Goal: Transaction & Acquisition: Purchase product/service

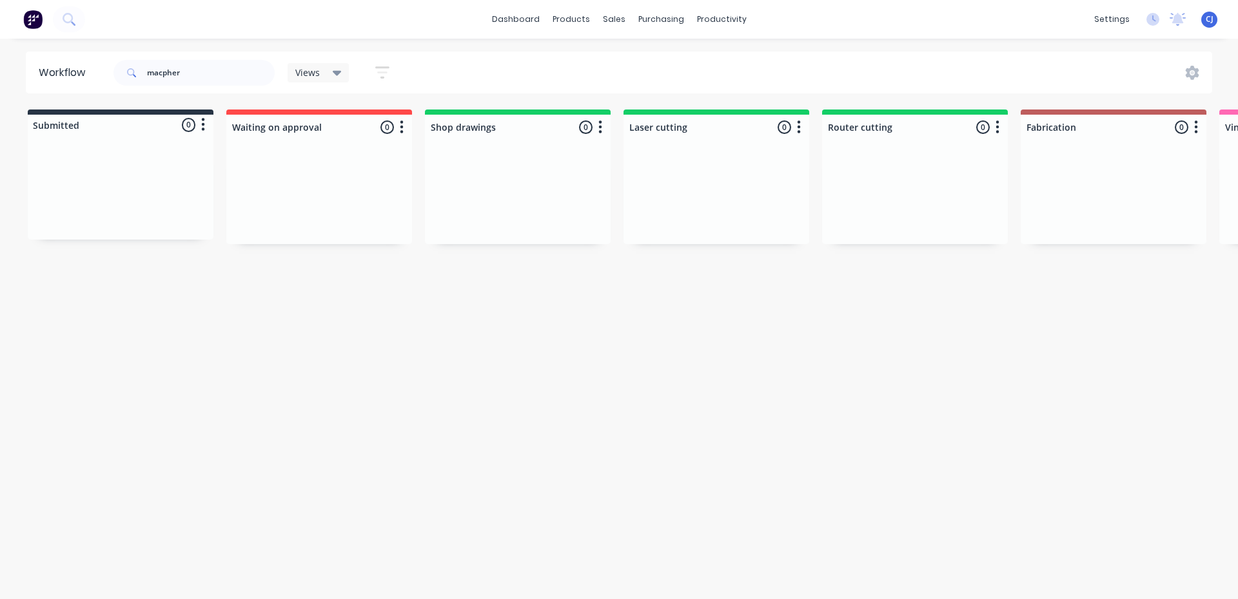
scroll to position [0, 1373]
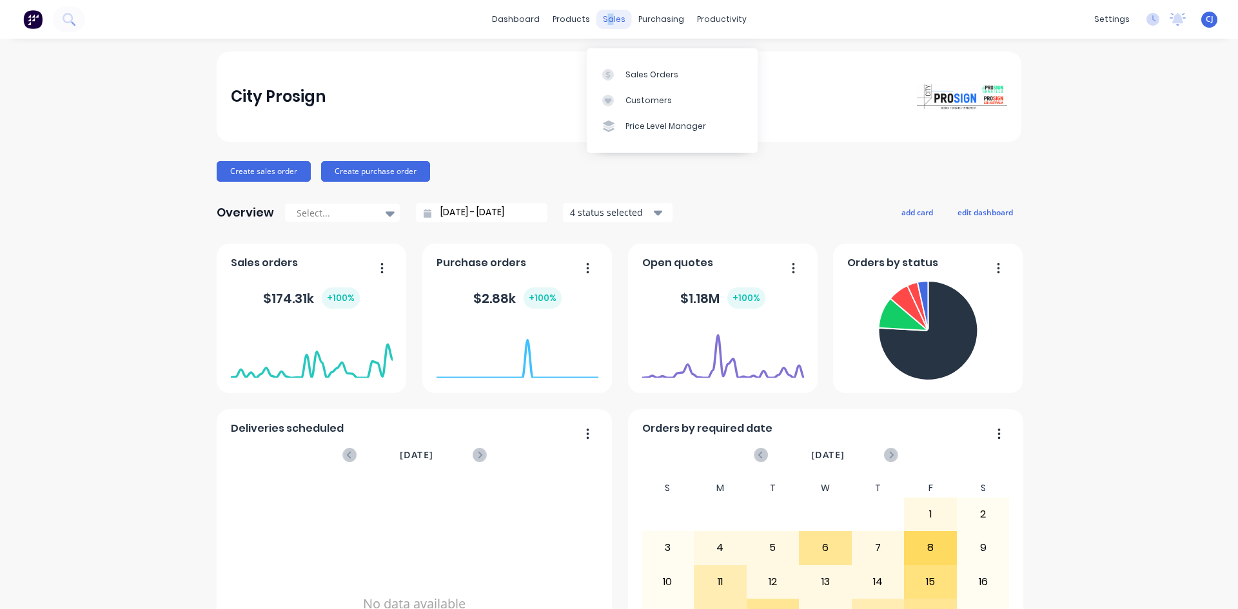
click at [606, 21] on div "sales" at bounding box center [613, 19] width 35 height 19
click at [610, 22] on div "sales" at bounding box center [613, 19] width 35 height 19
click at [629, 61] on link "Sales Orders" at bounding box center [677, 61] width 171 height 26
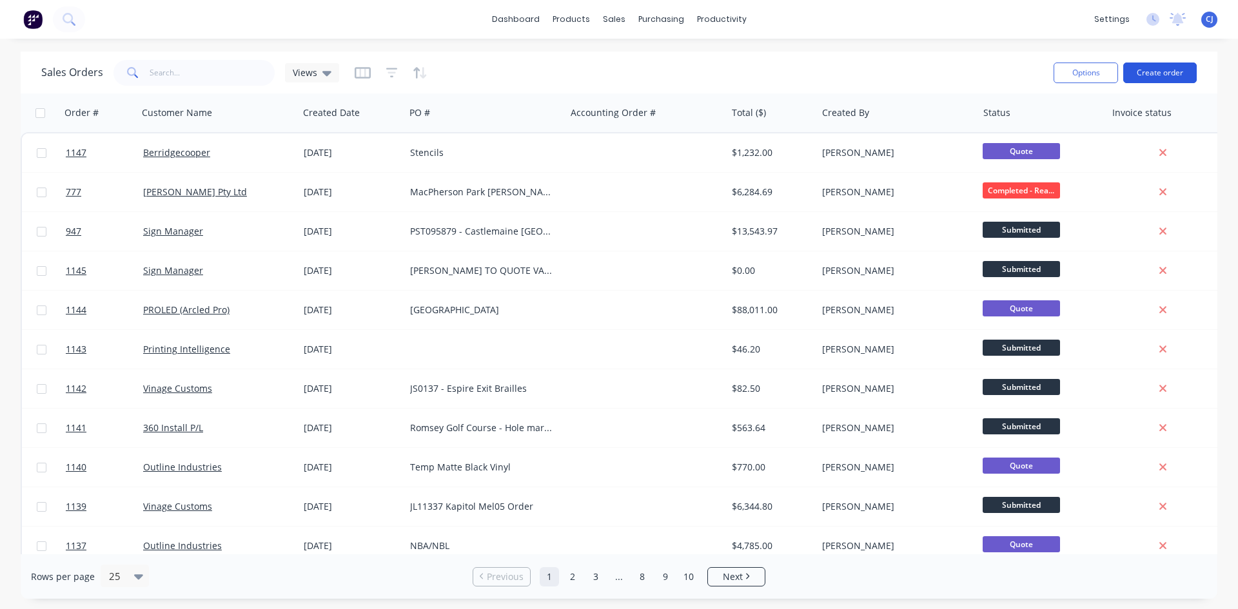
click at [1170, 75] on button "Create order" at bounding box center [1159, 73] width 73 height 21
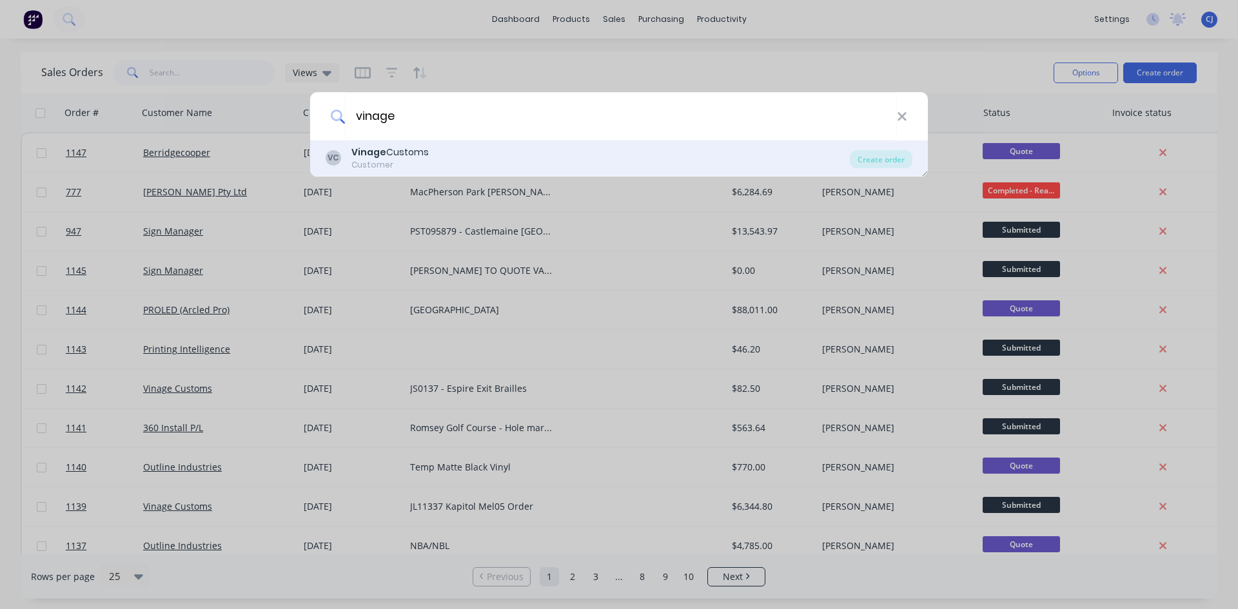
type input "vinage"
click at [367, 151] on b "Vinage" at bounding box center [368, 152] width 35 height 13
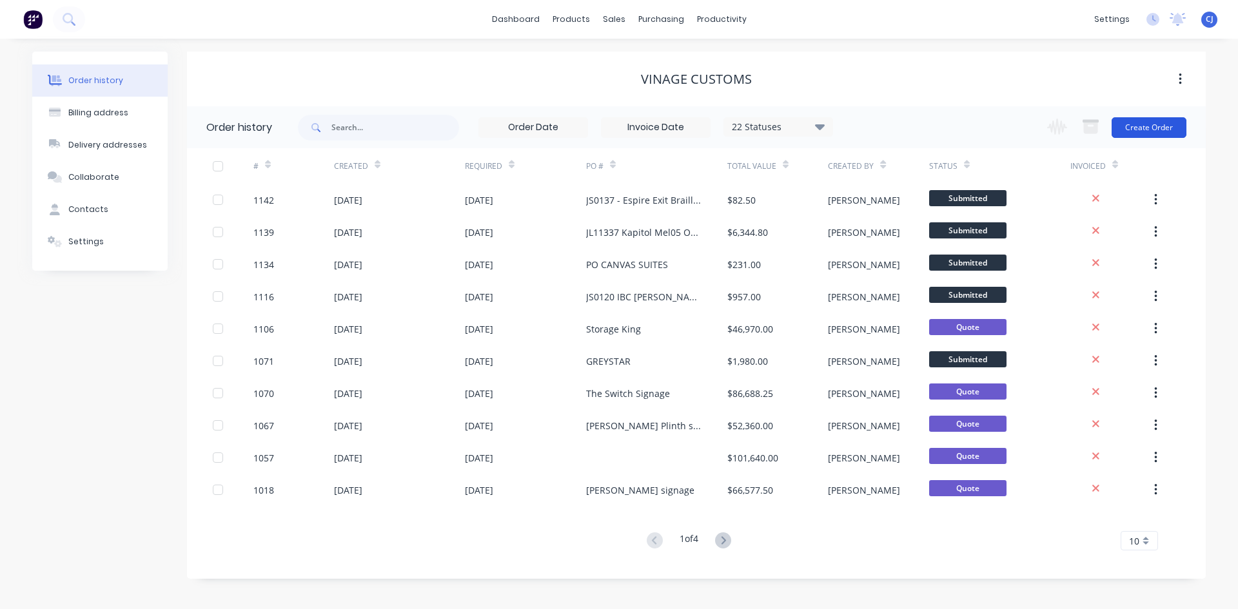
click at [1176, 121] on button "Create Order" at bounding box center [1148, 127] width 75 height 21
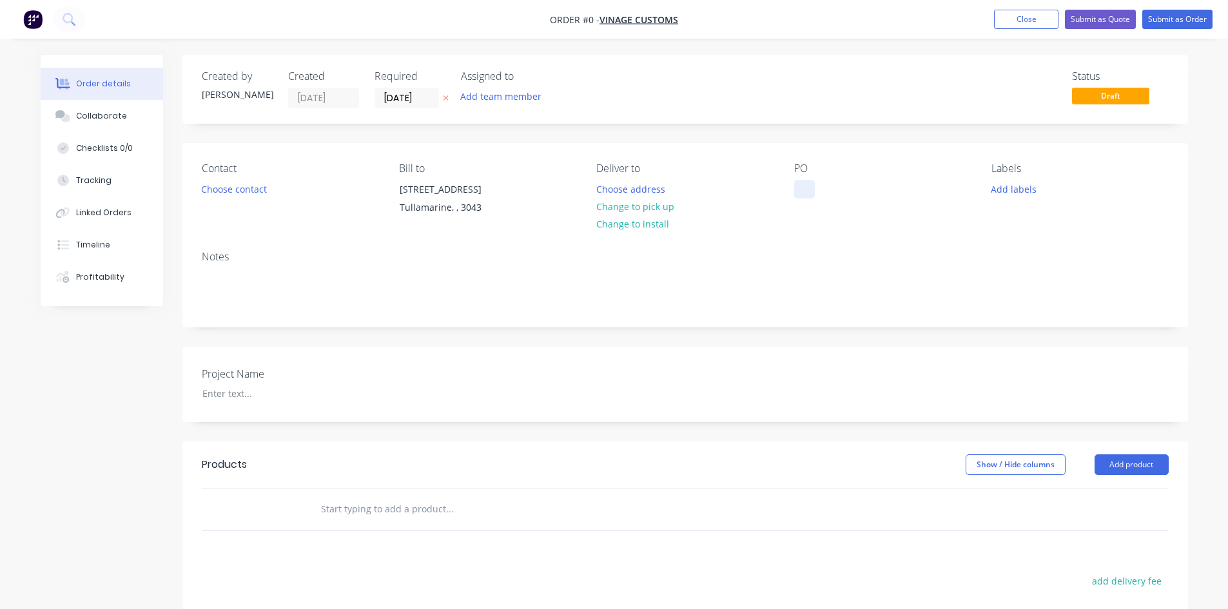
click at [809, 196] on div at bounding box center [804, 189] width 21 height 19
paste div
click at [237, 396] on div "Order details Collaborate Checklists 0/0 Tracking Linked Orders Timeline Profit…" at bounding box center [614, 457] width 1173 height 805
click at [251, 189] on button "Choose contact" at bounding box center [233, 188] width 79 height 17
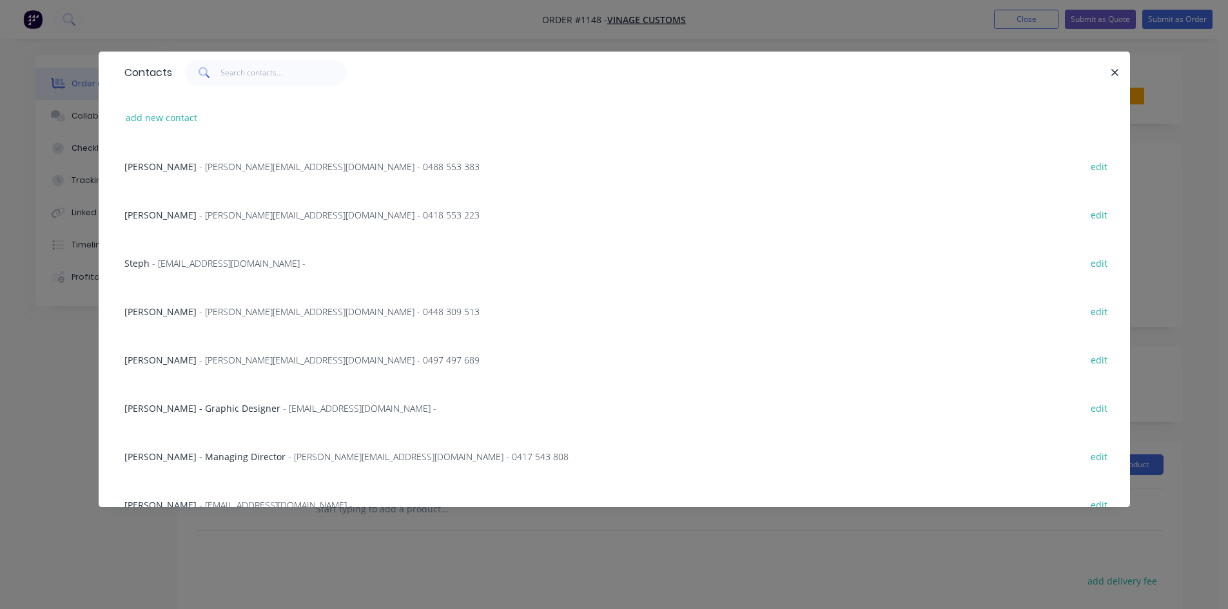
click at [254, 307] on span "- kristie@vinagecustoms.com - 0448 309 513" at bounding box center [339, 312] width 280 height 12
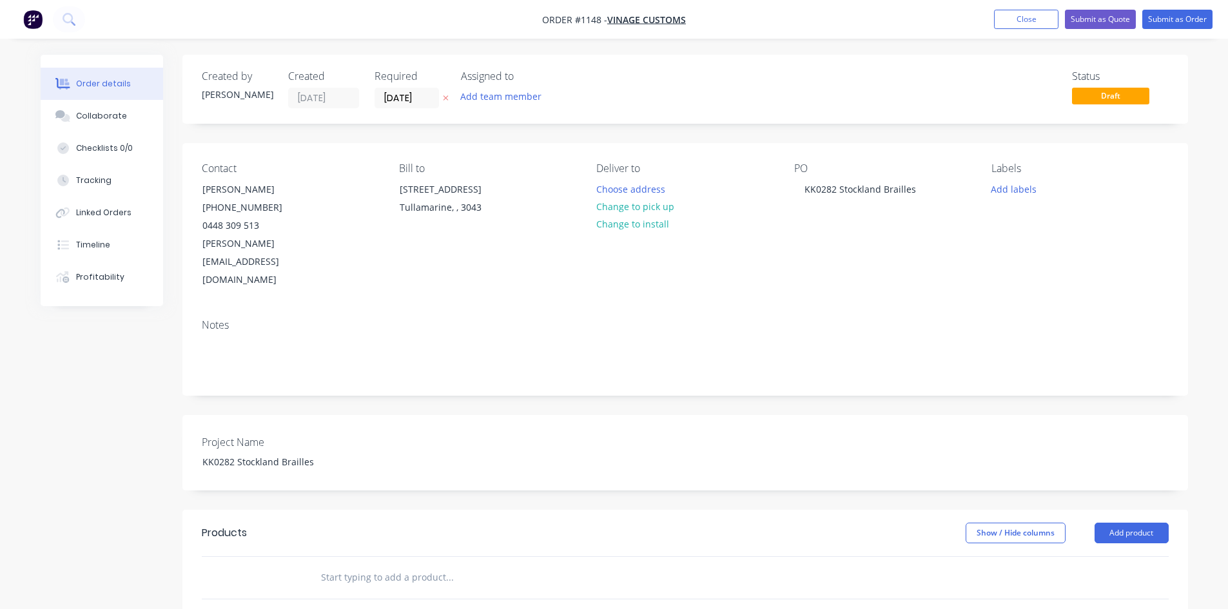
click at [392, 87] on div "Required 29/08/25" at bounding box center [409, 89] width 71 height 38
click at [394, 93] on input "[DATE]" at bounding box center [406, 97] width 63 height 19
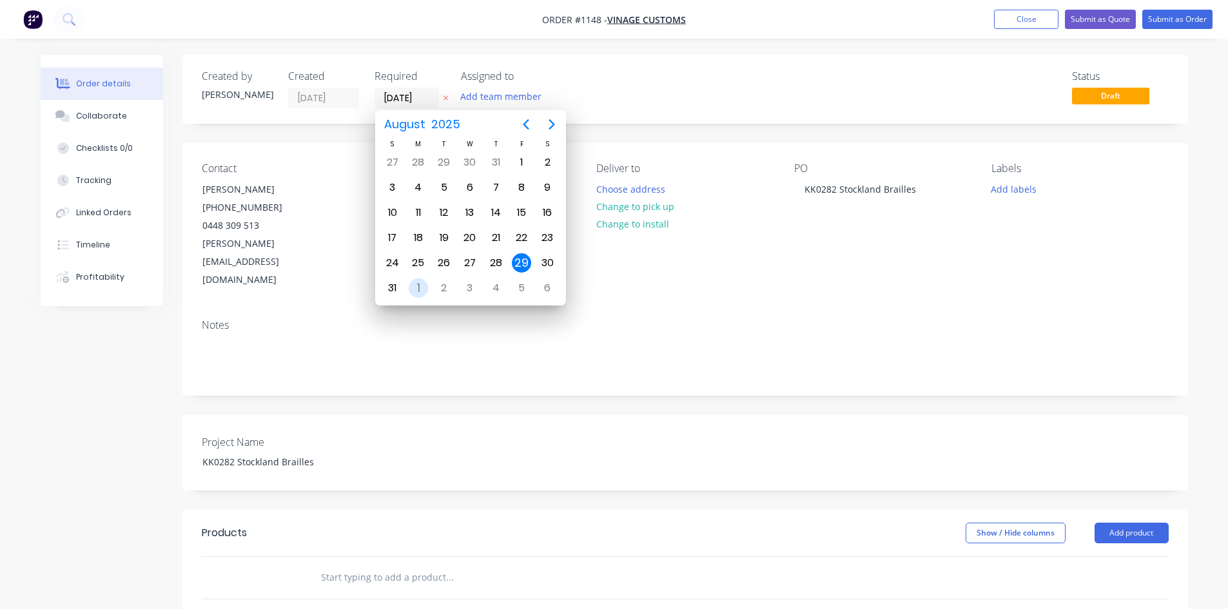
click at [414, 290] on div "1" at bounding box center [418, 287] width 19 height 19
type input "01/09/25"
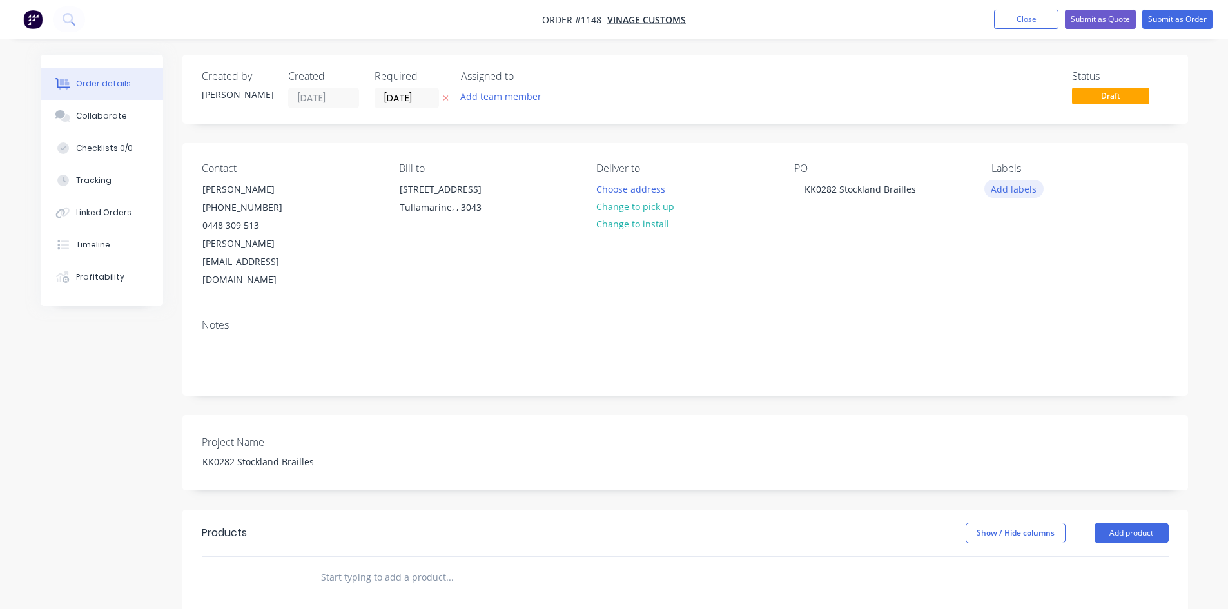
click at [1004, 192] on button "Add labels" at bounding box center [1013, 188] width 59 height 17
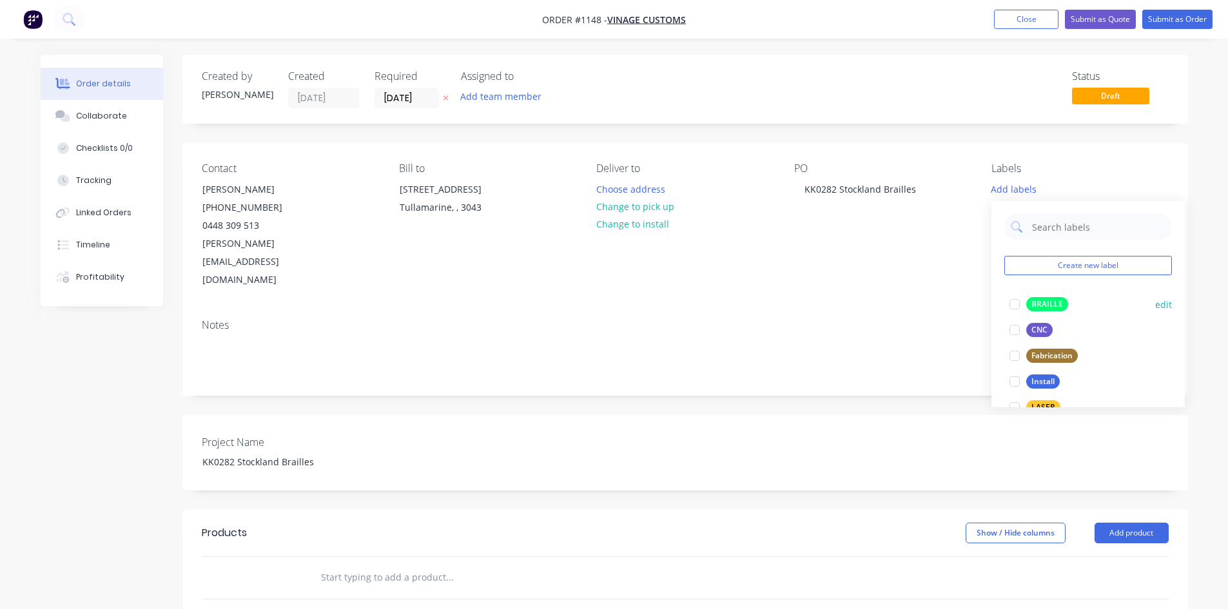
click at [1042, 303] on div "BRAILLE" at bounding box center [1047, 304] width 42 height 14
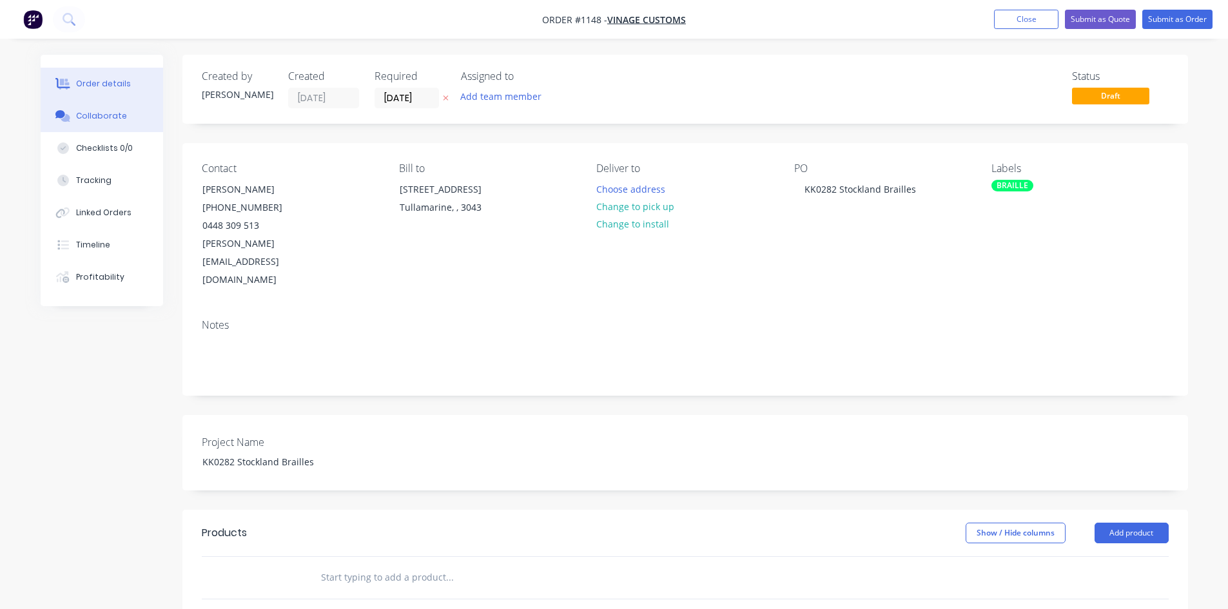
click at [116, 119] on div "Collaborate" at bounding box center [101, 116] width 51 height 12
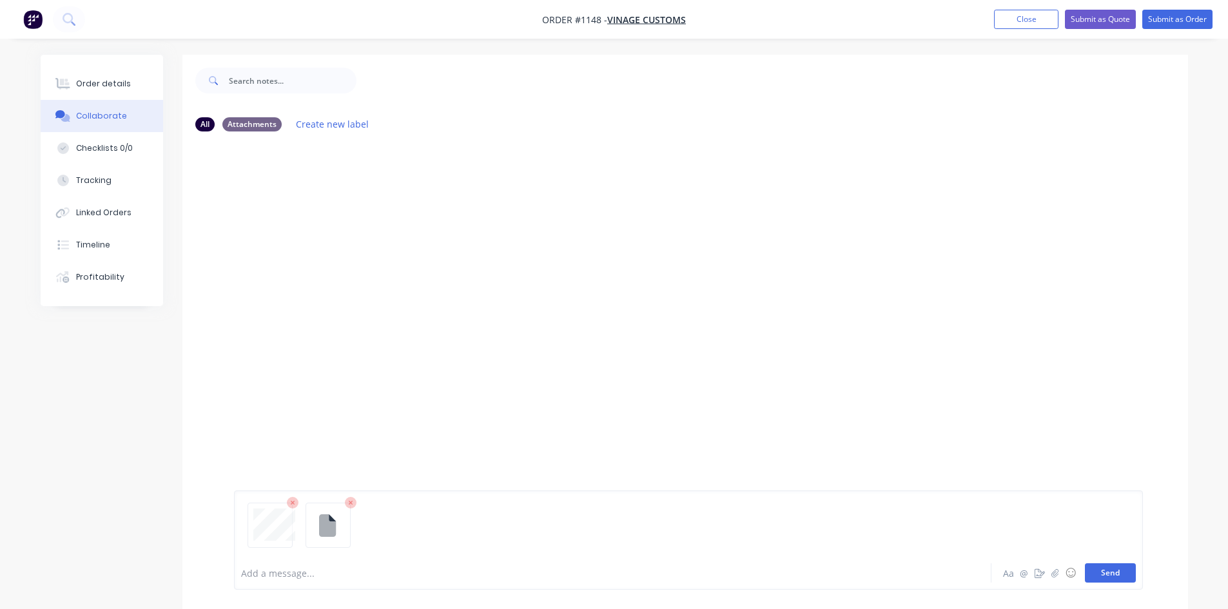
click at [1107, 580] on button "Send" at bounding box center [1110, 572] width 51 height 19
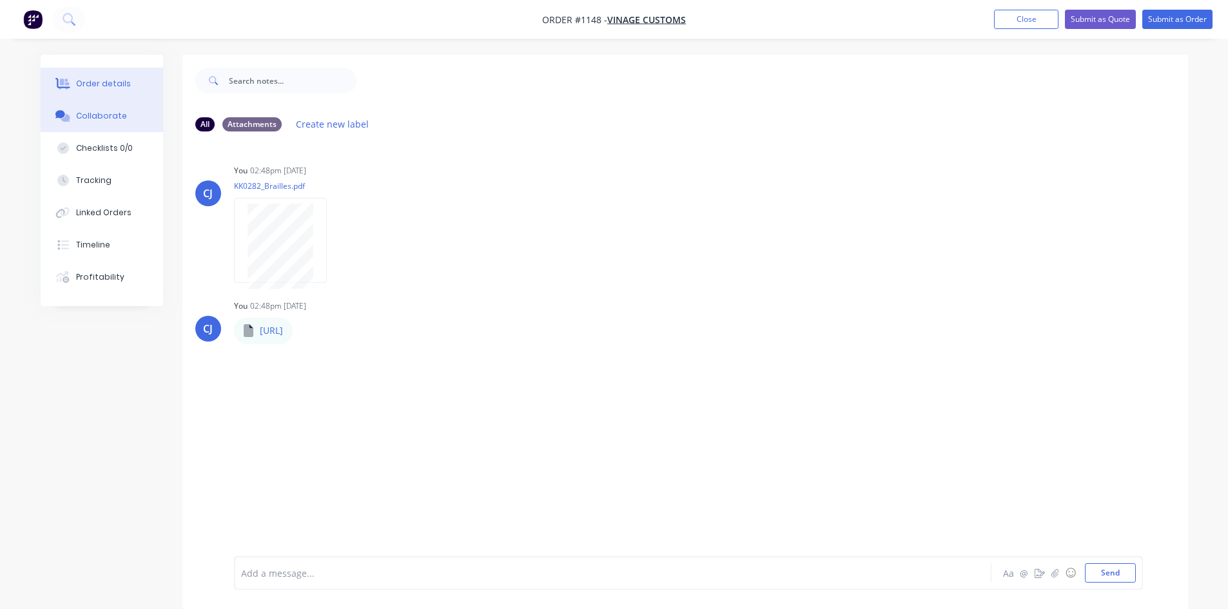
click at [81, 85] on div "Order details" at bounding box center [103, 84] width 55 height 12
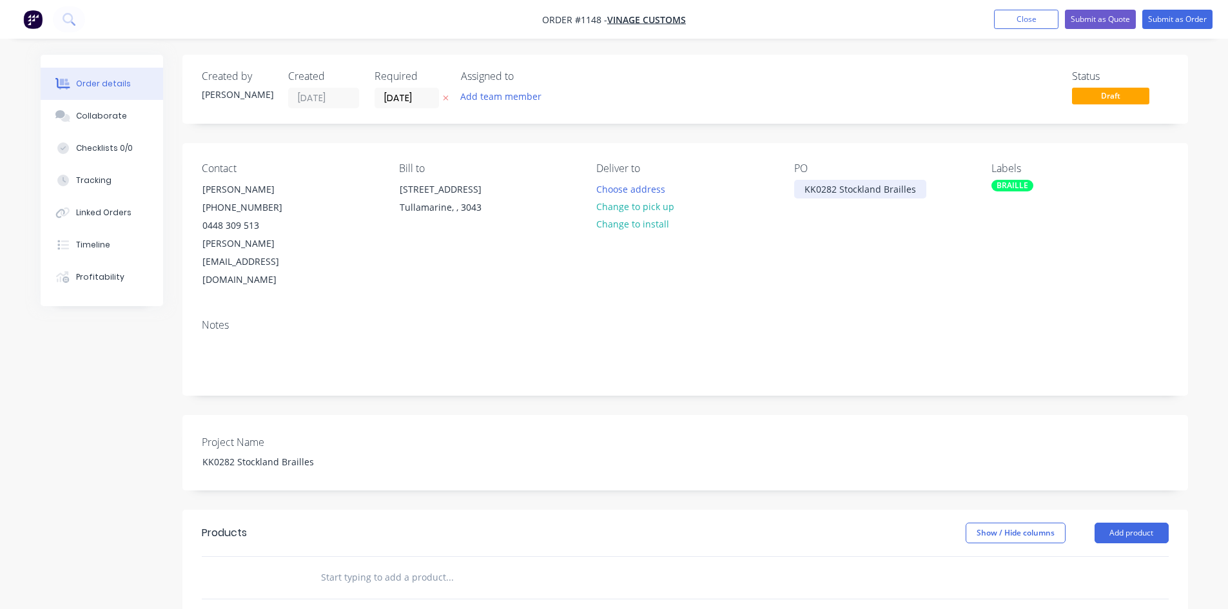
click at [822, 195] on div "KK0282 Stockland Brailles" at bounding box center [860, 189] width 132 height 19
drag, startPoint x: 807, startPoint y: 191, endPoint x: 915, endPoint y: 184, distance: 108.5
click at [915, 184] on div "KK0282 Stockland Brailles" at bounding box center [860, 189] width 132 height 19
copy div "KK0282 Stockland Brailles"
click at [379, 565] on input "text" at bounding box center [449, 578] width 258 height 26
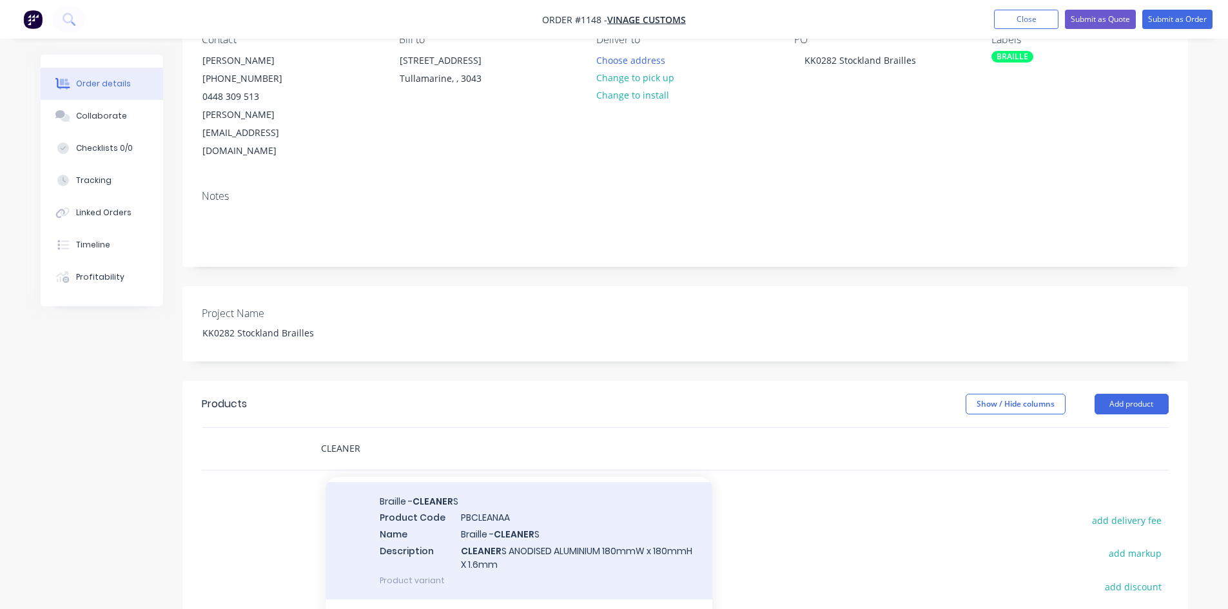
scroll to position [64, 0]
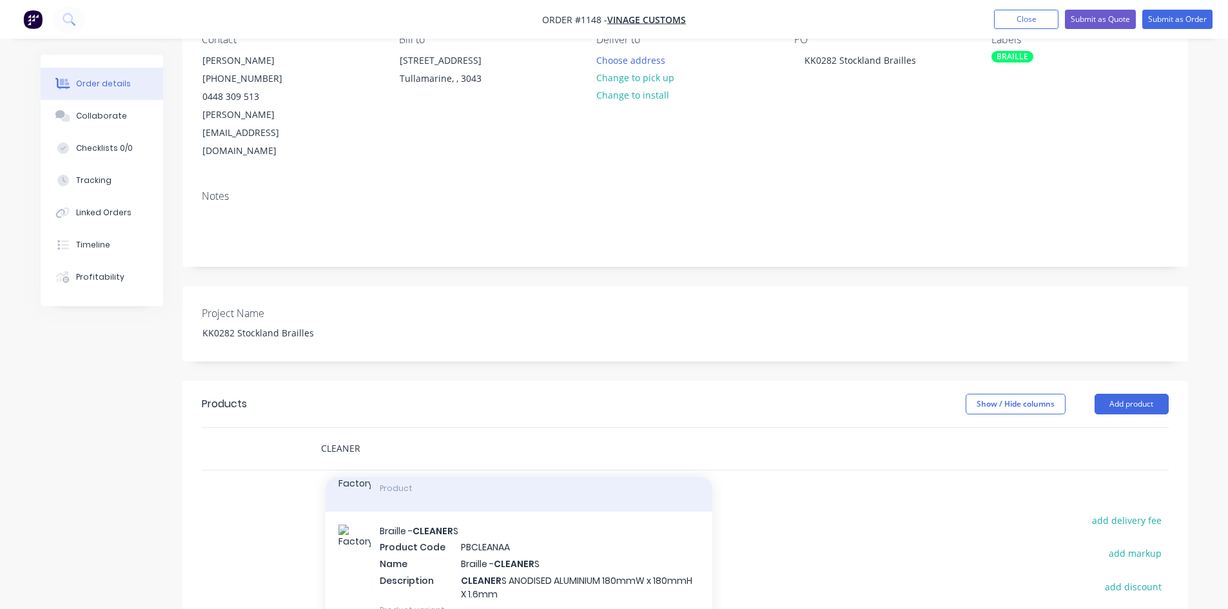
type input "CLEANER"
click at [403, 463] on div "Braille - CLEANER S Product" at bounding box center [518, 483] width 387 height 58
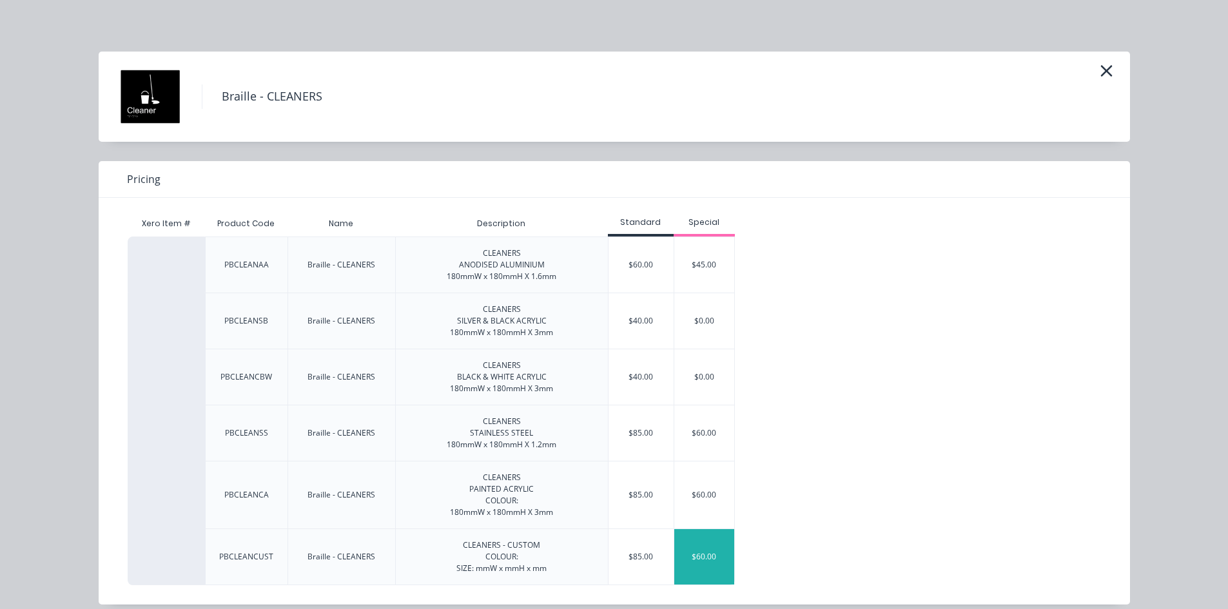
click at [697, 564] on div "$60.00" at bounding box center [704, 556] width 61 height 55
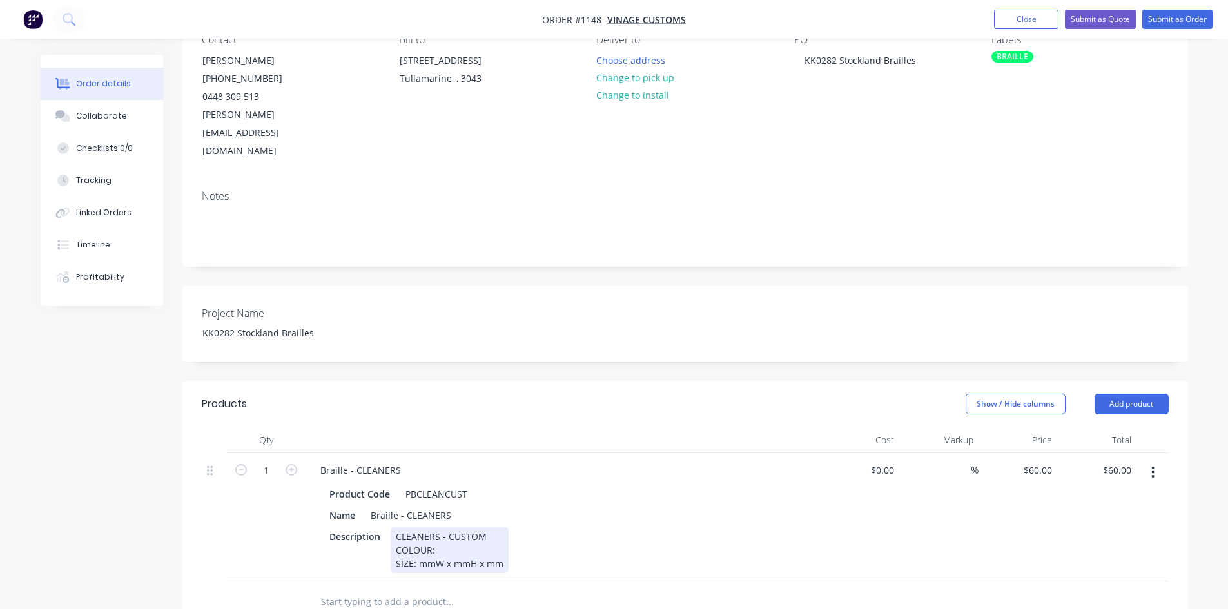
click at [430, 527] on div "CLEANERS - CUSTOM COLOUR: SIZE: mmW x mmH x mm" at bounding box center [450, 550] width 118 height 46
drag, startPoint x: 431, startPoint y: 521, endPoint x: 504, endPoint y: 534, distance: 73.9
click at [504, 534] on div "CLEANERS - CUSTOM COLOUR: SIZE: mmW x mmH x mm" at bounding box center [450, 550] width 118 height 46
paste div
click at [795, 394] on div "Show / Hide columns Add product" at bounding box center [787, 404] width 761 height 21
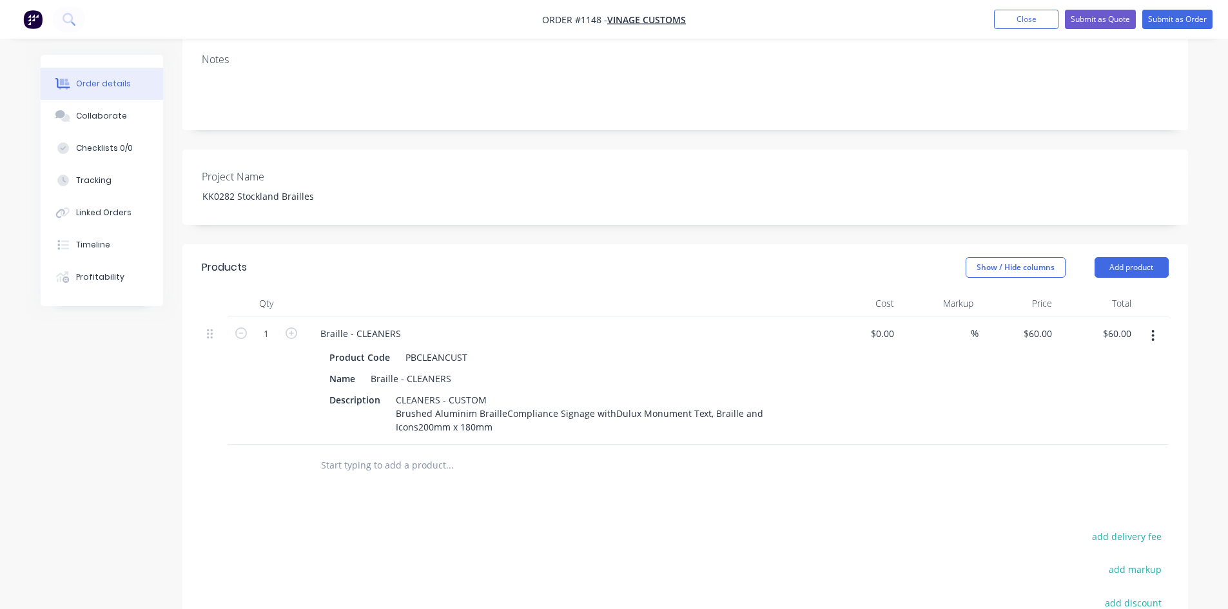
scroll to position [322, 0]
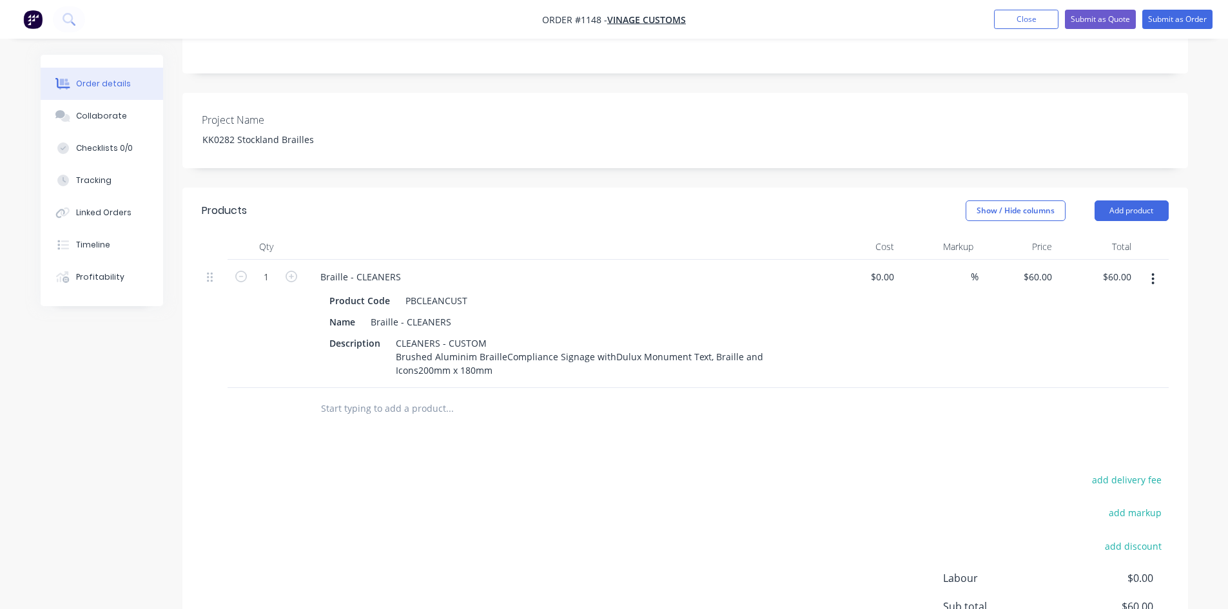
click at [427, 396] on input "text" at bounding box center [449, 409] width 258 height 26
type input "FEMALE CHANGE"
drag, startPoint x: 359, startPoint y: 376, endPoint x: 306, endPoint y: 375, distance: 52.9
click at [309, 388] on div "FEMALE CHANGE Add FEMALE CHANGE to order No results found" at bounding box center [537, 409] width 464 height 42
click at [1150, 267] on button "button" at bounding box center [1153, 278] width 30 height 23
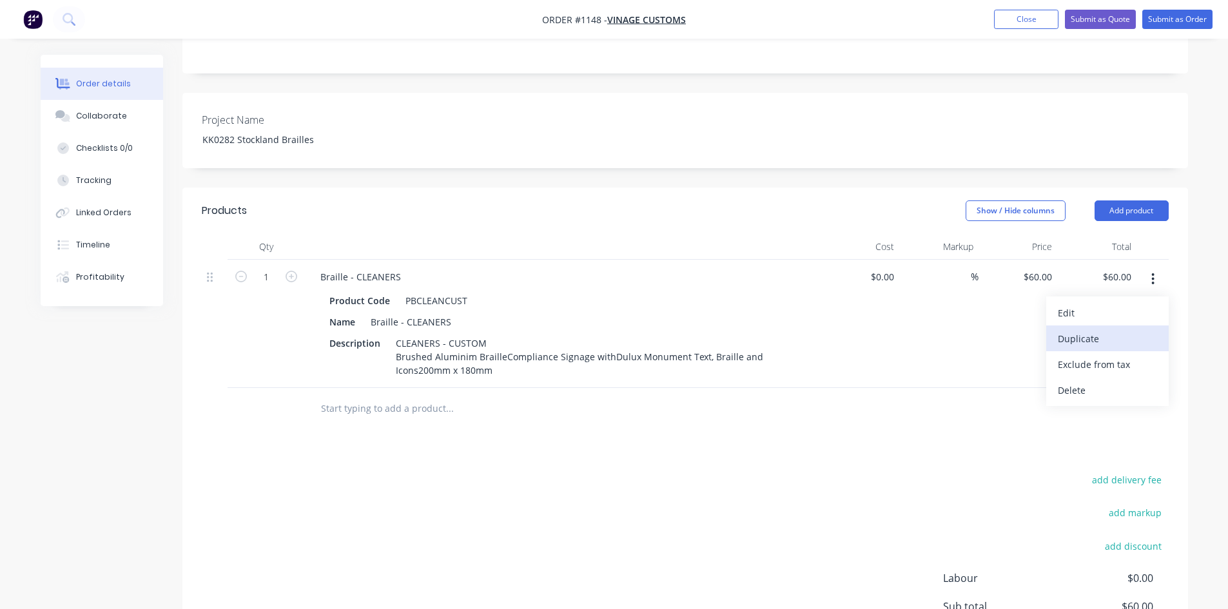
click at [1080, 329] on div "Duplicate" at bounding box center [1107, 338] width 99 height 19
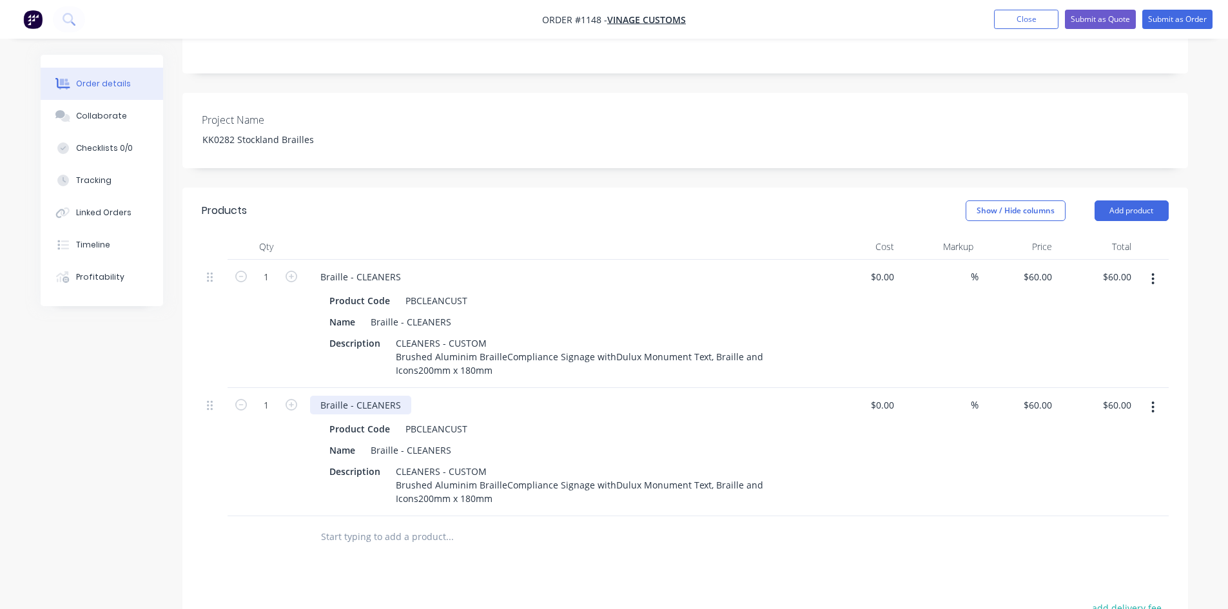
click at [382, 396] on div "Braille - CLEANERS" at bounding box center [360, 405] width 101 height 19
click at [381, 396] on div "Braille - CLEANERS" at bounding box center [360, 405] width 101 height 19
click at [414, 420] on div "PBCLEANCUST" at bounding box center [436, 429] width 72 height 19
drag, startPoint x: 418, startPoint y: 391, endPoint x: 467, endPoint y: 387, distance: 49.2
click at [467, 420] on div "PBCLEANCUST" at bounding box center [436, 429] width 72 height 19
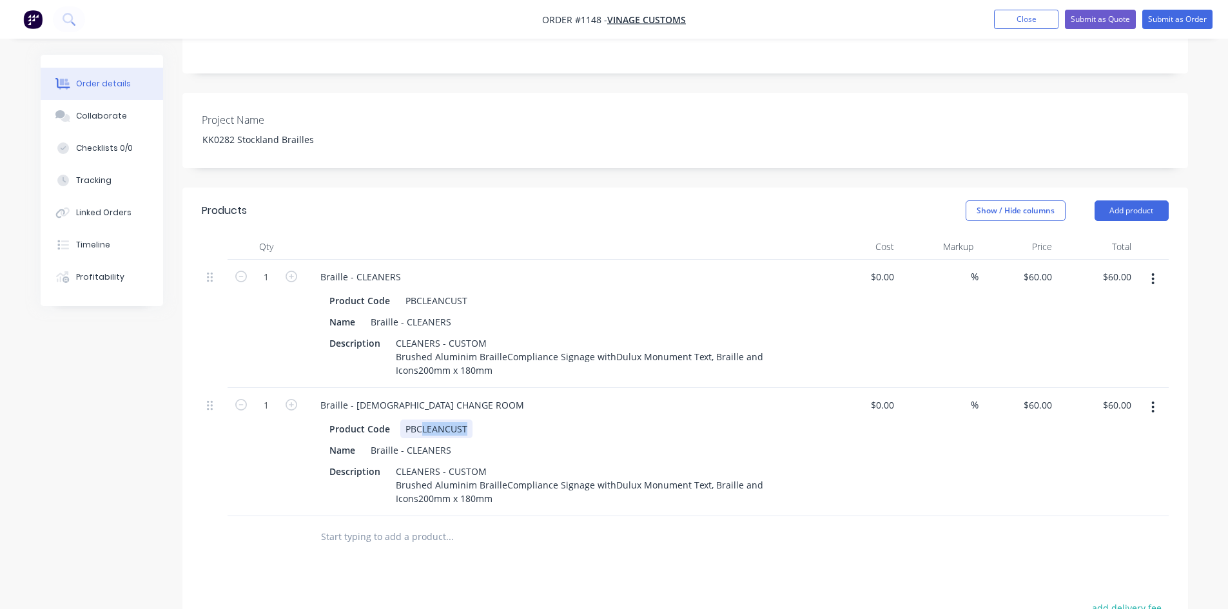
click at [468, 420] on div "PBCLEANCUST" at bounding box center [436, 429] width 72 height 19
drag, startPoint x: 465, startPoint y: 392, endPoint x: 388, endPoint y: 398, distance: 77.6
click at [388, 420] on div "Product Code PBCLEANCUST" at bounding box center [560, 429] width 472 height 19
click at [417, 441] on div "Braille - CLEANERS" at bounding box center [410, 450] width 91 height 19
drag, startPoint x: 457, startPoint y: 367, endPoint x: 353, endPoint y: 376, distance: 104.1
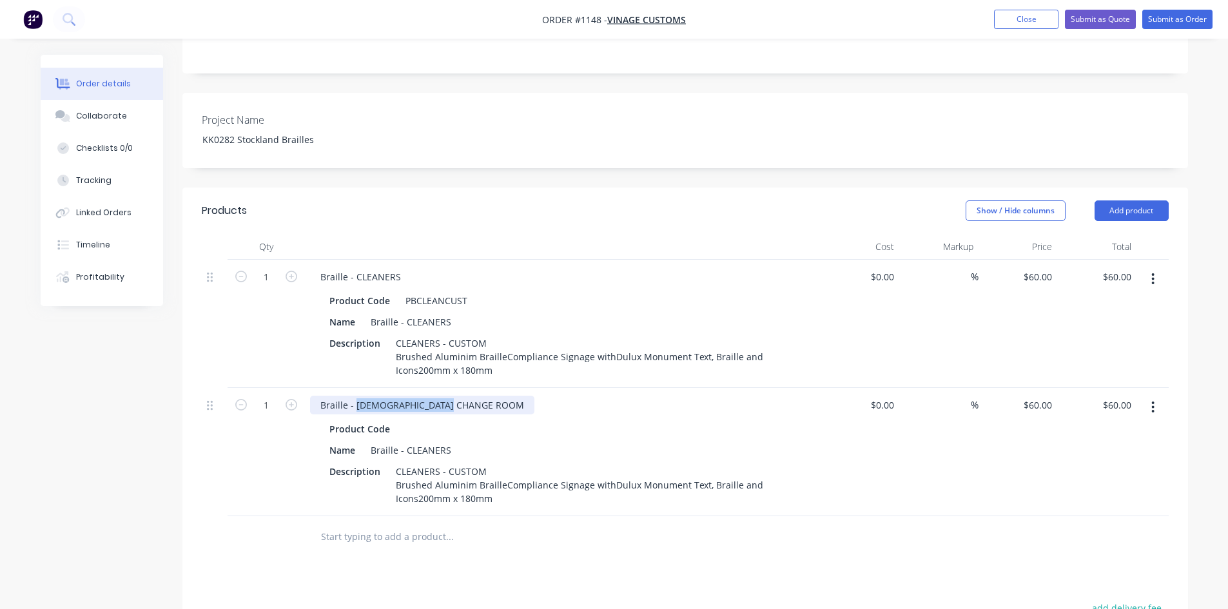
click at [353, 396] on div "Braille - FEMALE CHANGE ROOM" at bounding box center [422, 405] width 224 height 19
copy div "FEMALE CHANGE ROOM"
click at [419, 441] on div "Braille - CLEANERS" at bounding box center [410, 450] width 91 height 19
paste div
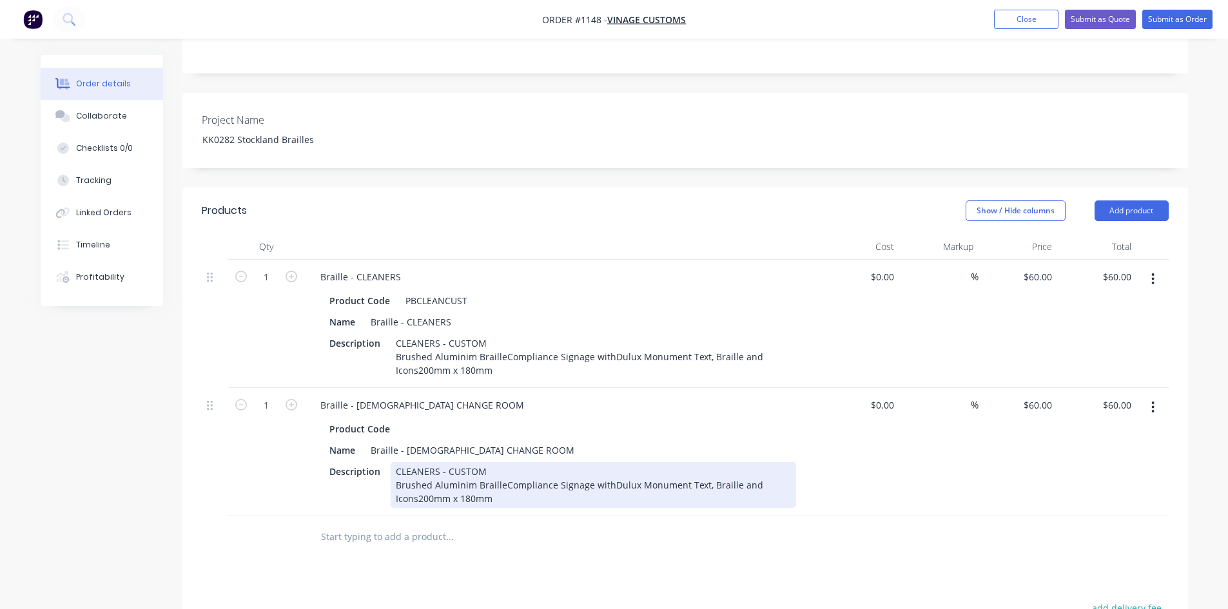
click at [461, 462] on div "CLEANERS - CUSTOM Brushed Aluminim BrailleCompliance Signage withDulux Monument…" at bounding box center [593, 485] width 405 height 46
click at [430, 462] on div "CLEANERS - CUSTOM Brushed Aluminim BrailleCompliance Signage withDulux Monument…" at bounding box center [593, 485] width 405 height 46
paste div
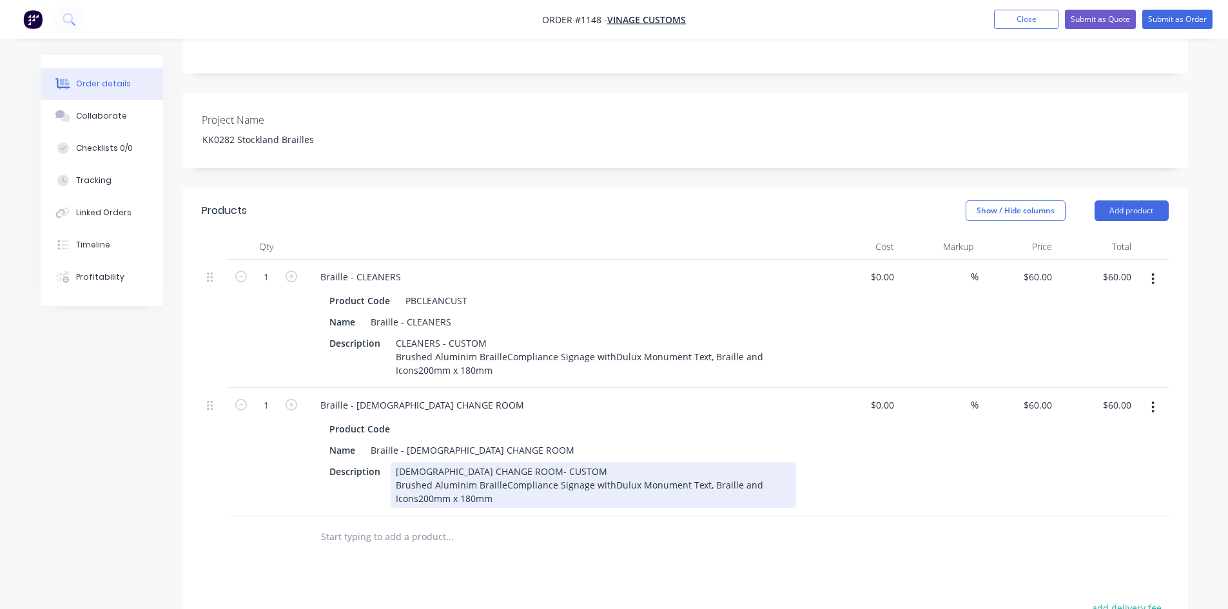
click at [505, 462] on div "FEMALE CHANGE ROOM- CUSTOM Brushed Aluminim BrailleCompliance Signage withDulux…" at bounding box center [593, 485] width 405 height 46
click at [502, 462] on div "FEMALE CHANGE ROOM- CUSTOM Brushed Aluminim BrailleCompliance Signage withDulux…" at bounding box center [593, 485] width 405 height 46
click at [500, 462] on div "FEMALE CHANGE ROOM- CUSTOM Brushed Aluminim Braille Compliance Signage withDulu…" at bounding box center [573, 485] width 365 height 46
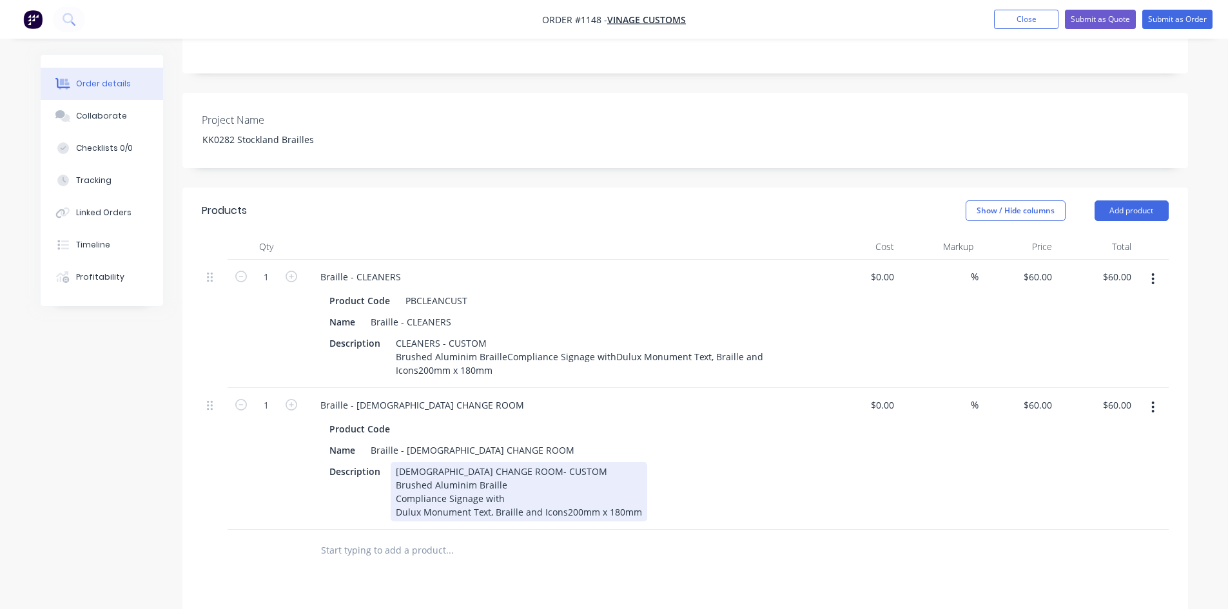
click at [493, 476] on div "FEMALE CHANGE ROOM- CUSTOM Brushed Aluminim Braille Compliance Signage with Dul…" at bounding box center [519, 491] width 257 height 59
click at [464, 490] on div "FEMALE CHANGE ROOM- CUSTOM Brushed Aluminim Braille Compliance Signage with Dul…" at bounding box center [502, 498] width 222 height 73
click at [396, 478] on div "FEMALE CHANGE ROOM- CUSTOM Brushed Aluminim Braille Compliance Signage with Dul…" at bounding box center [502, 498] width 222 height 73
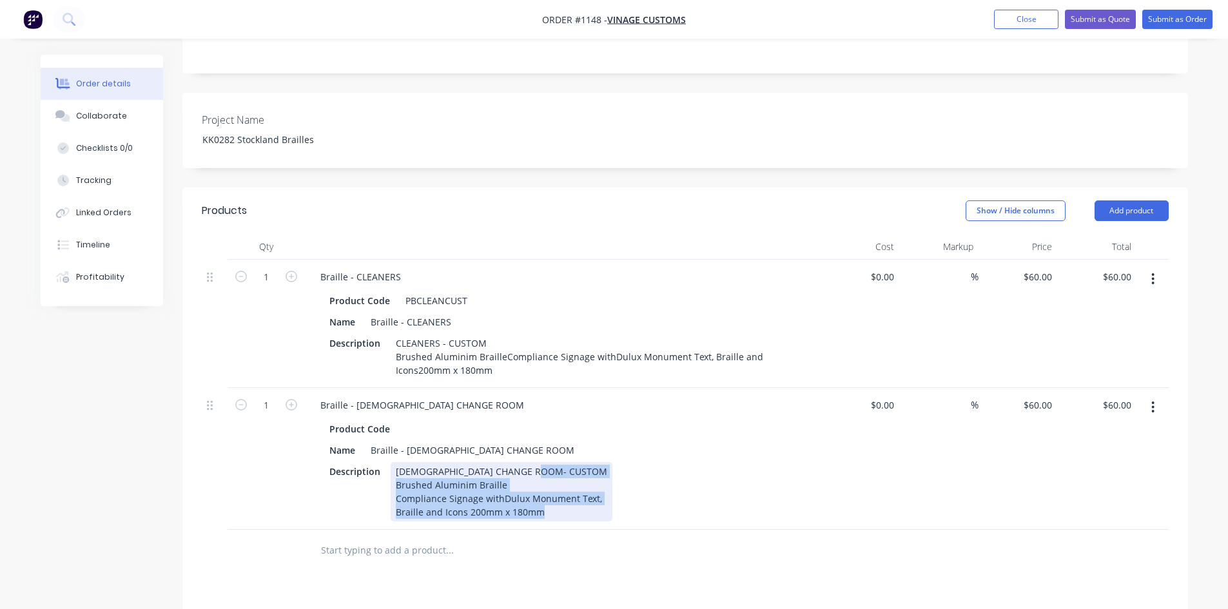
drag, startPoint x: 549, startPoint y: 478, endPoint x: 393, endPoint y: 454, distance: 157.2
click at [393, 462] on div "FEMALE CHANGE ROOM- CUSTOM Brushed Aluminim Braille Compliance Signage with Dul…" at bounding box center [502, 491] width 222 height 59
copy div "Brushed Aluminim Braille Compliance Signage with Dulux Monument Text, Braille a…"
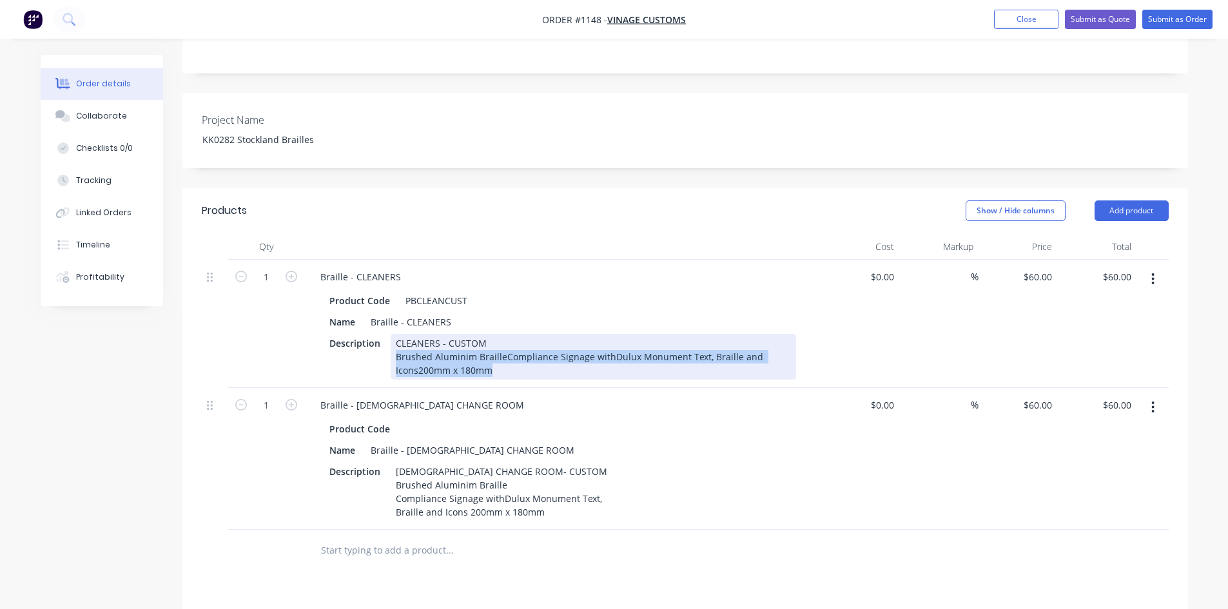
drag, startPoint x: 492, startPoint y: 332, endPoint x: 391, endPoint y: 321, distance: 101.8
click at [391, 334] on div "CLEANERS - CUSTOM Brushed Aluminim BrailleCompliance Signage withDulux Monument…" at bounding box center [593, 357] width 405 height 46
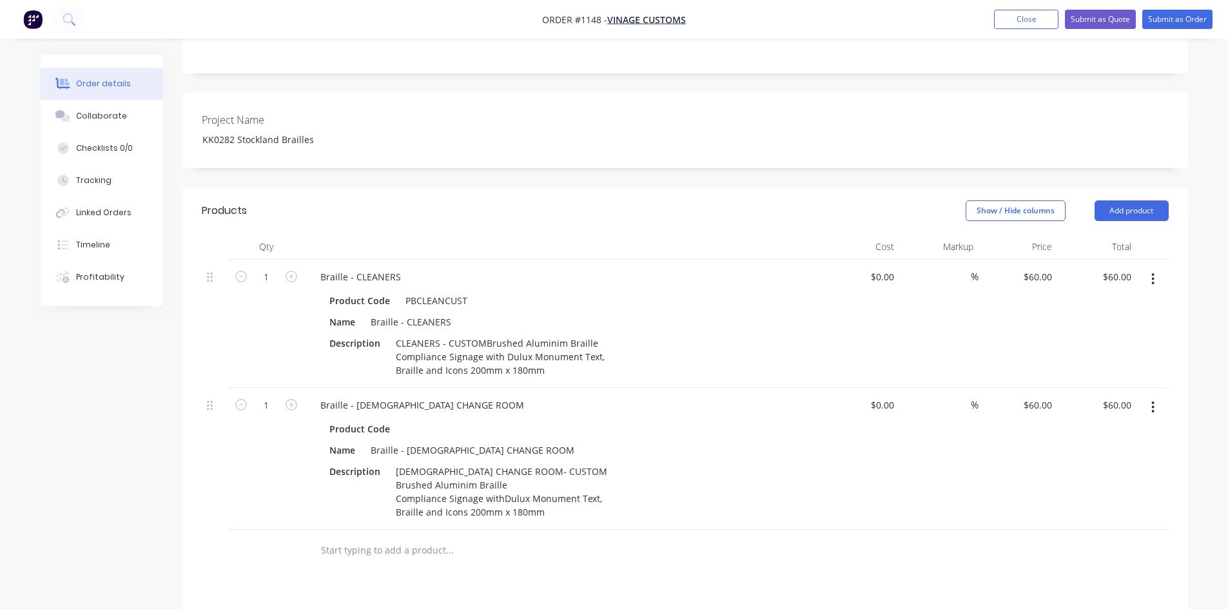
click at [475, 532] on div at bounding box center [537, 551] width 464 height 42
click at [1148, 396] on button "button" at bounding box center [1153, 407] width 30 height 23
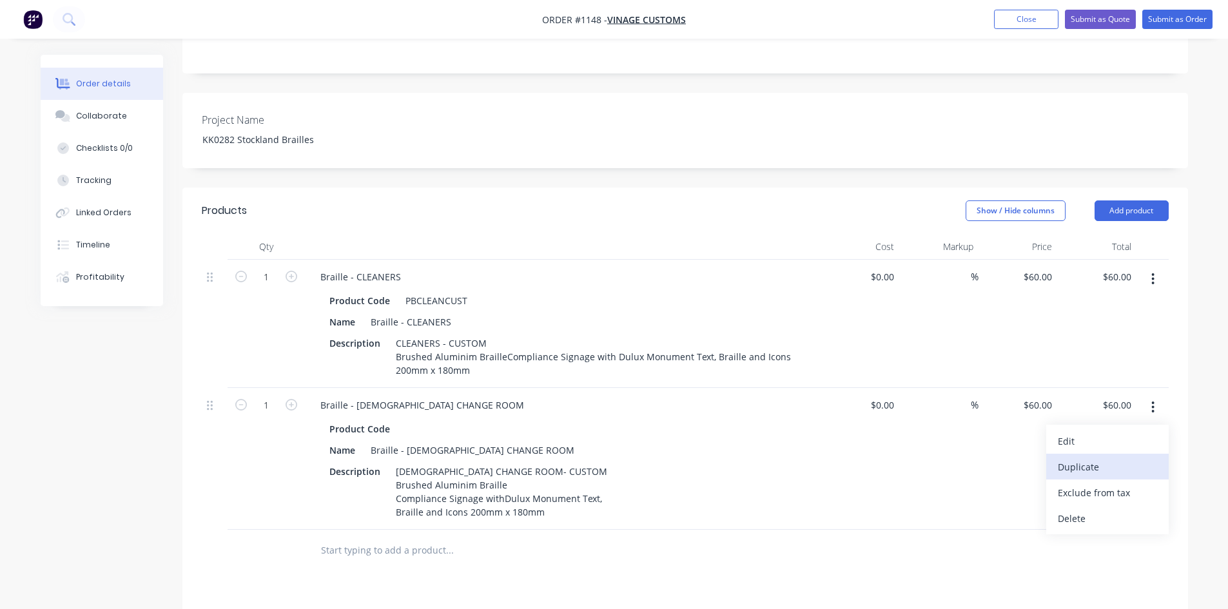
click at [1085, 458] on div "Duplicate" at bounding box center [1107, 467] width 99 height 19
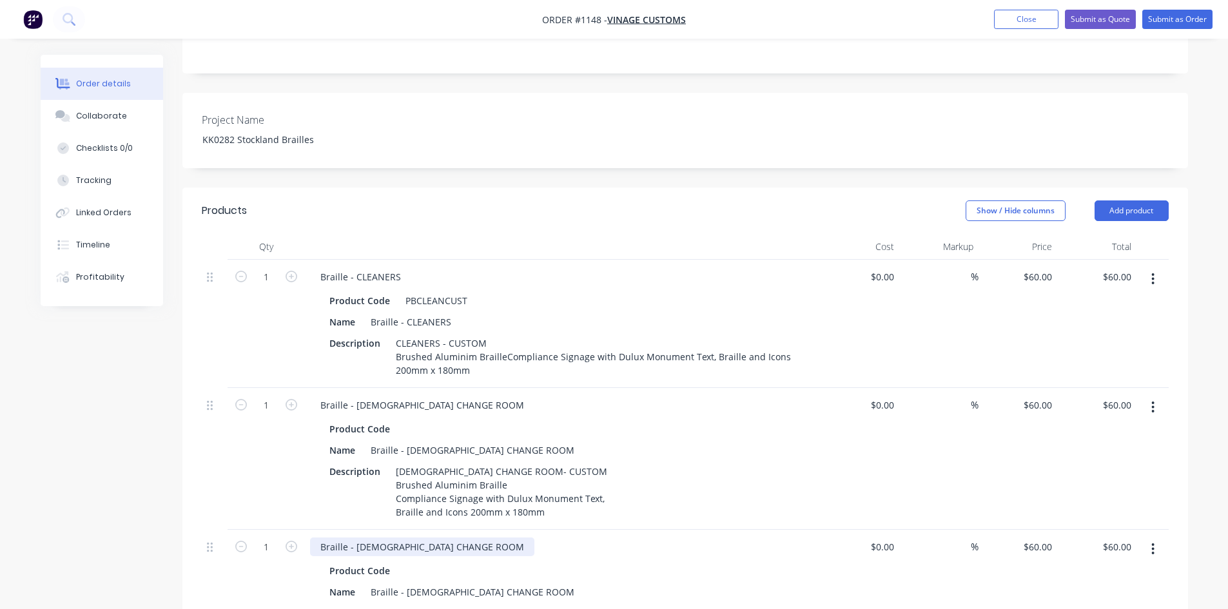
click at [364, 538] on div "Braille - FEMALE CHANGE ROOM" at bounding box center [422, 547] width 224 height 19
click at [413, 583] on div "Braille - FEMALE CHANGE ROOM" at bounding box center [472, 592] width 214 height 19
click at [414, 583] on div "Braille - FEMALE CHANGE ROOM" at bounding box center [472, 592] width 214 height 19
drag, startPoint x: 402, startPoint y: 577, endPoint x: 392, endPoint y: 578, distance: 9.8
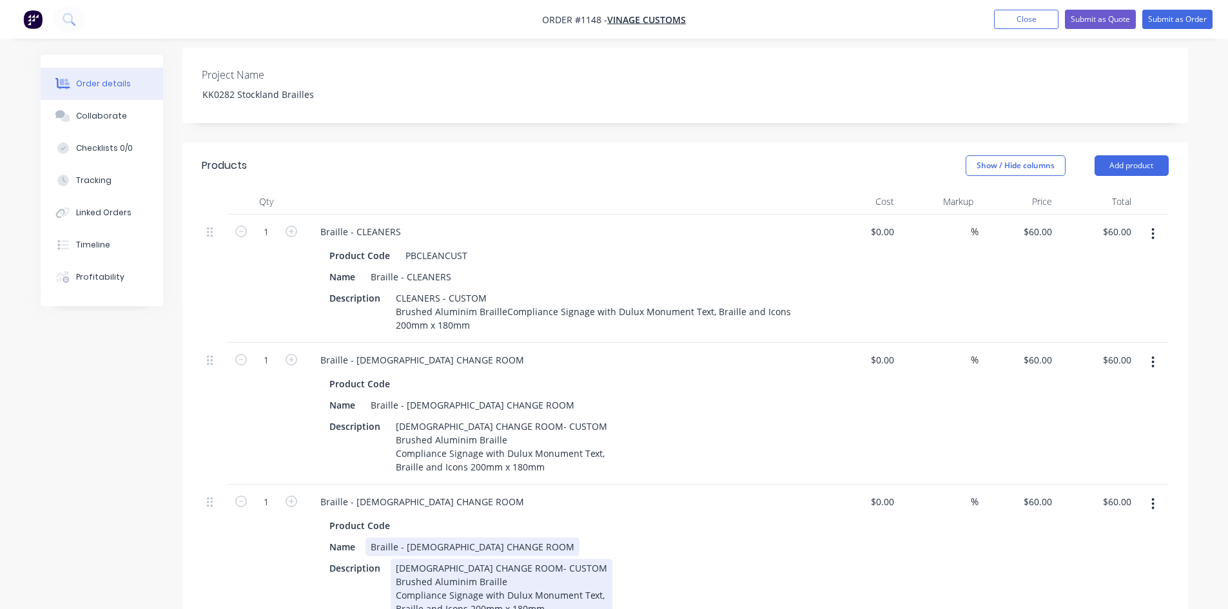
scroll to position [516, 0]
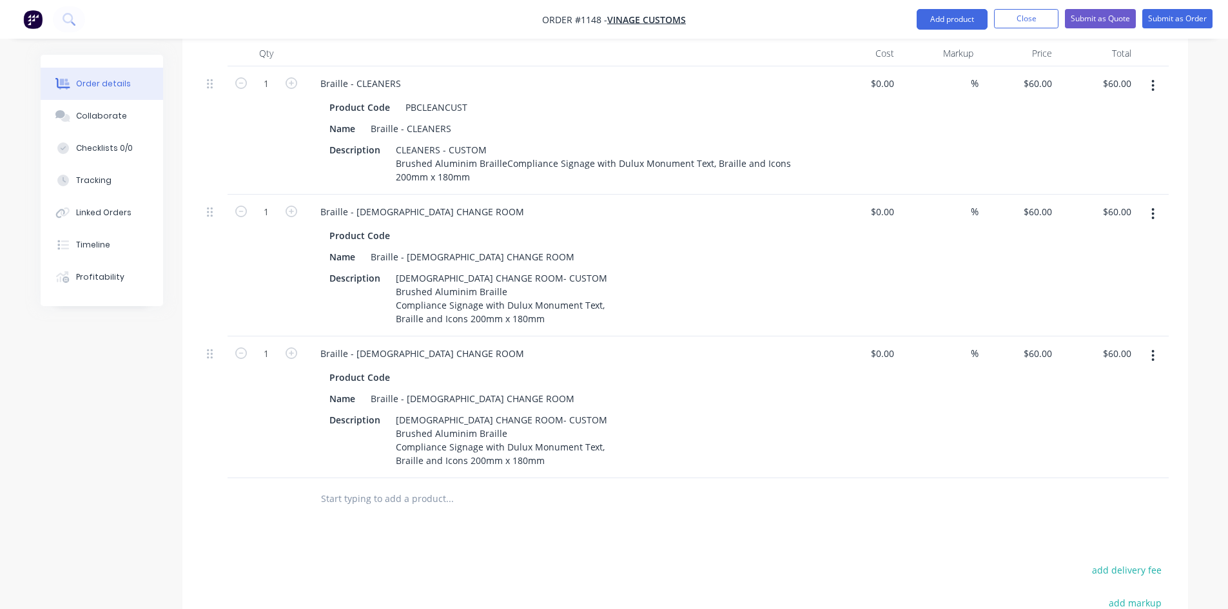
click at [458, 508] on div "Products Show / Hide columns Add product Qty Cost Markup Price Total 1 Braille …" at bounding box center [684, 411] width 1005 height 835
click at [1159, 18] on button "Submit as Order" at bounding box center [1177, 18] width 70 height 19
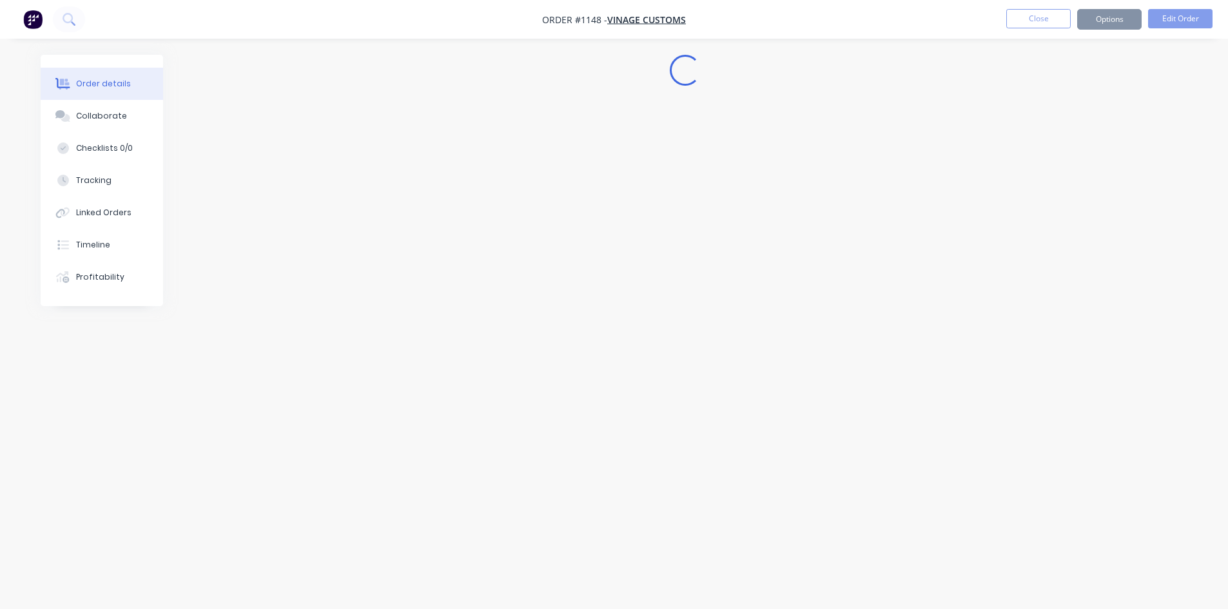
scroll to position [0, 0]
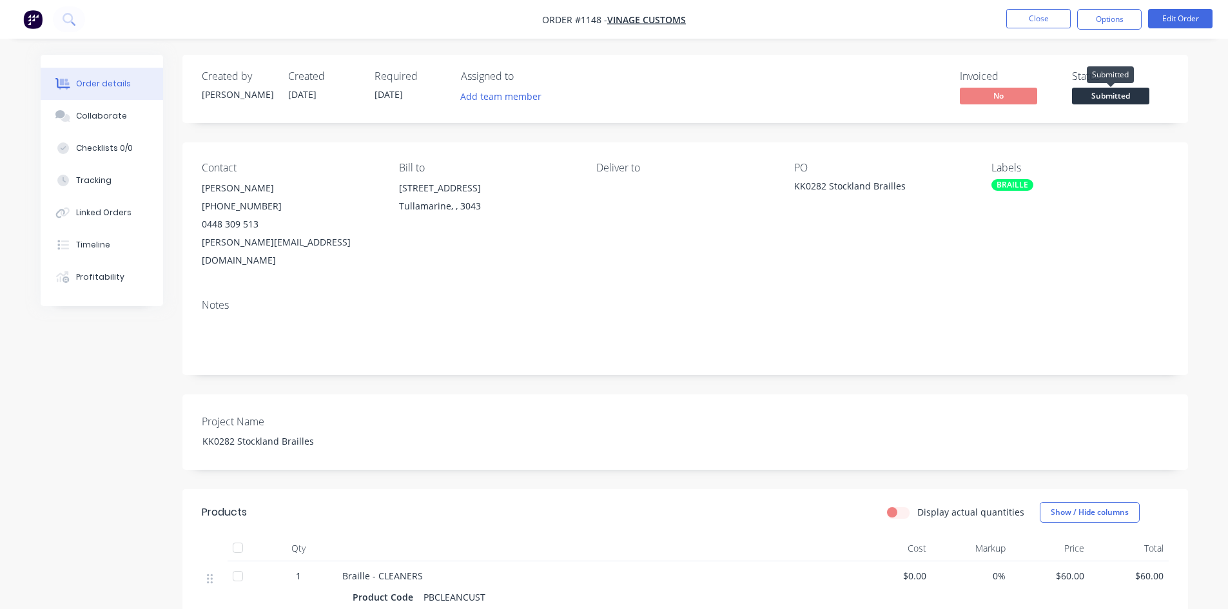
click at [1103, 103] on span "Submitted" at bounding box center [1110, 96] width 77 height 16
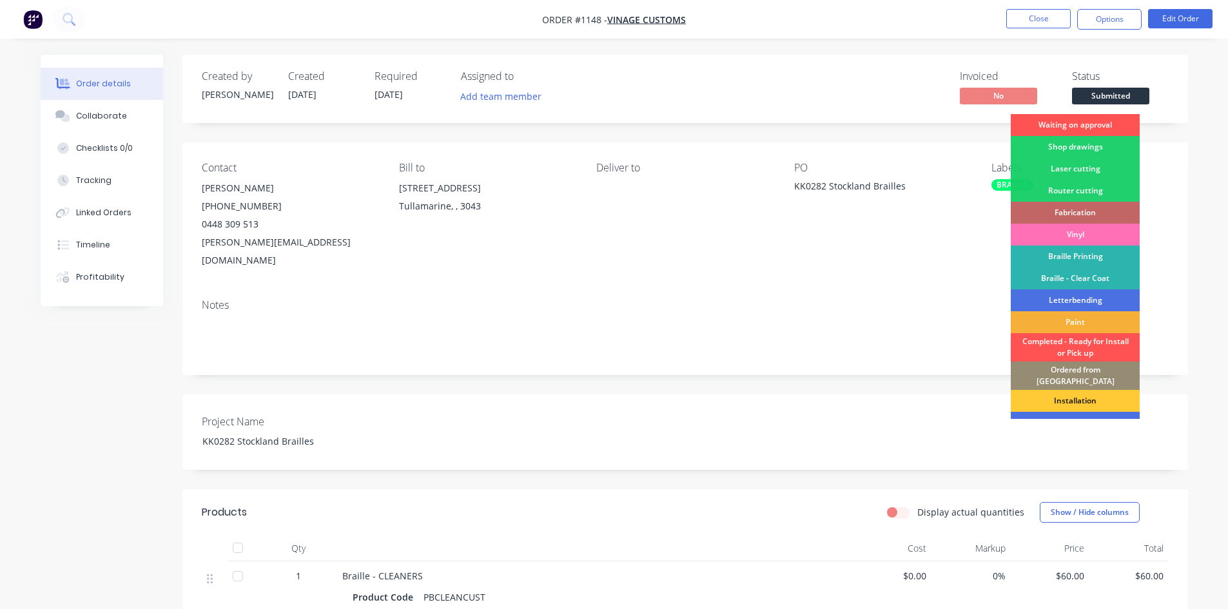
click at [846, 289] on div "Notes" at bounding box center [684, 332] width 1005 height 86
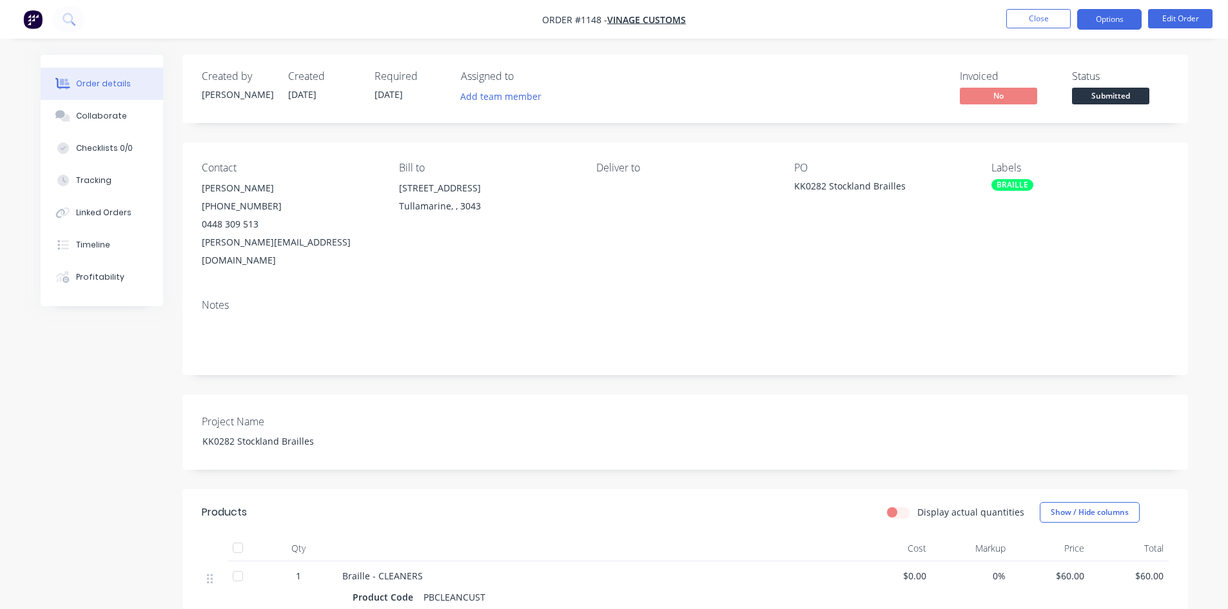
click at [1121, 19] on button "Options" at bounding box center [1109, 19] width 64 height 21
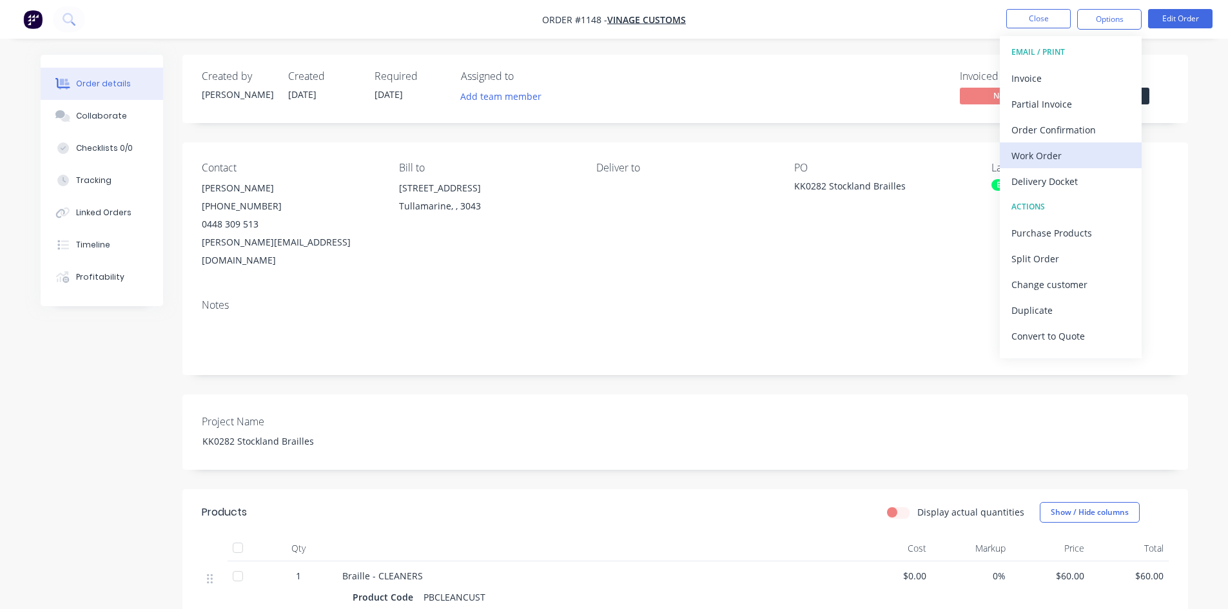
click at [1062, 151] on div "Work Order" at bounding box center [1070, 155] width 119 height 19
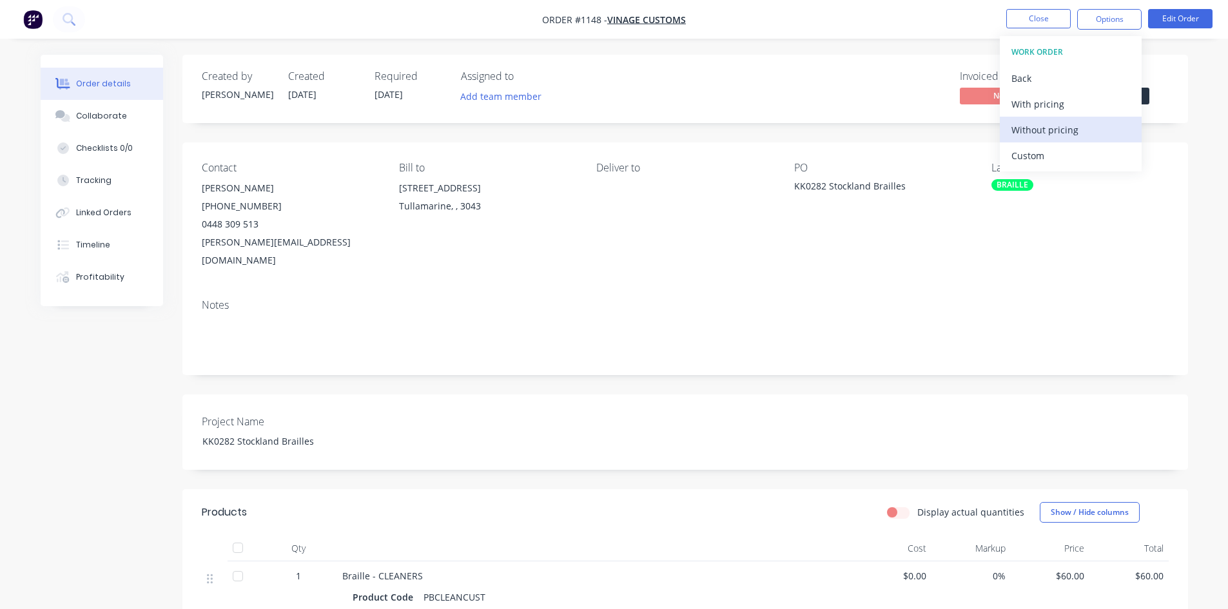
click at [1065, 133] on div "Without pricing" at bounding box center [1070, 130] width 119 height 19
click at [684, 216] on div "Deliver to" at bounding box center [684, 216] width 177 height 108
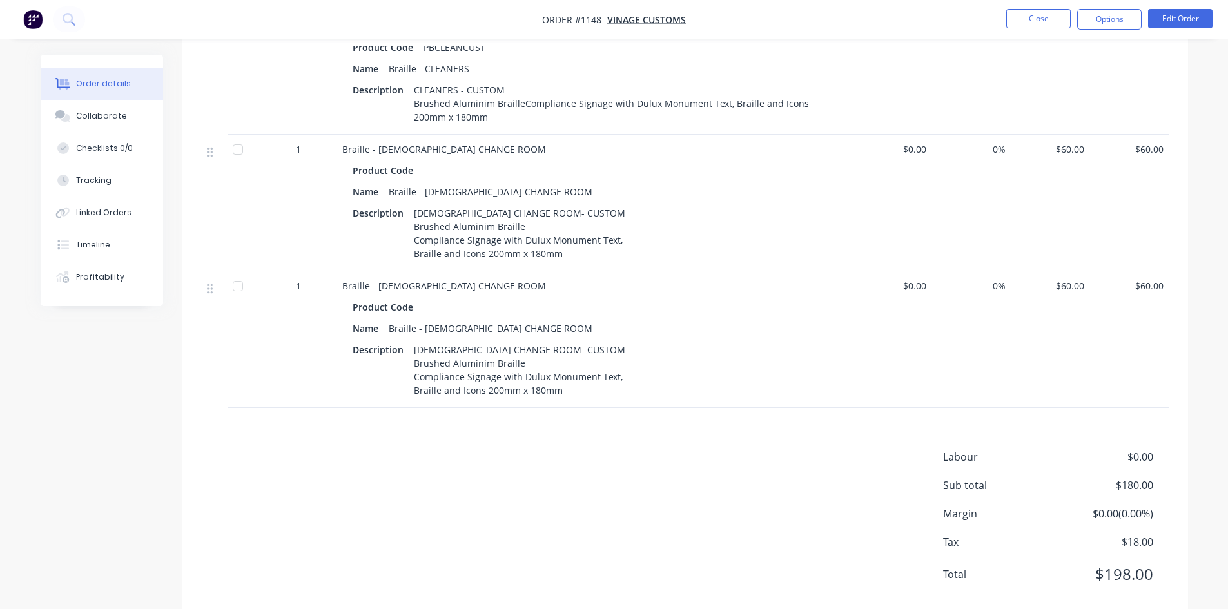
scroll to position [560, 0]
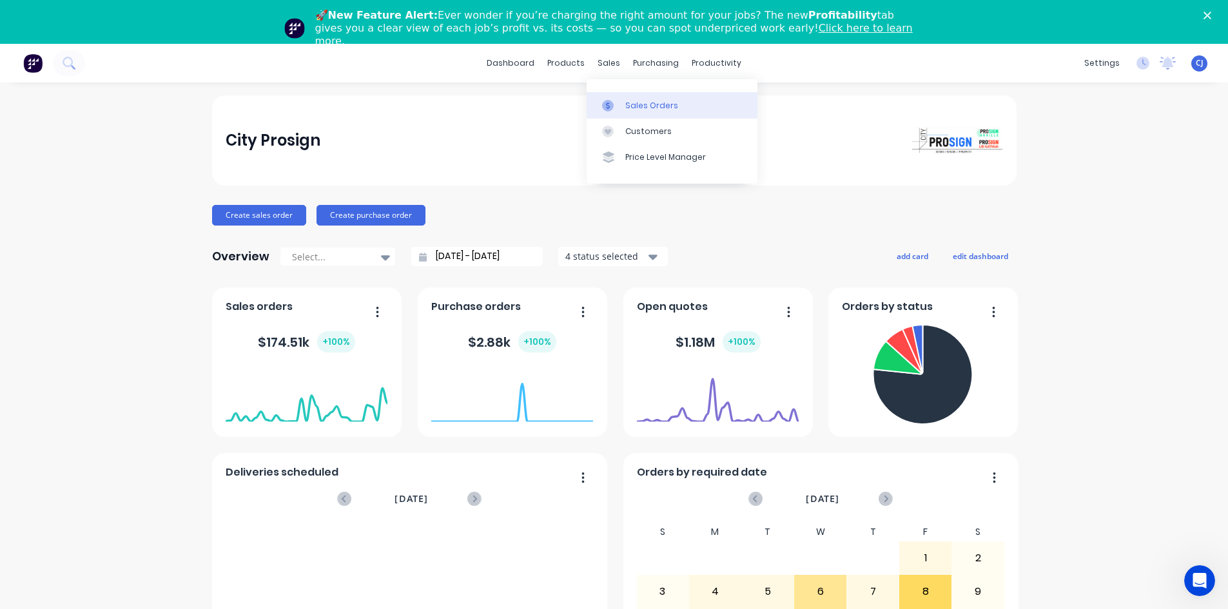
click at [614, 92] on link "Sales Orders" at bounding box center [672, 105] width 171 height 26
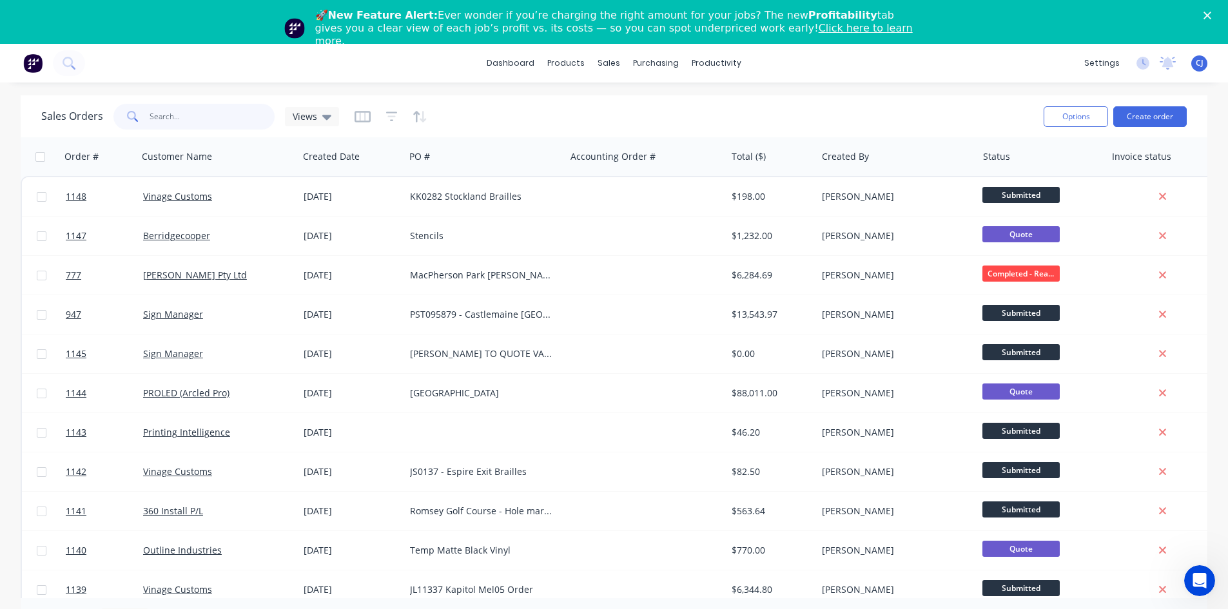
click at [230, 111] on input "text" at bounding box center [213, 117] width 126 height 26
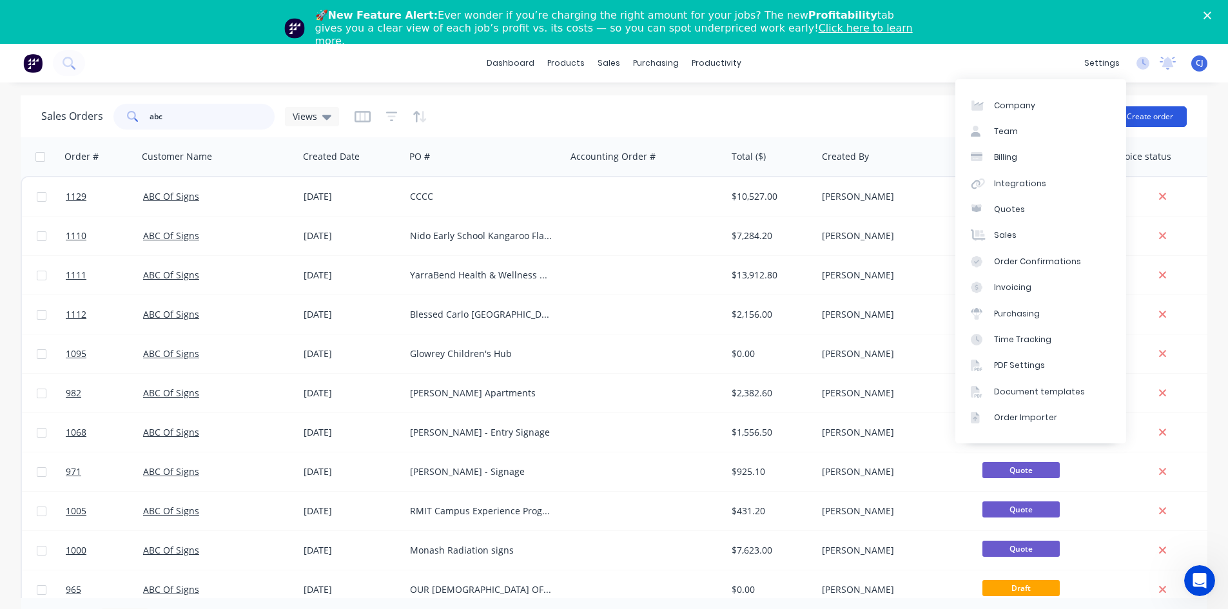
type input "abc"
click at [1160, 109] on button "Create order" at bounding box center [1149, 116] width 73 height 21
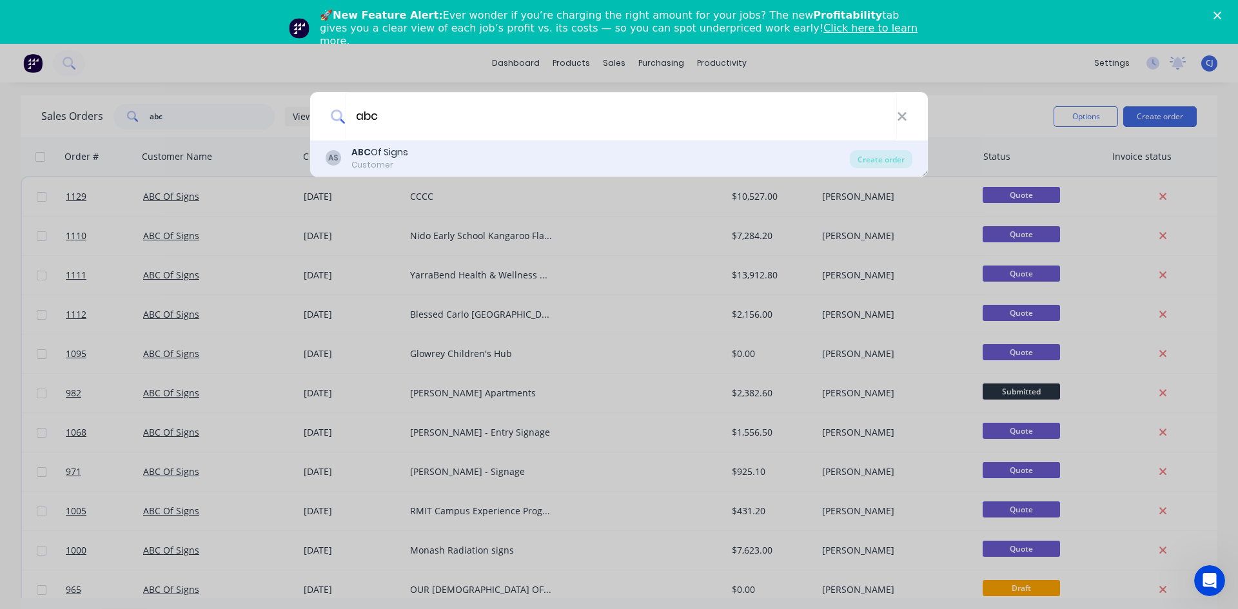
type input "abc"
click at [388, 165] on div "Customer" at bounding box center [379, 165] width 57 height 12
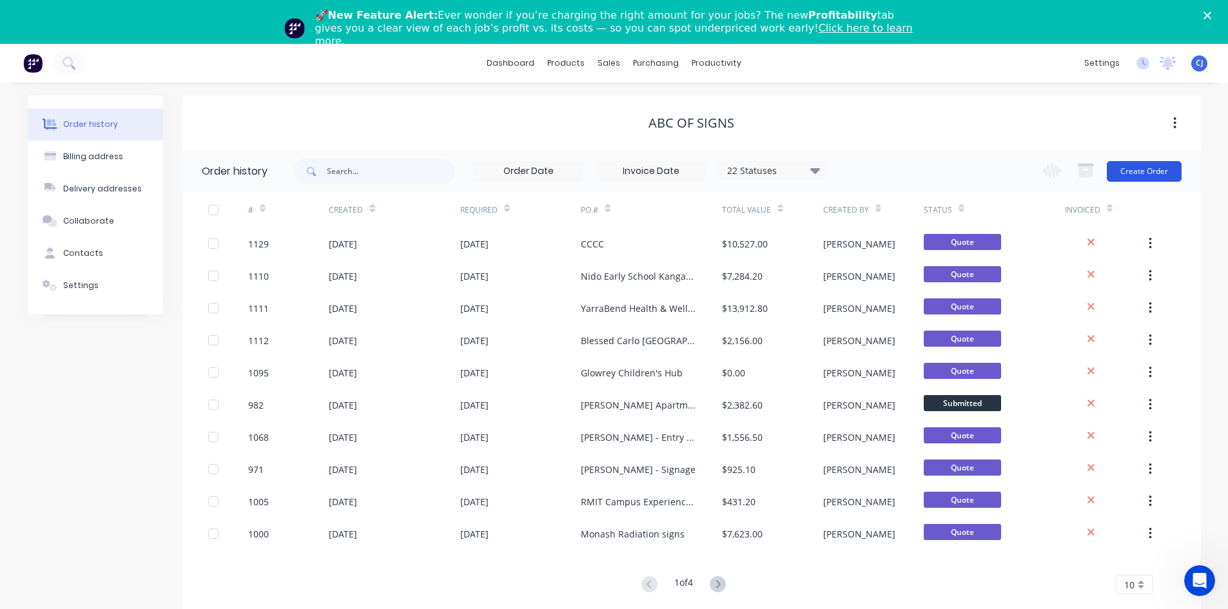
click at [1138, 166] on button "Create Order" at bounding box center [1144, 171] width 75 height 21
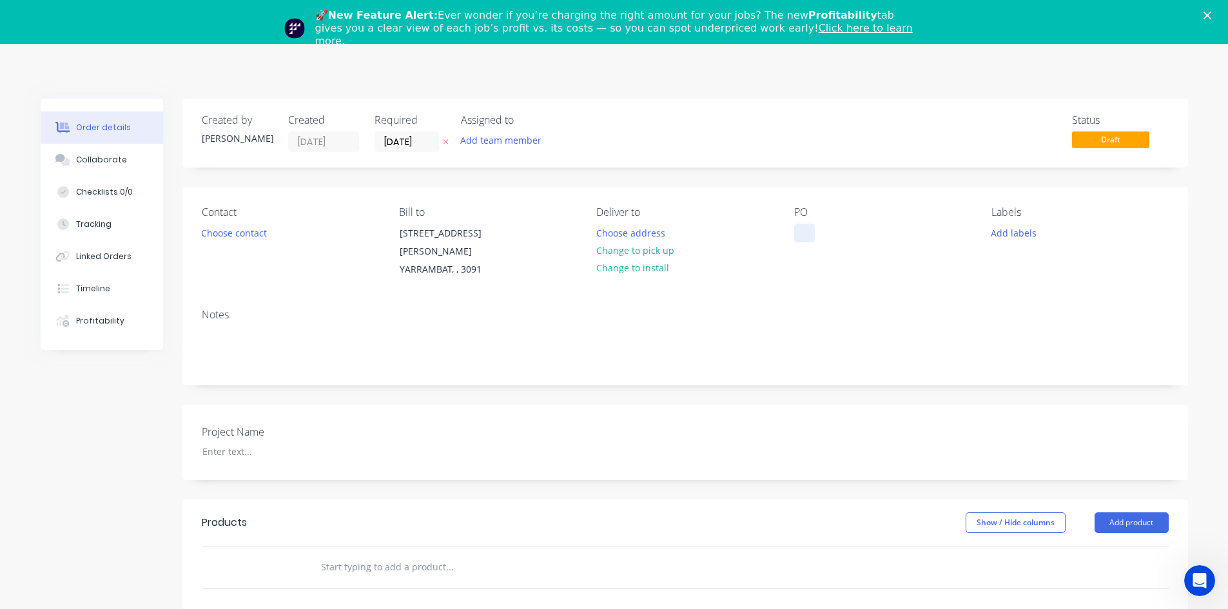
click at [810, 231] on div at bounding box center [804, 233] width 21 height 19
paste div
click at [238, 441] on div "Order details Collaborate Checklists 0/0 Tracking Linked Orders Timeline Profit…" at bounding box center [614, 508] width 1173 height 819
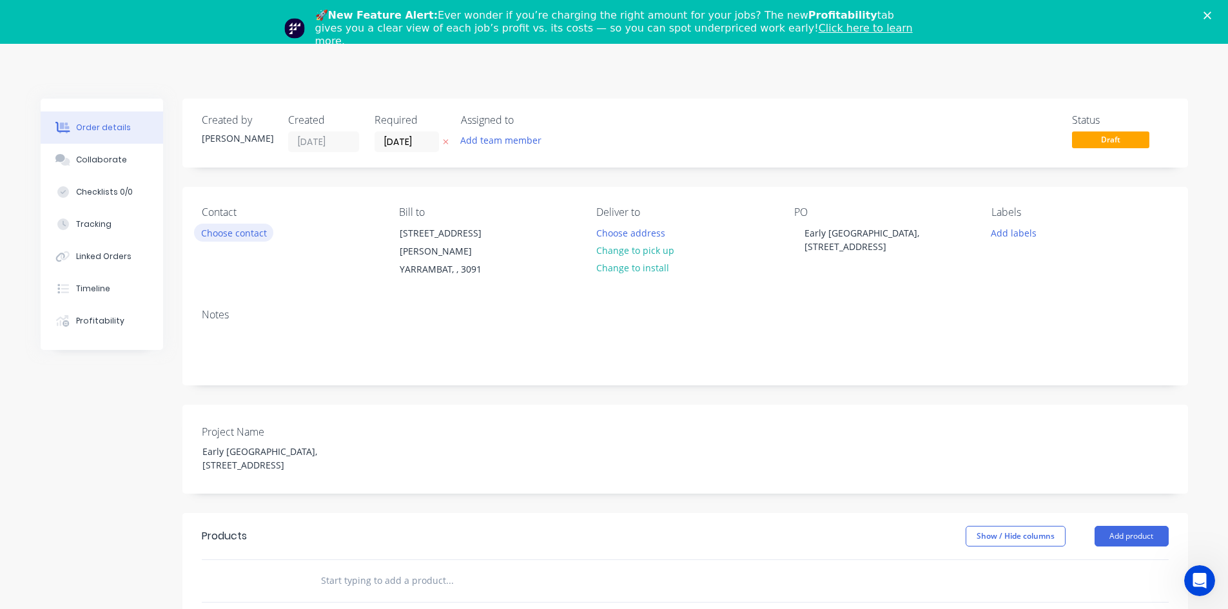
click at [249, 229] on button "Choose contact" at bounding box center [233, 232] width 79 height 17
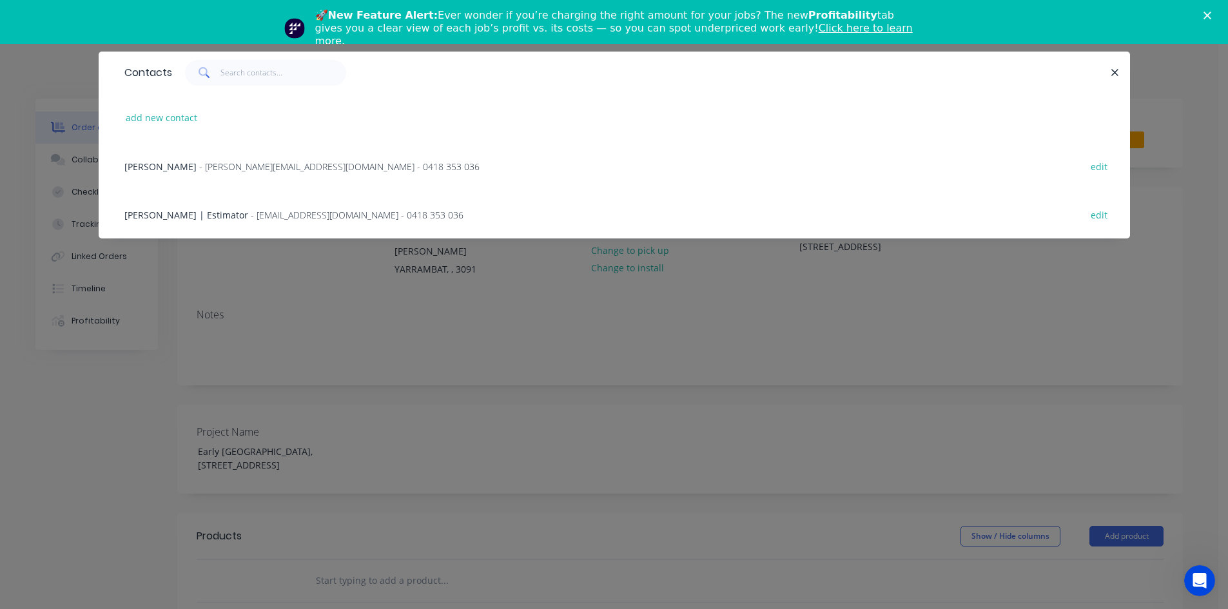
click at [239, 175] on div "[PERSON_NAME] - [PERSON_NAME][EMAIL_ADDRESS][DOMAIN_NAME] - 0418 353 036 edit" at bounding box center [614, 166] width 993 height 48
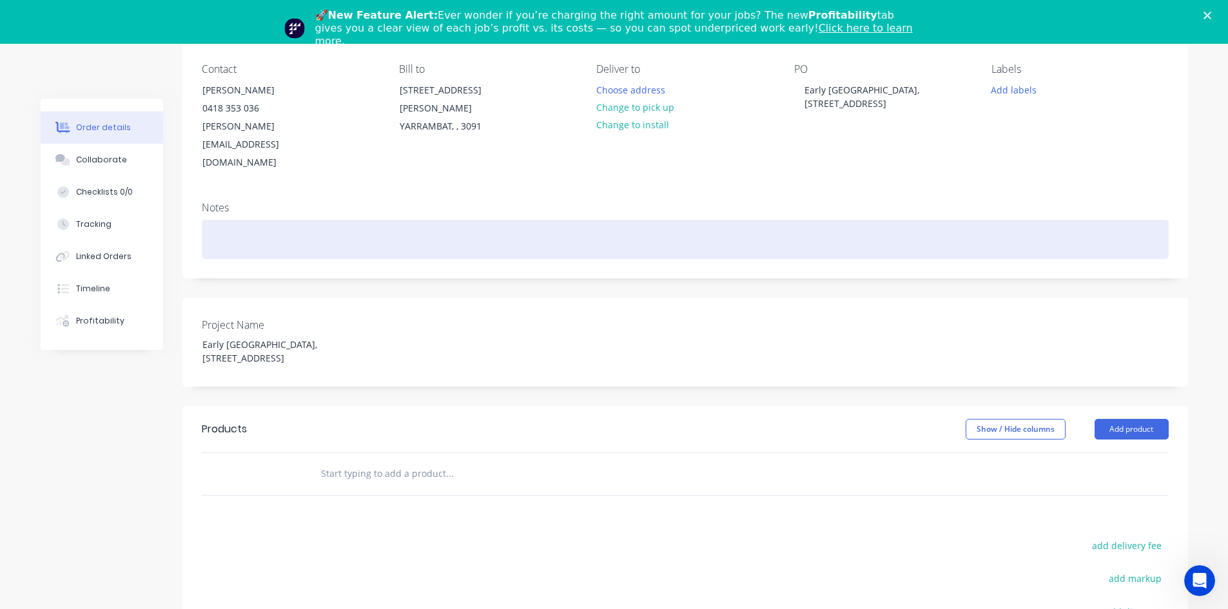
scroll to position [193, 0]
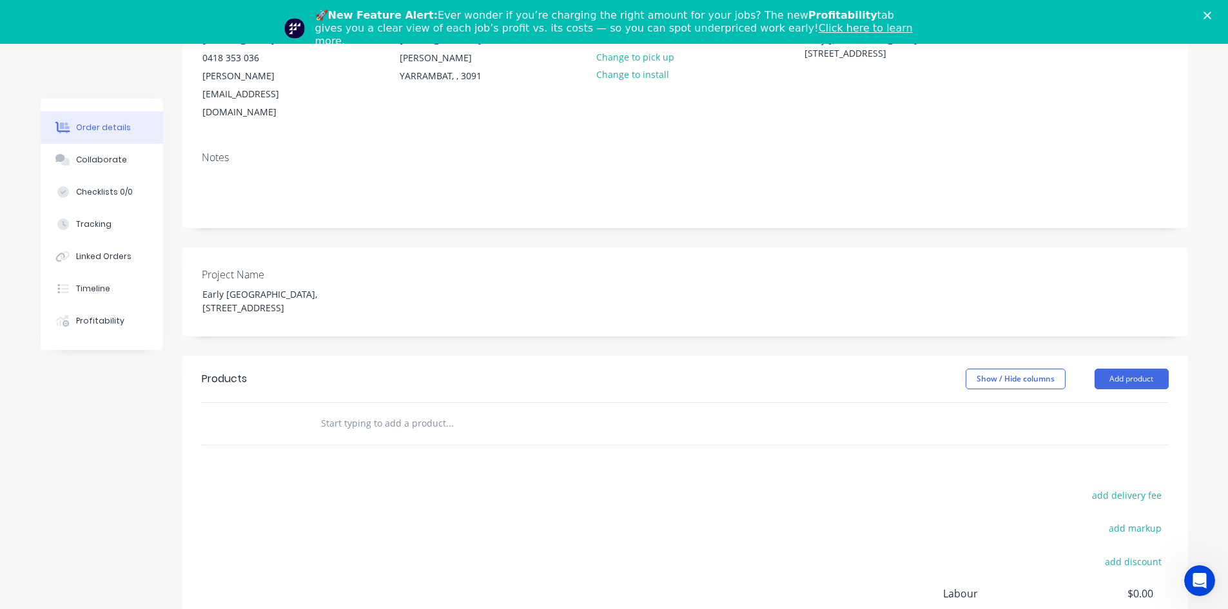
click at [338, 411] on input "text" at bounding box center [449, 424] width 258 height 26
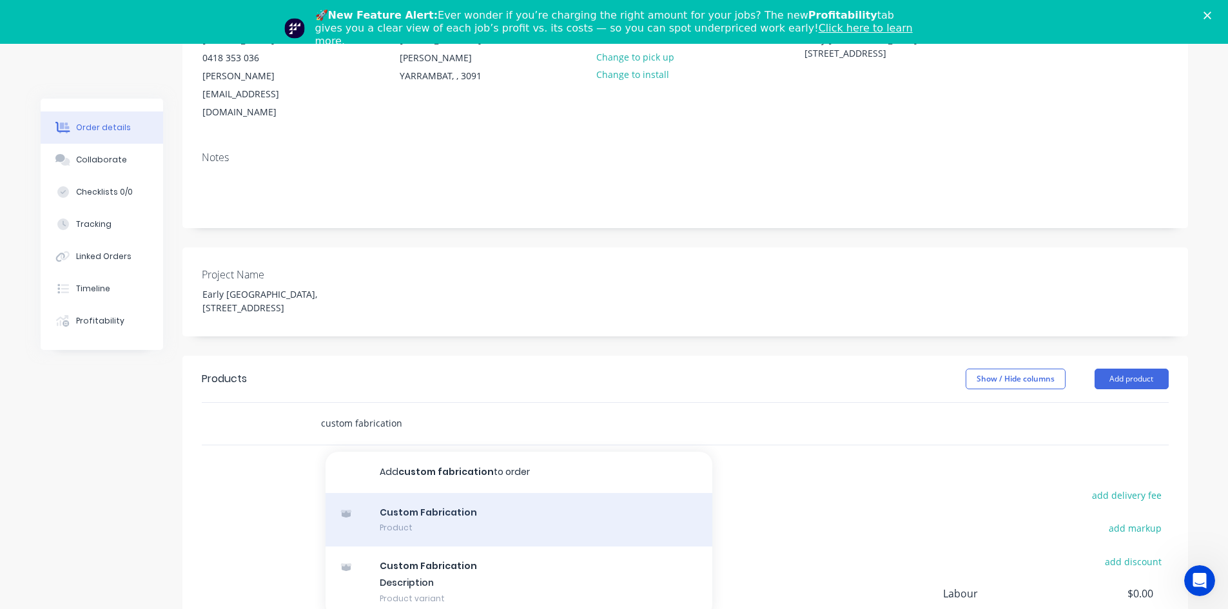
type input "custom fabrication"
click at [420, 493] on div "Custom Fabrication Product" at bounding box center [518, 520] width 387 height 54
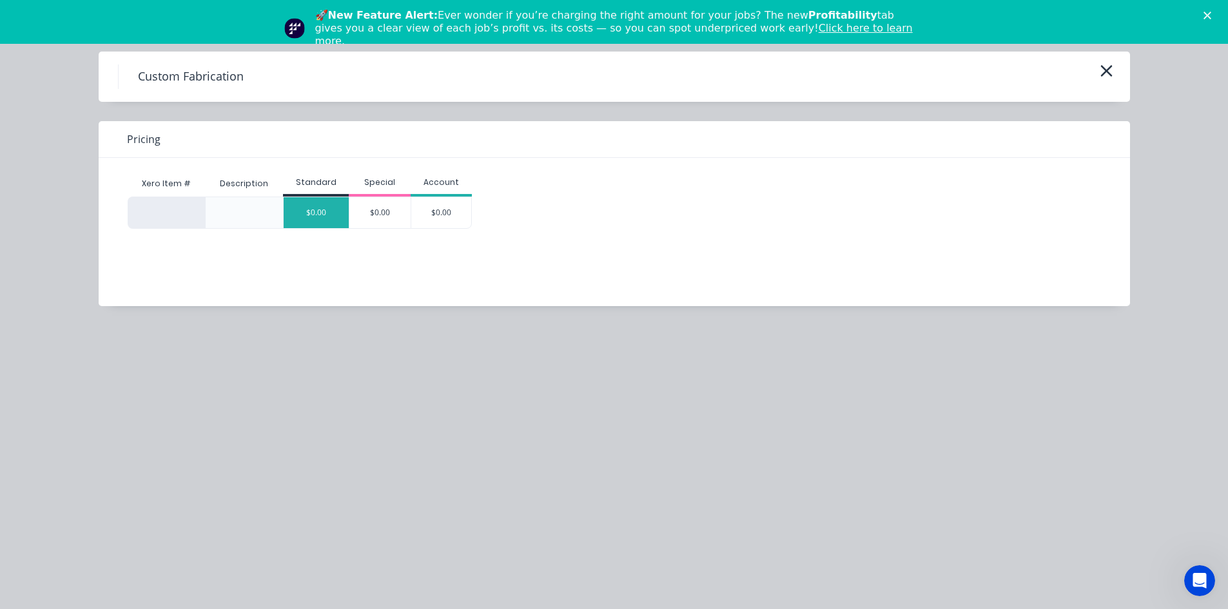
click at [315, 213] on div "$0.00" at bounding box center [316, 212] width 65 height 31
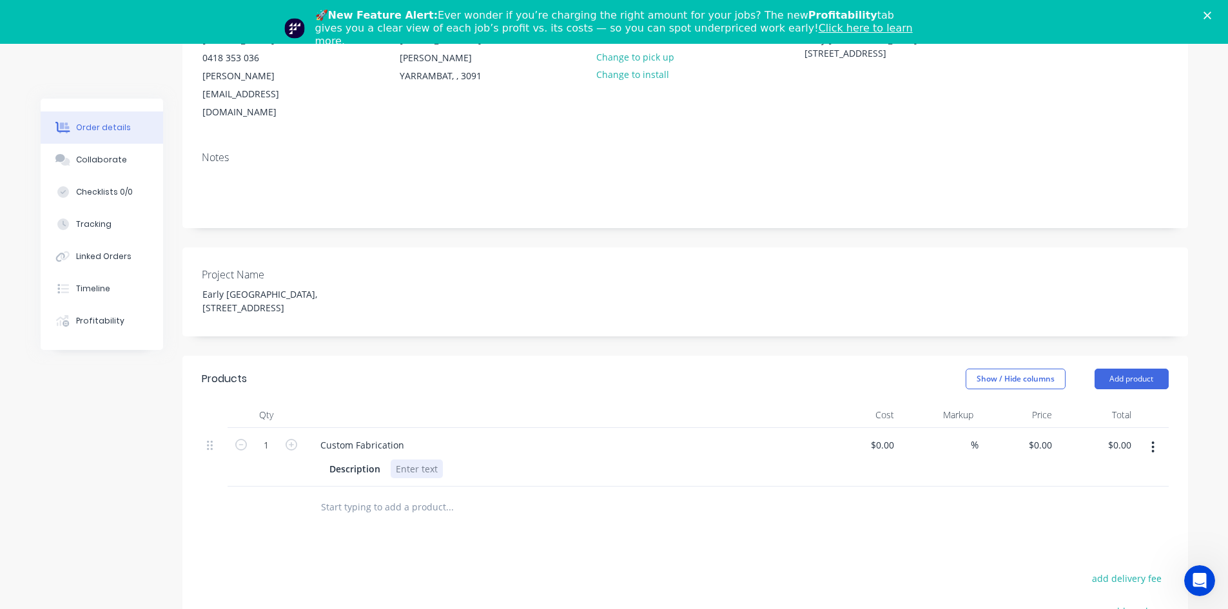
click at [408, 460] on div at bounding box center [417, 469] width 52 height 19
paste div
click at [417, 460] on div "aluminium panel size 500mm x 200mm with printed graphics" at bounding box center [529, 469] width 277 height 19
click at [401, 460] on div "aluminum panel size 500mm x 200mm with printed graphics" at bounding box center [528, 469] width 274 height 19
click at [422, 460] on div "aluminum panel size 500mm x 200mm with printed graphics" at bounding box center [528, 469] width 274 height 19
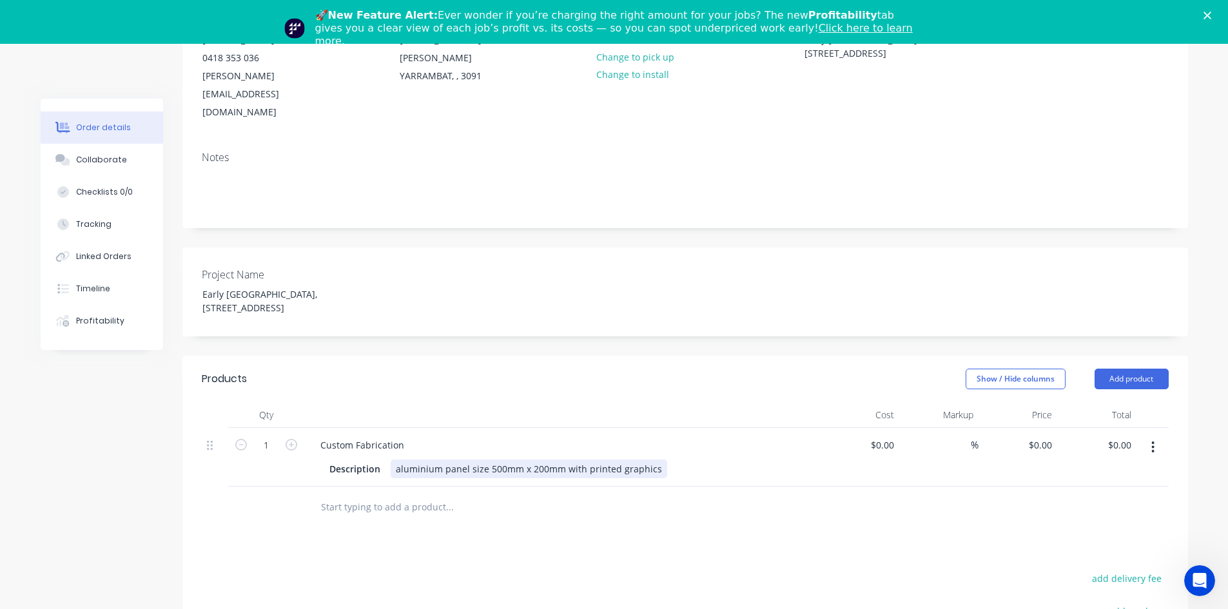
click at [400, 460] on div "aluminium panel size 500mm x 200mm with printed graphics" at bounding box center [529, 469] width 277 height 19
click at [380, 436] on div "Custom Fabrication" at bounding box center [362, 445] width 104 height 19
click at [402, 436] on div "Custom Fabrication" at bounding box center [362, 445] width 104 height 19
drag, startPoint x: 407, startPoint y: 413, endPoint x: 326, endPoint y: 425, distance: 82.1
click at [326, 428] on div "Custom Fabrication Description Aluminium panel size 500mm x 200mm with printed …" at bounding box center [563, 457] width 516 height 59
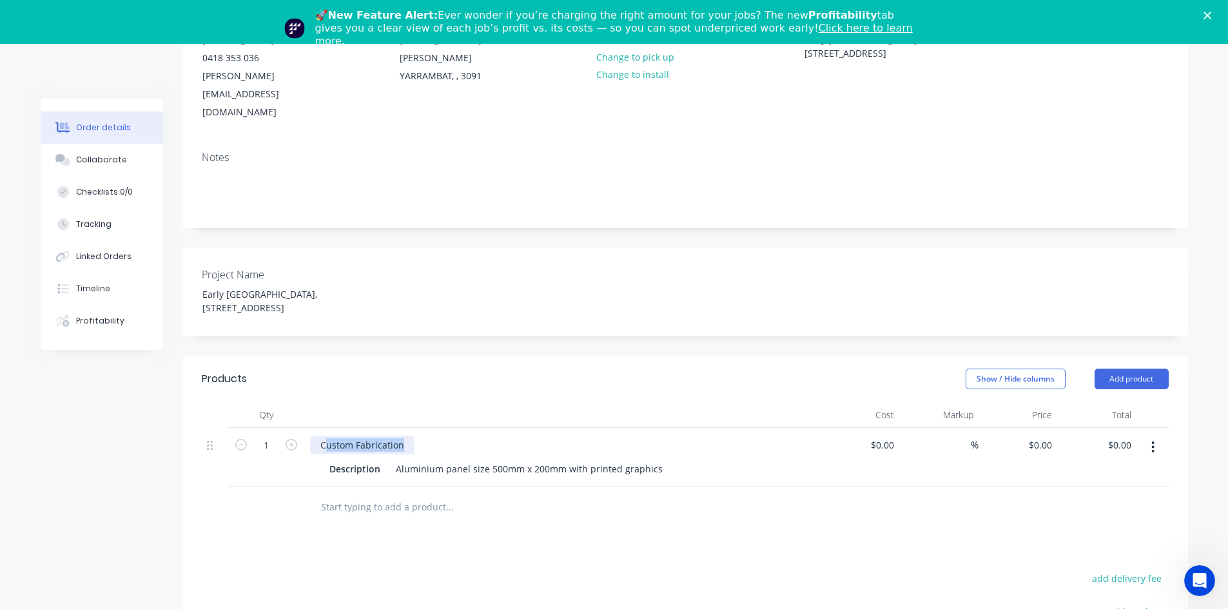
click at [399, 436] on div "Custom Fabrication" at bounding box center [362, 445] width 104 height 19
drag, startPoint x: 405, startPoint y: 402, endPoint x: 295, endPoint y: 415, distance: 111.7
click at [295, 428] on div "1 Custom Fabrication Description Aluminium panel size 500mm x 200mm with printe…" at bounding box center [685, 457] width 967 height 59
paste div
click at [358, 363] on header "Products Show / Hide columns Add product" at bounding box center [684, 379] width 1005 height 46
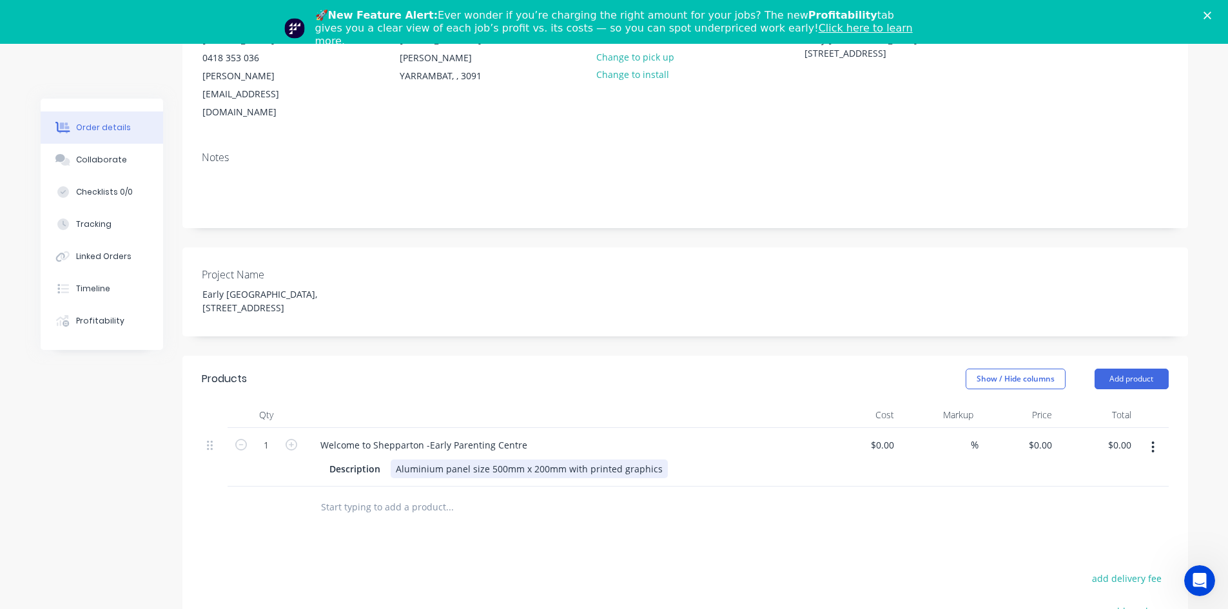
click at [394, 460] on div "Aluminium panel size 500mm x 200mm with printed graphics" at bounding box center [529, 469] width 277 height 19
click at [413, 494] on input "text" at bounding box center [449, 507] width 258 height 26
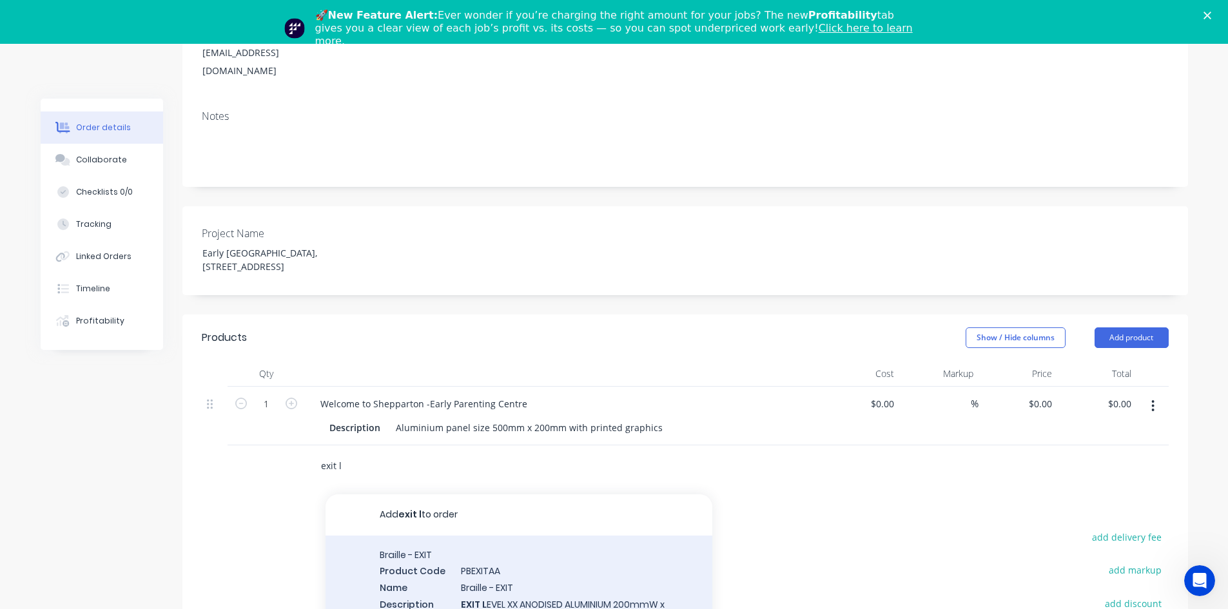
scroll to position [258, 0]
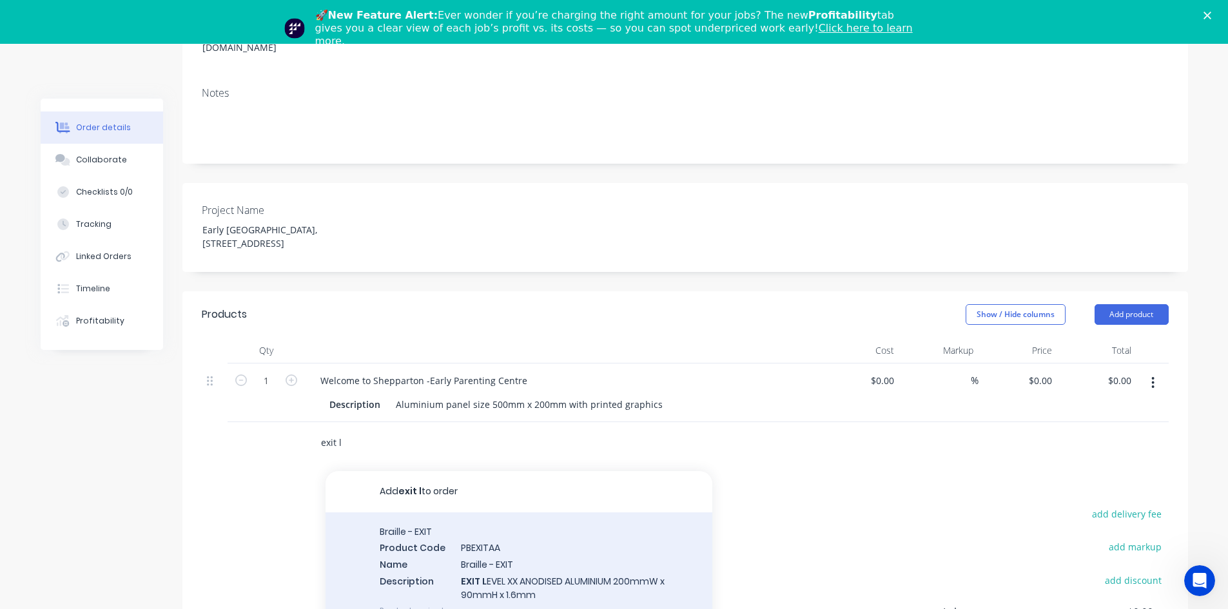
type input "exit l"
click at [386, 512] on div "Braille - EXIT Product Code PBEXITAA Name Braille - EXIT Description EXIT L EVE…" at bounding box center [518, 570] width 387 height 117
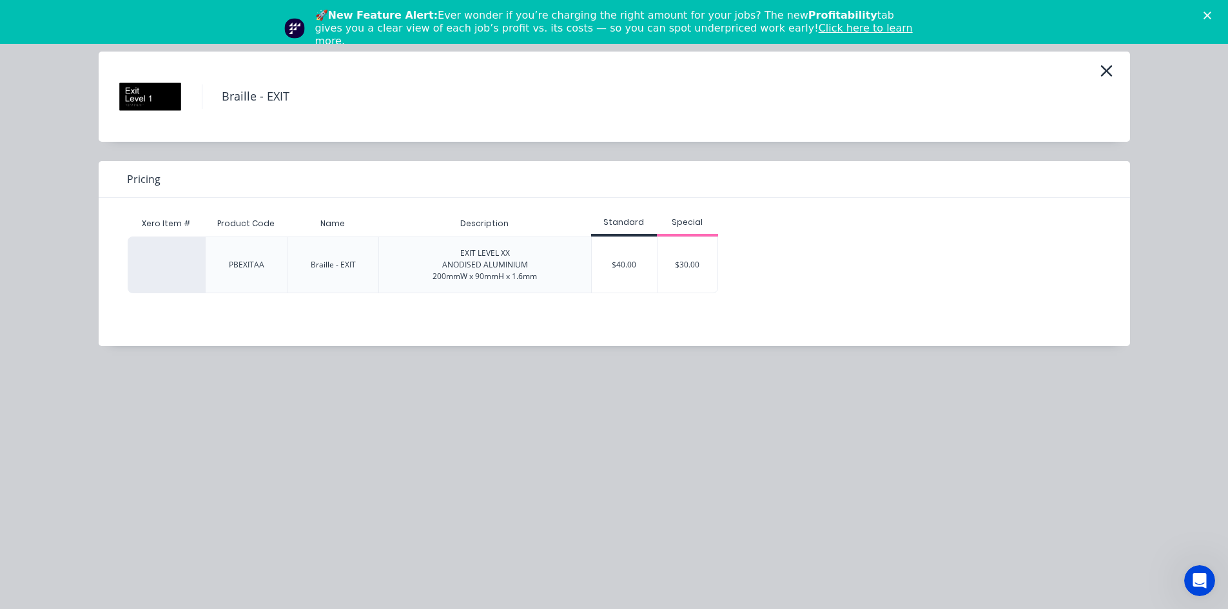
click at [684, 260] on div "$30.00" at bounding box center [687, 264] width 61 height 55
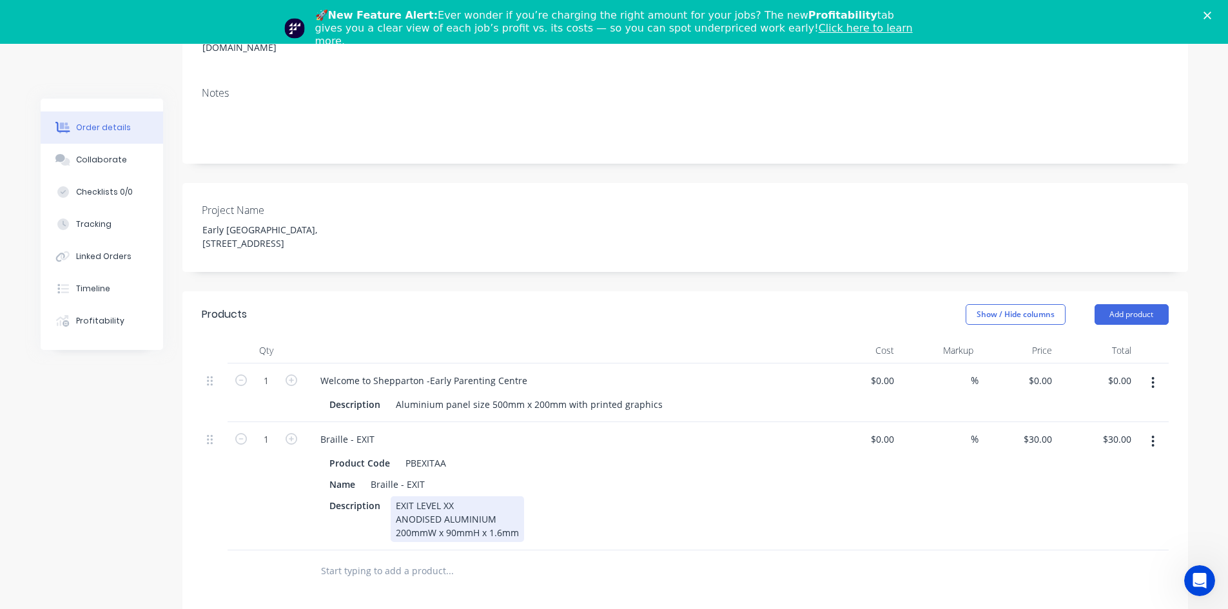
click at [444, 496] on div "EXIT LEVEL XX ANODISED ALUMINIUM 200mmW x 90mmH x 1.6mm" at bounding box center [457, 519] width 133 height 46
click at [1033, 422] on div "30 30" at bounding box center [1017, 486] width 79 height 128
type input "$40.00"
click at [972, 466] on div "%" at bounding box center [938, 486] width 79 height 128
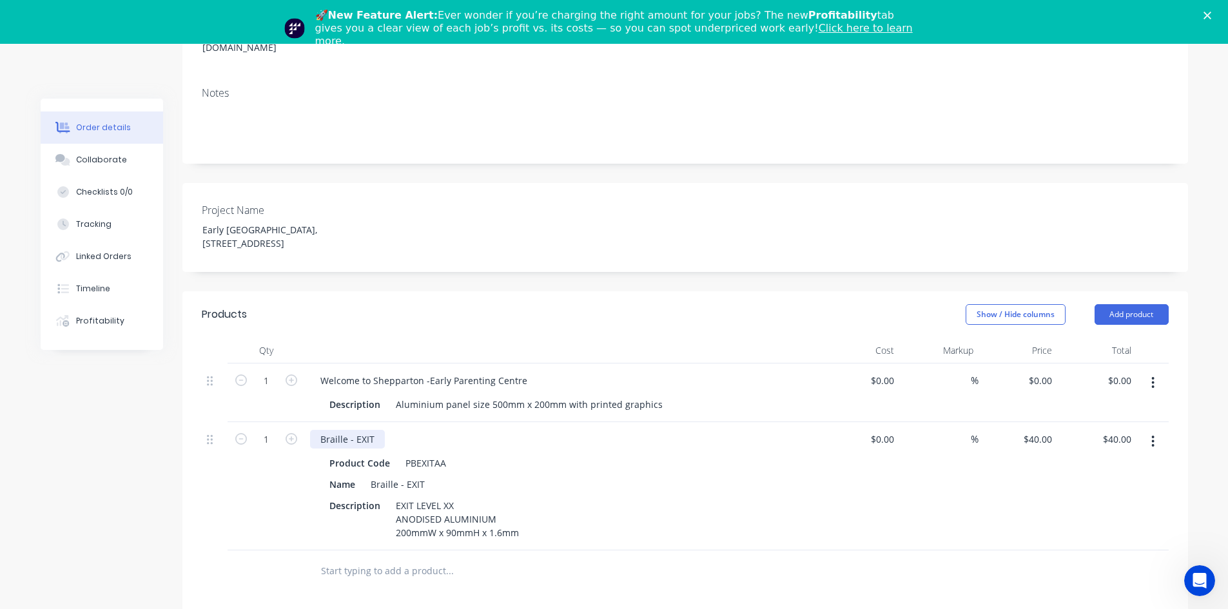
click at [375, 430] on div "Braille - EXIT" at bounding box center [347, 439] width 75 height 19
click at [221, 507] on div at bounding box center [215, 486] width 26 height 128
click at [286, 433] on icon "button" at bounding box center [292, 439] width 12 height 12
type input "2"
type input "$80.00"
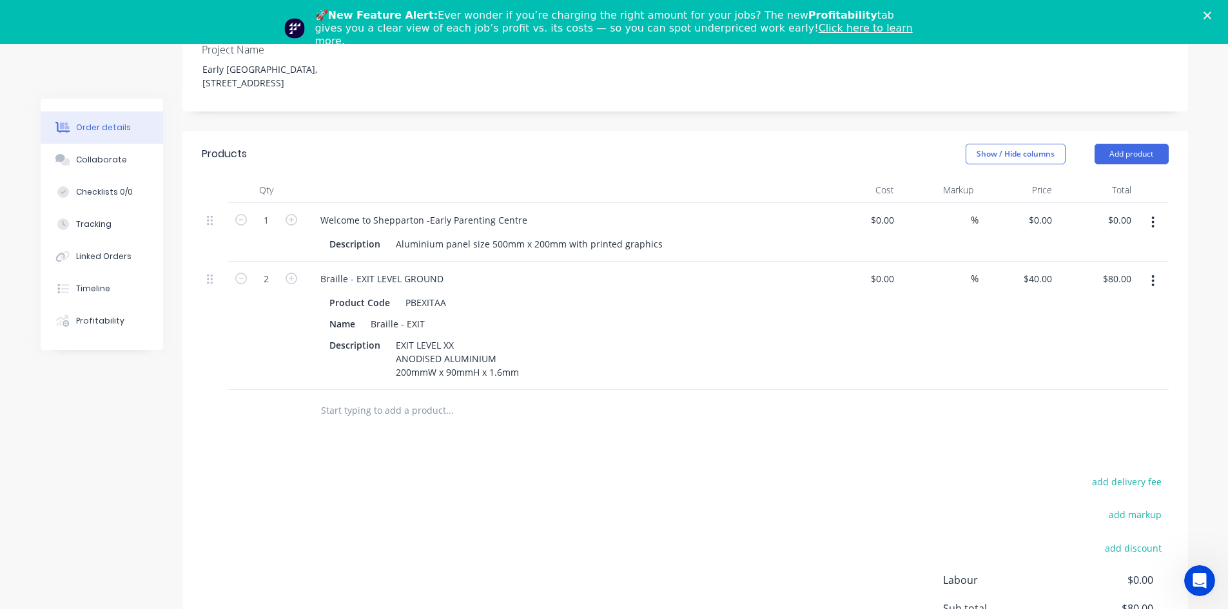
scroll to position [451, 0]
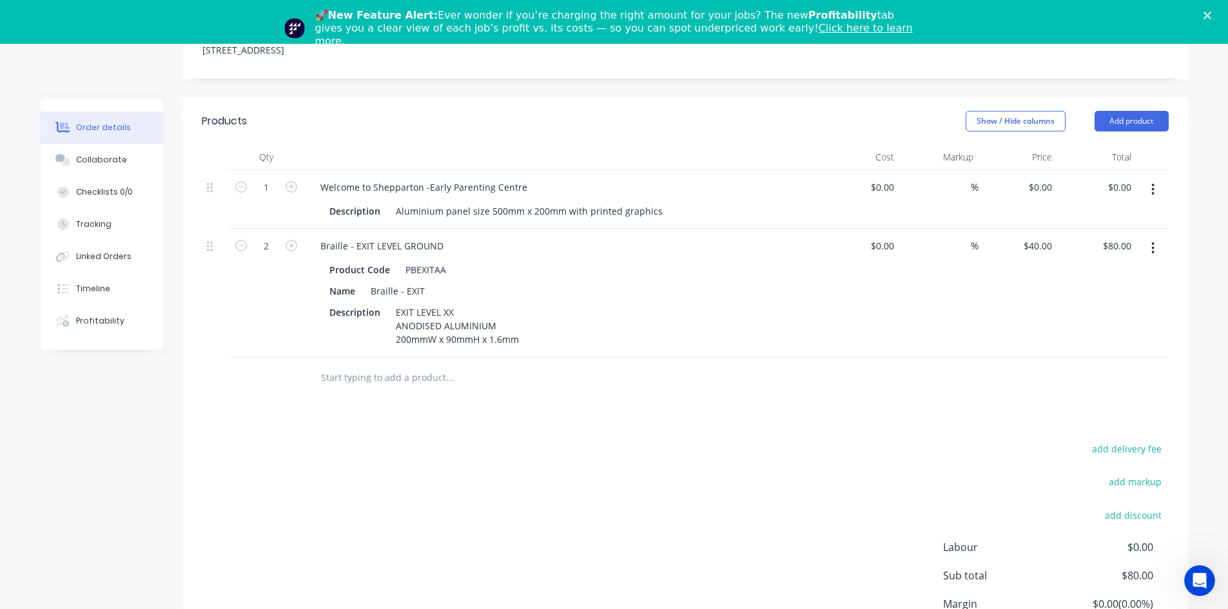
click at [374, 365] on input "text" at bounding box center [449, 378] width 258 height 26
type input "A"
type input "G"
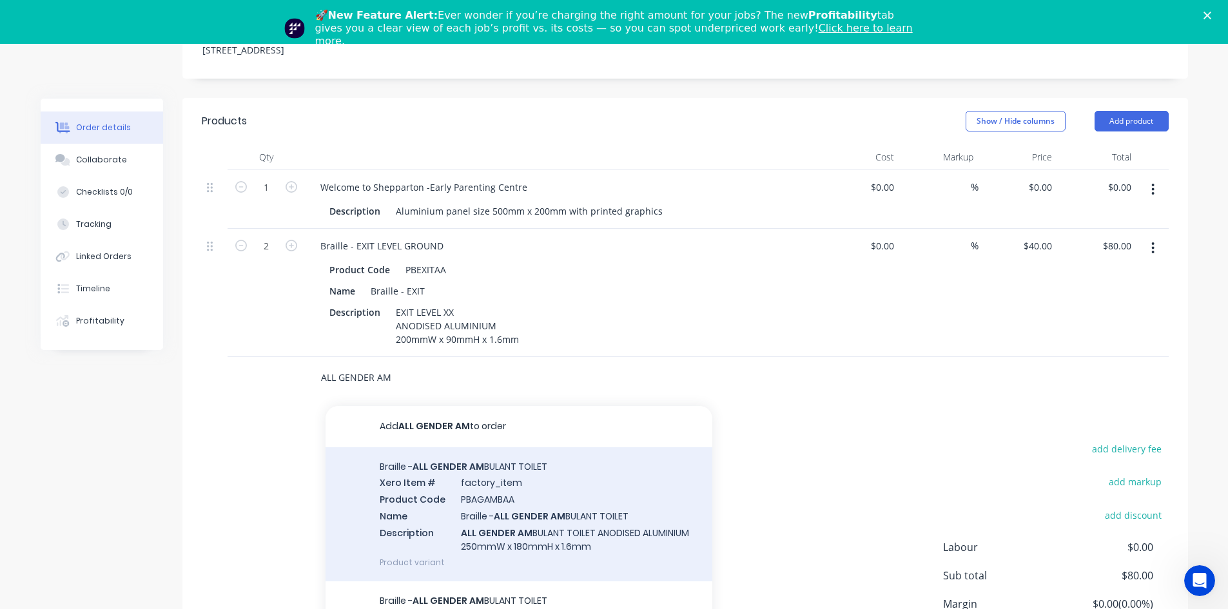
type input "ALL GENDER AM"
click at [482, 468] on div "Braille - ALL GENDER AM BULANT TOILET Xero Item # factory_item Product Code PBA…" at bounding box center [518, 514] width 387 height 134
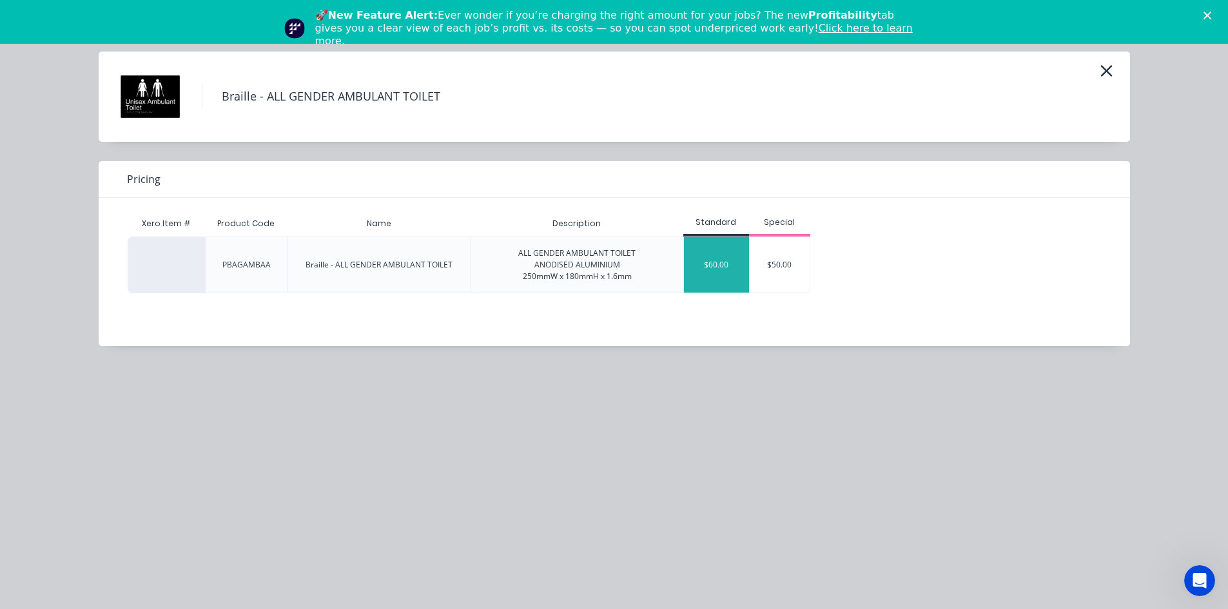
click at [708, 268] on div "$60.00" at bounding box center [716, 264] width 65 height 55
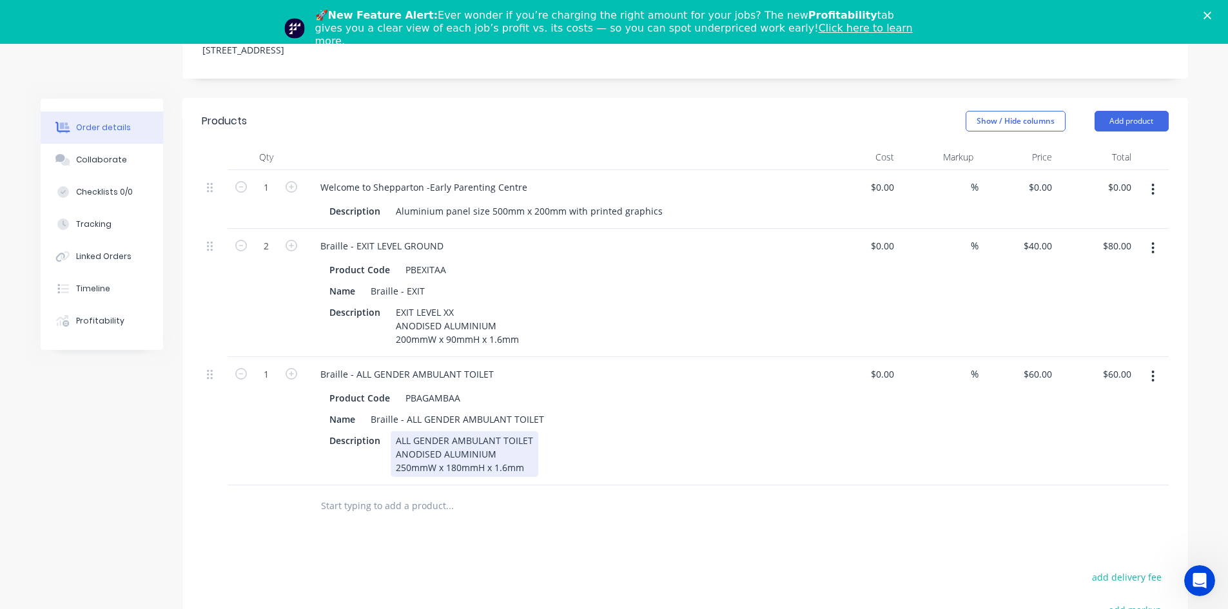
click at [413, 432] on div "ALL GENDER AMBULANT TOILET ANODISED ALUMINIUM 250mmW x 180mmH x 1.6mm" at bounding box center [465, 454] width 148 height 46
click at [403, 432] on div "ALL GENDER AMBULANT TOILET ANODISED ALUMINIUM 250mmW x 180mmH x 1.6mm" at bounding box center [465, 454] width 148 height 46
click at [290, 368] on icon "button" at bounding box center [292, 374] width 12 height 12
type input "2"
type input "$120.00"
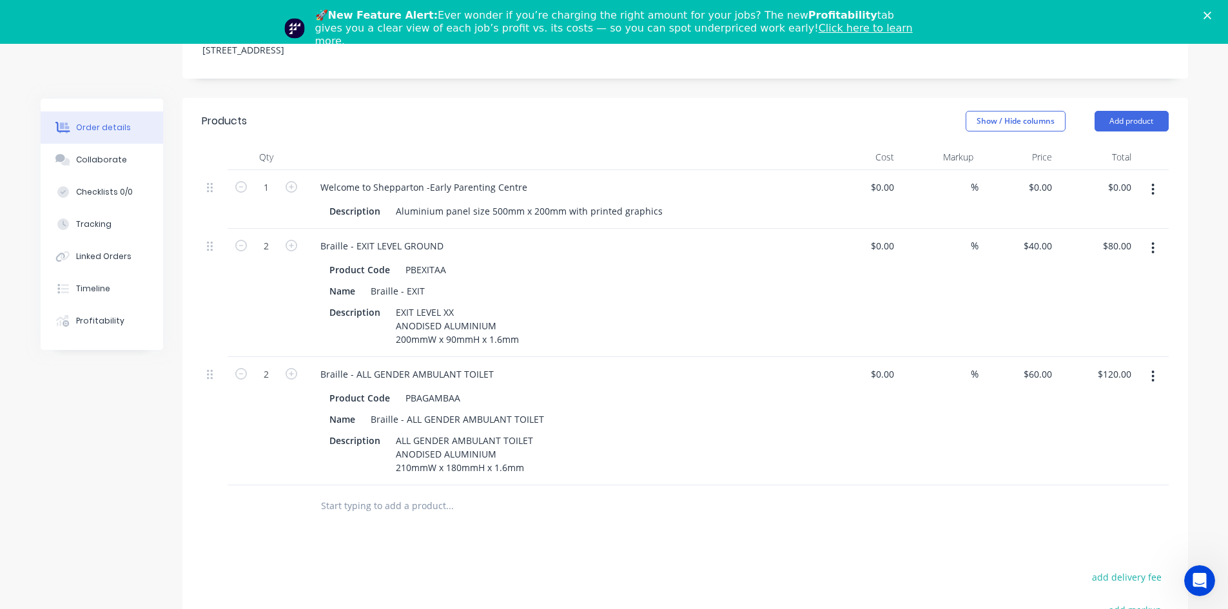
click at [362, 493] on input "text" at bounding box center [449, 506] width 258 height 26
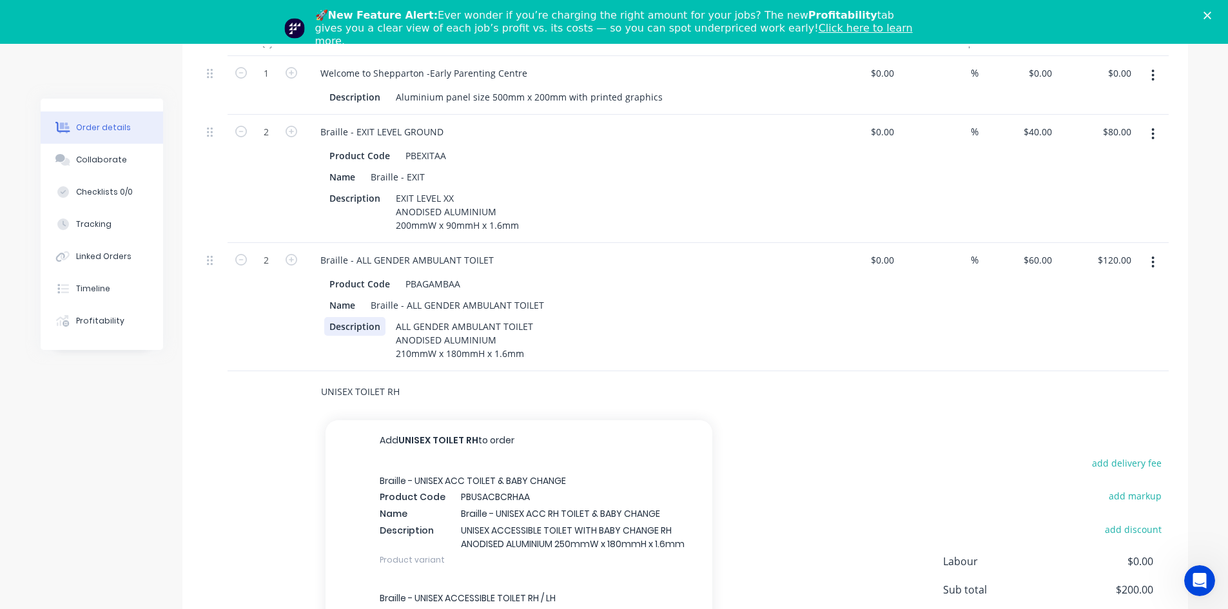
scroll to position [580, 0]
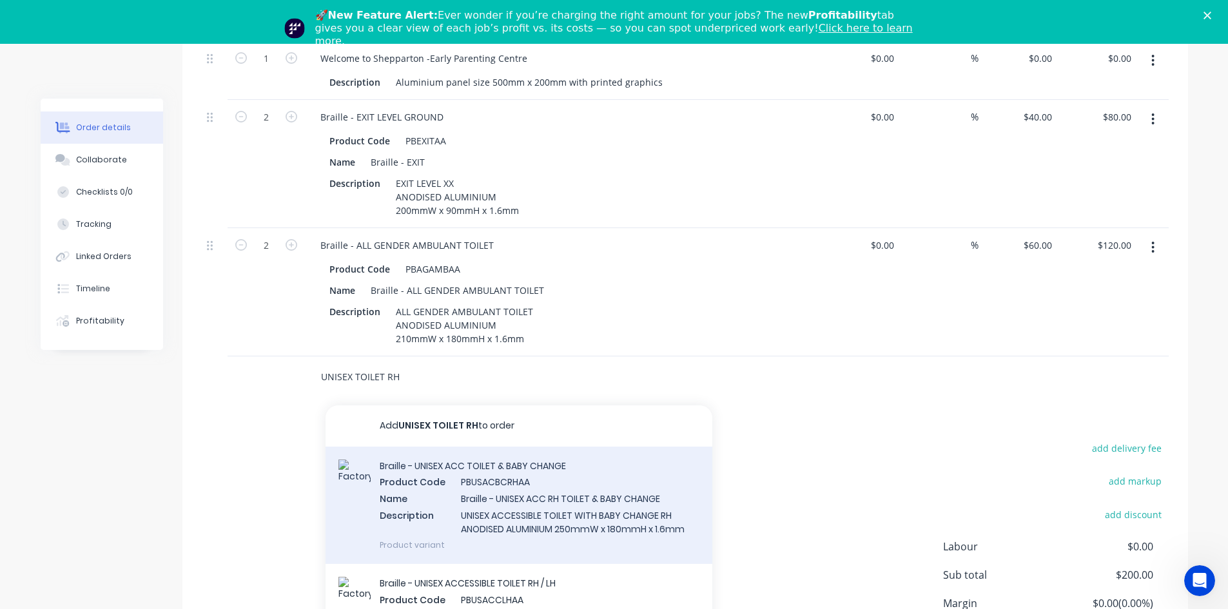
type input "UNISEX TOILET RH"
click at [458, 456] on div "Braille - UNISEX ACC TOILET & BABY CHANGE Product Code PBUSACBCRHAA Name Braill…" at bounding box center [518, 505] width 387 height 117
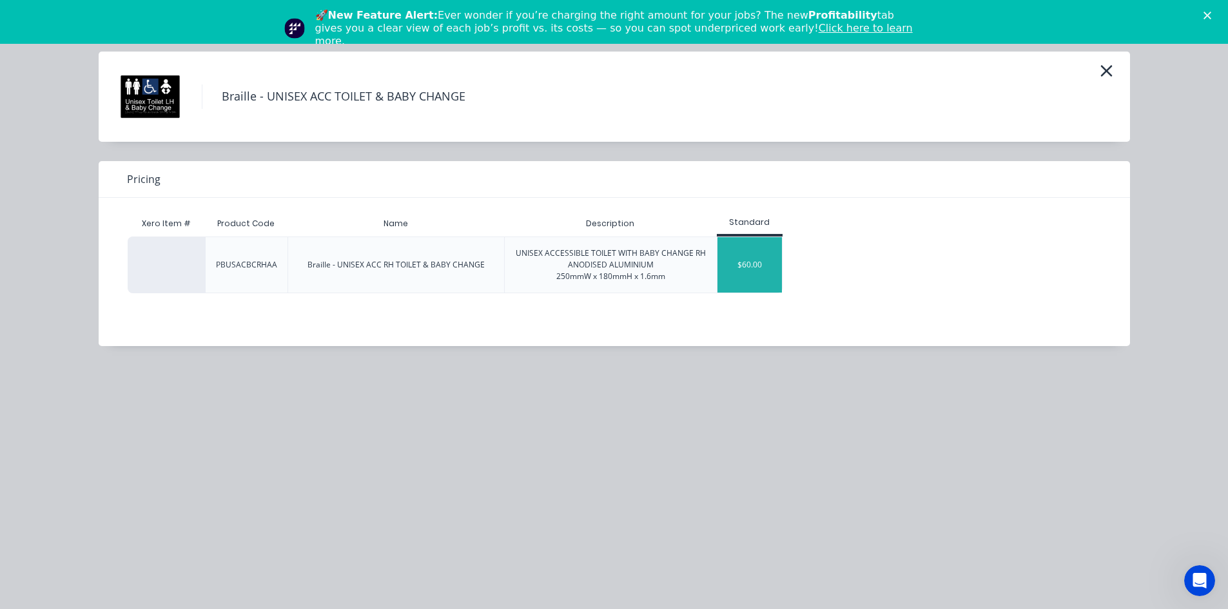
click at [755, 262] on div "$60.00" at bounding box center [749, 264] width 64 height 55
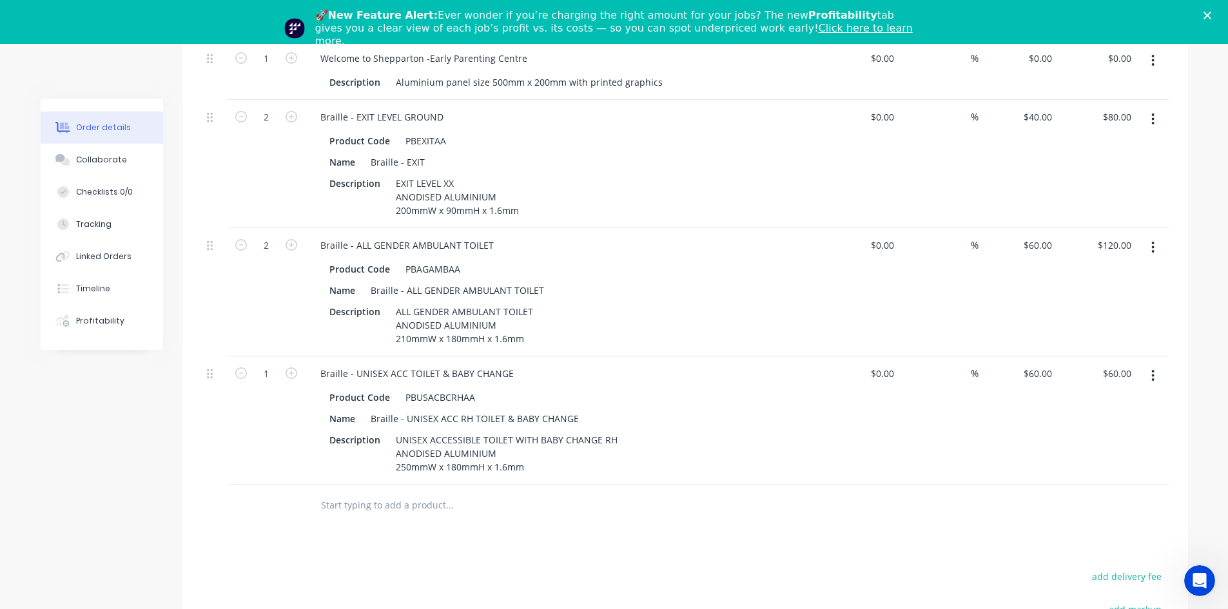
click at [1154, 369] on icon "button" at bounding box center [1152, 376] width 3 height 14
click at [1091, 426] on div "Duplicate" at bounding box center [1107, 435] width 99 height 19
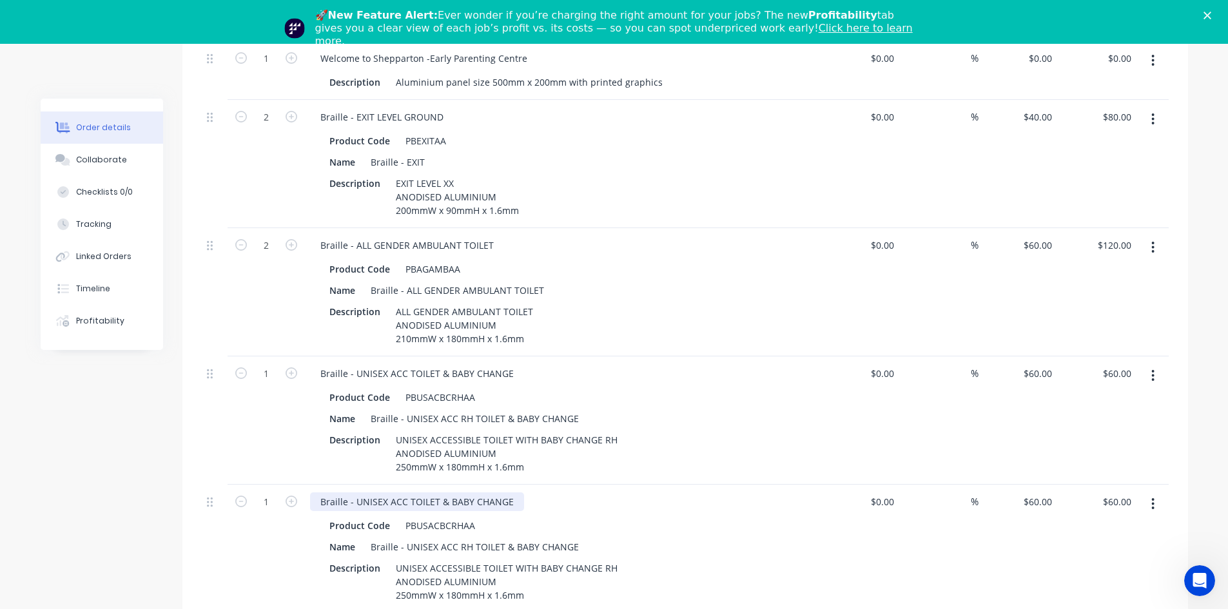
click at [514, 492] on div "Braille - UNISEX ACC TOILET & BABY CHANGE" at bounding box center [417, 501] width 214 height 19
click at [436, 364] on div "Braille - UNISEX ACC TOILET & BABY CHANGE" at bounding box center [417, 373] width 214 height 19
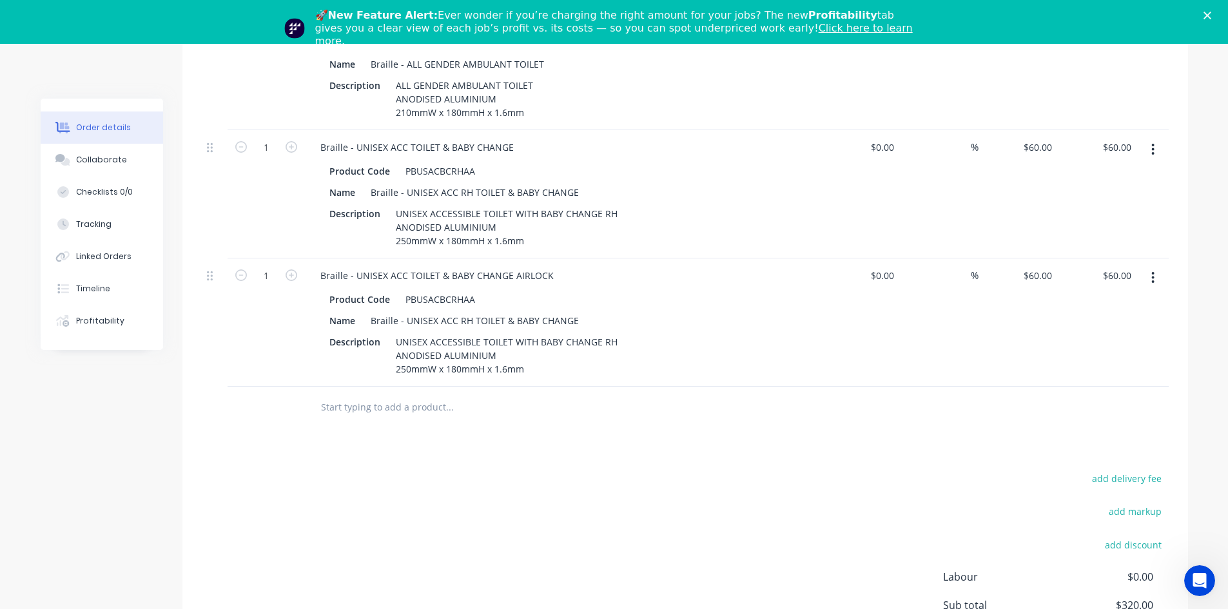
scroll to position [725, 0]
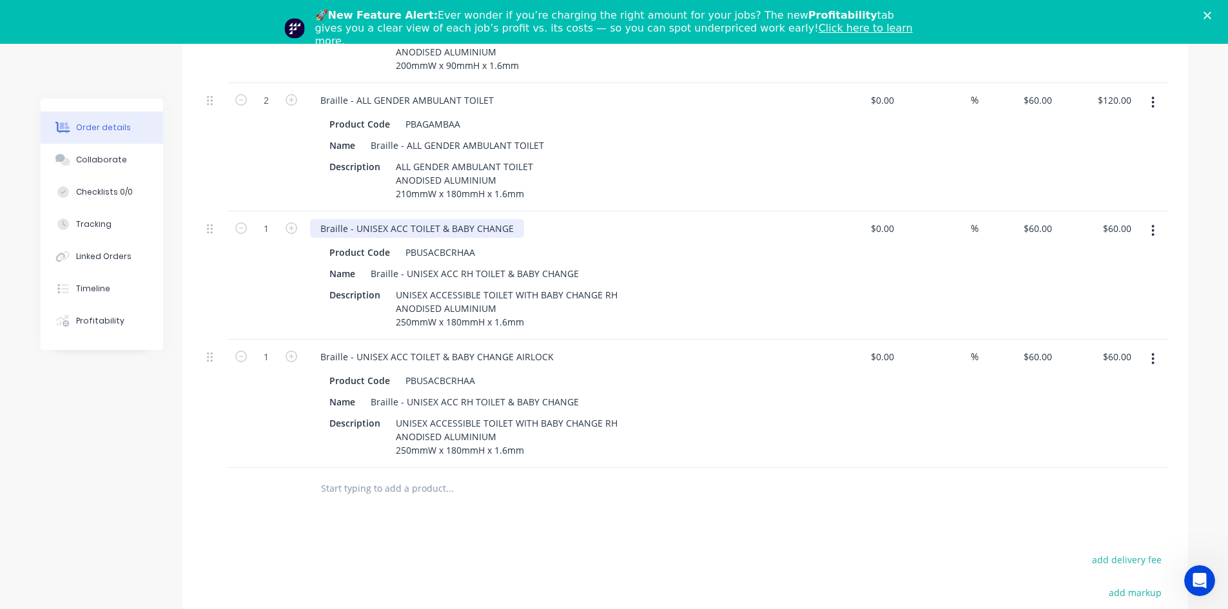
click at [436, 219] on div "Braille - UNISEX ACC TOILET & BABY CHANGE" at bounding box center [417, 228] width 214 height 19
click at [464, 393] on div "Braille - UNISEX ACC RH TOILET & BABY CHANGE" at bounding box center [474, 402] width 218 height 19
click at [466, 393] on div "Braille - UNISEX ACC RH TOILET & BABY CHANGE" at bounding box center [474, 402] width 218 height 19
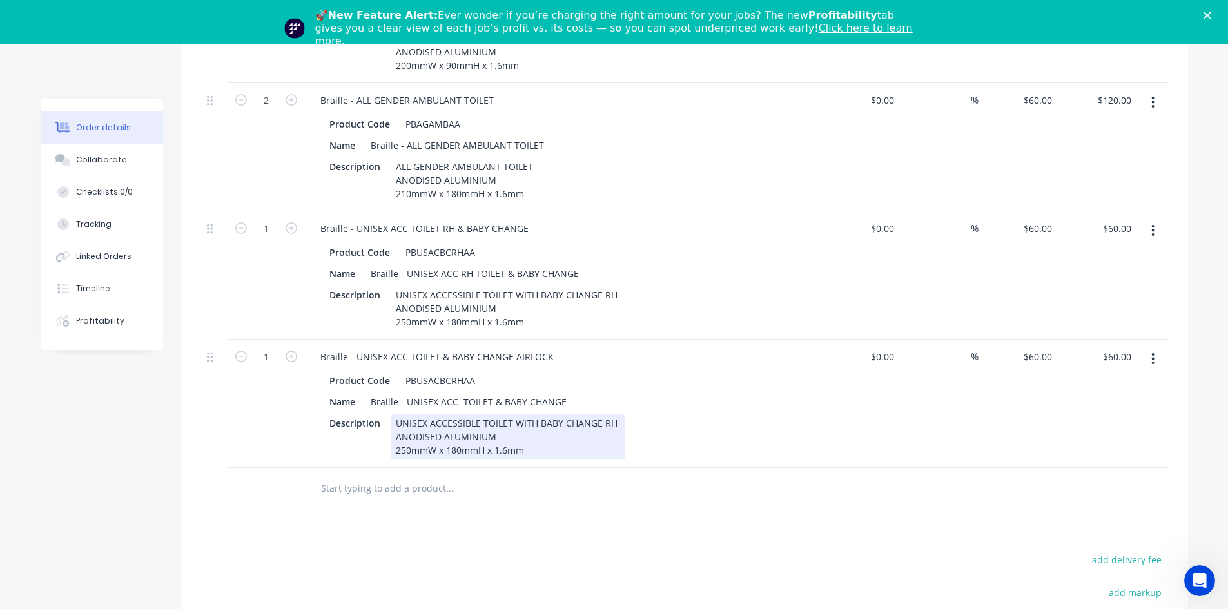
click at [608, 414] on div "UNISEX ACCESSIBLE TOILET WITH BABY CHANGE RH ANODISED ALUMINIUM 250mmW x 180mmH…" at bounding box center [508, 437] width 235 height 46
click at [614, 414] on div "UNISEX ACCESSIBLE TOILET WITH BABY CHANGE RH ANODISED ALUMINIUM 250mmW x 180mmH…" at bounding box center [508, 437] width 235 height 46
click at [340, 476] on input "text" at bounding box center [449, 489] width 258 height 26
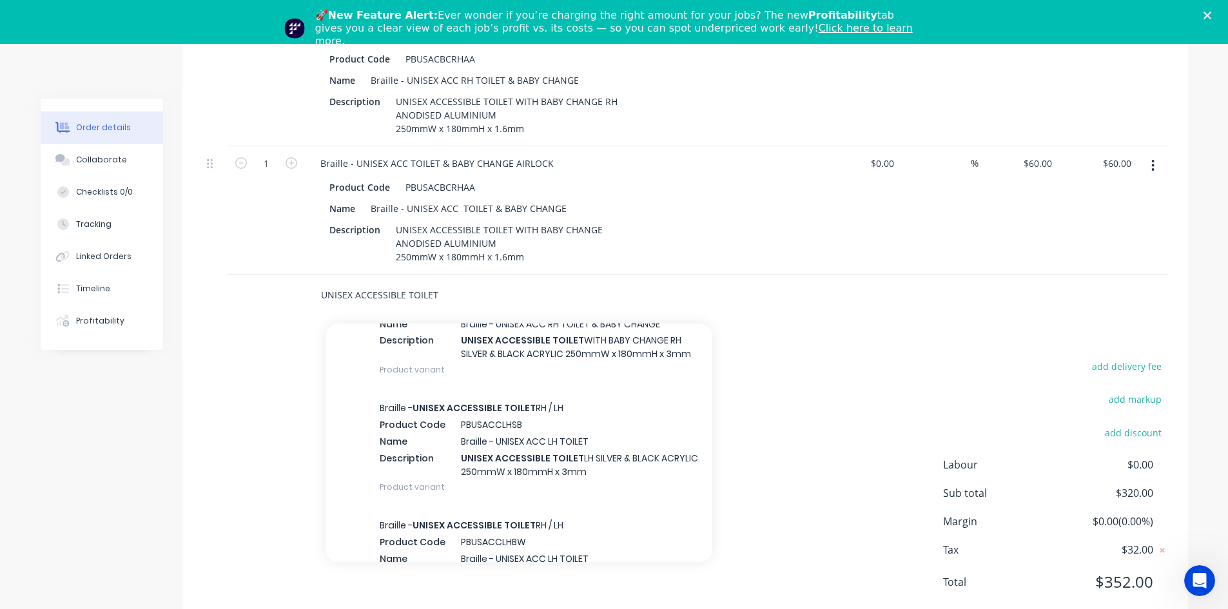
scroll to position [387, 0]
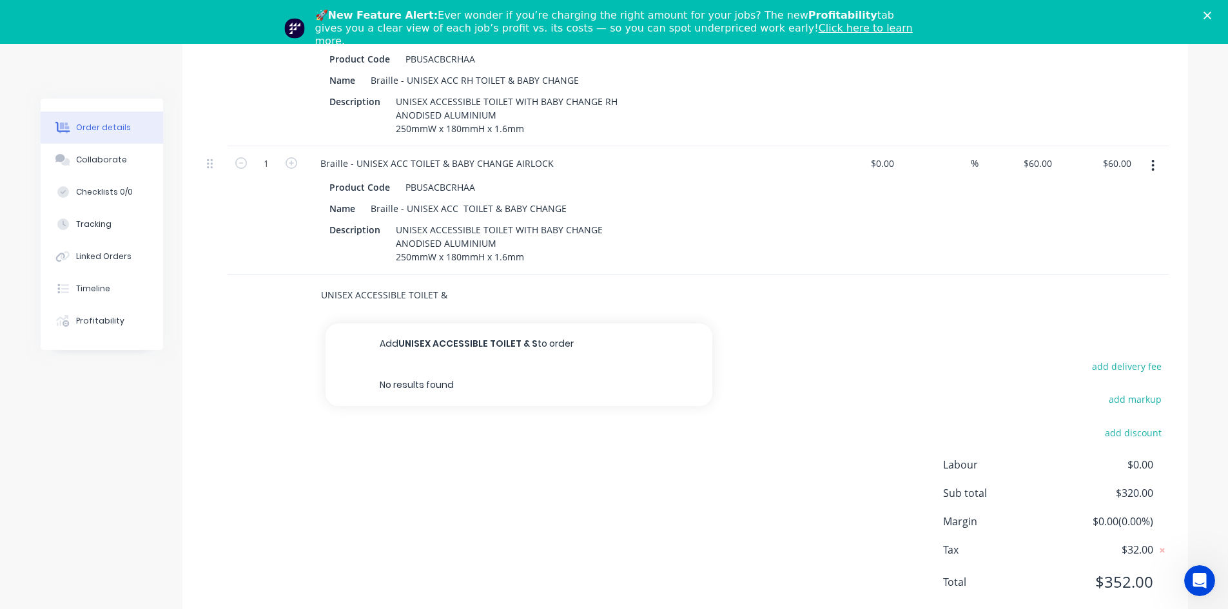
type input "UNISEX ACCESSIBLE TOILET &"
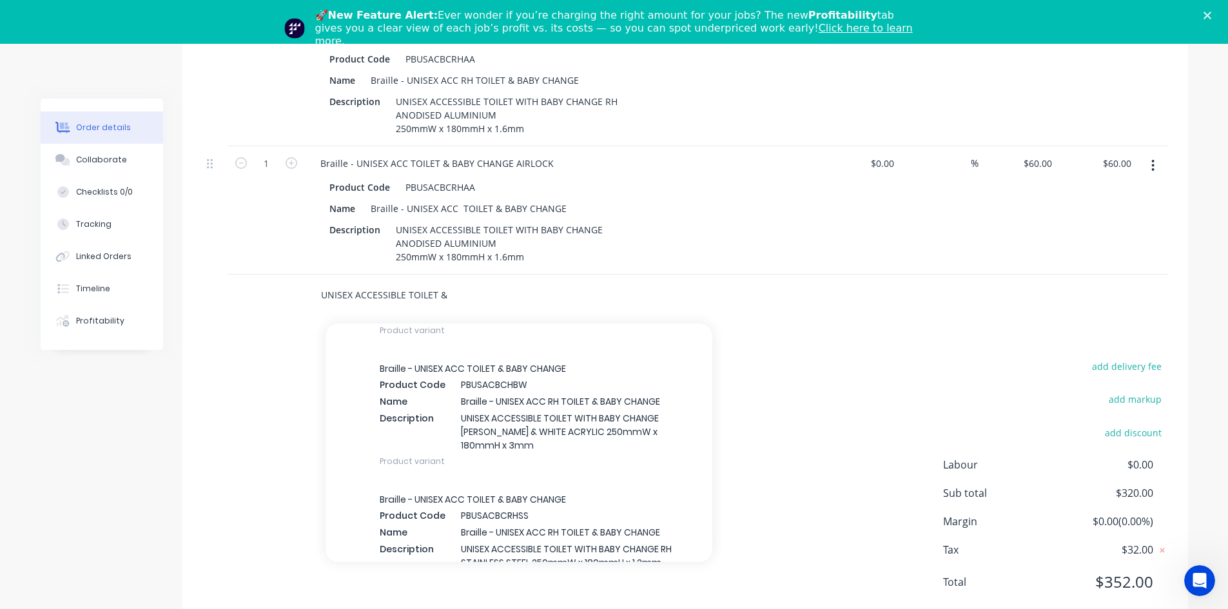
scroll to position [645, 0]
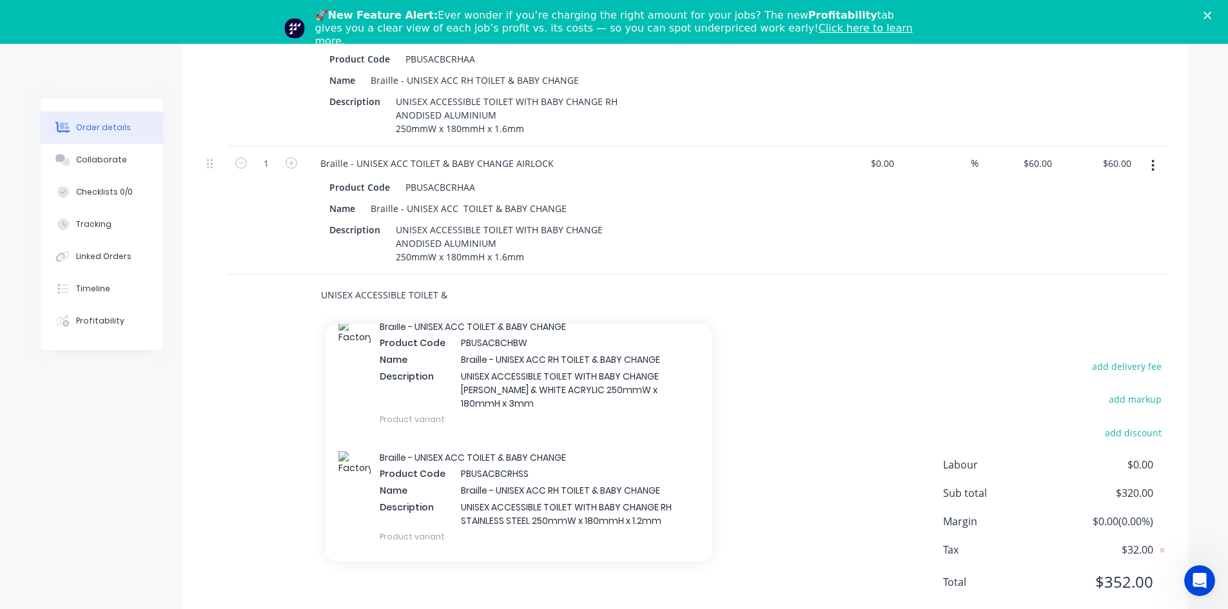
drag, startPoint x: 451, startPoint y: 260, endPoint x: 284, endPoint y: 262, distance: 166.3
click at [287, 275] on div "UNISEX ACCESSIBLE TOILET & Add UNISEX ACCESSIBLE TOILET & to order Braille - UN…" at bounding box center [685, 296] width 967 height 42
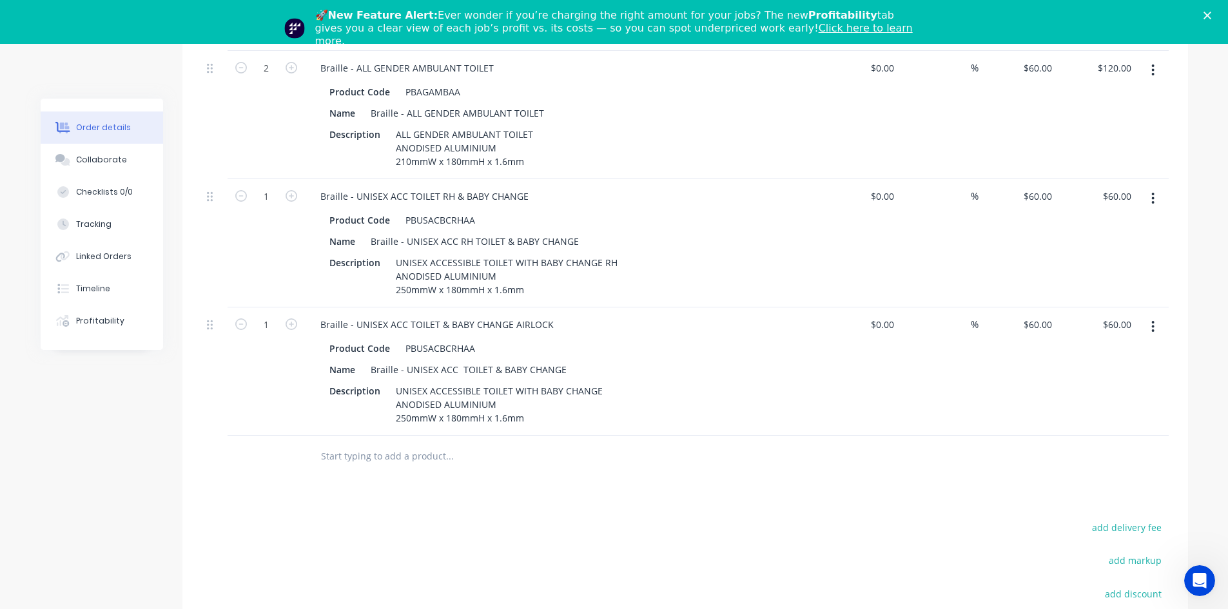
scroll to position [725, 0]
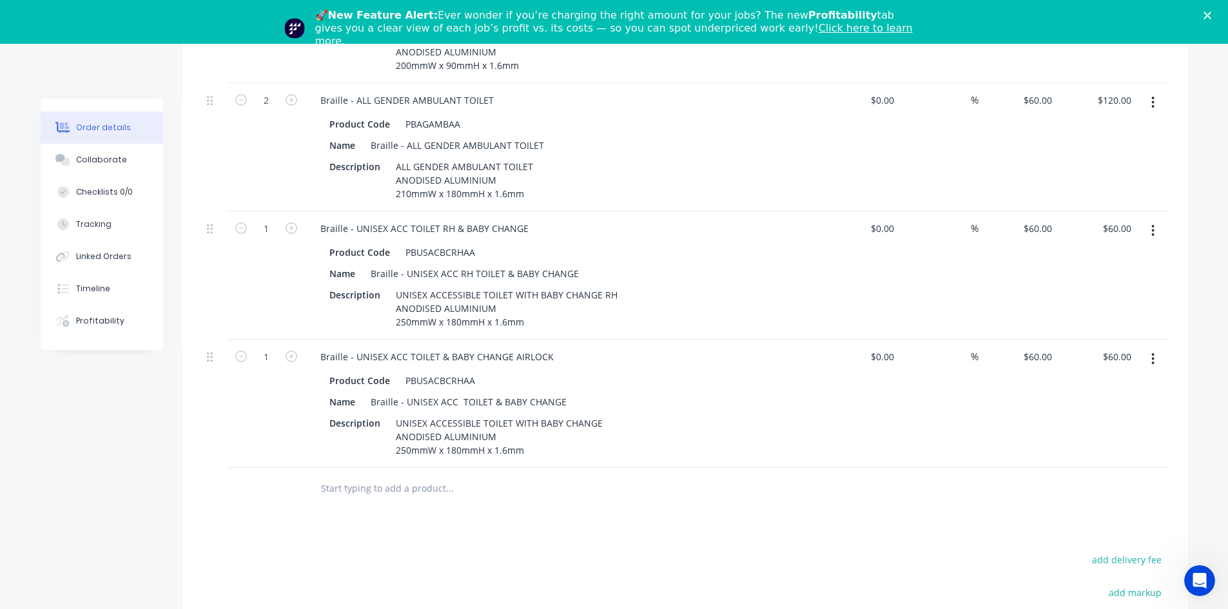
click at [1152, 224] on icon "button" at bounding box center [1152, 231] width 3 height 14
click at [1086, 281] on div "Duplicate" at bounding box center [1107, 290] width 99 height 19
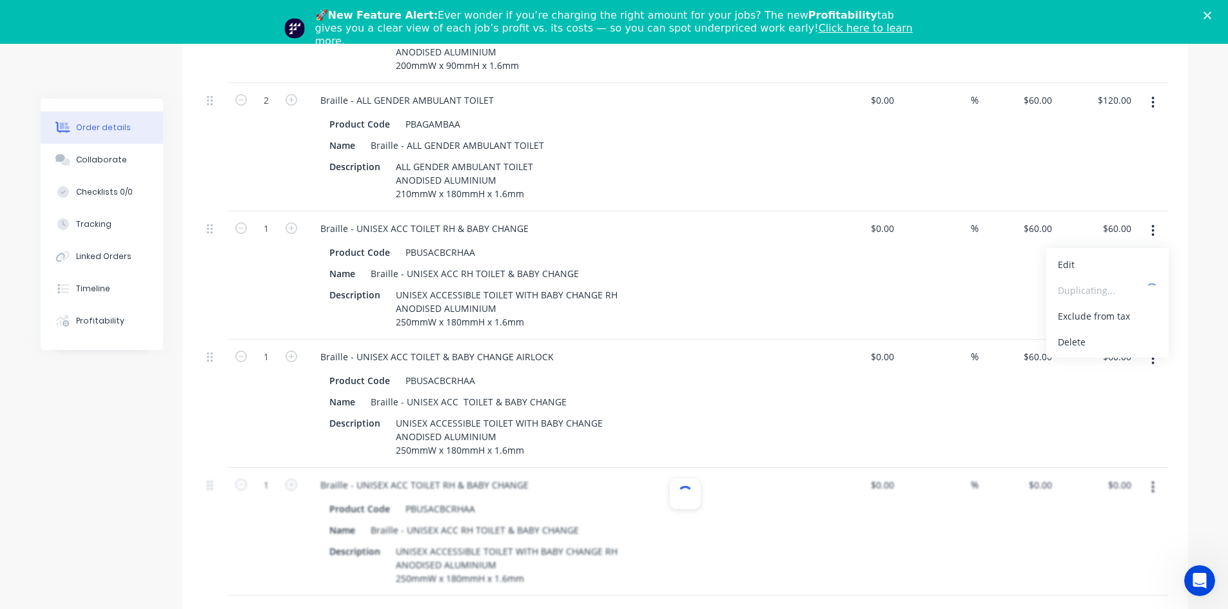
type input "$60.00"
drag, startPoint x: 463, startPoint y: 451, endPoint x: 527, endPoint y: 441, distance: 64.5
click at [527, 476] on div "Braille - UNISEX ACC TOILET RH & BABY CHANGE" at bounding box center [424, 485] width 229 height 19
click at [445, 476] on div "Braille - UNISEX ACC TOILET RH & SHOWER" at bounding box center [412, 485] width 205 height 19
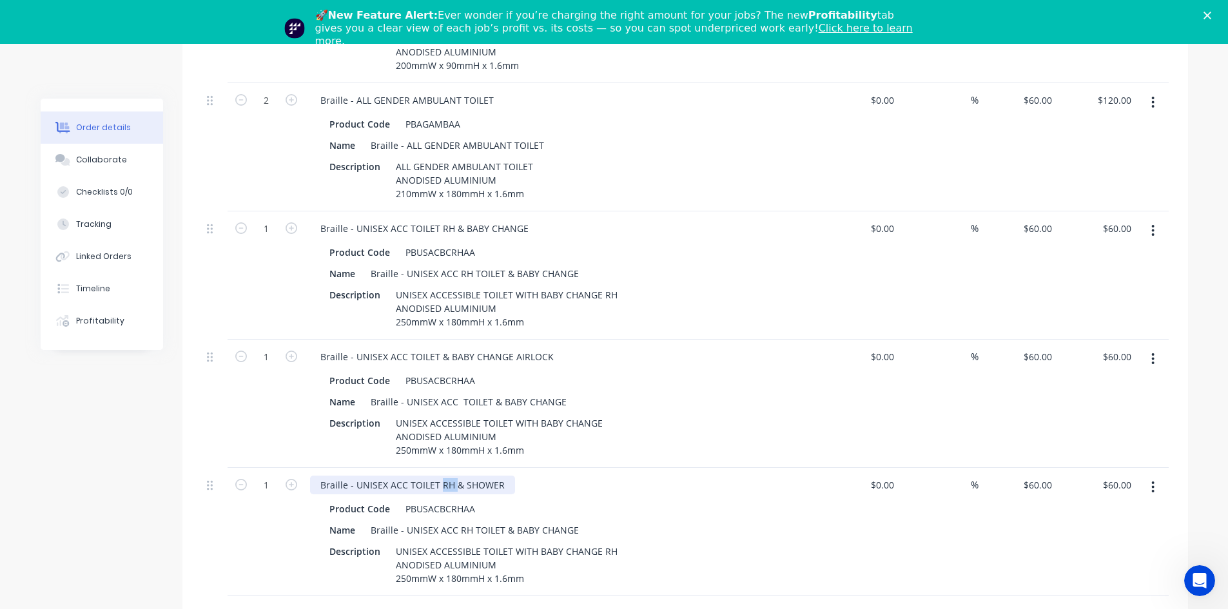
click at [445, 476] on div "Braille - UNISEX ACC TOILET RH & SHOWER" at bounding box center [412, 485] width 205 height 19
drag, startPoint x: 500, startPoint y: 447, endPoint x: 351, endPoint y: 451, distance: 148.9
click at [346, 476] on div "Braille - UNISEX ACC TOILET LH& SHOWER" at bounding box center [410, 485] width 201 height 19
click at [349, 476] on div "Braille - UNISEX ACC TOILET LH& SHOWER" at bounding box center [410, 485] width 201 height 19
click at [356, 476] on div "Braille - UNISEX ACC TOILET LH& SHOWER" at bounding box center [410, 485] width 201 height 19
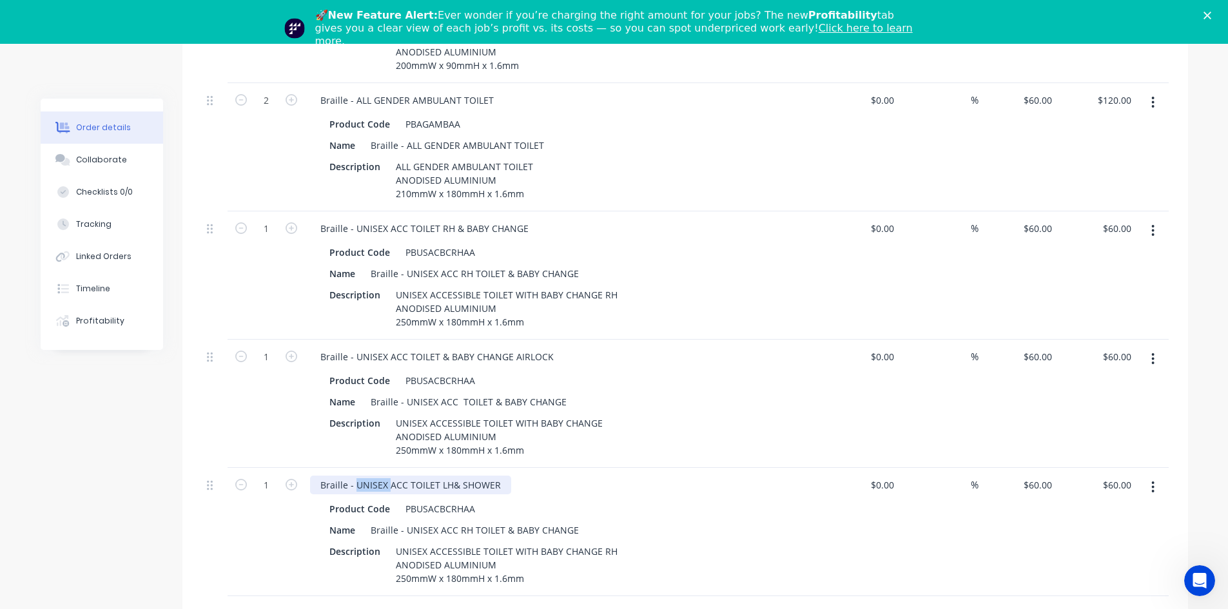
click at [356, 476] on div "Braille - UNISEX ACC TOILET LH& SHOWER" at bounding box center [410, 485] width 201 height 19
drag, startPoint x: 499, startPoint y: 449, endPoint x: 357, endPoint y: 447, distance: 141.8
click at [357, 476] on div "Braille - UNISEX ACC TOILET LH& SHOWER" at bounding box center [410, 485] width 201 height 19
copy div "UNISEX ACC TOILET LH& SHOWER"
drag, startPoint x: 407, startPoint y: 494, endPoint x: 572, endPoint y: 494, distance: 165.0
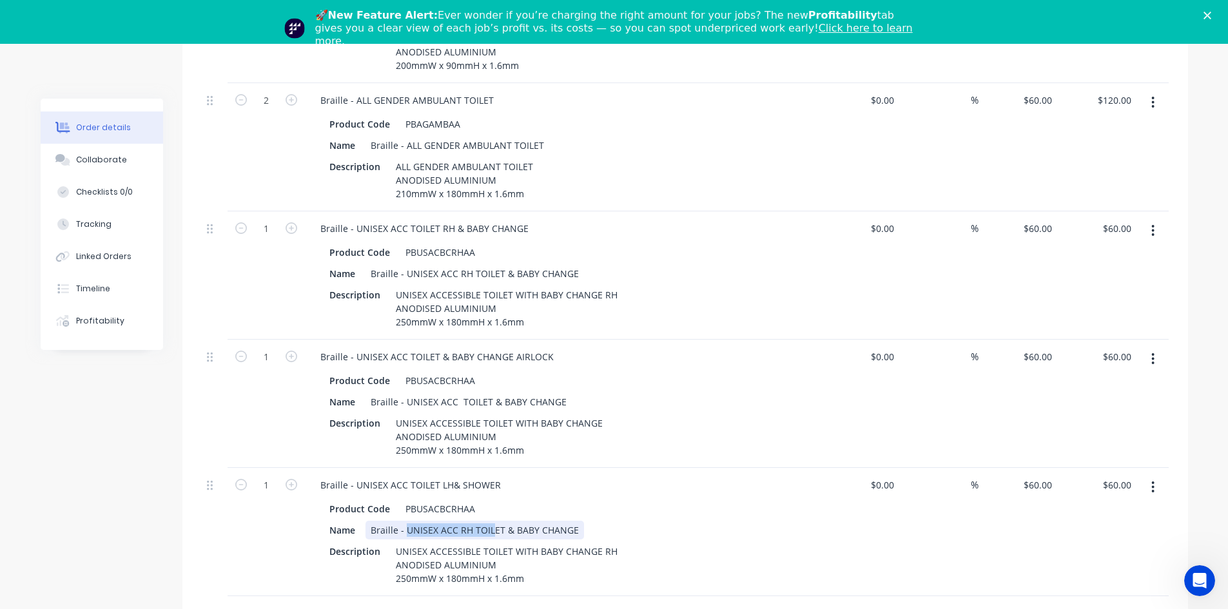
click at [572, 521] on div "Braille - UNISEX ACC RH TOILET & BABY CHANGE" at bounding box center [474, 530] width 218 height 19
drag, startPoint x: 572, startPoint y: 492, endPoint x: 407, endPoint y: 482, distance: 165.3
click at [407, 497] on div "Product Code PBUSACBCRHAA Name Braille - UNISEX ACC RH TOILET & BABY CHANGE Des…" at bounding box center [562, 542] width 505 height 91
paste div
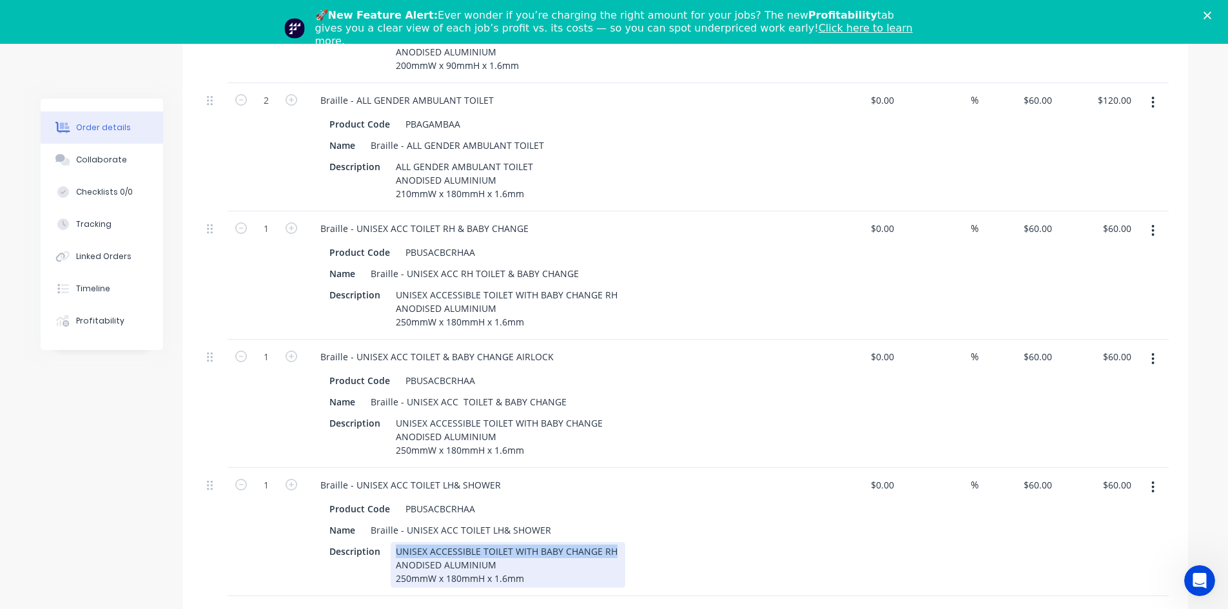
drag, startPoint x: 613, startPoint y: 512, endPoint x: 396, endPoint y: 505, distance: 216.7
click at [396, 505] on div "Product Code PBUSACBCRHAA Name Braille - UNISEX ACC TOILET LH& SHOWER Descripti…" at bounding box center [562, 542] width 505 height 91
paste div
click at [406, 542] on div "UNISEX ACC TOILET LH& SHOWER ANODISED ALUMINIUM 250mmW x 180mmH x 1.6mm" at bounding box center [469, 565] width 157 height 46
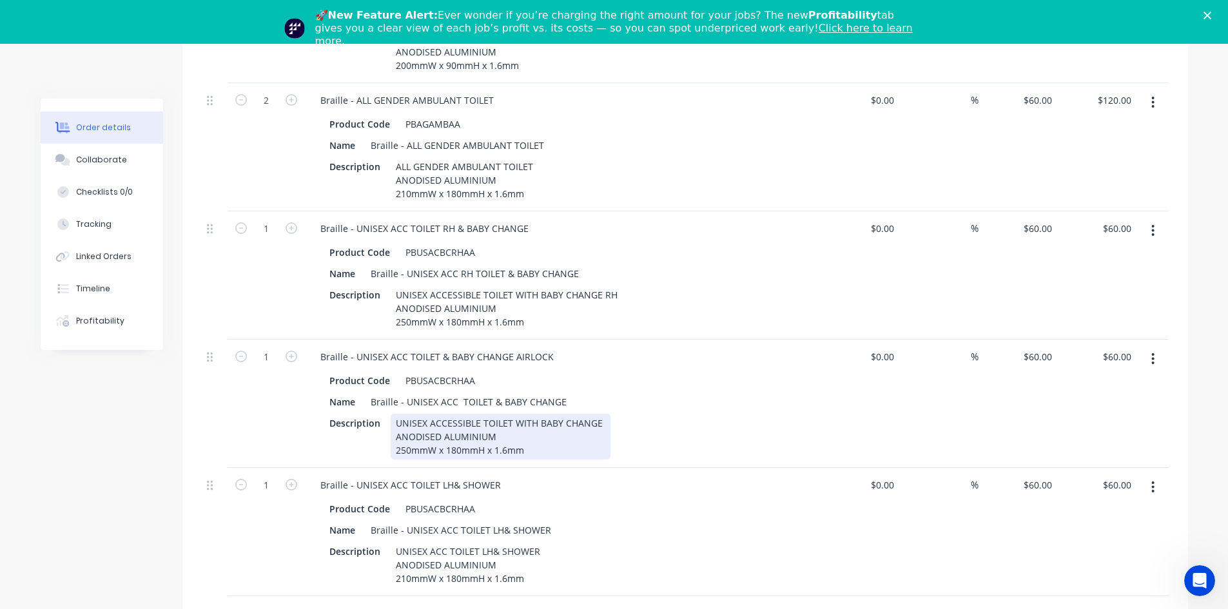
click at [406, 415] on div "UNISEX ACCESSIBLE TOILET WITH BABY CHANGE ANODISED ALUMINIUM 250mmW x 180mmH x …" at bounding box center [501, 437] width 220 height 46
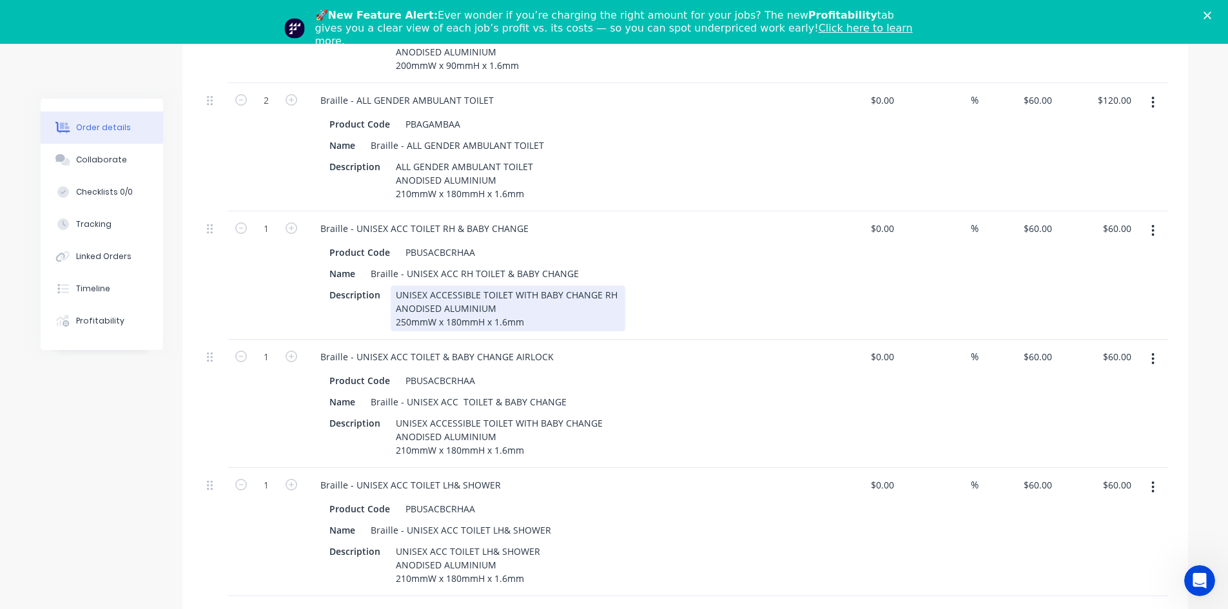
click at [409, 286] on div "UNISEX ACCESSIBLE TOILET WITH BABY CHANGE RH ANODISED ALUMINIUM 250mmW x 180mmH…" at bounding box center [508, 309] width 235 height 46
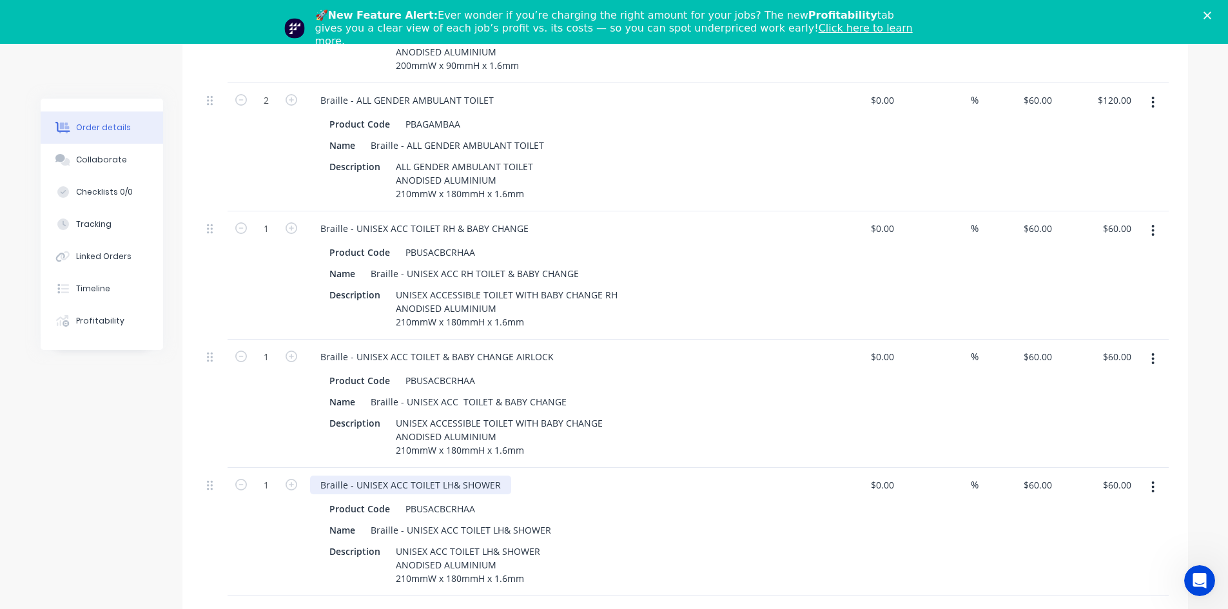
click at [451, 476] on div "Braille - UNISEX ACC TOILET LH& SHOWER" at bounding box center [410, 485] width 201 height 19
drag, startPoint x: 1153, startPoint y: 189, endPoint x: 1147, endPoint y: 194, distance: 7.3
click at [1154, 225] on icon "button" at bounding box center [1153, 231] width 3 height 12
click at [1082, 281] on div "Duplicate" at bounding box center [1107, 290] width 99 height 19
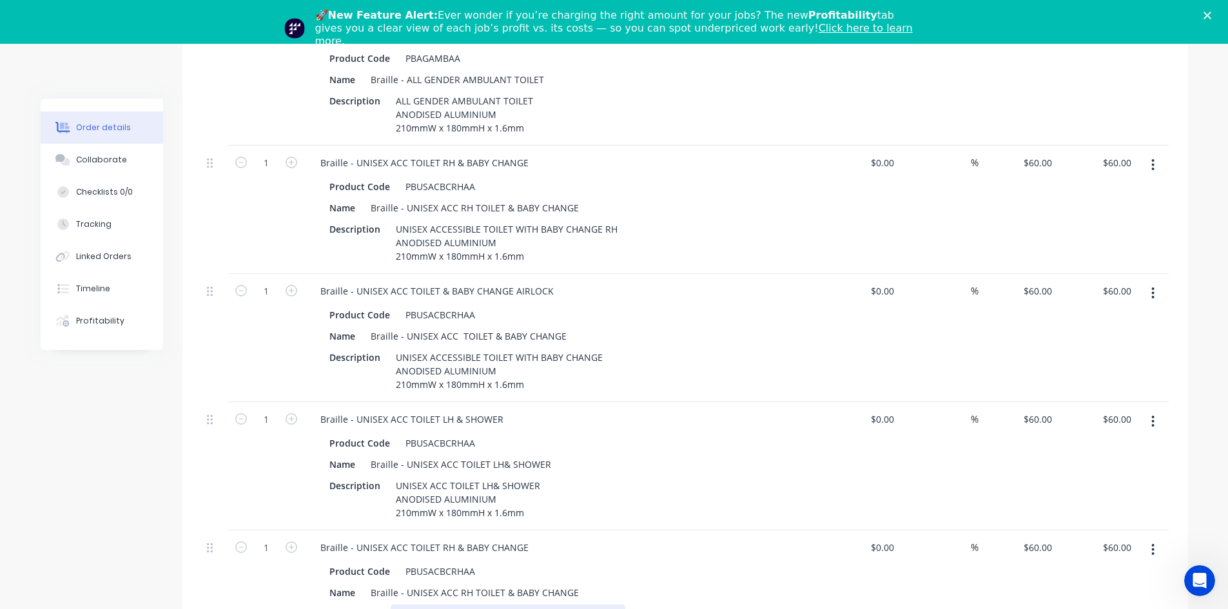
scroll to position [854, 0]
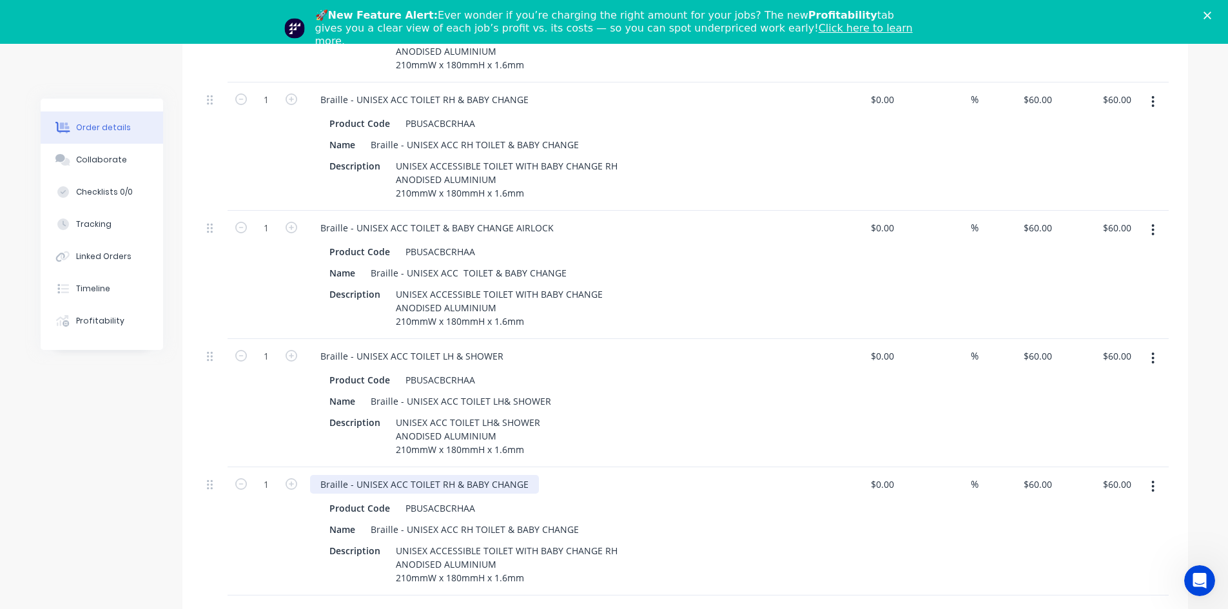
click at [444, 475] on div "Braille - UNISEX ACC TOILET RH & BABY CHANGE" at bounding box center [424, 484] width 229 height 19
click at [463, 520] on div "Braille - UNISEX ACC RH TOILET & BABY CHANGE" at bounding box center [474, 529] width 218 height 19
click at [460, 520] on div "Braille - UNISEX ACC RH TOILET & BABY CHANGE" at bounding box center [474, 529] width 218 height 19
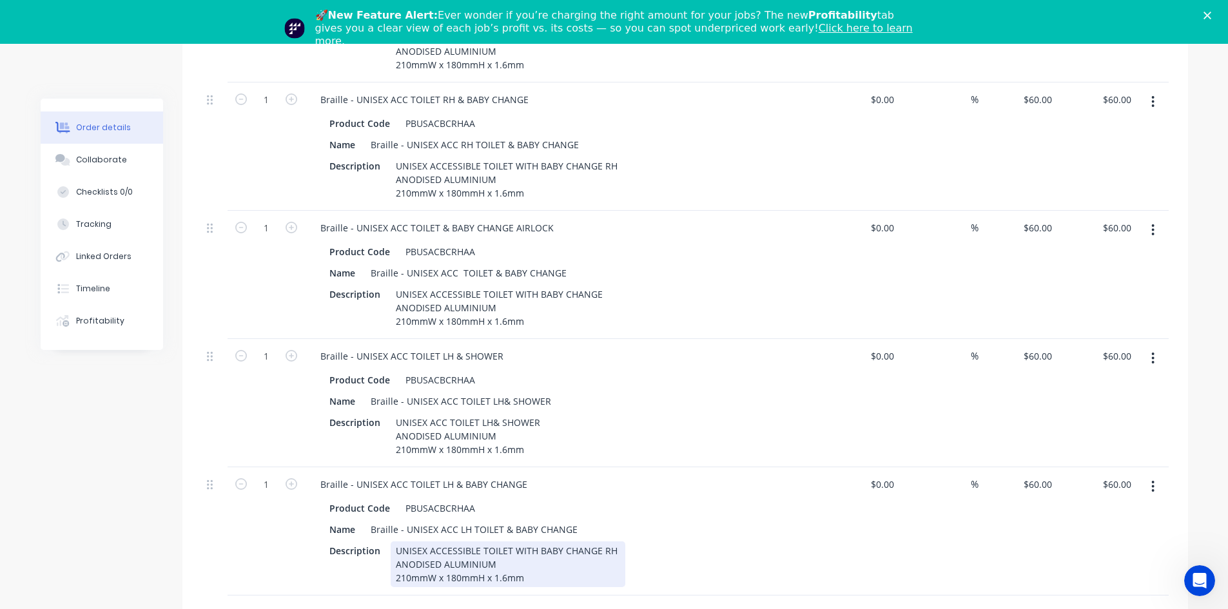
click at [606, 541] on div "UNISEX ACCESSIBLE TOILET WITH BABY CHANGE RH ANODISED ALUMINIUM 210mmW x 180mmH…" at bounding box center [508, 564] width 235 height 46
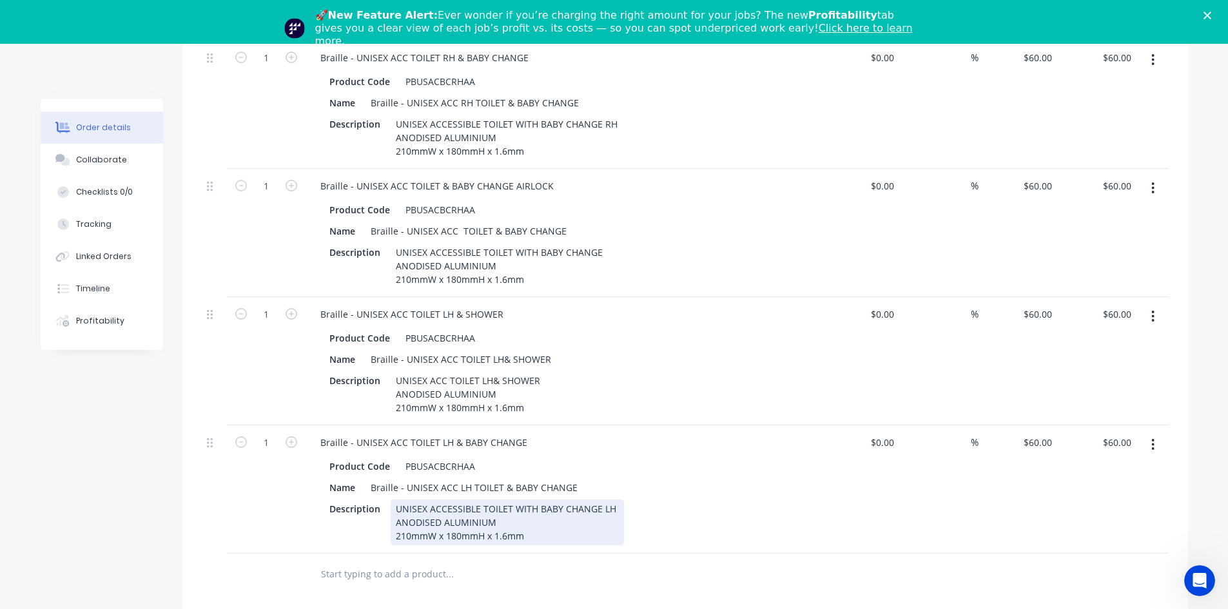
scroll to position [918, 0]
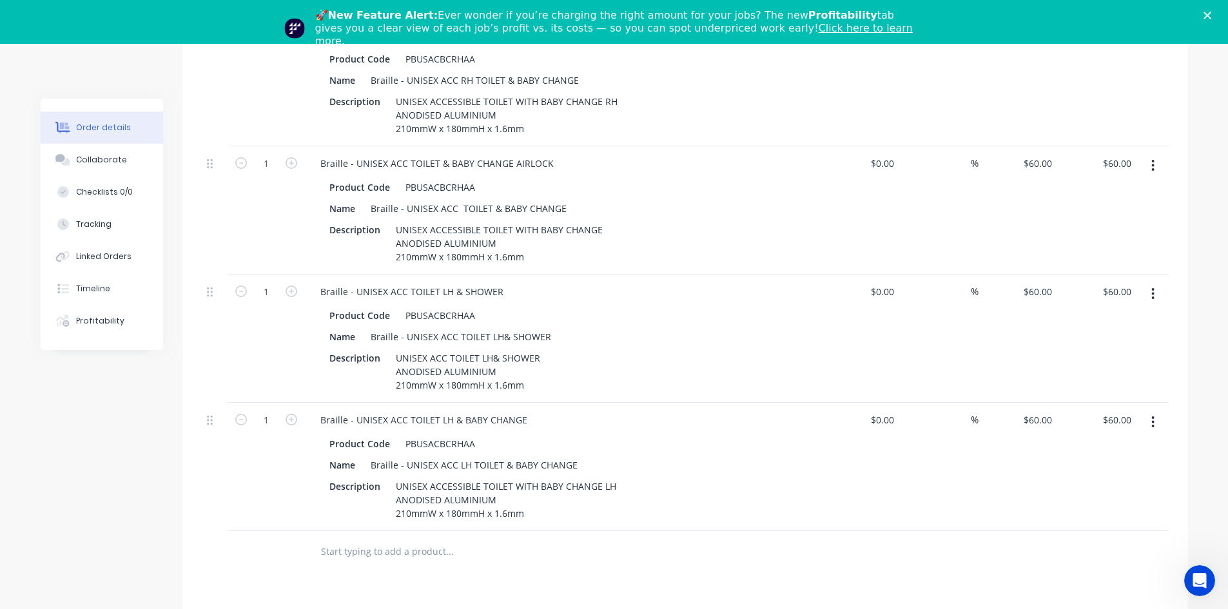
click at [389, 539] on input "text" at bounding box center [449, 552] width 258 height 26
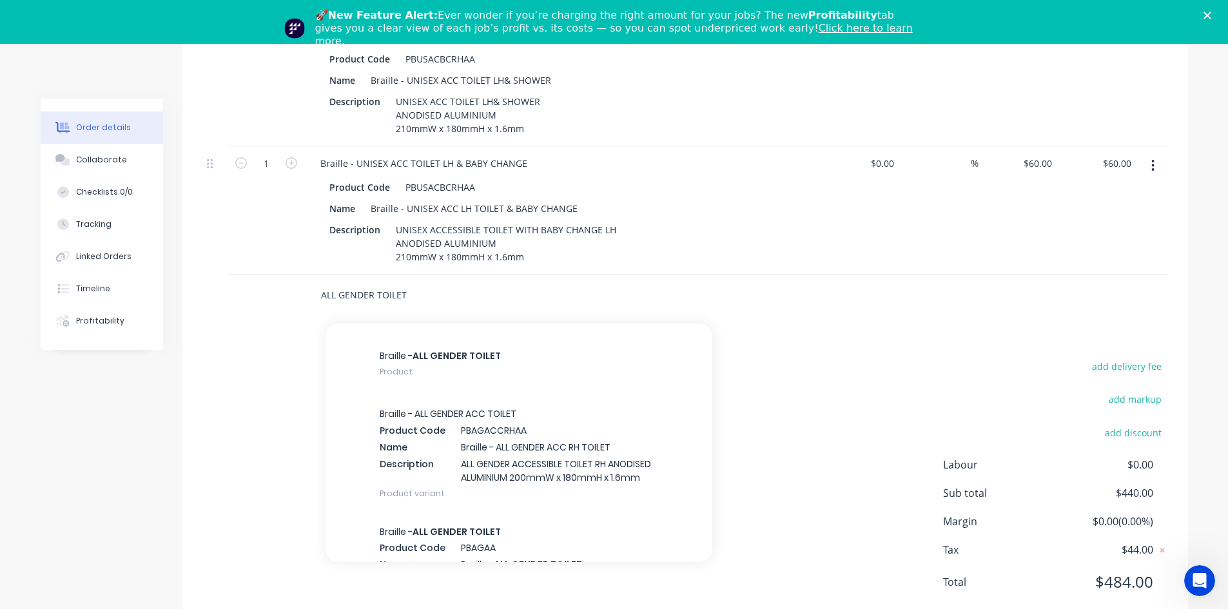
scroll to position [838, 0]
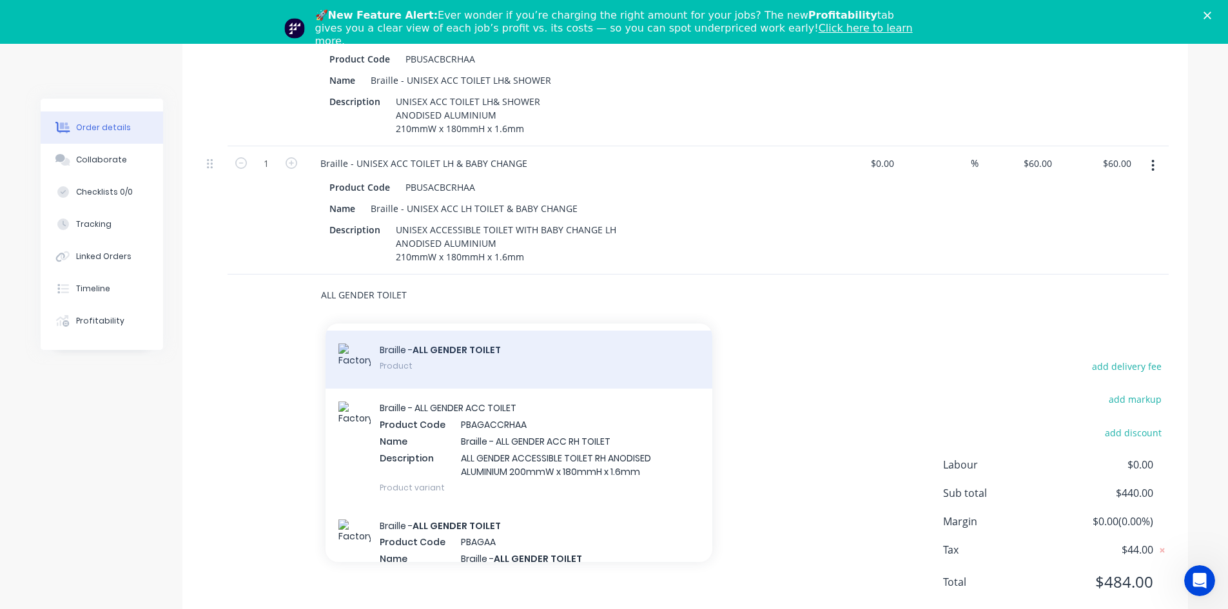
type input "ALL GENDER TOILET"
click at [503, 331] on div "Braille - ALL GENDER TOILET Product" at bounding box center [518, 360] width 387 height 58
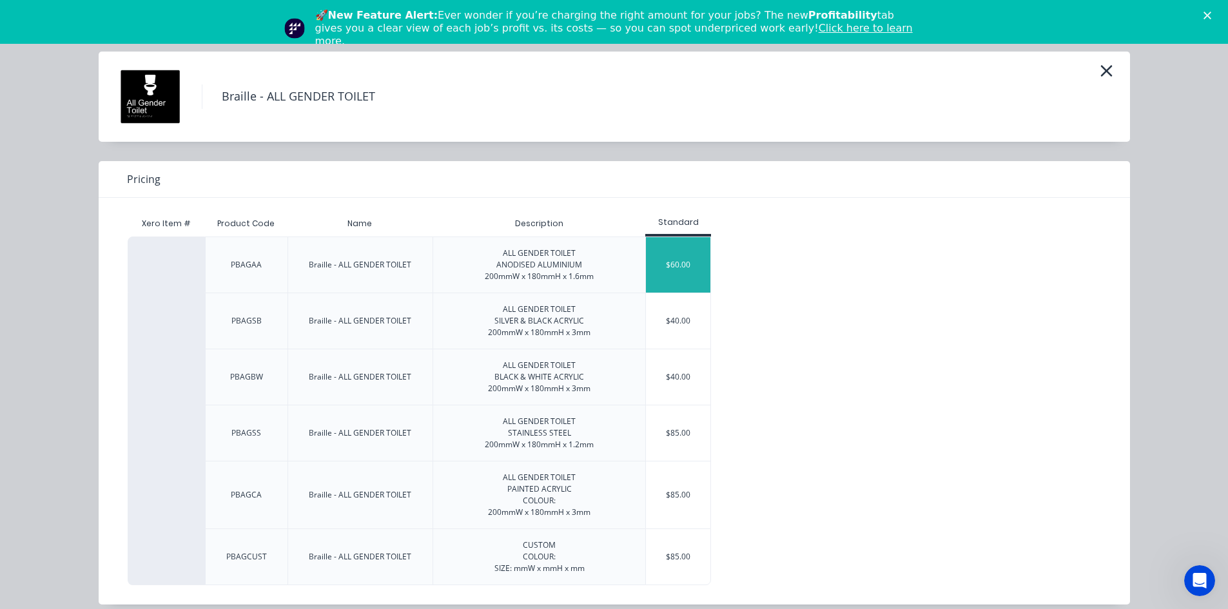
click at [660, 261] on div "$60.00" at bounding box center [678, 264] width 64 height 55
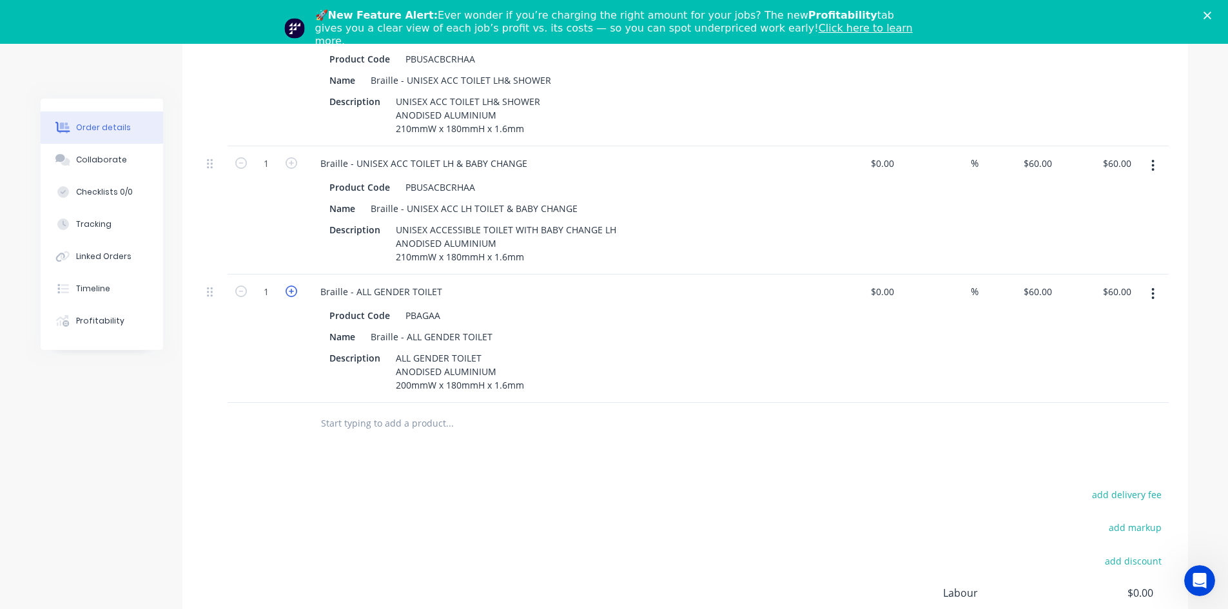
click at [287, 286] on icon "button" at bounding box center [292, 292] width 12 height 12
type input "2"
type input "$120.00"
click at [338, 411] on input "text" at bounding box center [449, 424] width 258 height 26
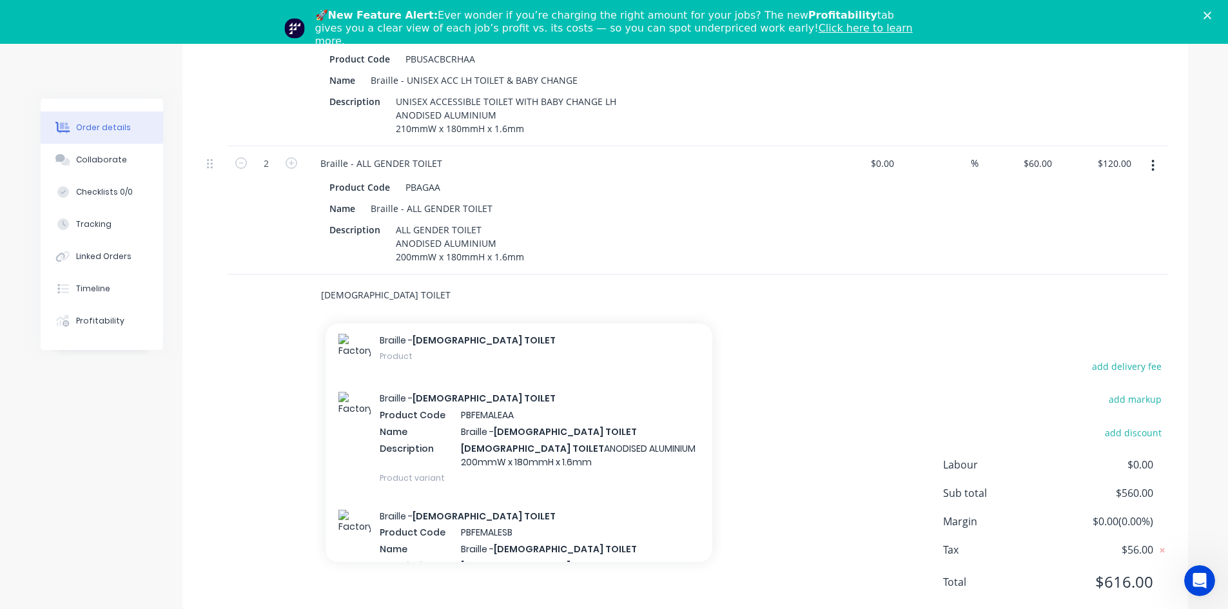
scroll to position [773, 0]
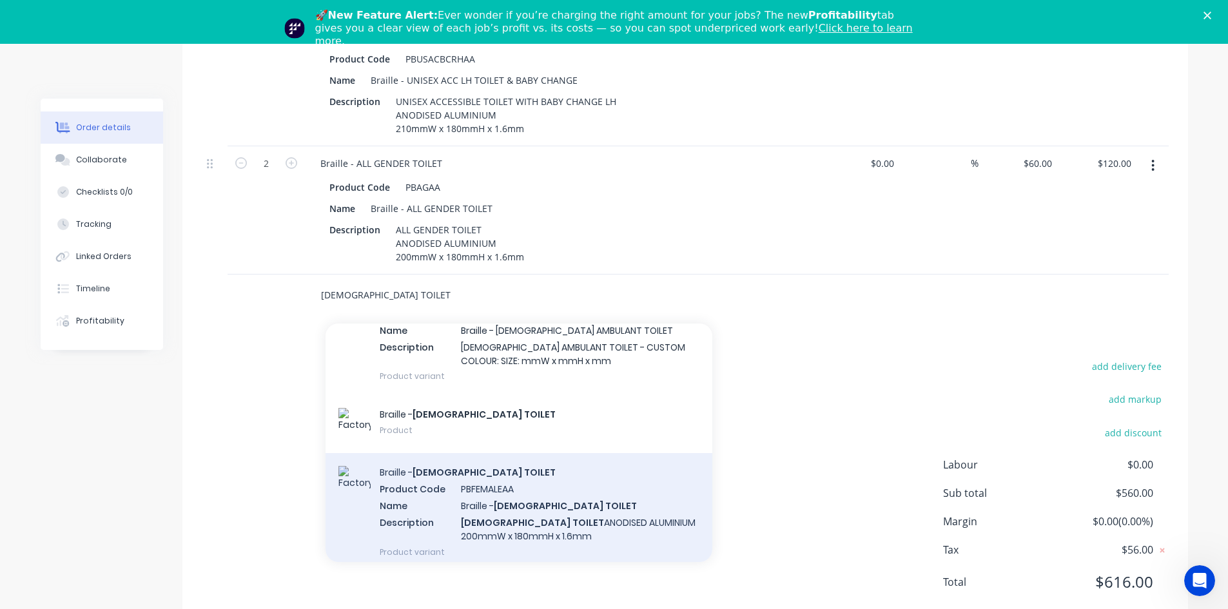
type input "[DEMOGRAPHIC_DATA] TOILET"
click at [604, 456] on div "Braille - [DEMOGRAPHIC_DATA] TOILET Product Code PBFEMALEAA Name Braille - [DEM…" at bounding box center [518, 511] width 387 height 117
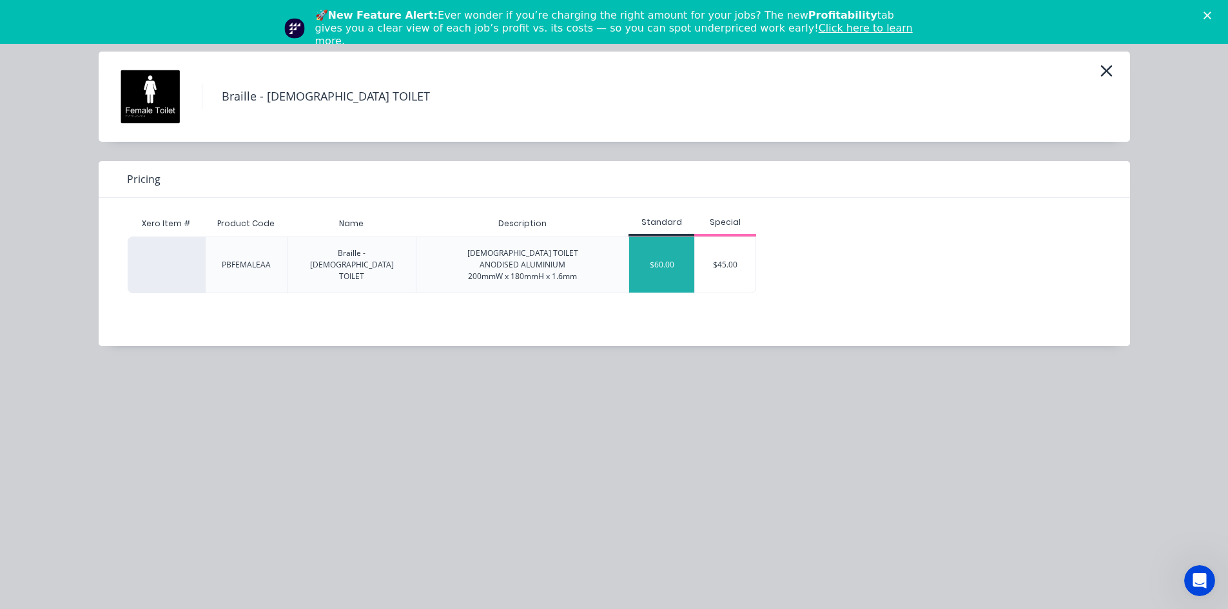
click at [659, 281] on div "$60.00" at bounding box center [661, 264] width 65 height 55
click at [659, 281] on div "Braille - [DEMOGRAPHIC_DATA] TOILET Pricing Xero Item # Product Code Name Descr…" at bounding box center [614, 304] width 1228 height 609
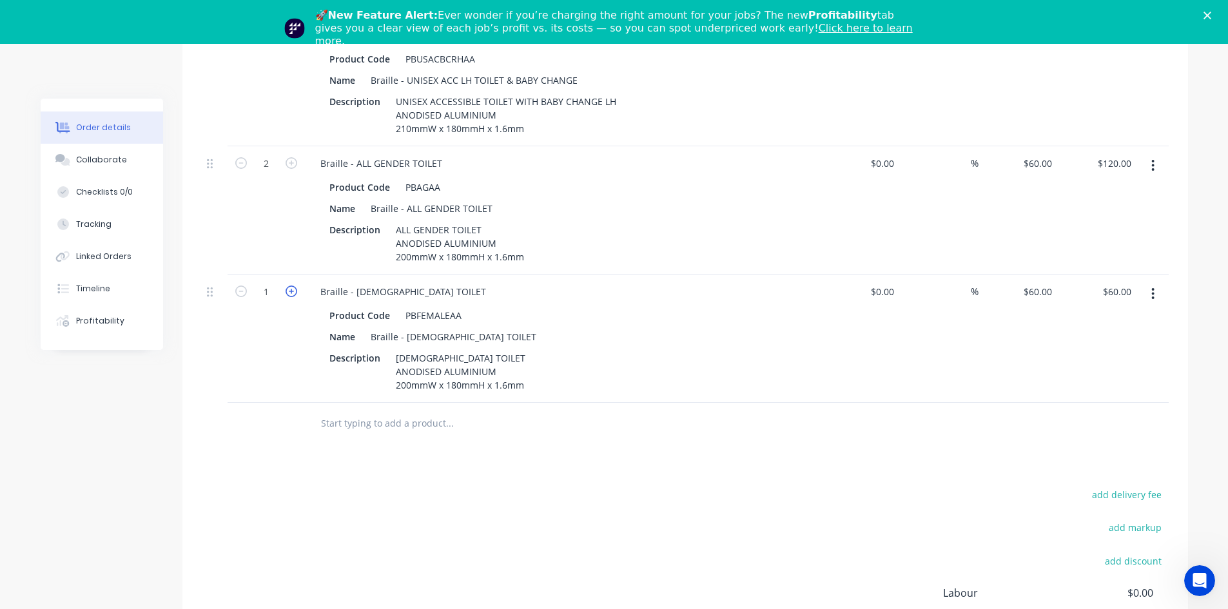
click at [290, 286] on icon "button" at bounding box center [292, 292] width 12 height 12
type input "2"
type input "$120.00"
click at [336, 411] on input "text" at bounding box center [449, 424] width 258 height 26
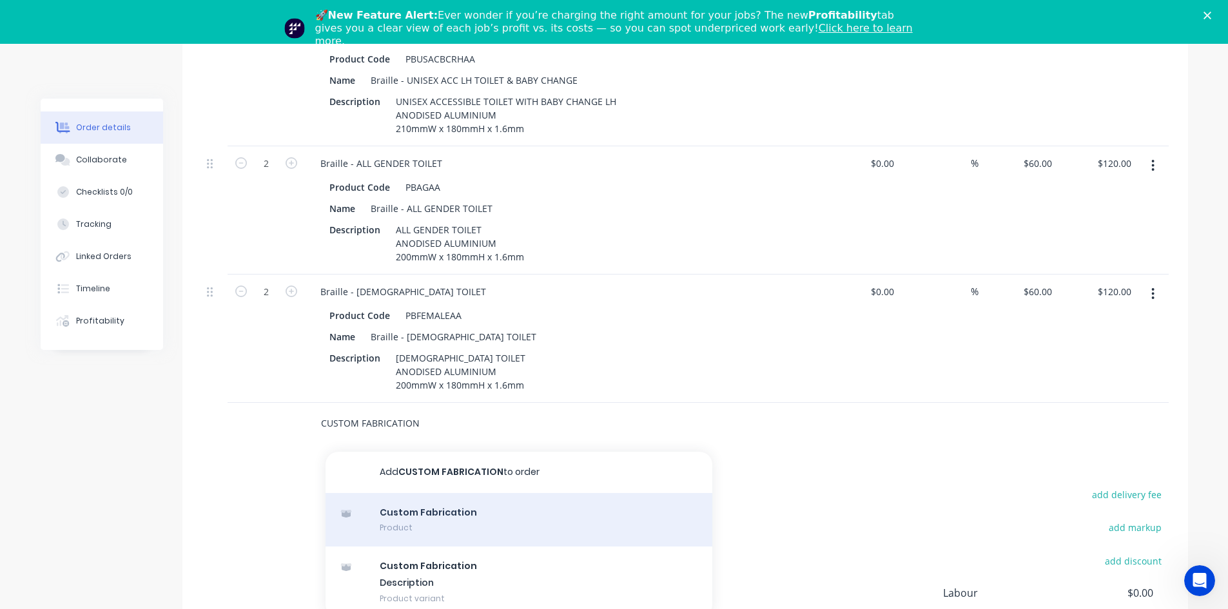
type input "CUSTOM FABRICATION"
click at [425, 493] on div "Custom Fabrication Product" at bounding box center [518, 520] width 387 height 54
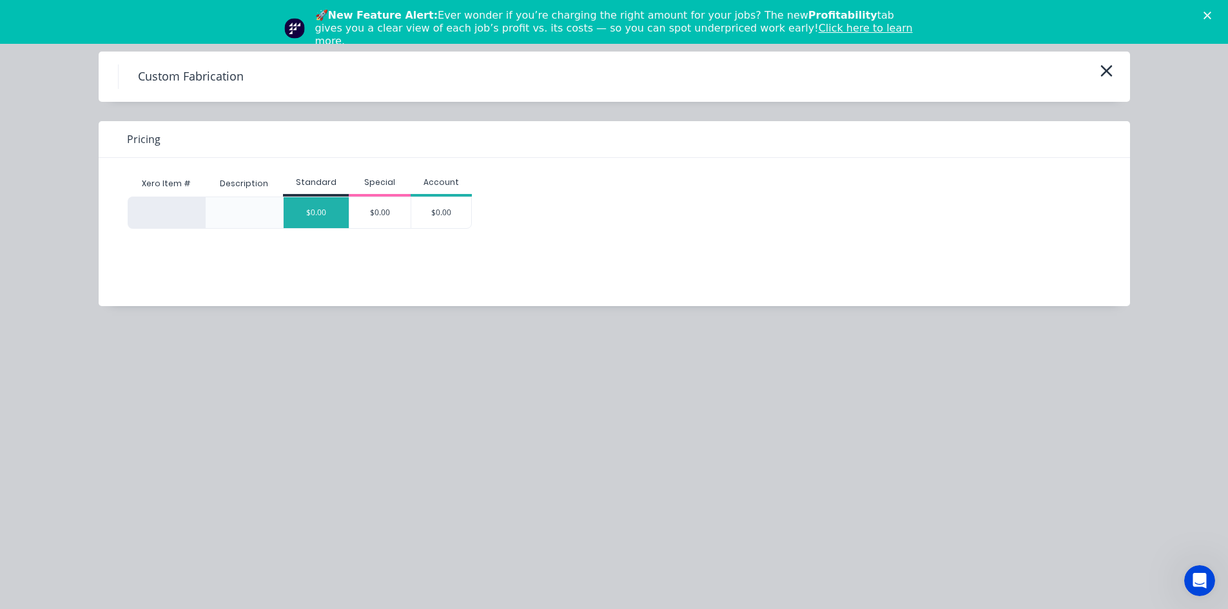
click at [338, 213] on div "$0.00" at bounding box center [316, 212] width 65 height 31
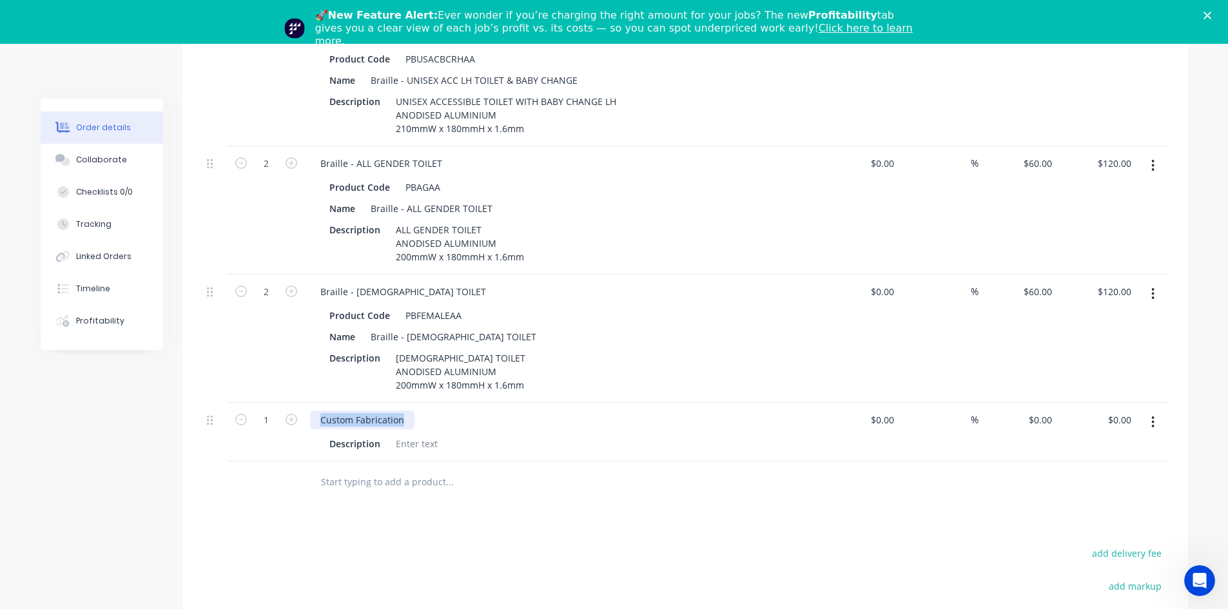
drag, startPoint x: 407, startPoint y: 385, endPoint x: 313, endPoint y: 385, distance: 93.5
click at [313, 411] on div "Custom Fabrication" at bounding box center [362, 420] width 104 height 19
paste div
click at [417, 434] on div at bounding box center [417, 443] width 52 height 19
paste div
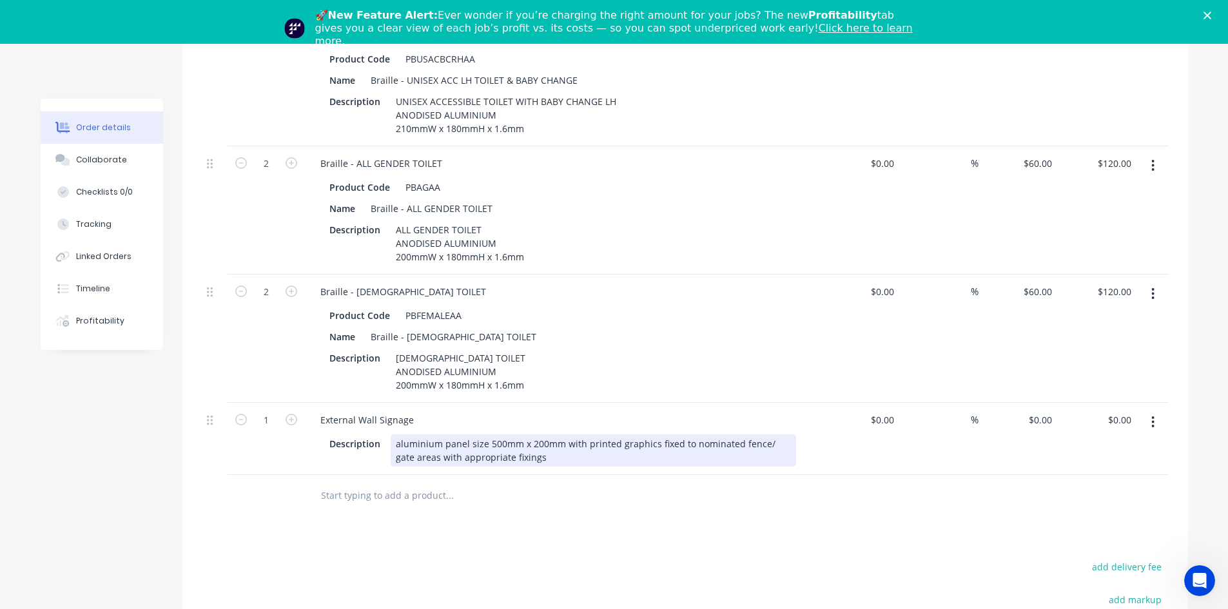
click at [531, 434] on div "aluminium panel size 500mm x 200mm with printed graphics fixed to nominated fen…" at bounding box center [593, 450] width 405 height 32
click at [400, 434] on div "aluminium panel size 500mm x 200mm with printed graphics fixed to nominated fen…" at bounding box center [593, 450] width 405 height 32
click at [556, 434] on div "Aluminium panel size 500mm x 200mm with printed graphics fixed to nominated fen…" at bounding box center [593, 450] width 405 height 32
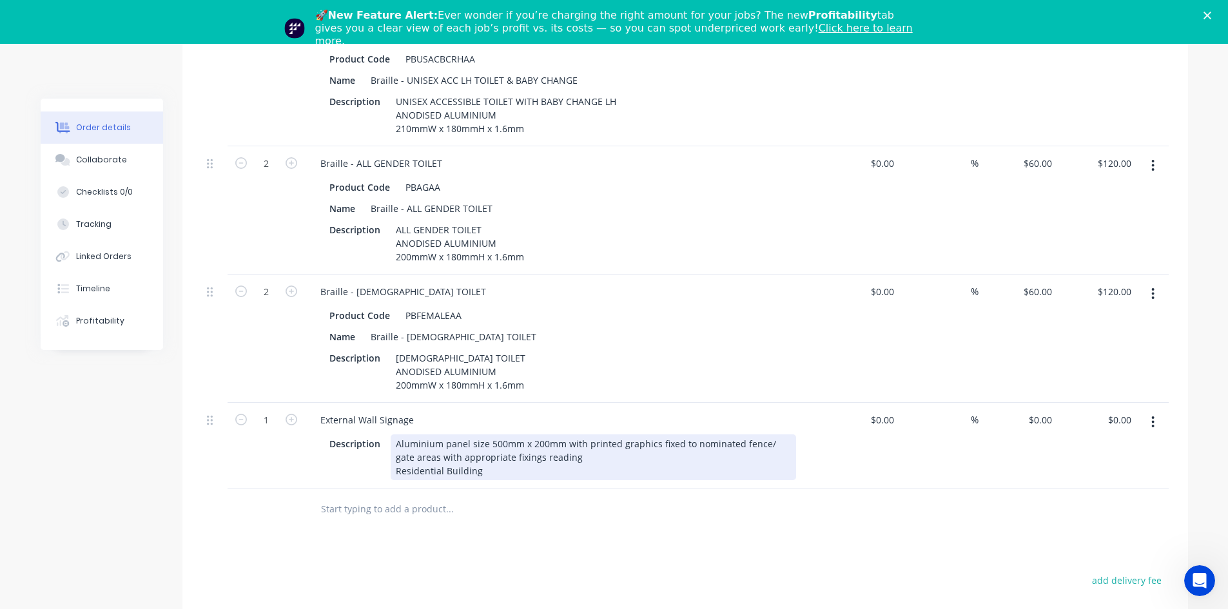
click at [591, 434] on div "Aluminium panel size 500mm x 200mm with printed graphics fixed to nominated fen…" at bounding box center [593, 457] width 405 height 46
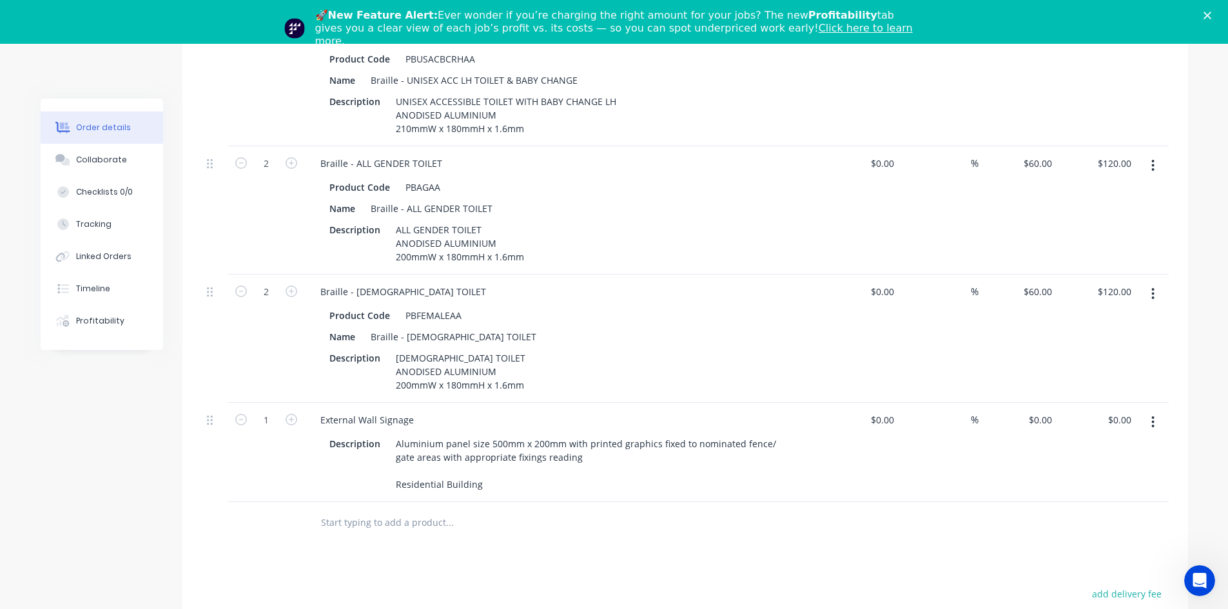
click at [1152, 415] on icon "button" at bounding box center [1152, 422] width 3 height 14
click at [1096, 472] on div "Duplicate" at bounding box center [1107, 481] width 99 height 19
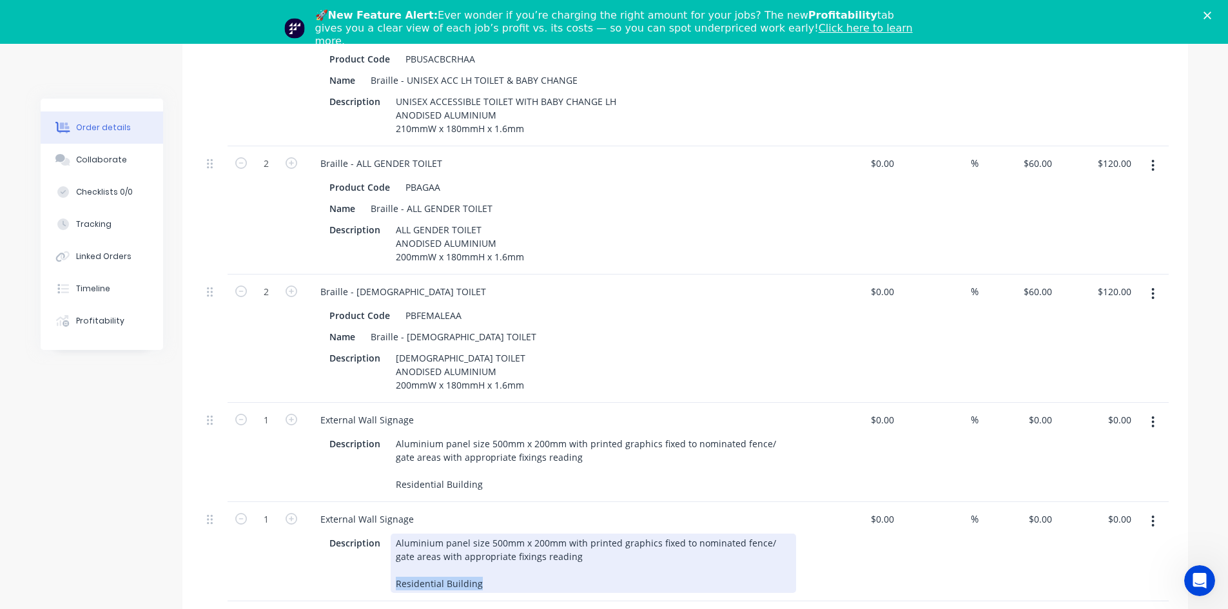
drag, startPoint x: 477, startPoint y: 547, endPoint x: 391, endPoint y: 543, distance: 86.4
click at [391, 543] on div "Aluminium panel size 500mm x 200mm with printed graphics fixed to nominated fen…" at bounding box center [593, 563] width 405 height 59
paste div
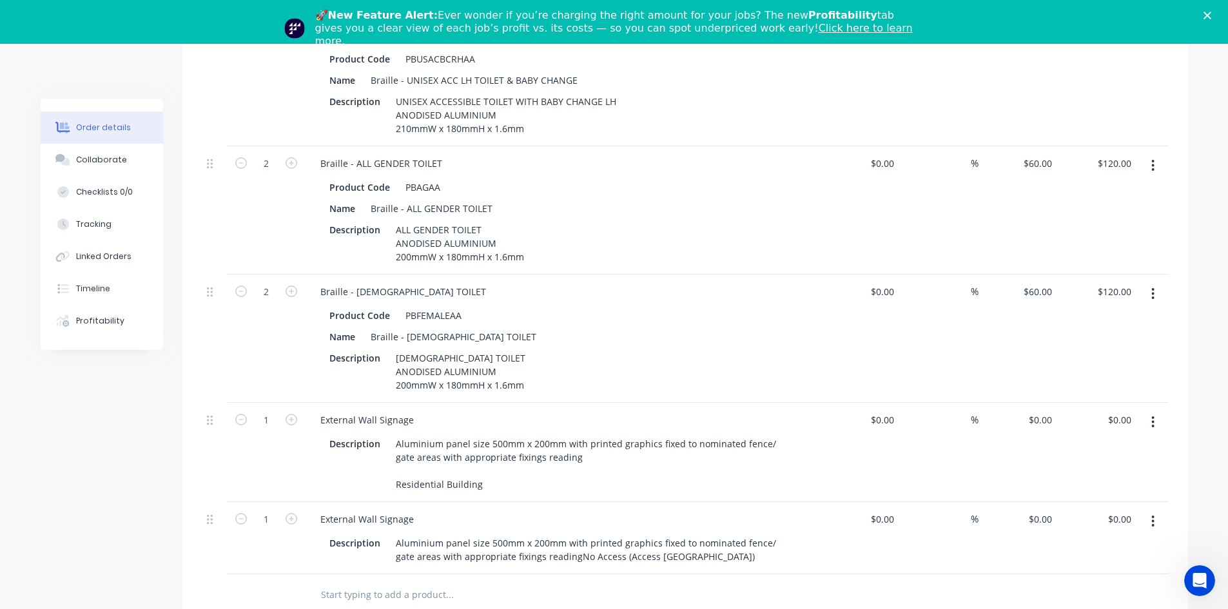
click at [1150, 510] on button "button" at bounding box center [1153, 521] width 30 height 23
click at [1089, 572] on div "Duplicate" at bounding box center [1107, 581] width 99 height 19
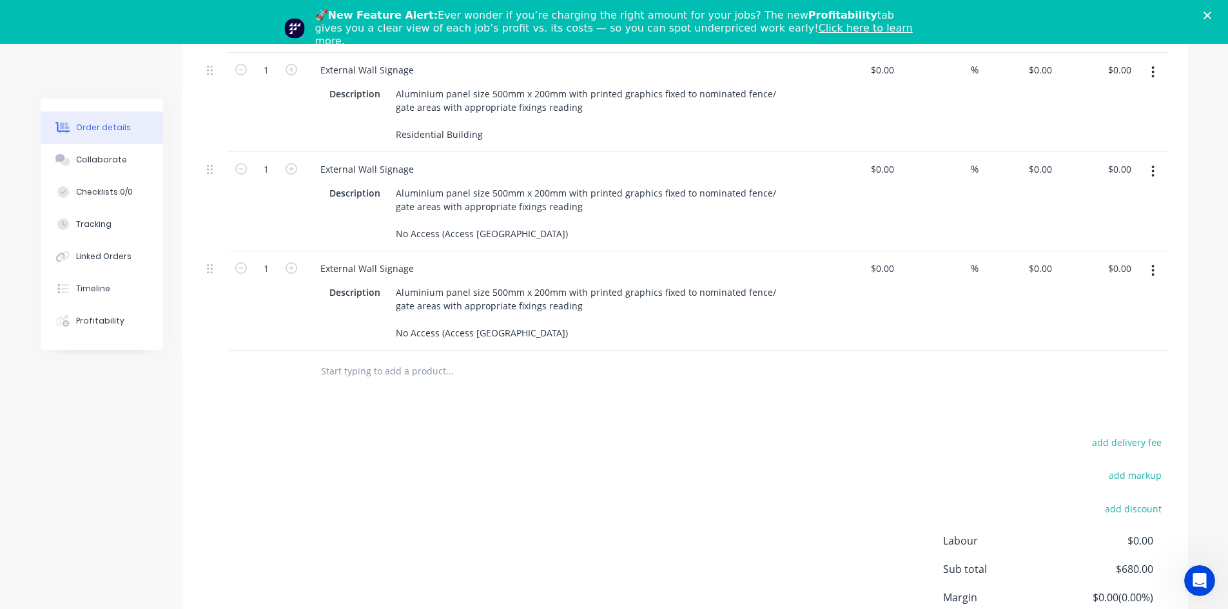
scroll to position [1729, 0]
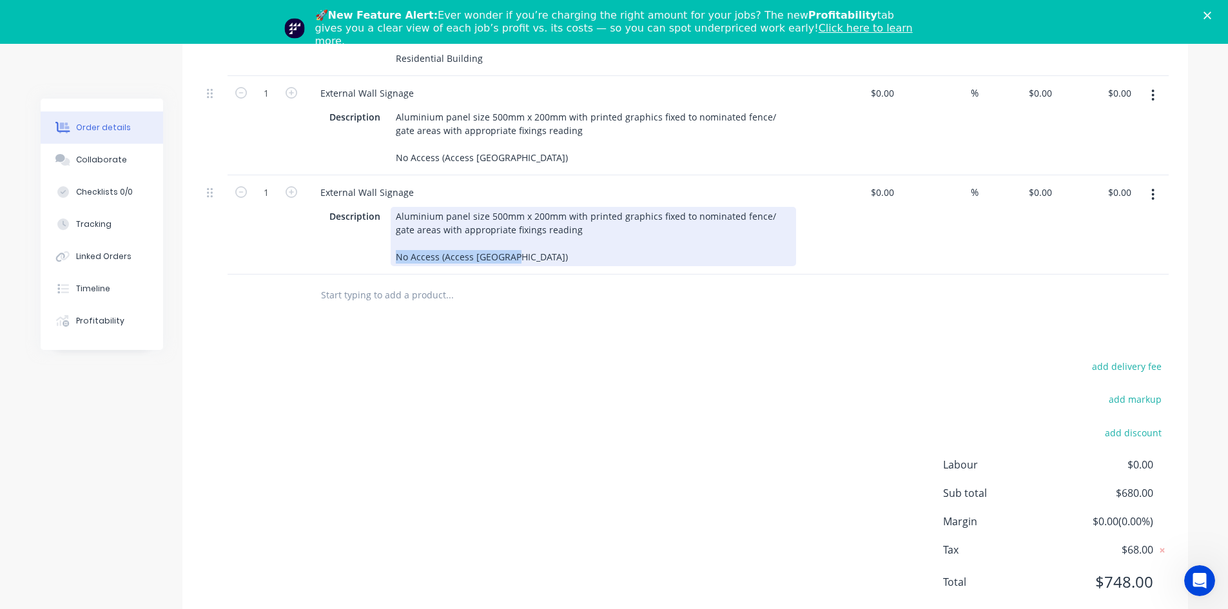
drag, startPoint x: 396, startPoint y: 223, endPoint x: 526, endPoint y: 231, distance: 130.4
click at [526, 231] on div "External Wall Signage Description Aluminium panel size 500mm x 200mm with print…" at bounding box center [563, 224] width 516 height 99
paste div
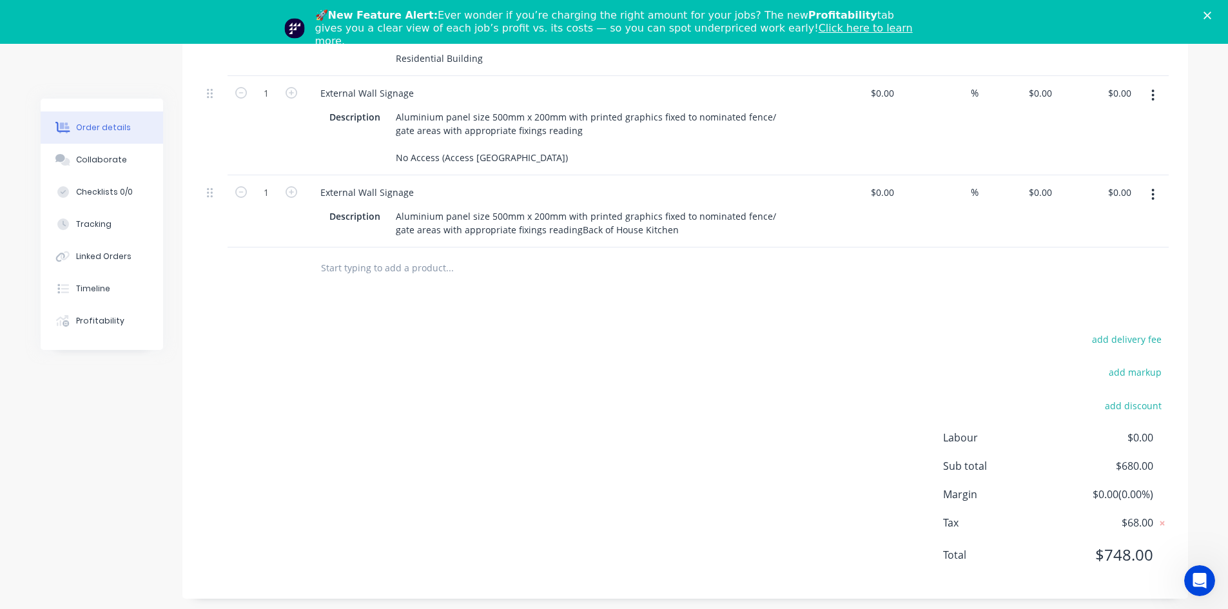
click at [1150, 183] on button "button" at bounding box center [1153, 194] width 30 height 23
click at [1088, 245] on div "Duplicate" at bounding box center [1107, 254] width 99 height 19
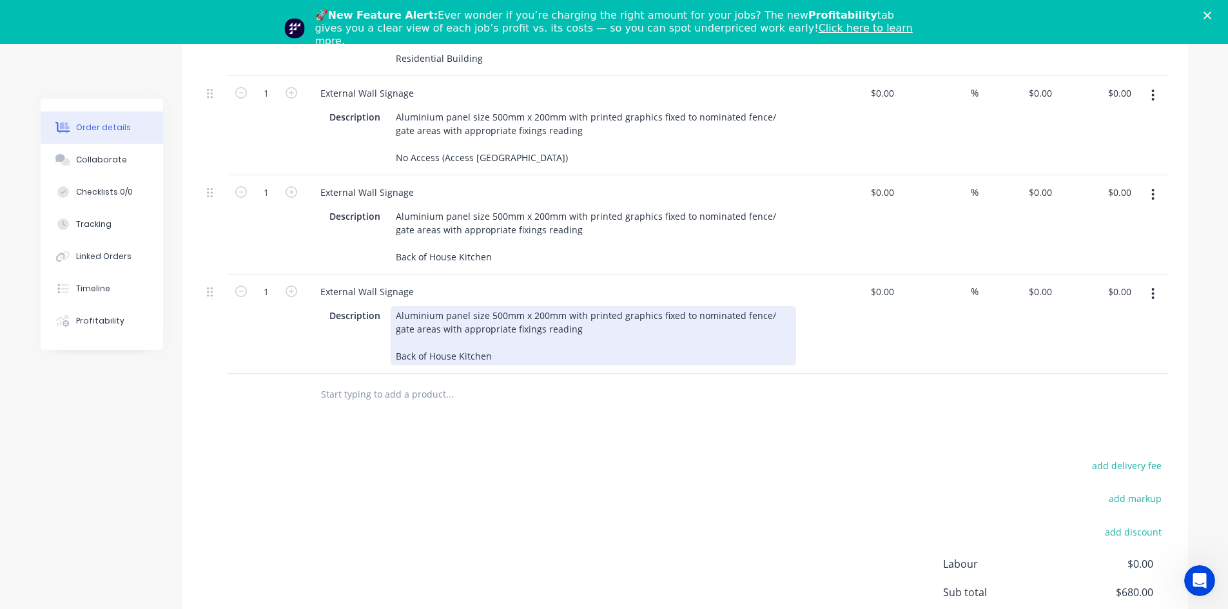
click at [443, 322] on div "Aluminium panel size 500mm x 200mm with printed graphics fixed to nominated fen…" at bounding box center [593, 335] width 405 height 59
drag, startPoint x: 494, startPoint y: 320, endPoint x: 389, endPoint y: 322, distance: 104.4
click at [391, 322] on div "Aluminium panel size 500mm x 200mm with printed graphics fixed to nominated fen…" at bounding box center [593, 335] width 405 height 59
paste div
click at [398, 316] on div "Aluminium panel size 500mm x 200mm with printed graphics fixed to nominated fen…" at bounding box center [593, 335] width 405 height 59
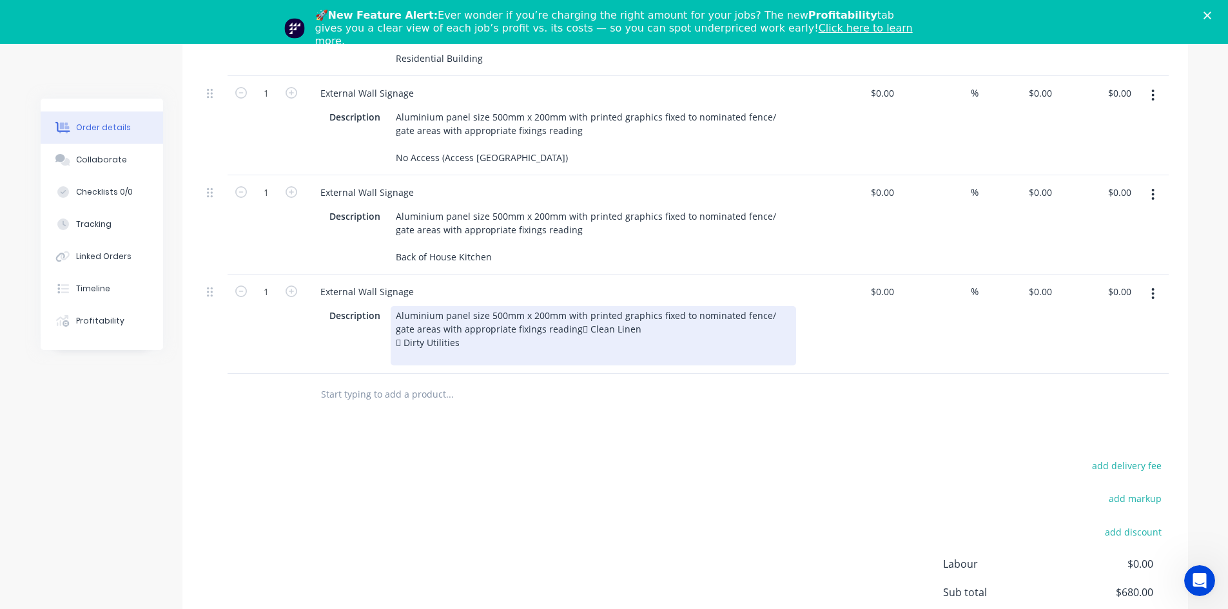
click at [398, 316] on div "Aluminium panel size 500mm x 200mm with printed graphics fixed to nominated fen…" at bounding box center [593, 335] width 405 height 59
drag, startPoint x: 463, startPoint y: 320, endPoint x: 396, endPoint y: 324, distance: 67.8
click at [392, 324] on div "Aluminium panel size 500mm x 200mm with printed graphics fixed to nominated fen…" at bounding box center [593, 335] width 405 height 59
copy div "(RIGHT ARROW)"
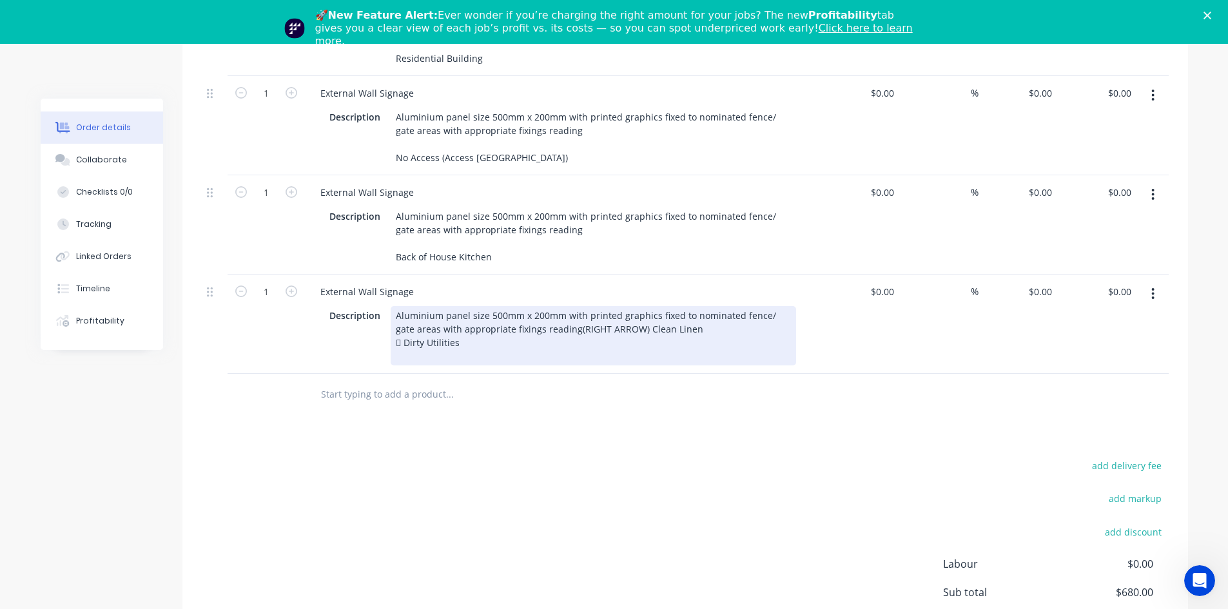
click at [423, 336] on div " Dirty Utilities" at bounding box center [593, 343] width 395 height 14
click at [427, 336] on div "(RIGHT ARROW) Dirty Utilities" at bounding box center [593, 343] width 395 height 14
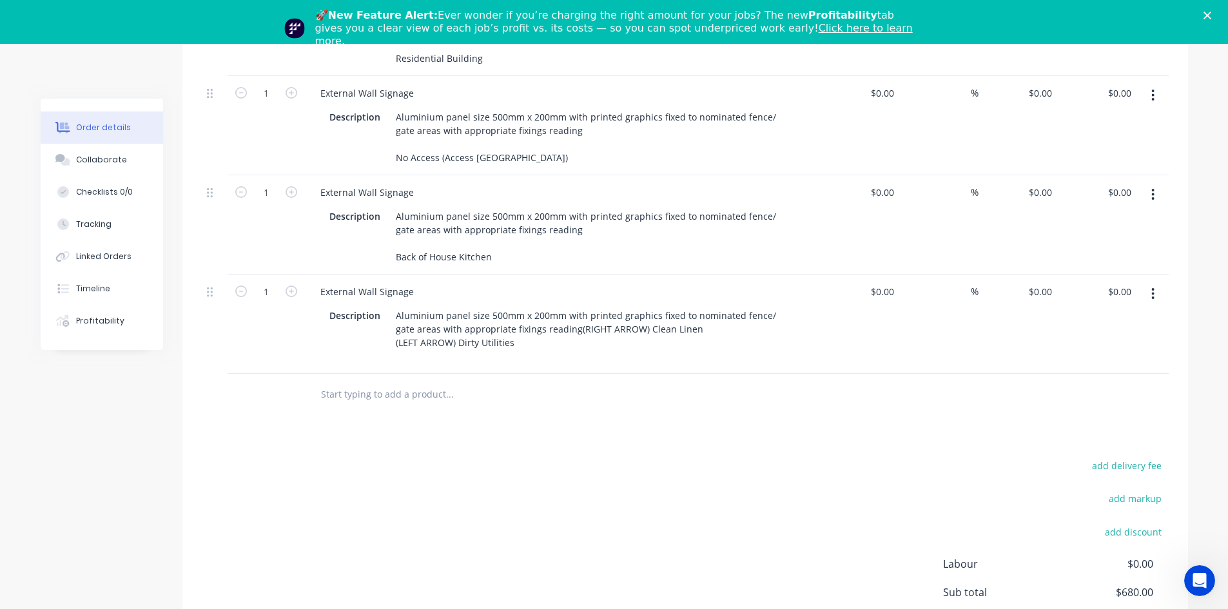
click at [506, 457] on div "add delivery fee add markup add discount Labour $0.00 Sub total $680.00 Margin …" at bounding box center [685, 581] width 967 height 249
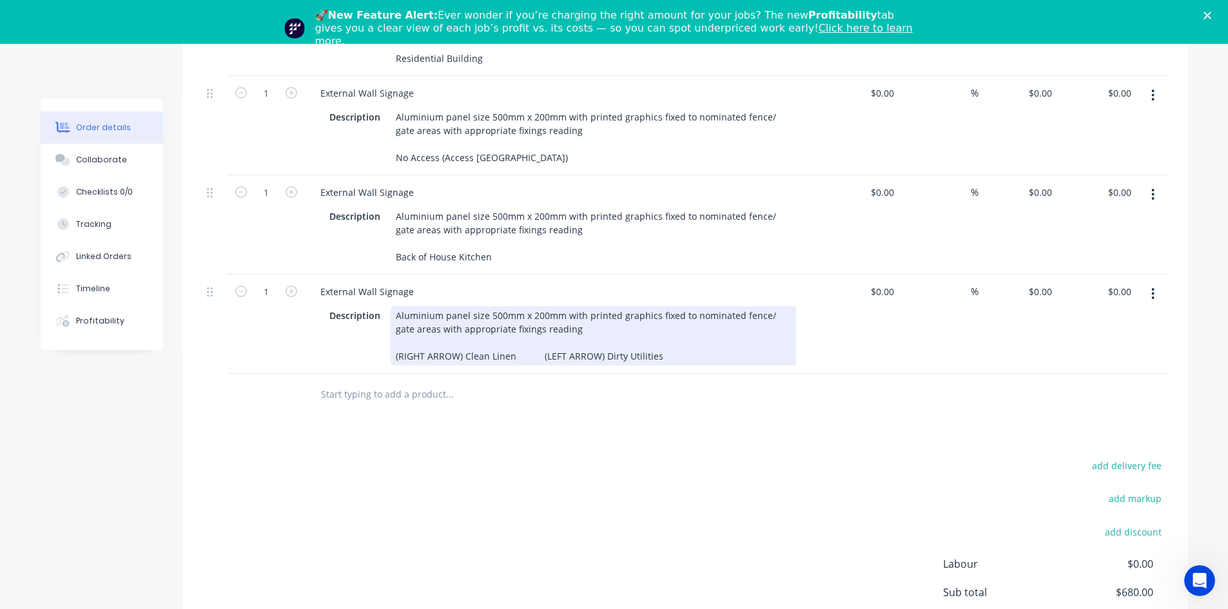
click at [539, 315] on div "Aluminium panel size 500mm x 200mm with printed graphics fixed to nominated fen…" at bounding box center [593, 335] width 405 height 59
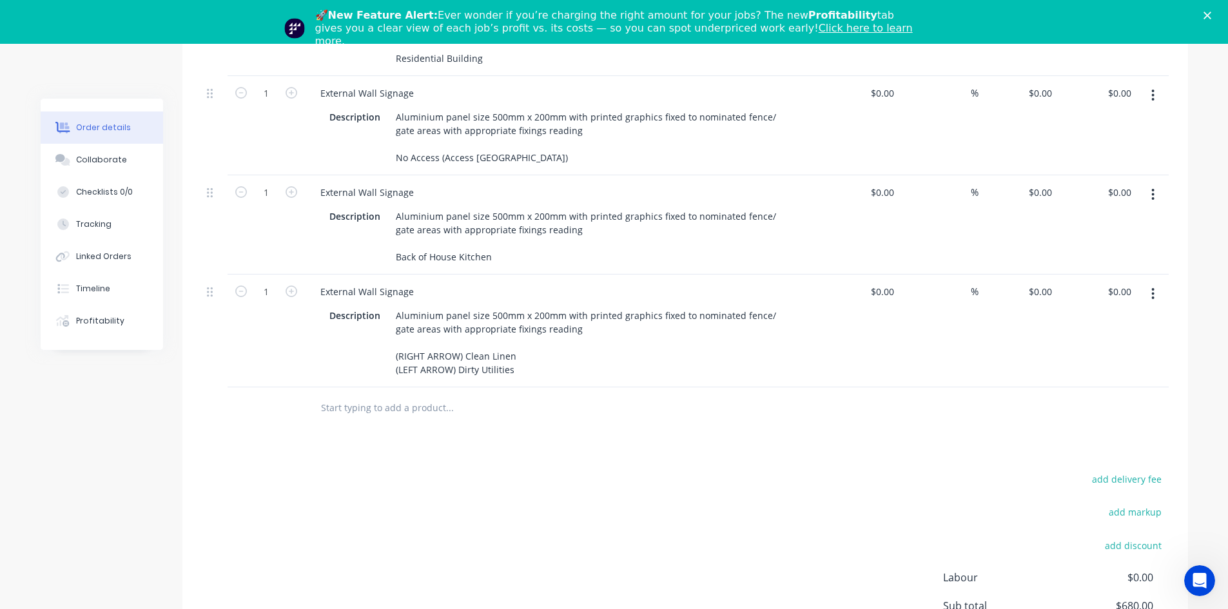
click at [519, 474] on div "add delivery fee add markup add discount Labour $0.00 Sub total $680.00 Margin …" at bounding box center [685, 595] width 967 height 249
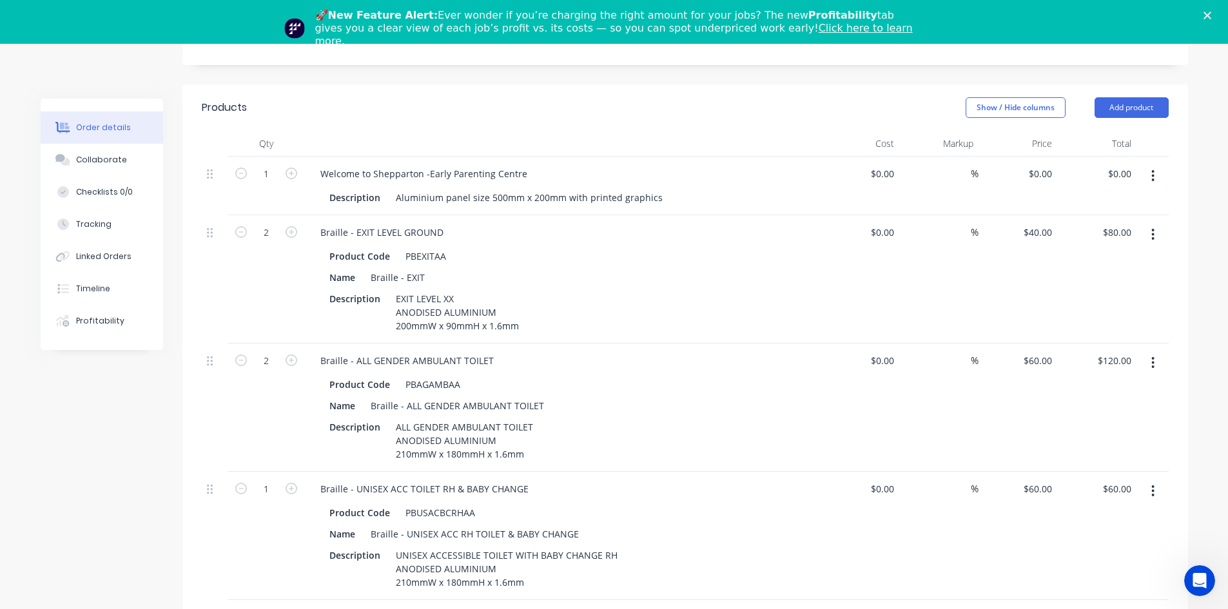
scroll to position [440, 0]
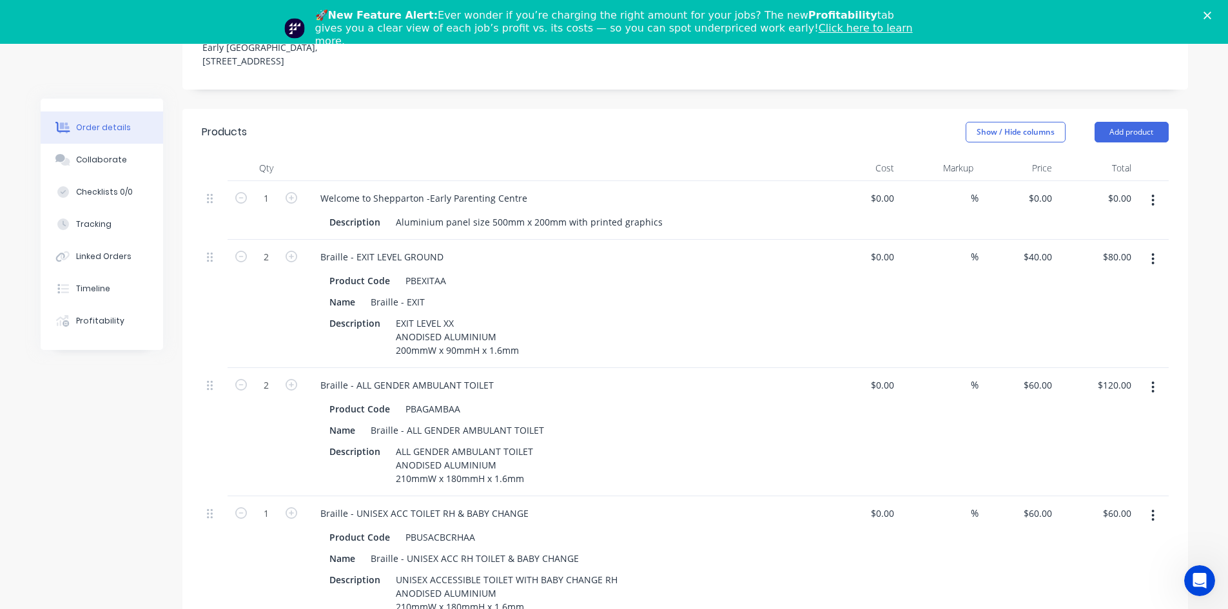
click at [1154, 252] on icon "button" at bounding box center [1152, 259] width 3 height 14
click at [1107, 309] on div "Duplicate" at bounding box center [1107, 318] width 99 height 19
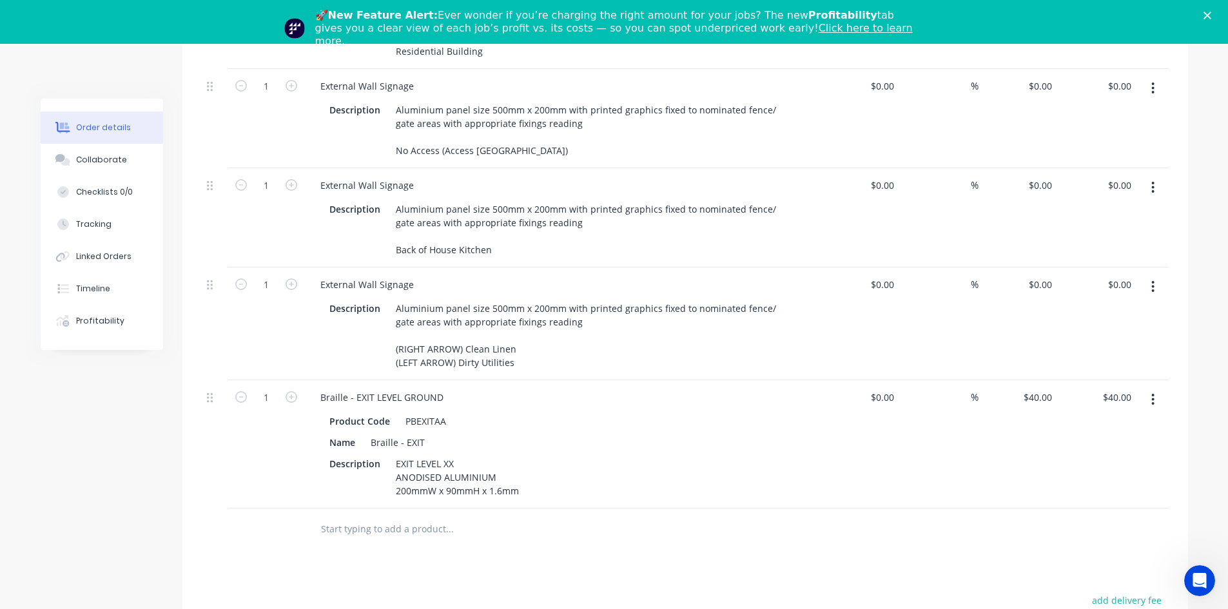
scroll to position [1923, 0]
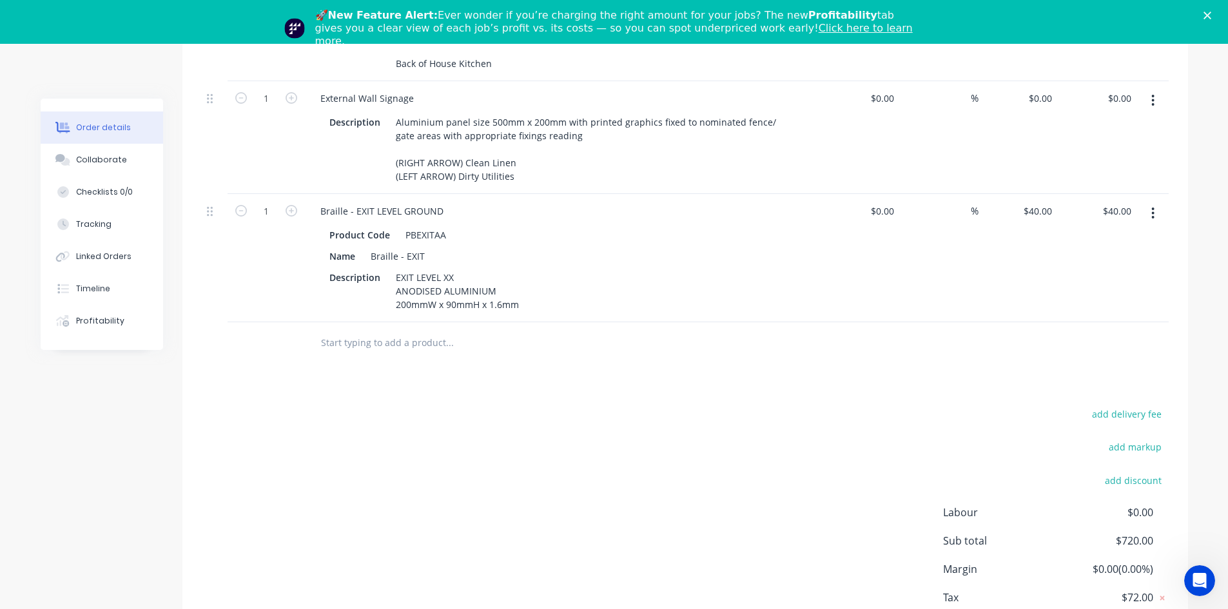
click at [298, 203] on button "button" at bounding box center [291, 210] width 17 height 14
type input "2"
type input "$80.00"
click at [298, 203] on button "button" at bounding box center [291, 210] width 17 height 14
type input "3"
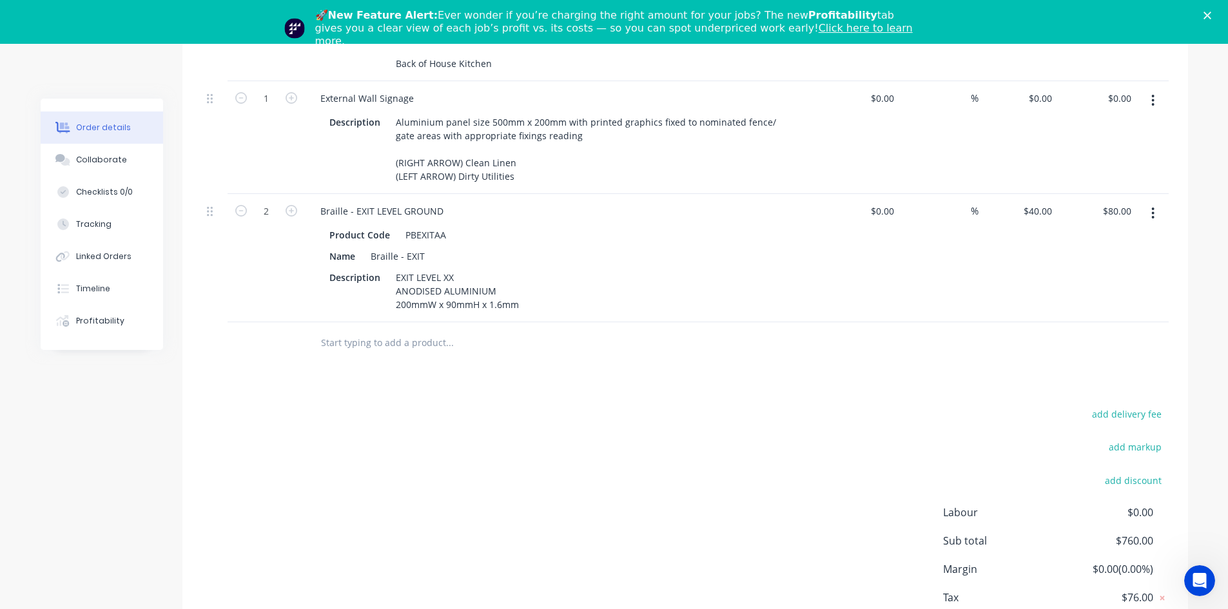
type input "$120.00"
click at [336, 330] on input "text" at bounding box center [449, 343] width 258 height 26
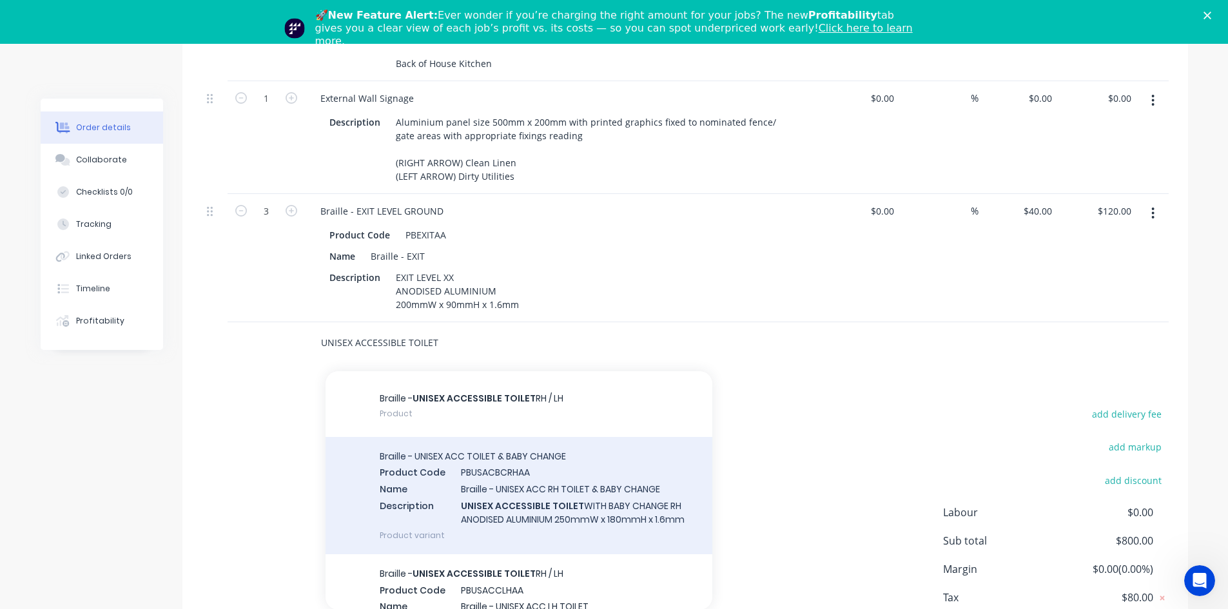
scroll to position [64, 0]
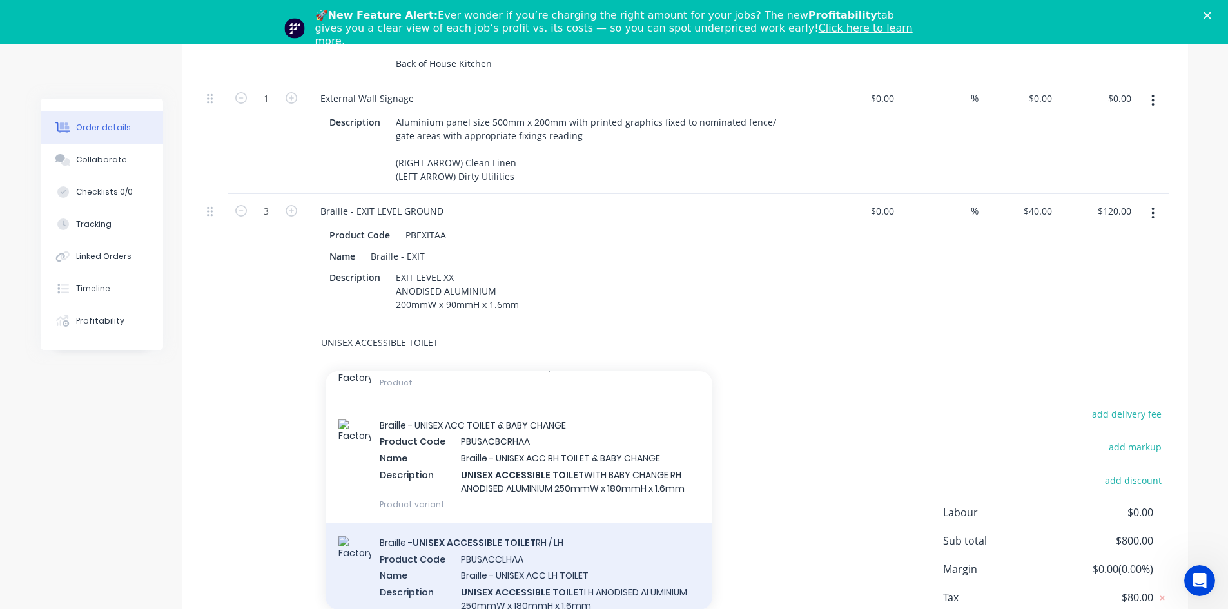
type input "UNISEX ACCESSIBLE TOILET"
click at [592, 530] on div "Braille - UNISEX ACCESSIBLE TOILET RH / LH Product Code PBUSACCLHAA Name Braill…" at bounding box center [518, 581] width 387 height 117
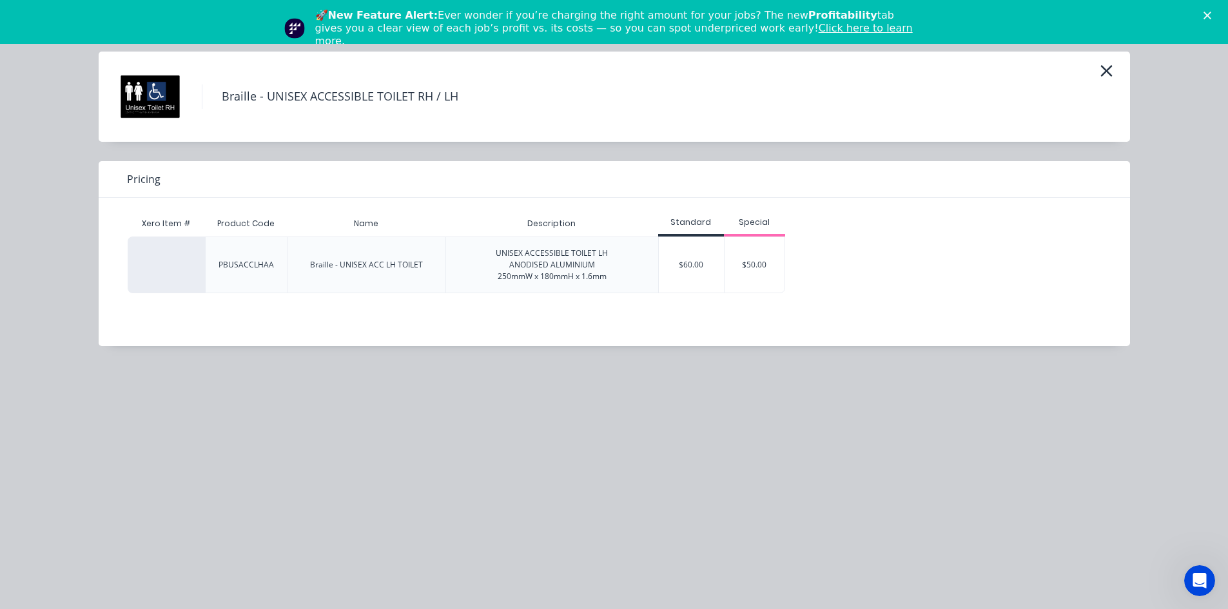
click at [686, 275] on div "$60.00" at bounding box center [691, 264] width 65 height 55
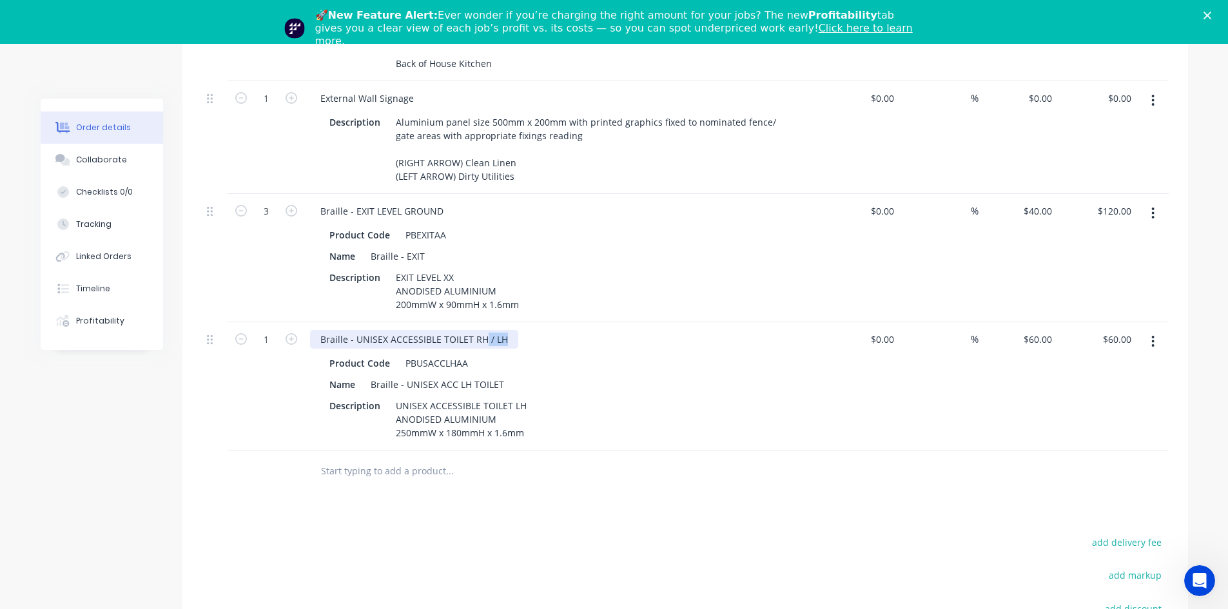
drag, startPoint x: 487, startPoint y: 306, endPoint x: 507, endPoint y: 308, distance: 19.5
click at [507, 330] on div "Braille - UNISEX ACCESSIBLE TOILET RH / LH" at bounding box center [414, 339] width 208 height 19
click at [463, 375] on div "Braille - UNISEX ACC LH TOILET" at bounding box center [437, 384] width 144 height 19
click at [460, 375] on div "Braille - UNISEX ACC LH TOILET" at bounding box center [437, 384] width 144 height 19
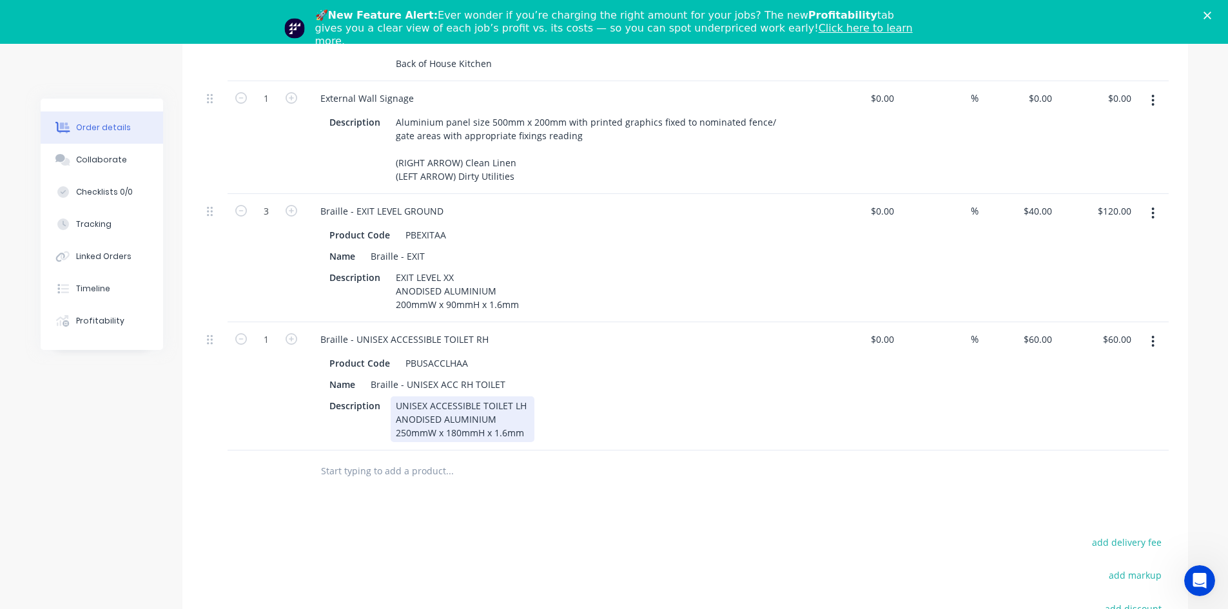
click at [516, 396] on div "UNISEX ACCESSIBLE TOILET LH ANODISED ALUMINIUM 250mmW x 180mmH x 1.6mm" at bounding box center [463, 419] width 144 height 46
click at [288, 333] on icon "button" at bounding box center [292, 339] width 12 height 12
type input "2"
type input "$120.00"
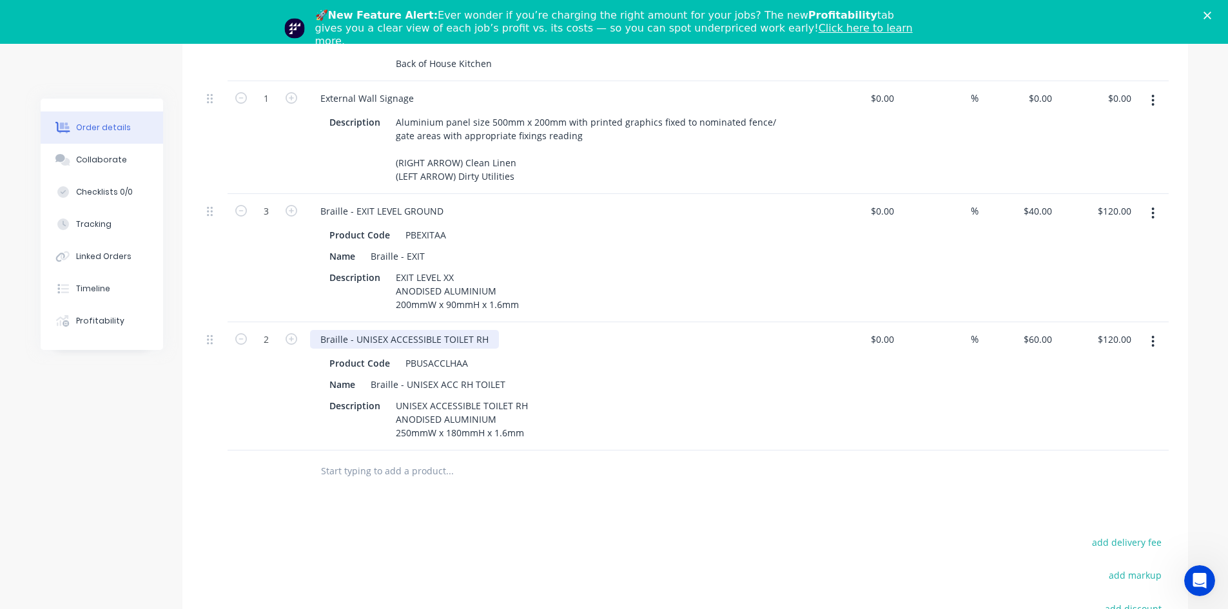
click at [322, 330] on div "Braille - UNISEX ACCESSIBLE TOILET RH" at bounding box center [404, 339] width 189 height 19
click at [318, 202] on div "Braille - EXIT LEVEL GROUND" at bounding box center [382, 211] width 144 height 19
click at [323, 202] on div "Braille - EXIT LEVEL GROUND" at bounding box center [382, 211] width 144 height 19
paste div
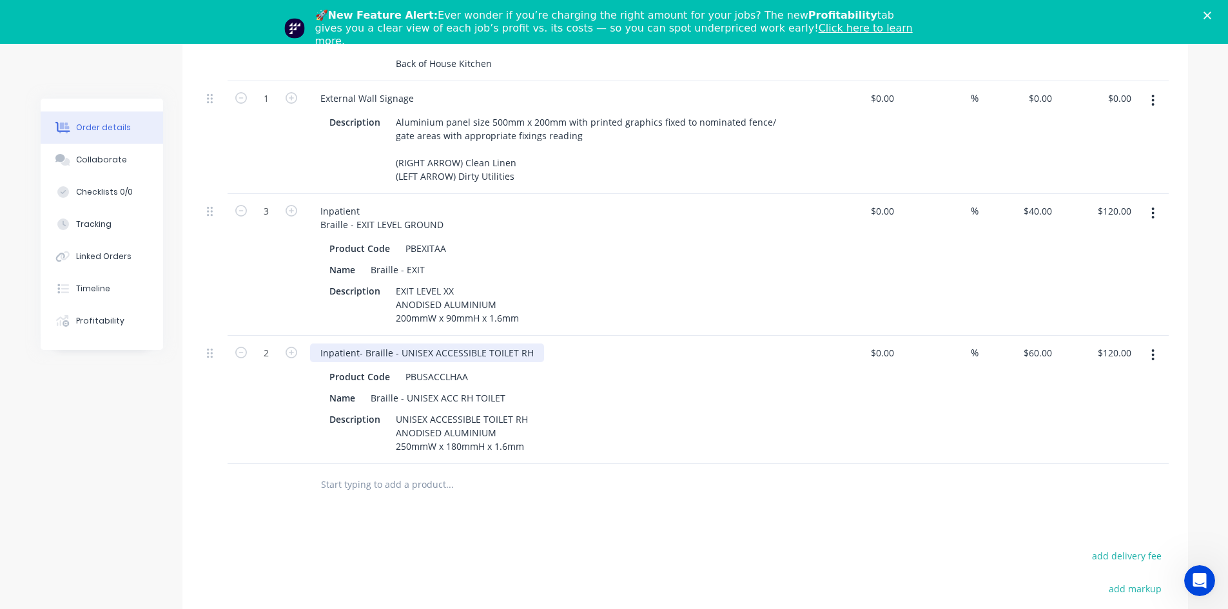
click at [357, 344] on div "Inpatient- Braille - UNISEX ACCESSIBLE TOILET RH" at bounding box center [427, 353] width 234 height 19
click at [361, 344] on div "Inpatient- Braille - UNISEX ACCESSIBLE TOILET RH" at bounding box center [427, 353] width 234 height 19
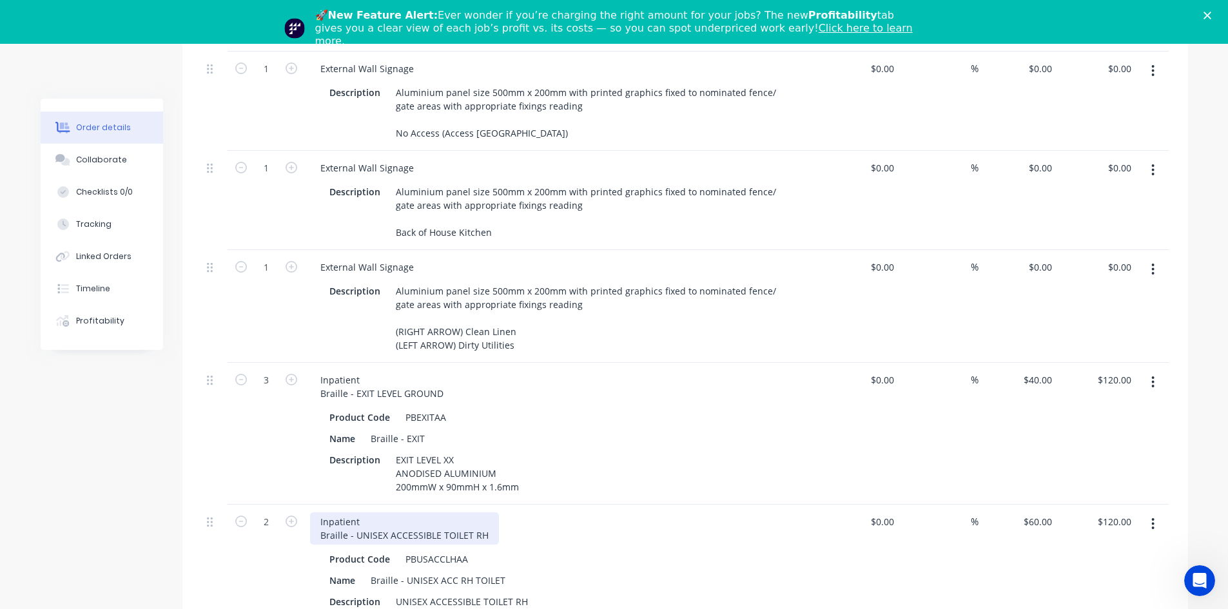
scroll to position [1729, 0]
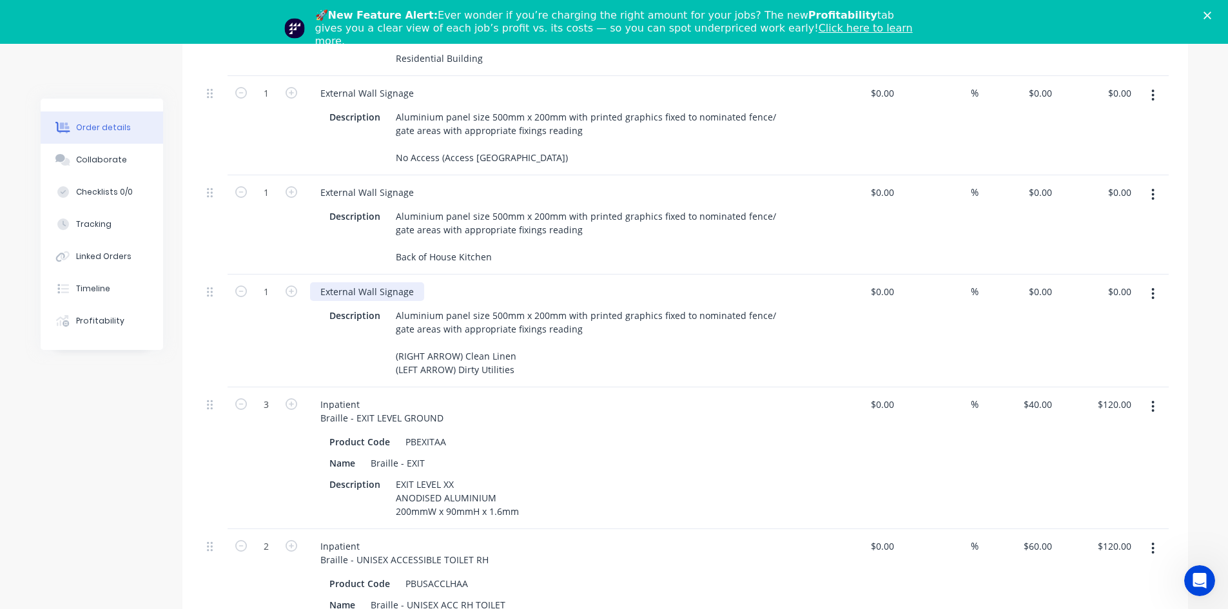
click at [322, 282] on div "External Wall Signage" at bounding box center [367, 291] width 114 height 19
paste div
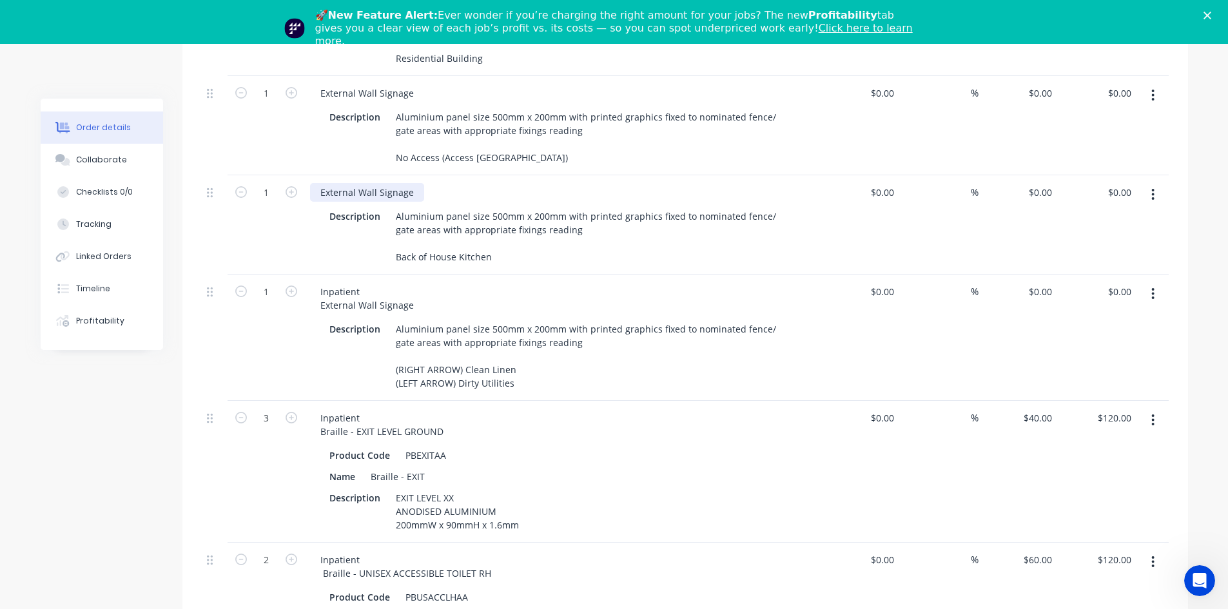
click at [322, 183] on div "External Wall Signage" at bounding box center [367, 192] width 114 height 19
click at [320, 183] on div "External Wall Signage" at bounding box center [367, 192] width 114 height 19
paste div
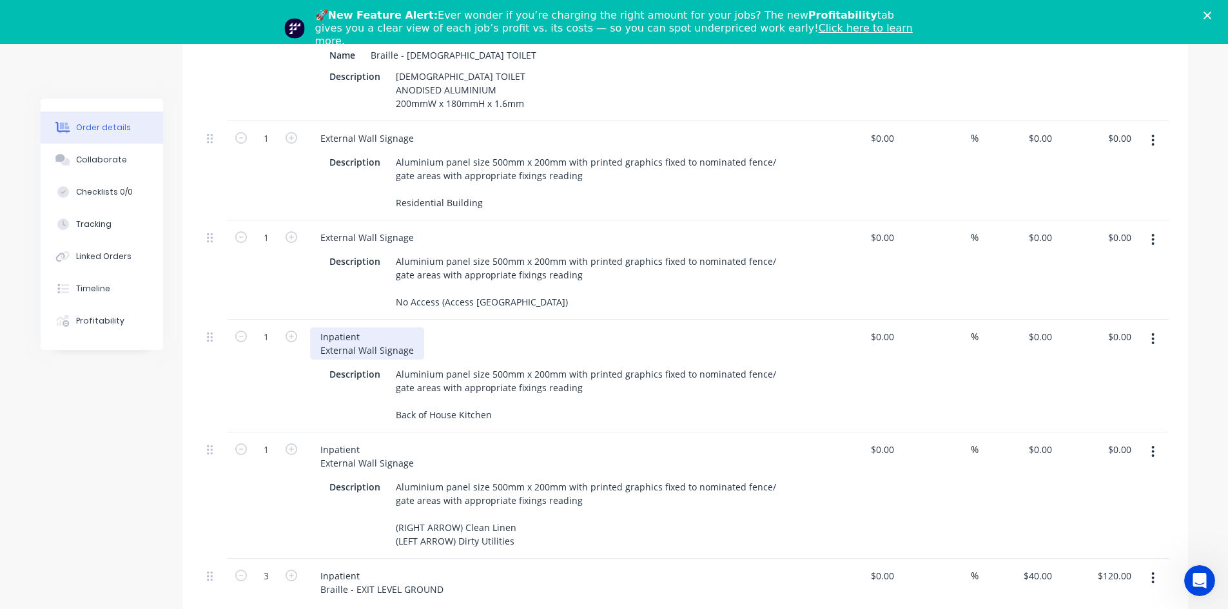
scroll to position [1536, 0]
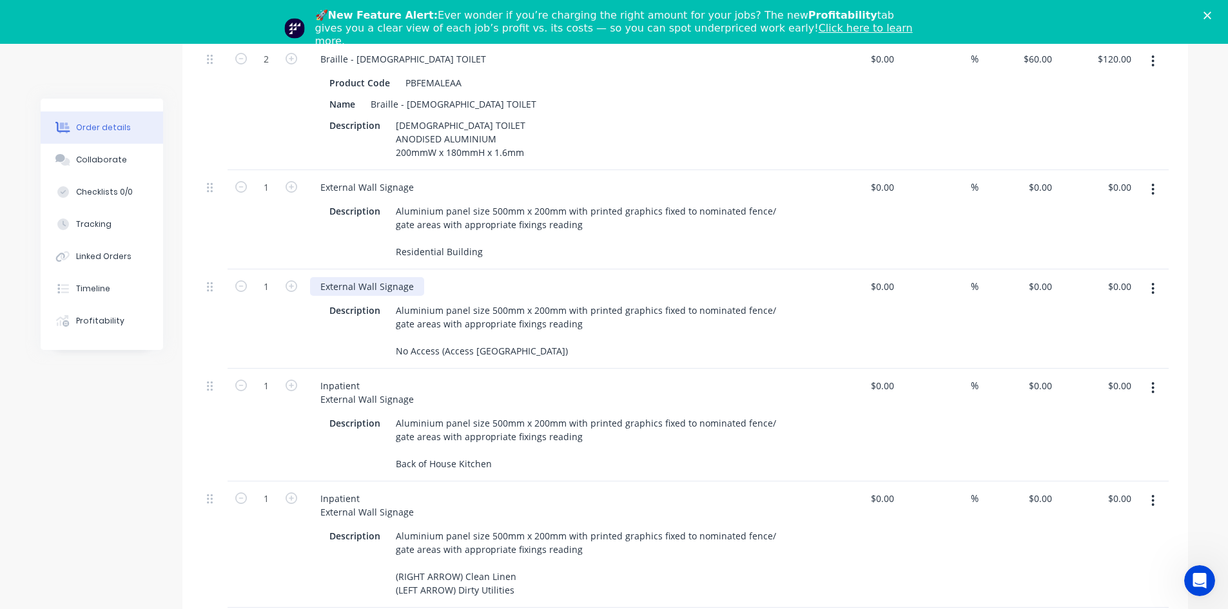
click at [322, 277] on div "External Wall Signage" at bounding box center [367, 286] width 114 height 19
click at [321, 277] on div "External Wall Signage" at bounding box center [367, 286] width 114 height 19
paste div
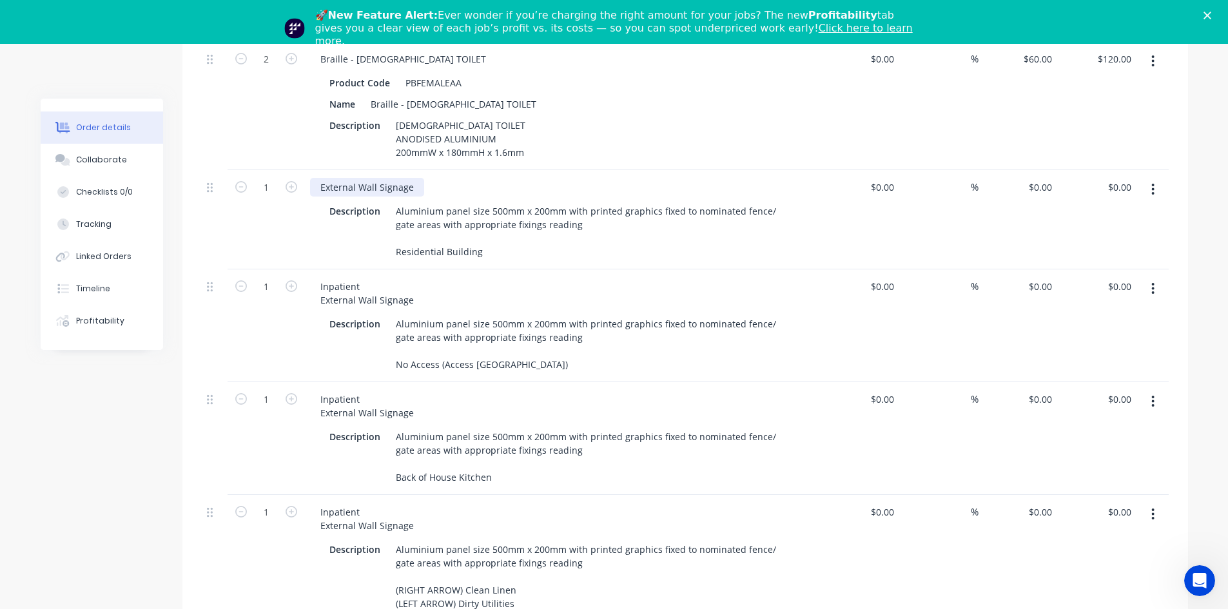
click at [322, 178] on div "External Wall Signage" at bounding box center [367, 187] width 114 height 19
click at [321, 178] on div "External Wall Signage" at bounding box center [367, 187] width 114 height 19
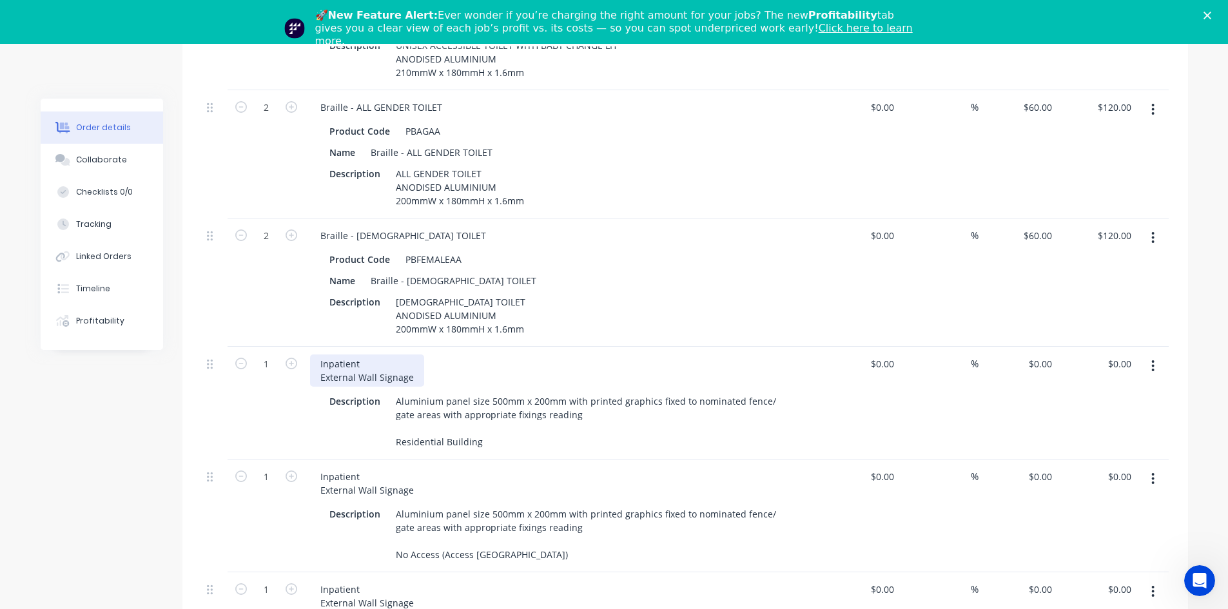
scroll to position [1343, 0]
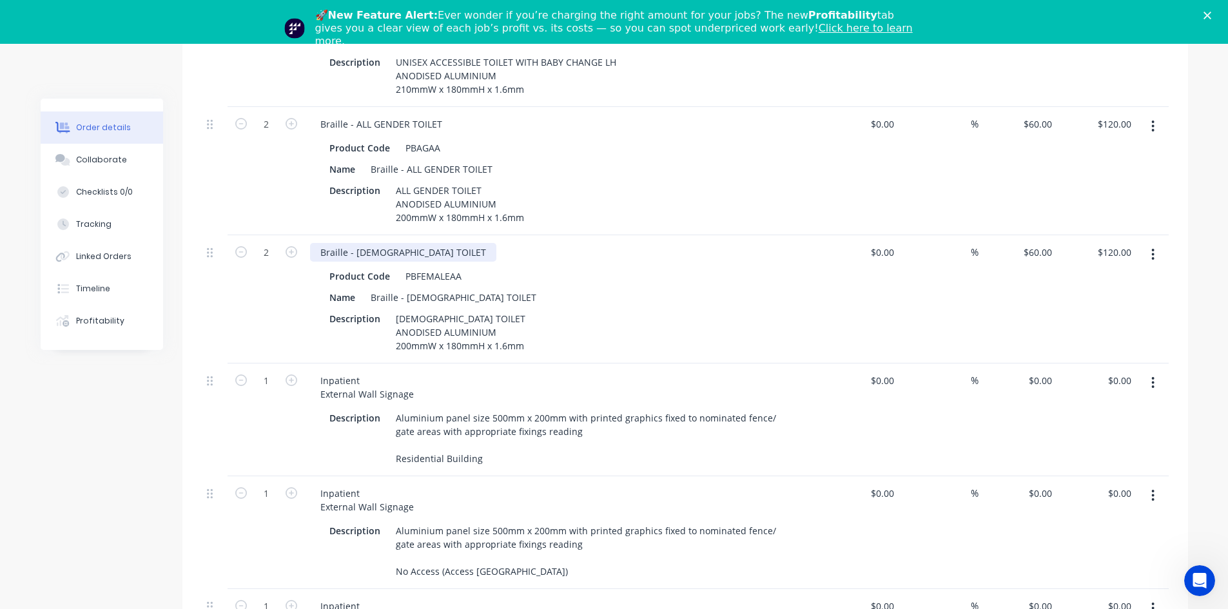
click at [316, 243] on div "Braille - [DEMOGRAPHIC_DATA] TOILET" at bounding box center [403, 252] width 186 height 19
paste div
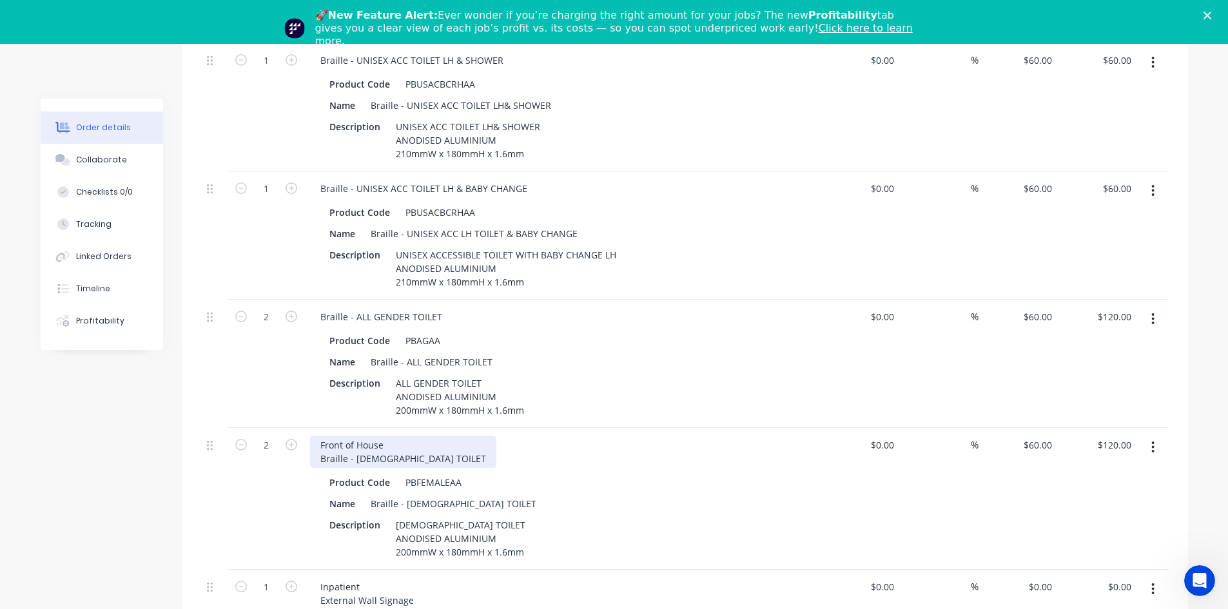
scroll to position [1149, 0]
click at [318, 308] on div "Braille - ALL GENDER TOILET" at bounding box center [381, 317] width 142 height 19
paste div
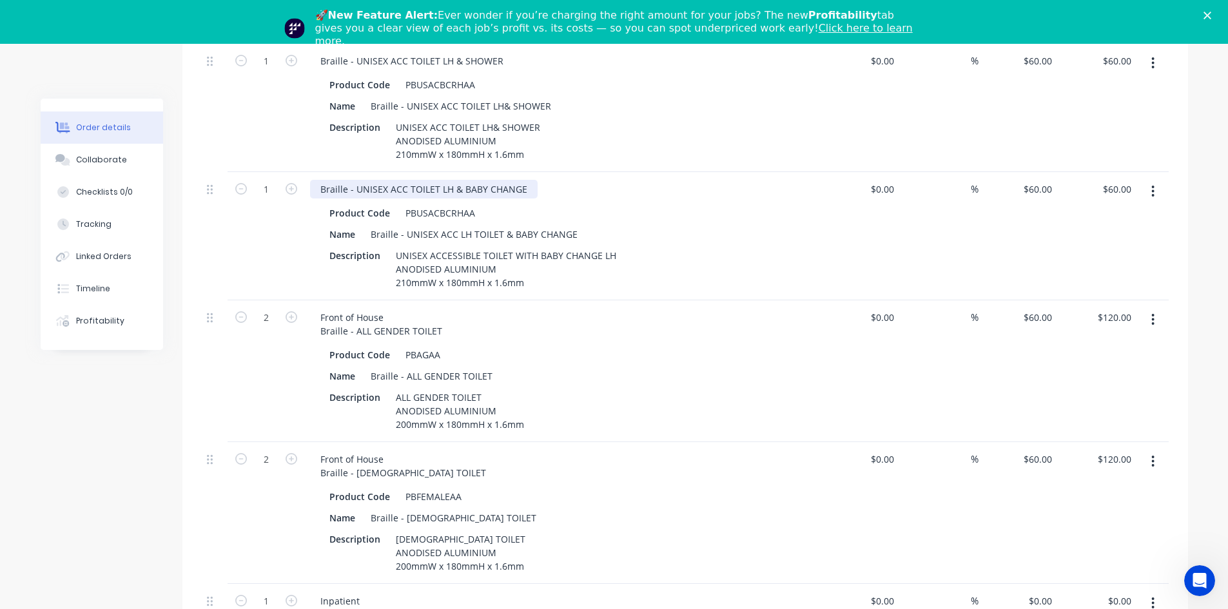
click at [322, 180] on div "Braille - UNISEX ACC TOILET LH & BABY CHANGE" at bounding box center [424, 189] width 228 height 19
click at [320, 180] on div "Braille - UNISEX ACC TOILET LH & BABY CHANGE" at bounding box center [424, 189] width 228 height 19
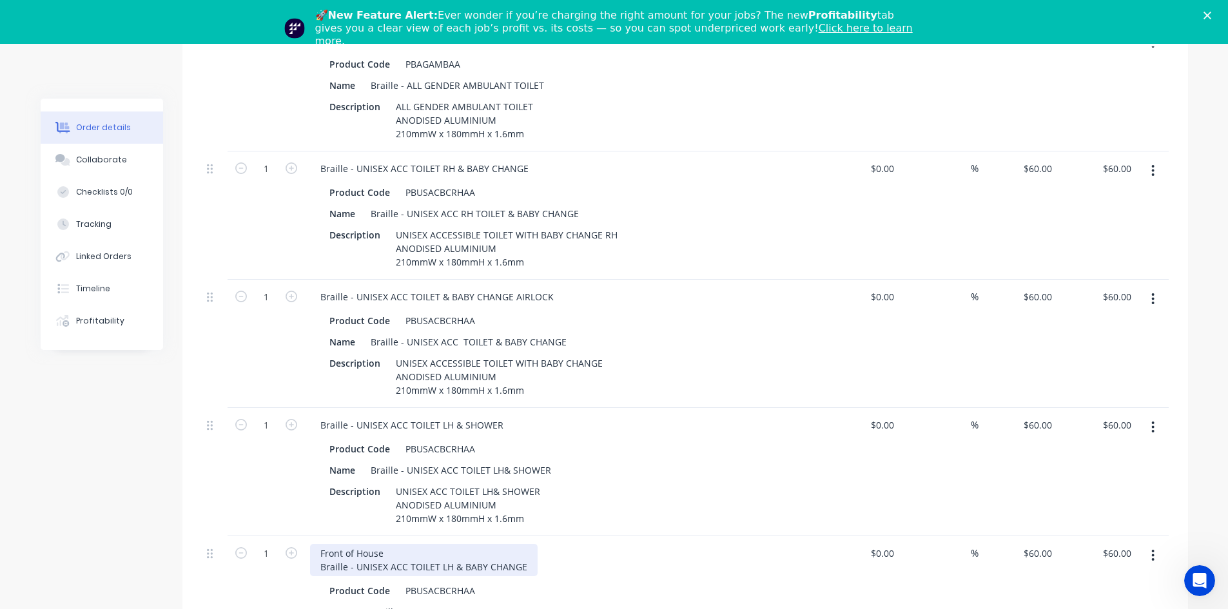
scroll to position [762, 0]
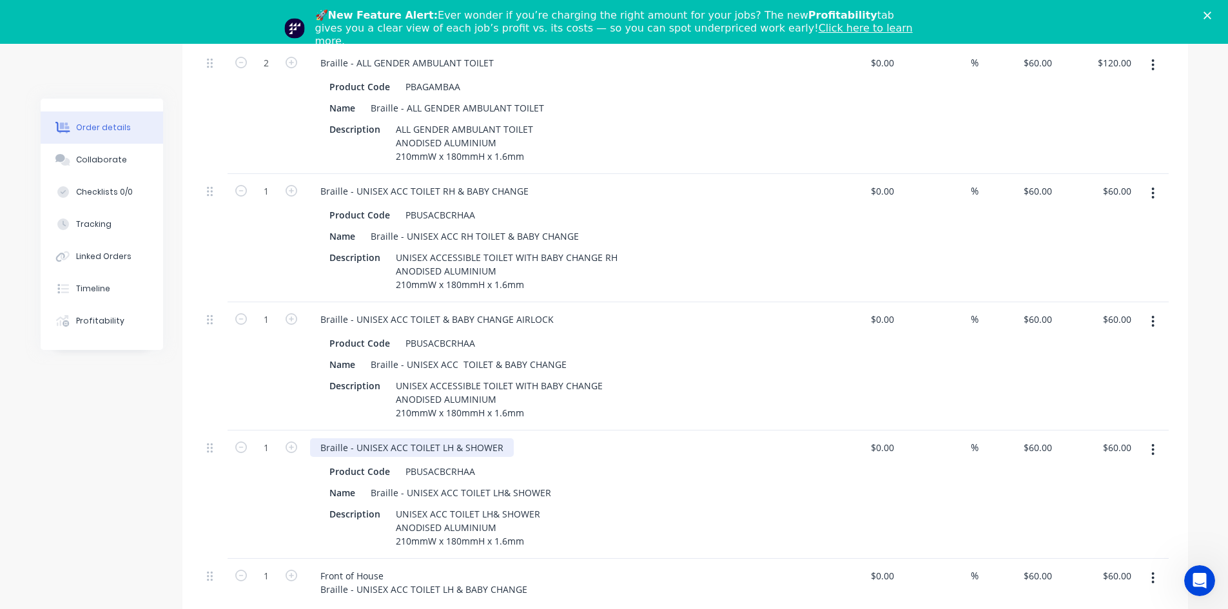
click at [322, 438] on div "Braille - UNISEX ACC TOILET LH & SHOWER" at bounding box center [412, 447] width 204 height 19
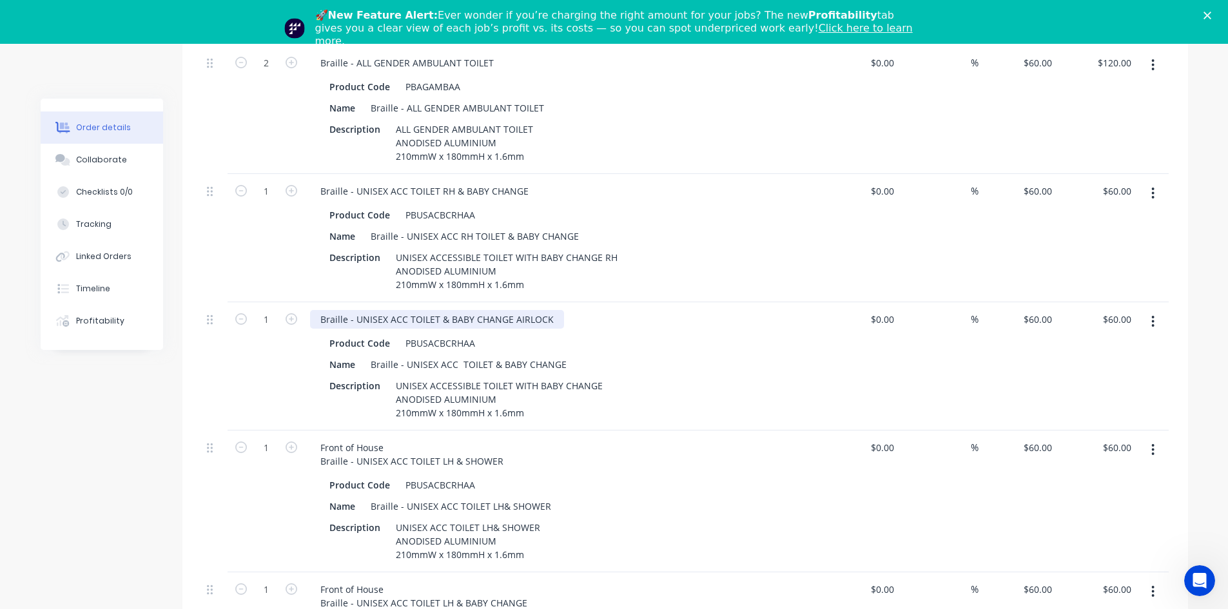
click at [317, 310] on div "Braille - UNISEX ACC TOILET & BABY CHANGE AIRLOCK" at bounding box center [437, 319] width 254 height 19
click at [320, 310] on div "Braille - UNISEX ACC TOILET & BABY CHANGE AIRLOCK" at bounding box center [437, 319] width 254 height 19
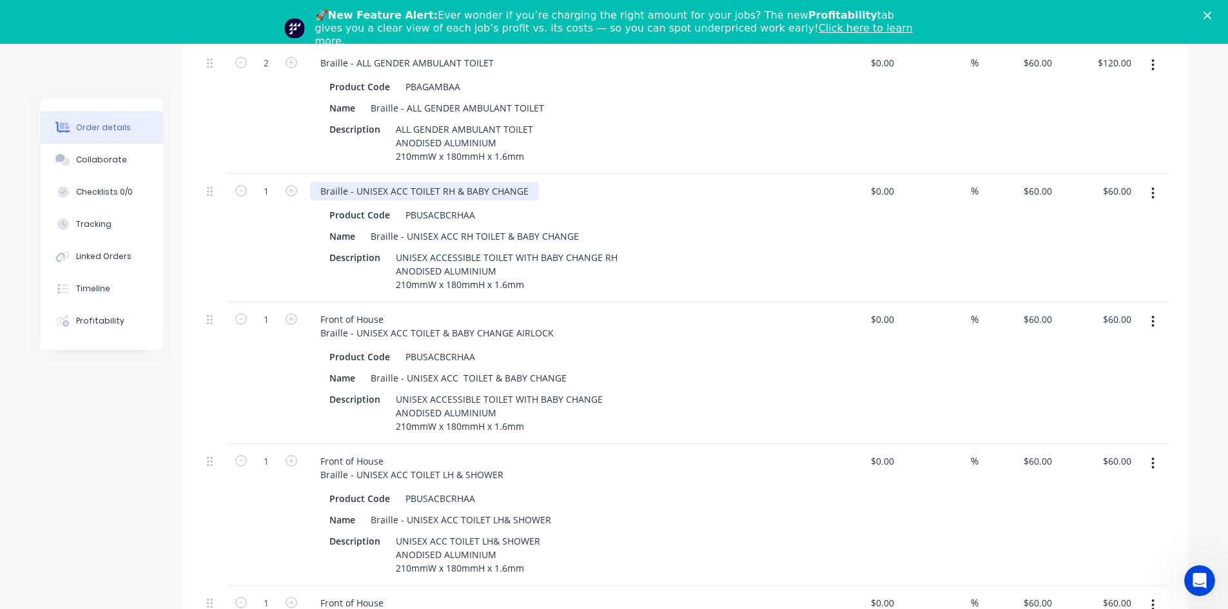
click at [323, 182] on div "Braille - UNISEX ACC TOILET RH & BABY CHANGE" at bounding box center [424, 191] width 229 height 19
click at [320, 182] on div "Braille - UNISEX ACC TOILET RH & BABY CHANGE" at bounding box center [424, 191] width 229 height 19
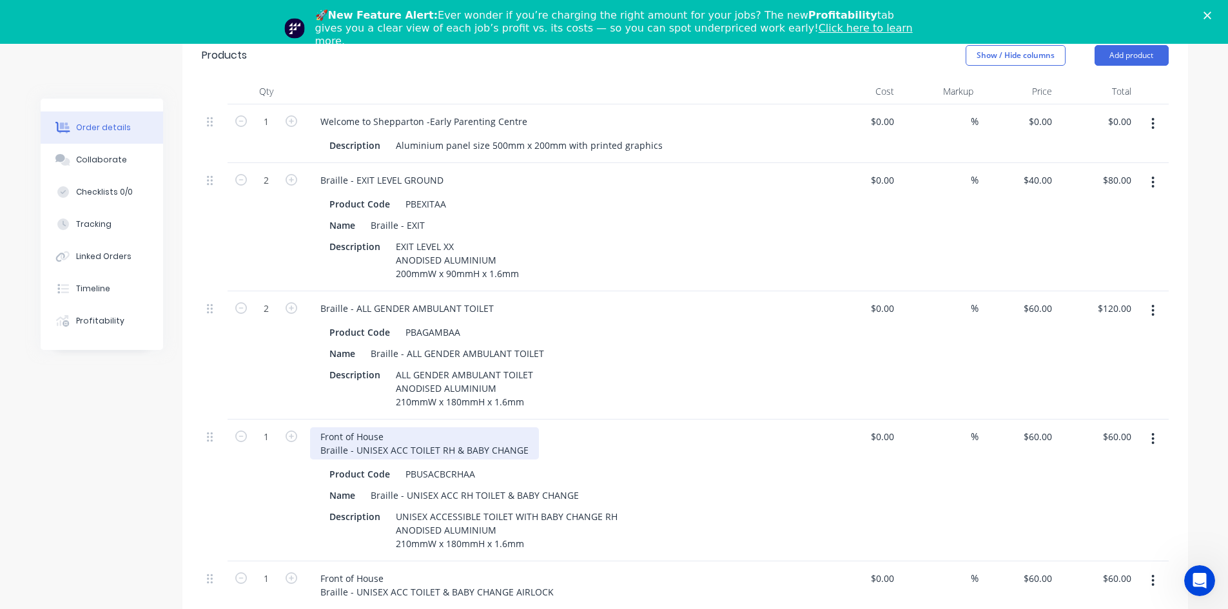
scroll to position [505, 0]
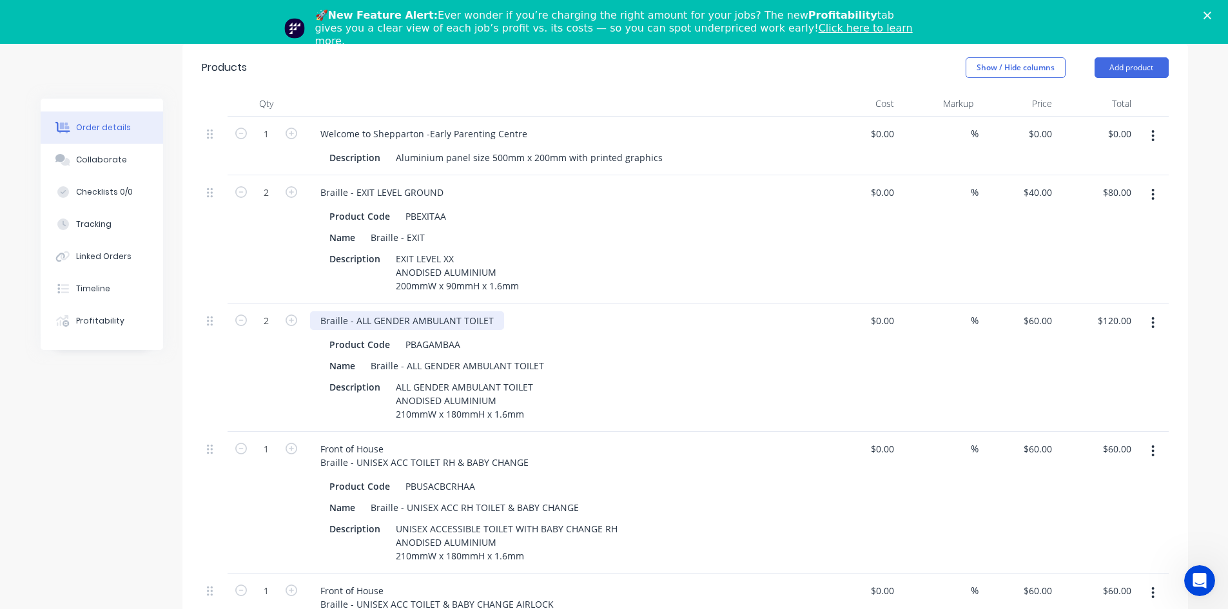
click at [324, 311] on div "Braille - ALL GENDER AMBULANT TOILET" at bounding box center [407, 320] width 194 height 19
click at [318, 311] on div "Braille - ALL GENDER AMBULANT TOILET" at bounding box center [407, 320] width 194 height 19
paste div
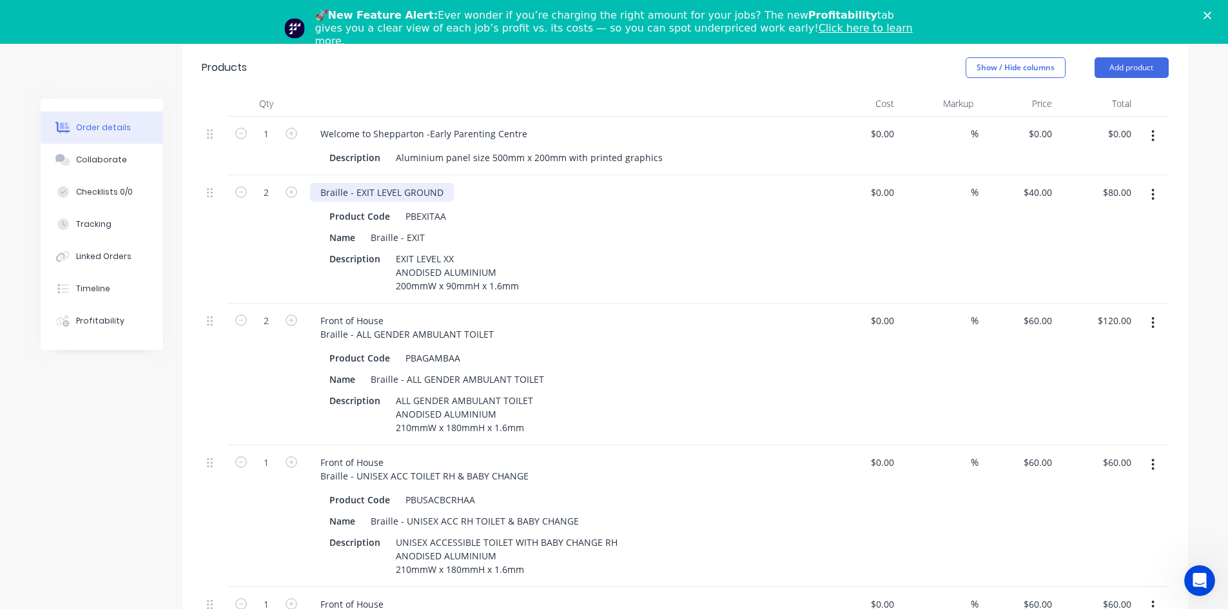
click at [321, 183] on div "Braille - EXIT LEVEL GROUND" at bounding box center [382, 192] width 144 height 19
click at [318, 183] on div "Braille - EXIT LEVEL GROUND" at bounding box center [382, 192] width 144 height 19
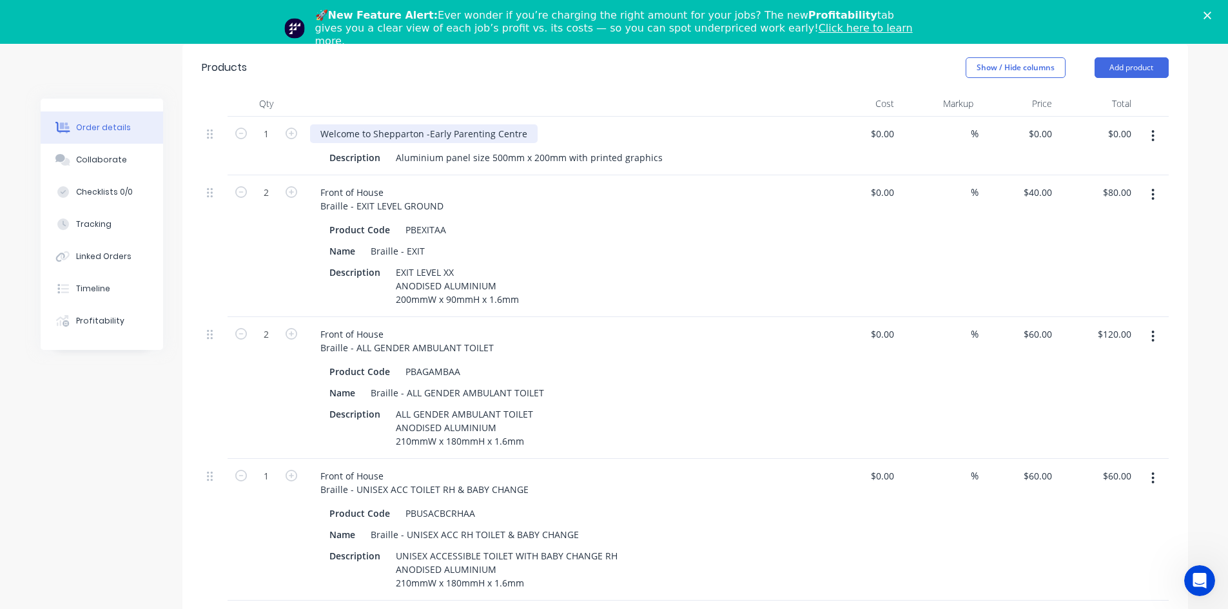
click at [316, 124] on div "Welcome to Shepparton -Early Parenting Centre" at bounding box center [424, 133] width 228 height 19
click at [319, 124] on div "Welcome to Shepparton -Early Parenting Centre" at bounding box center [424, 133] width 228 height 19
click at [321, 124] on div "Welcome to Shepparton -Early Parenting Centre" at bounding box center [424, 133] width 228 height 19
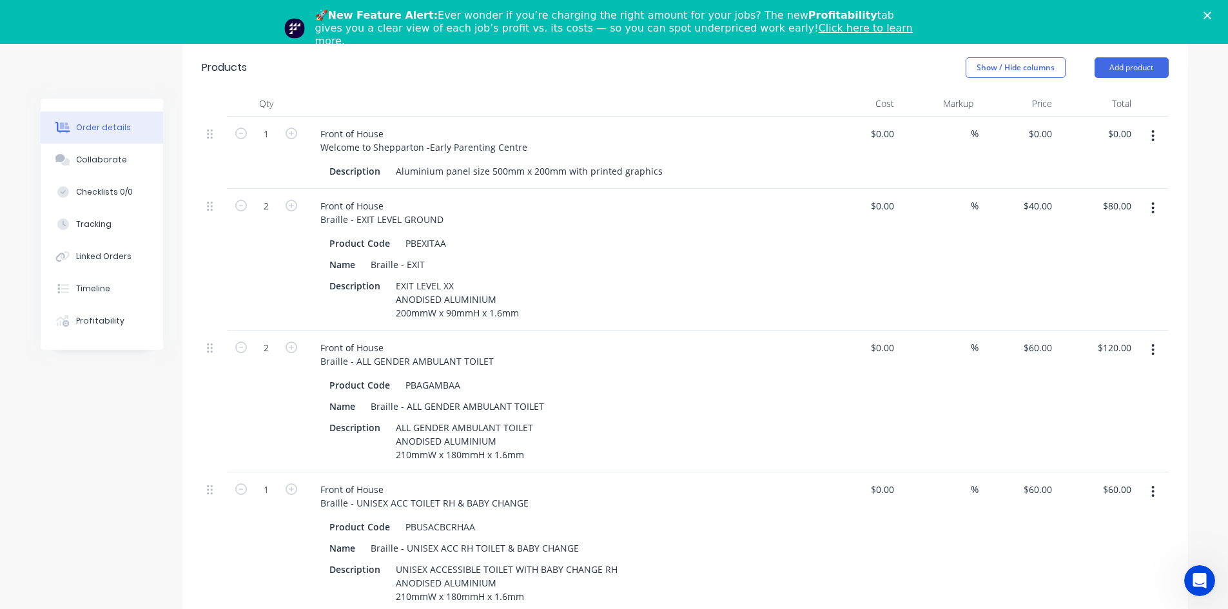
click at [689, 376] on div "Product Code PBAGAMBAA" at bounding box center [560, 385] width 472 height 19
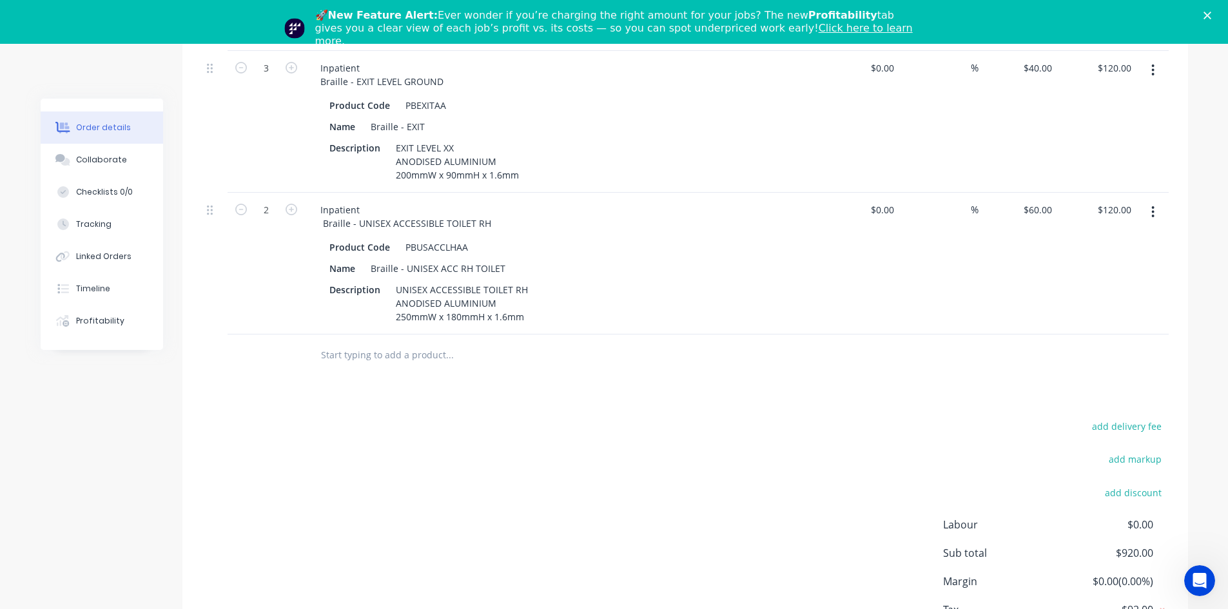
scroll to position [2245, 0]
click at [398, 339] on input "text" at bounding box center [449, 352] width 258 height 26
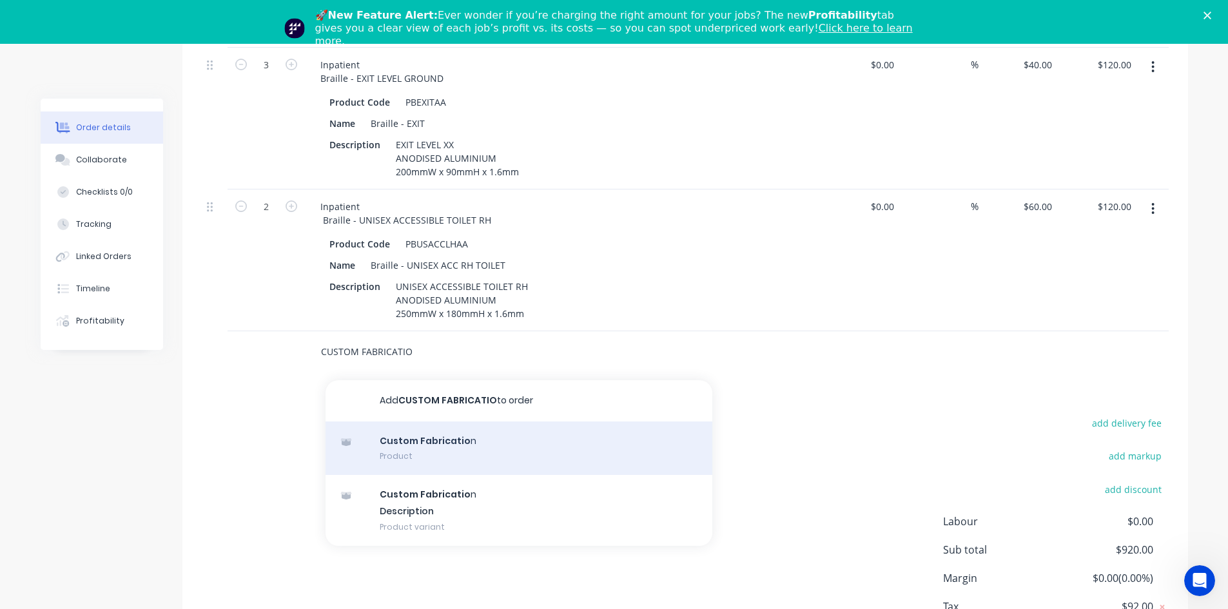
type input "CUSTOM FABRICATIO"
click at [431, 422] on div "Custom Fabricatio n Product" at bounding box center [518, 449] width 387 height 54
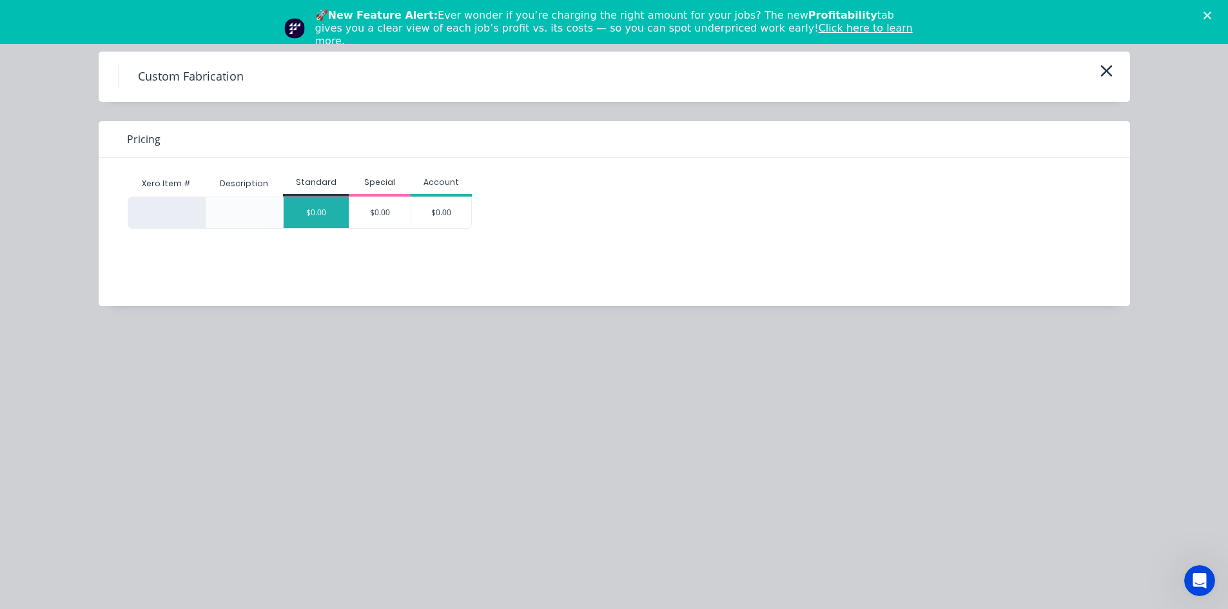
click at [312, 211] on div "$0.00" at bounding box center [316, 212] width 65 height 31
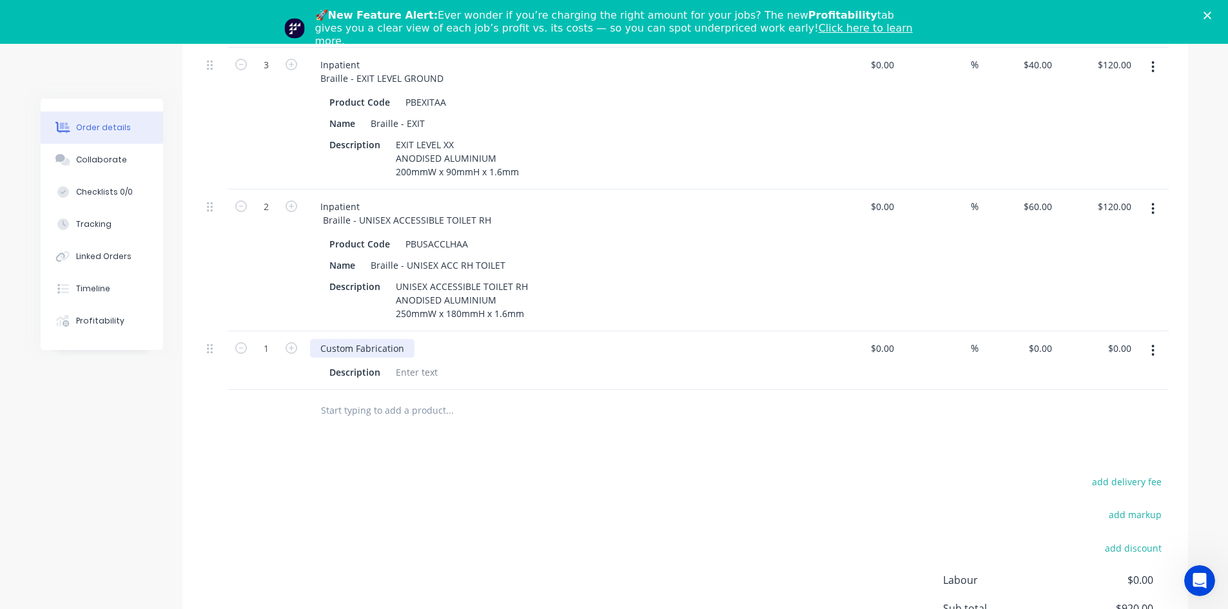
click at [329, 339] on div "Custom Fabrication" at bounding box center [362, 348] width 104 height 19
drag, startPoint x: 318, startPoint y: 313, endPoint x: 407, endPoint y: 313, distance: 89.6
click at [407, 339] on div "Custom Fabrication" at bounding box center [362, 348] width 104 height 19
paste div
click at [331, 339] on div "External Wall Signage" at bounding box center [367, 348] width 114 height 19
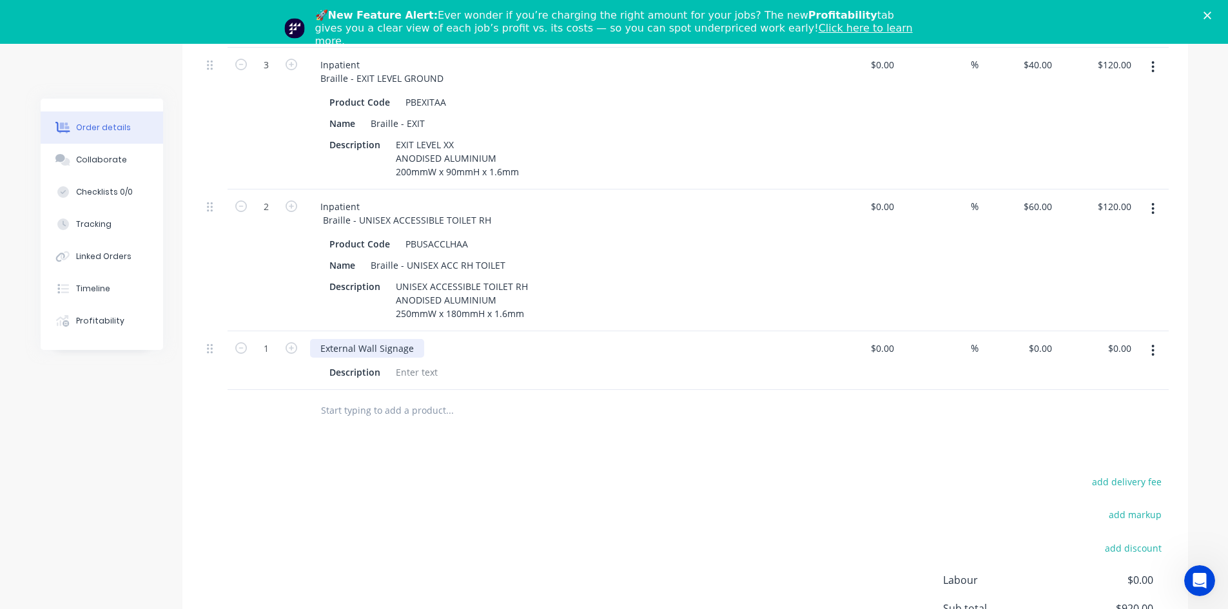
click at [319, 339] on div "External Wall Signage" at bounding box center [367, 348] width 114 height 19
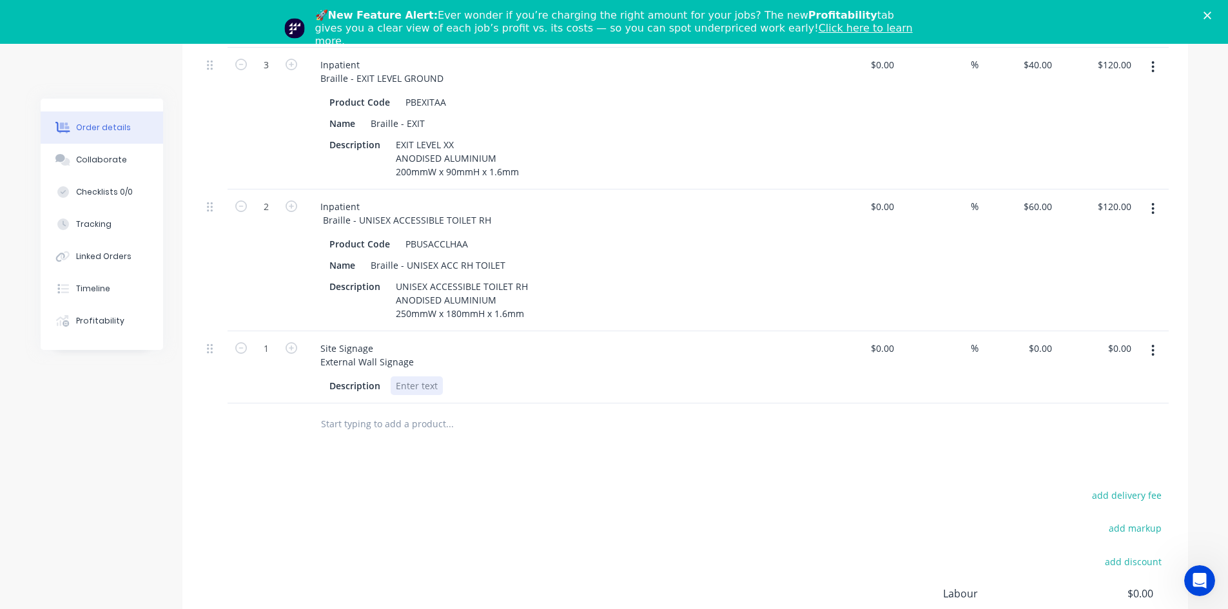
click at [403, 376] on div at bounding box center [417, 385] width 52 height 19
paste div
click at [402, 376] on div "aluminium panels size 500mm x 200mm with printed graphics reading" at bounding box center [549, 385] width 317 height 19
click at [693, 376] on div "Aluminium panels size 500mm x 200mm with printed graphics reading" at bounding box center [550, 385] width 318 height 19
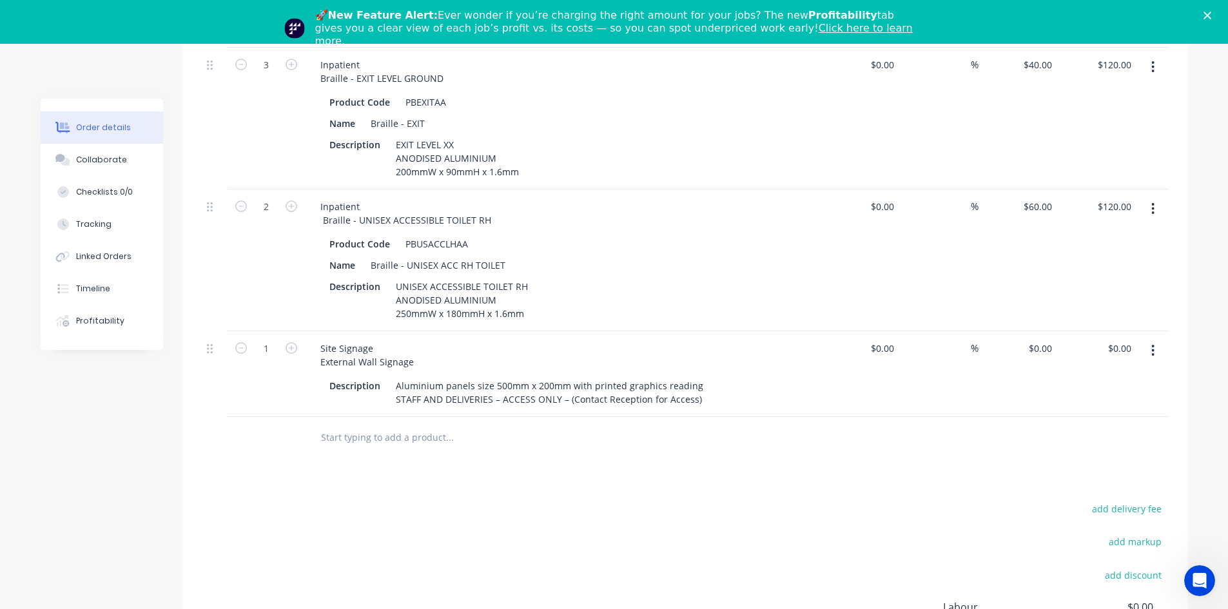
click at [1147, 339] on button "button" at bounding box center [1153, 350] width 30 height 23
click at [1100, 401] on div "Duplicate" at bounding box center [1107, 410] width 99 height 19
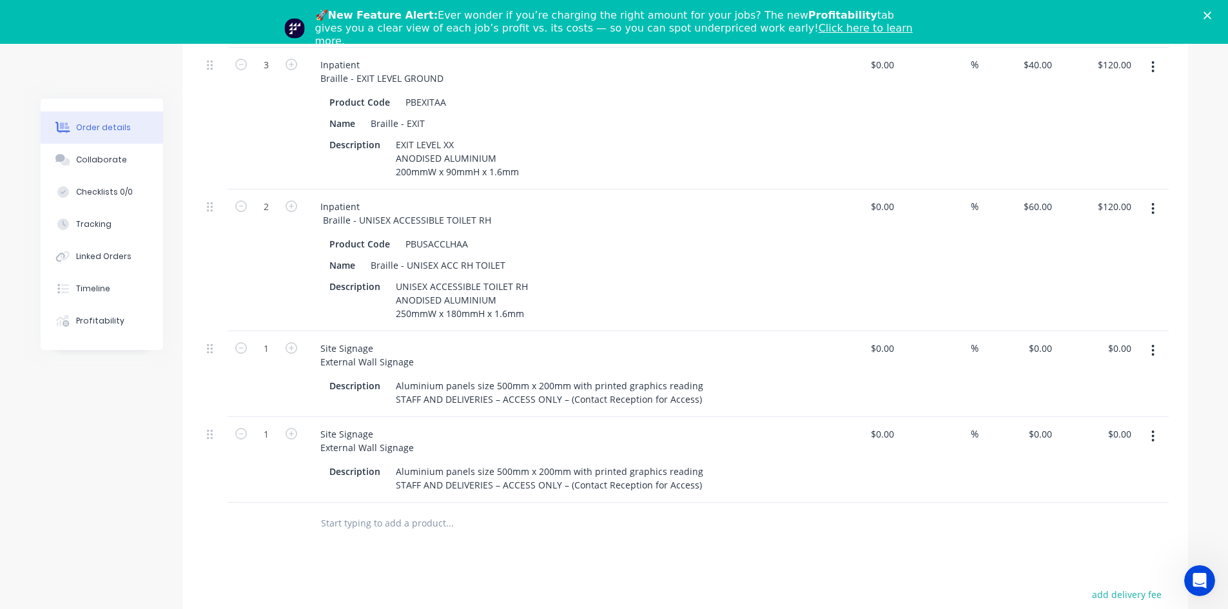
click at [556, 503] on div at bounding box center [537, 524] width 464 height 42
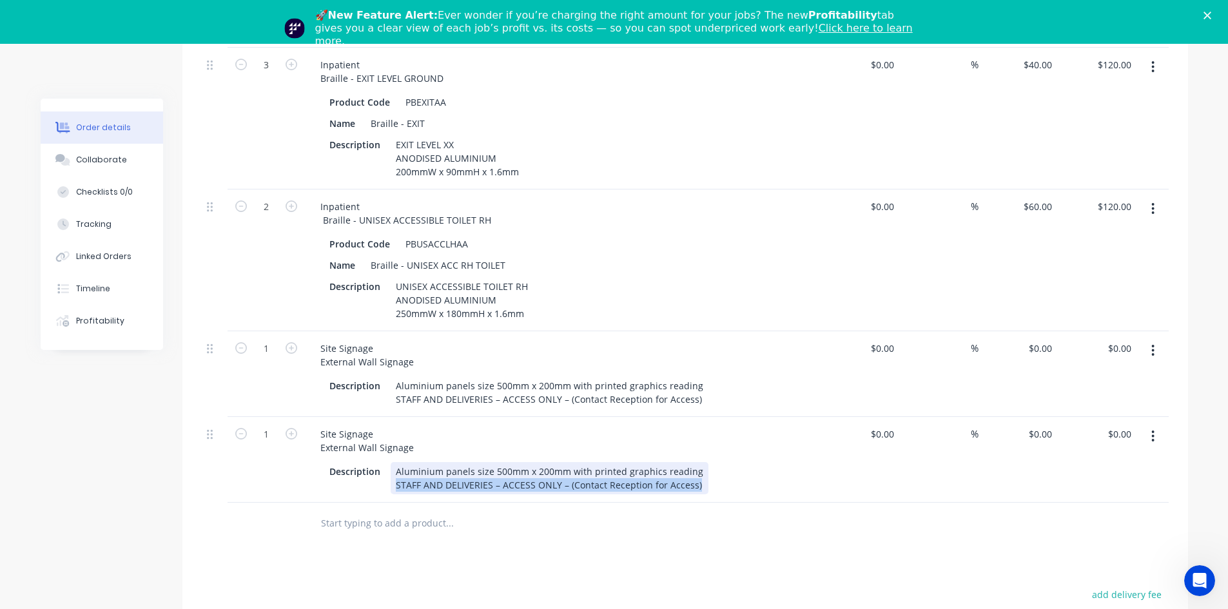
drag, startPoint x: 394, startPoint y: 450, endPoint x: 703, endPoint y: 455, distance: 308.8
click at [703, 462] on div "Description Aluminium panels size 500mm x 200mm with printed graphics reading S…" at bounding box center [560, 478] width 472 height 32
paste div
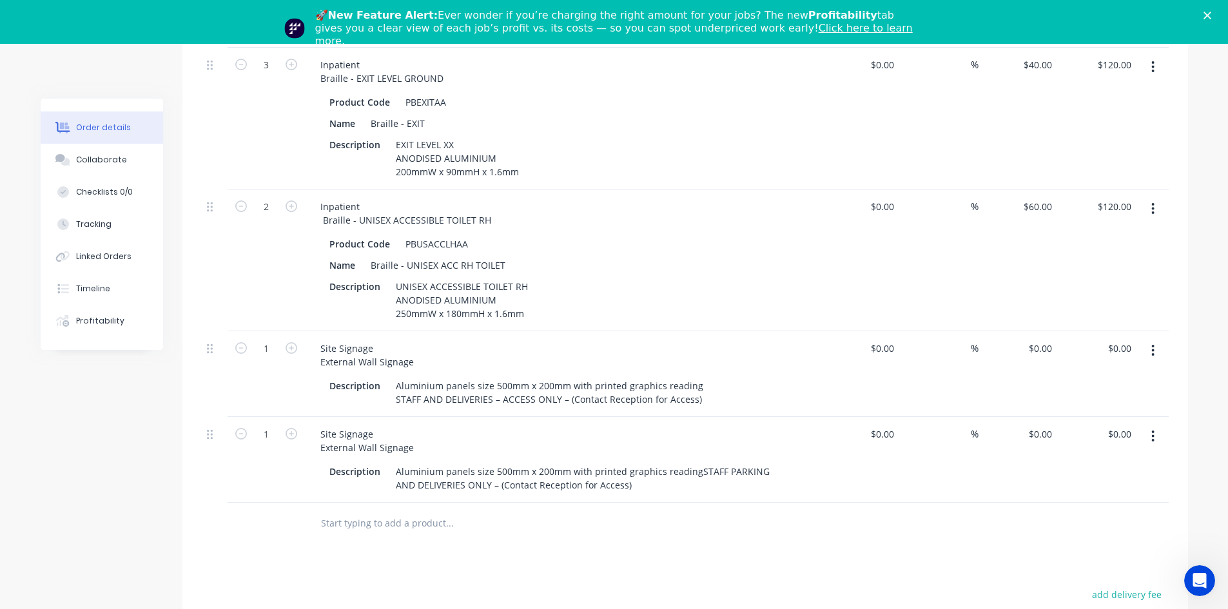
click at [1148, 425] on button "button" at bounding box center [1153, 436] width 30 height 23
drag, startPoint x: 1065, startPoint y: 450, endPoint x: 1003, endPoint y: 452, distance: 62.6
click at [1065, 487] on div "Duplicate" at bounding box center [1107, 496] width 99 height 19
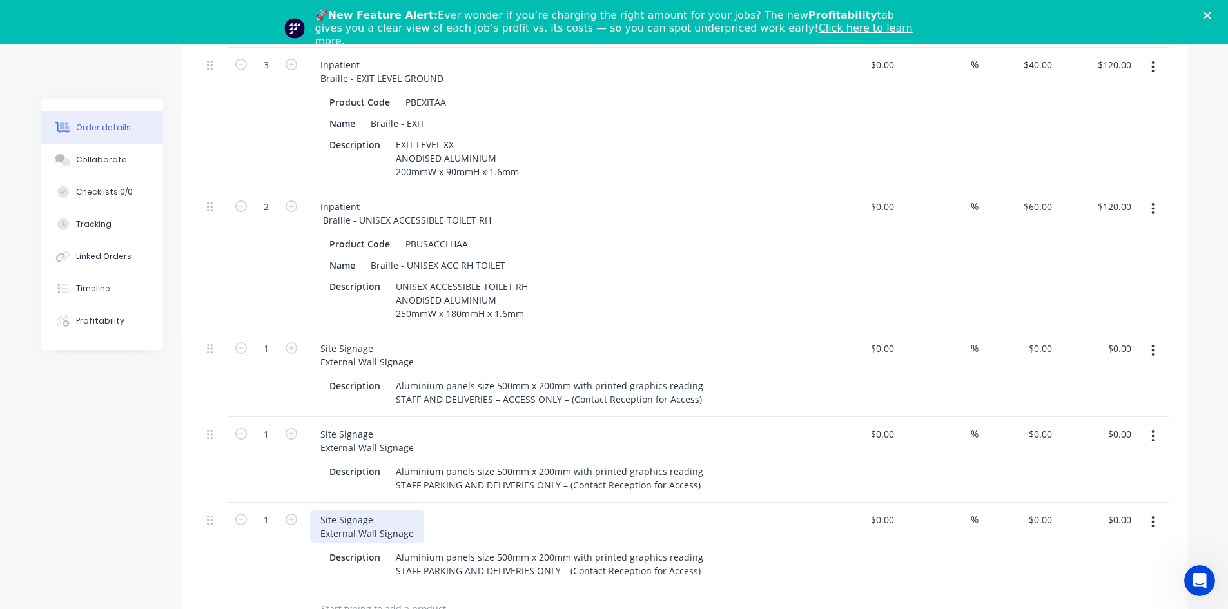
click at [403, 510] on div "Site Signage External Wall Signage" at bounding box center [367, 526] width 114 height 32
drag, startPoint x: 409, startPoint y: 495, endPoint x: 313, endPoint y: 495, distance: 96.0
click at [313, 510] on div "Site Signage External Wall Signage" at bounding box center [367, 526] width 114 height 32
paste div
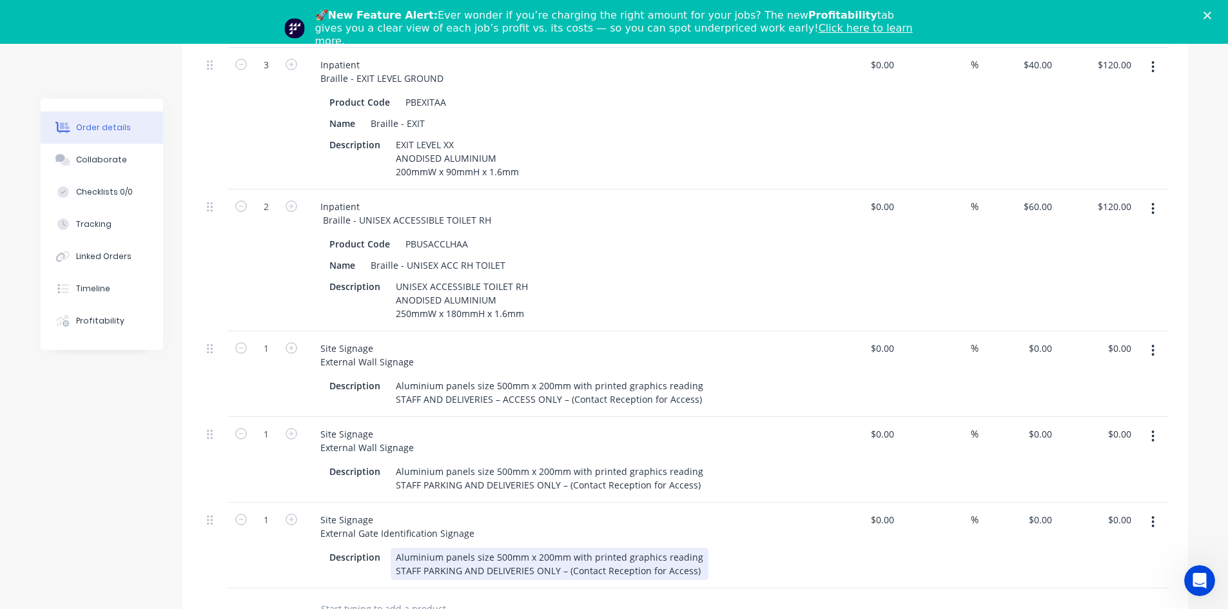
drag, startPoint x: 525, startPoint y: 523, endPoint x: 498, endPoint y: 526, distance: 27.2
click at [525, 548] on div "Aluminium panels size 500mm x 200mm with printed graphics reading STAFF PARKING…" at bounding box center [550, 564] width 318 height 32
drag, startPoint x: 433, startPoint y: 517, endPoint x: 544, endPoint y: 519, distance: 110.9
click at [544, 548] on div "Aluminium panels size 500mm x 200mm with printed graphics reading STAFF PARKING…" at bounding box center [550, 564] width 318 height 32
click at [500, 548] on div "Aluminium panels size 500mm x 200mm with printed graphics reading STAFF PARKING…" at bounding box center [550, 564] width 318 height 32
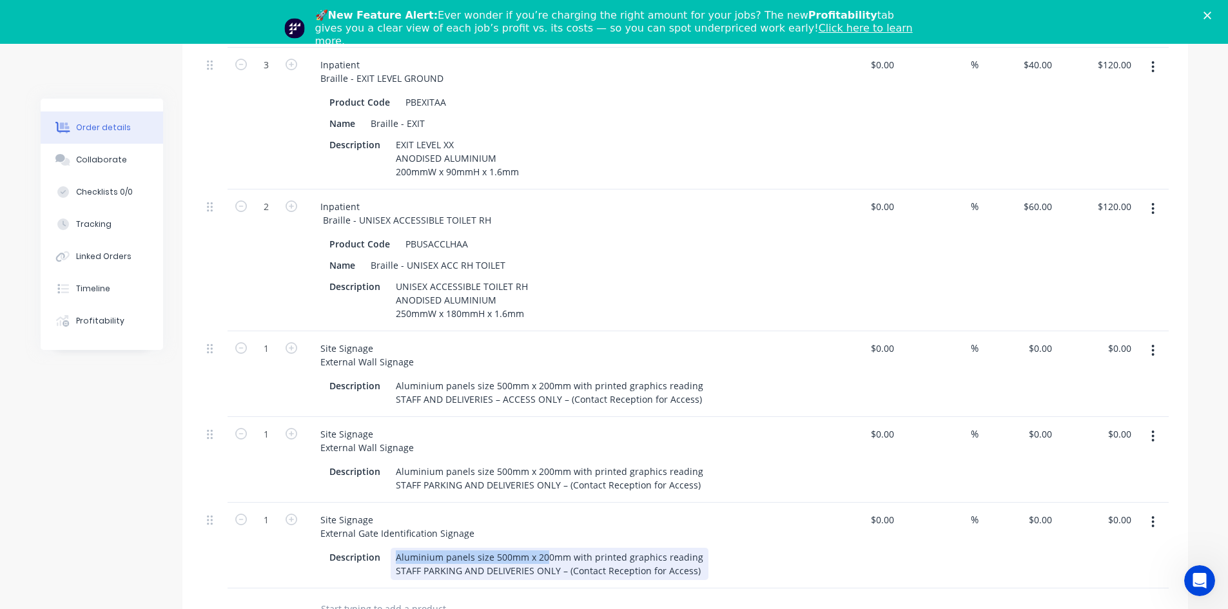
click at [497, 548] on div "Aluminium panels size 500mm x 200mm with printed graphics reading STAFF PARKING…" at bounding box center [550, 564] width 318 height 32
click at [539, 548] on div "Aluminium panels size 200mm x 200mm with printed graphics reading STAFF PARKING…" at bounding box center [550, 564] width 318 height 32
drag, startPoint x: 391, startPoint y: 537, endPoint x: 705, endPoint y: 541, distance: 314.6
click at [705, 548] on div "Description Aluminium panels size 200mm x 100mm with printed graphics reading S…" at bounding box center [560, 564] width 472 height 32
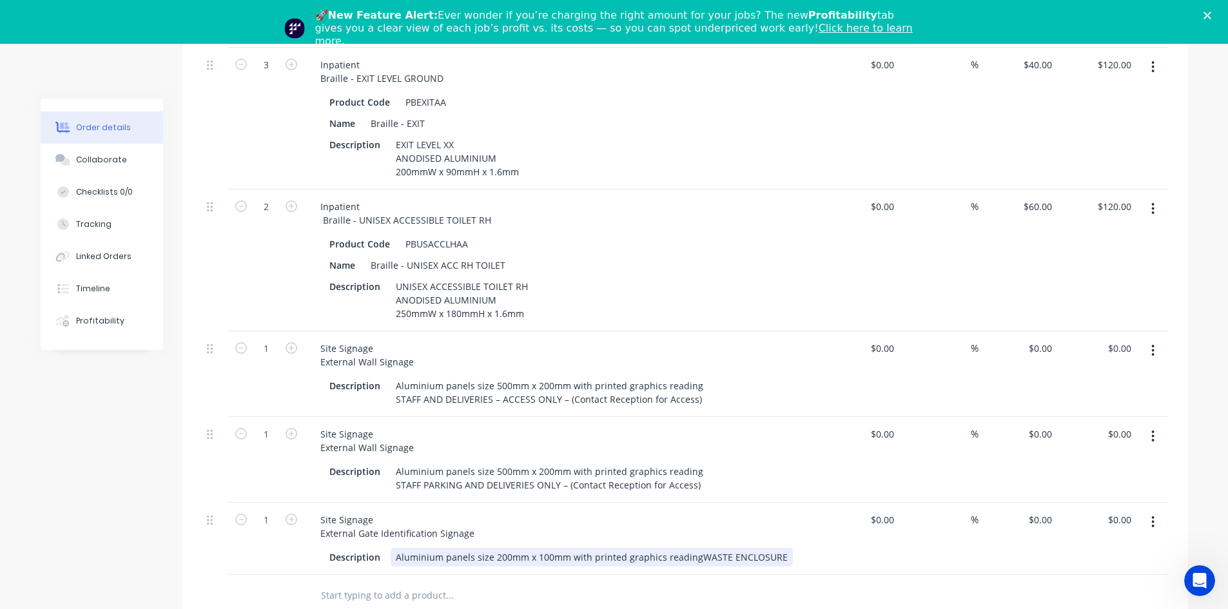
click at [715, 548] on div "Description Aluminium panels size 200mm x 100mm with printed graphics reading W…" at bounding box center [560, 557] width 472 height 19
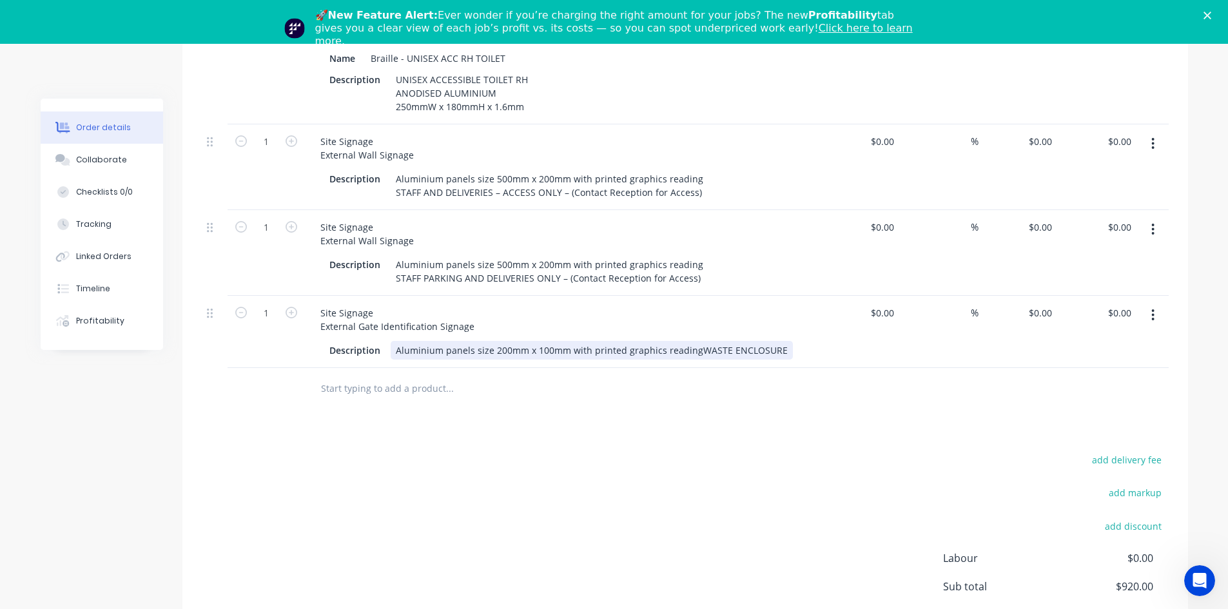
scroll to position [2503, 0]
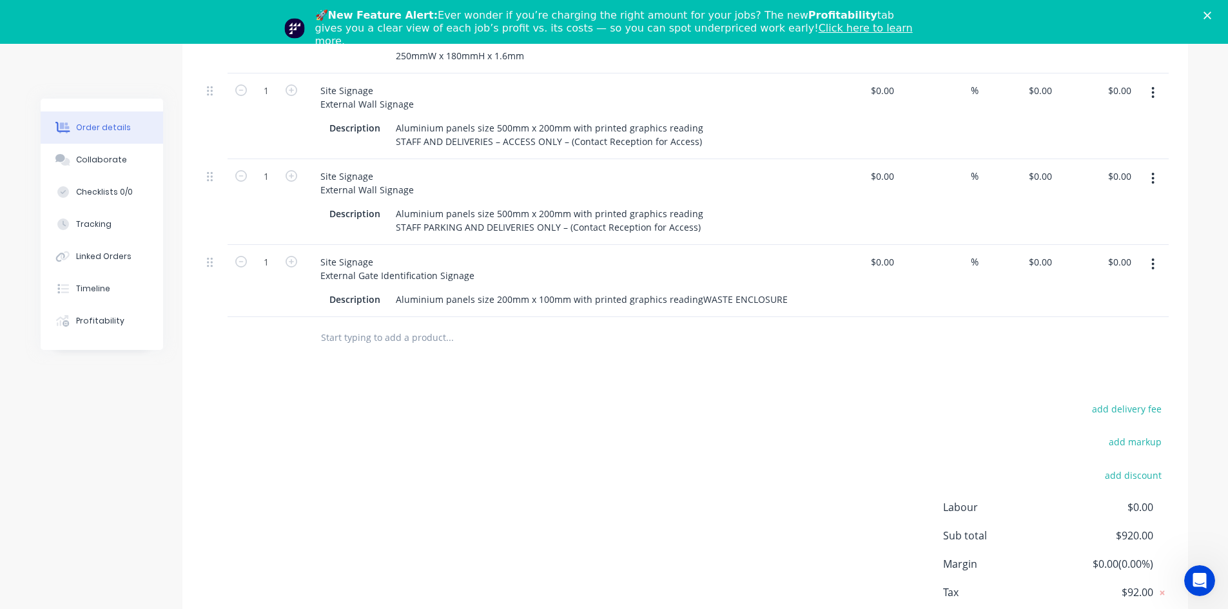
click at [1158, 253] on button "button" at bounding box center [1153, 264] width 30 height 23
click at [1120, 311] on button "Duplicate" at bounding box center [1107, 324] width 122 height 26
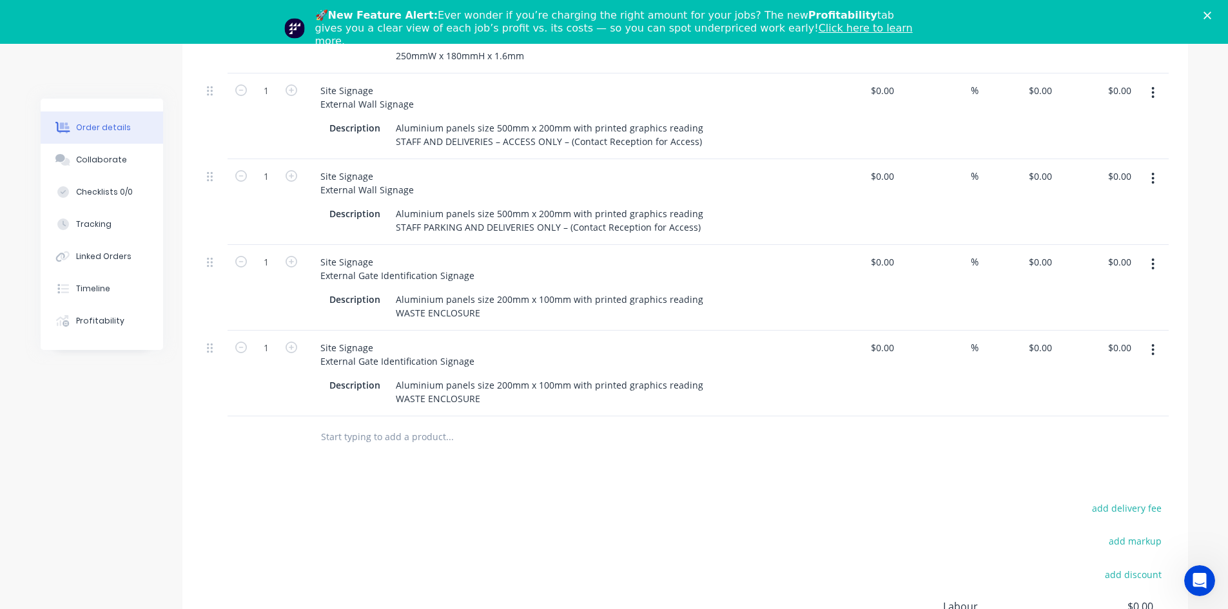
click at [1158, 253] on button "button" at bounding box center [1153, 264] width 30 height 23
click at [1125, 315] on div "Duplicate" at bounding box center [1107, 324] width 99 height 19
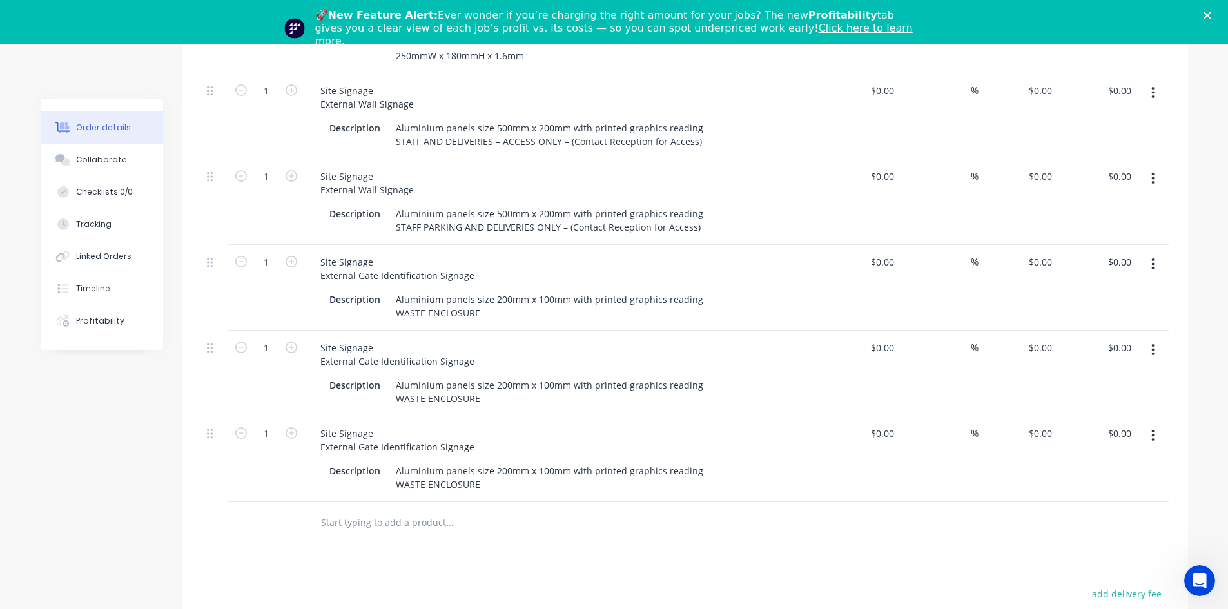
click at [1152, 257] on icon "button" at bounding box center [1152, 264] width 3 height 14
click at [1114, 315] on div "Duplicate" at bounding box center [1107, 324] width 99 height 19
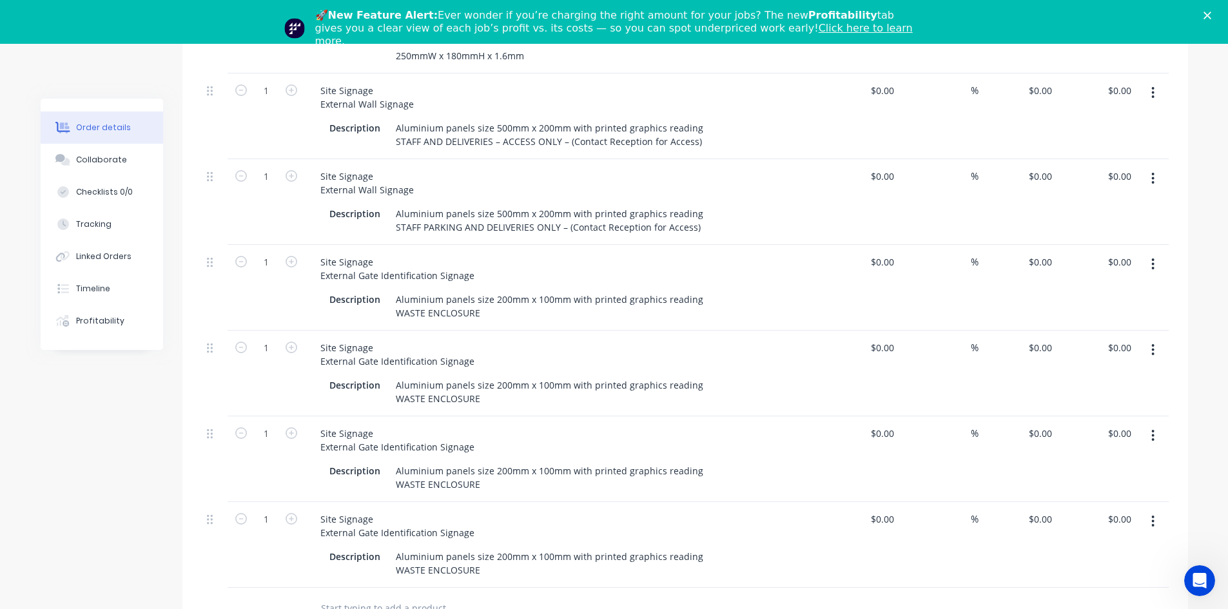
click at [504, 338] on div "Site Signage External Gate Identification Signage" at bounding box center [562, 354] width 505 height 32
drag, startPoint x: 486, startPoint y: 365, endPoint x: 382, endPoint y: 369, distance: 104.5
click at [382, 376] on div "Description Aluminium panels size 200mm x 100mm with printed graphics reading W…" at bounding box center [560, 392] width 472 height 32
paste div
click at [441, 416] on div "Site Signage External Gate Identification Signage Description Aluminium panels …" at bounding box center [563, 459] width 516 height 86
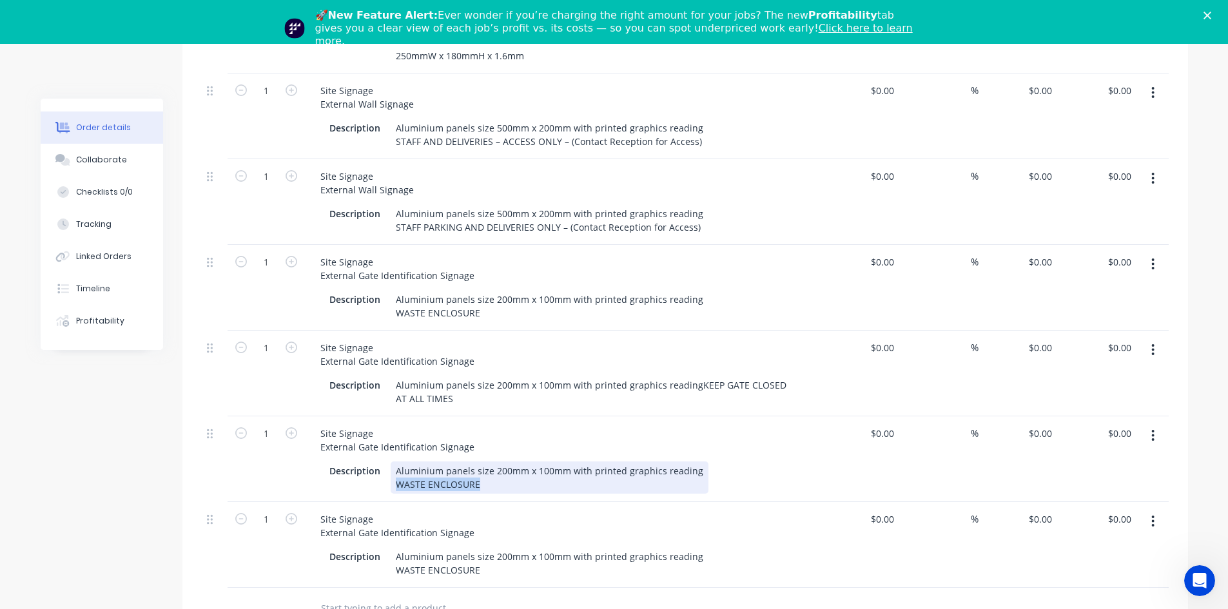
drag, startPoint x: 393, startPoint y: 444, endPoint x: 486, endPoint y: 447, distance: 93.5
click at [486, 461] on div "Aluminium panels size 200mm x 100mm with printed graphics reading WASTE ENCLOSU…" at bounding box center [550, 477] width 318 height 32
paste div
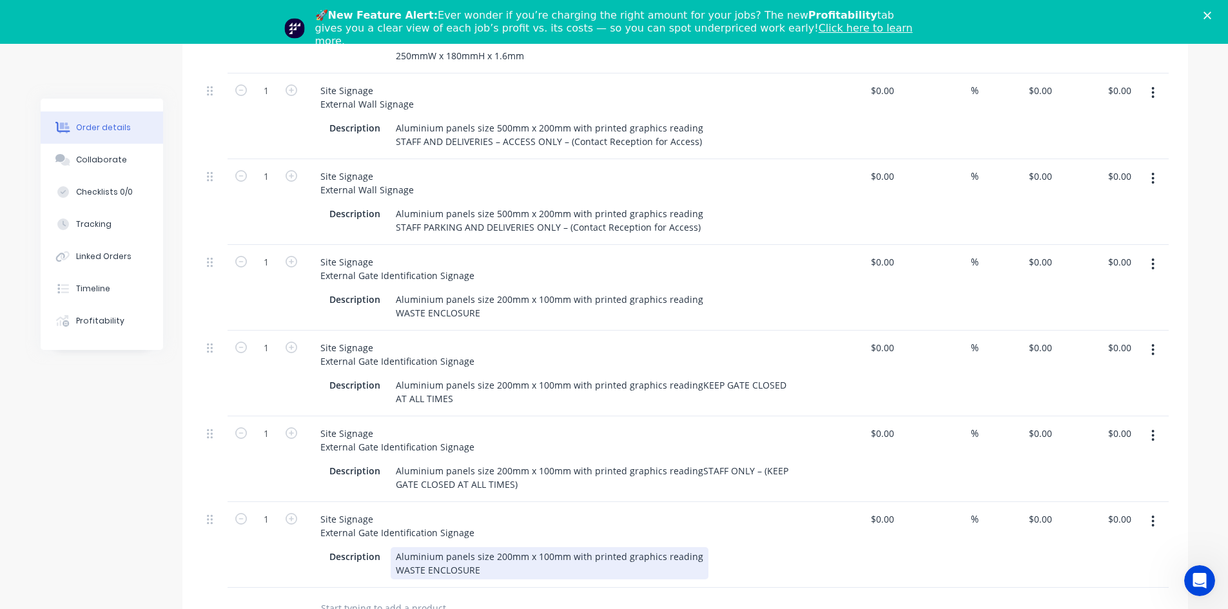
click at [451, 547] on div "Aluminium panels size 200mm x 100mm with printed graphics reading WASTE ENCLOSU…" at bounding box center [550, 563] width 318 height 32
drag, startPoint x: 478, startPoint y: 535, endPoint x: 364, endPoint y: 519, distance: 114.5
click at [389, 547] on div "Description Aluminium panels size 200mm x 100mm with printed graphics reading W…" at bounding box center [560, 563] width 472 height 32
paste div
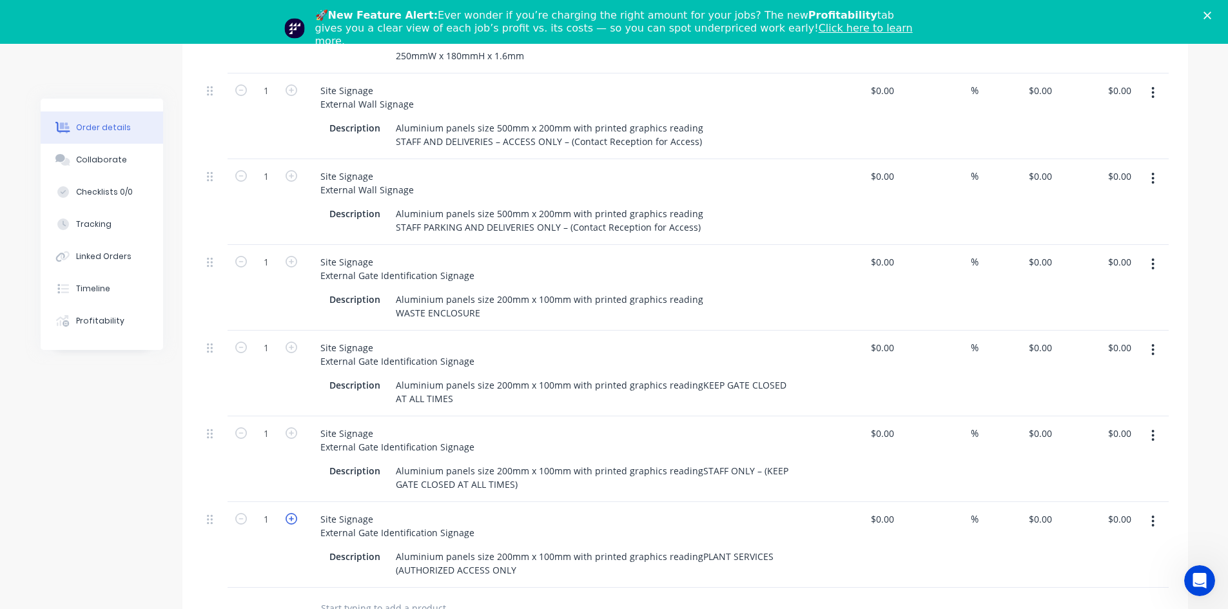
click at [286, 513] on icon "button" at bounding box center [292, 519] width 12 height 12
type input "3"
click at [1149, 510] on button "button" at bounding box center [1153, 521] width 30 height 23
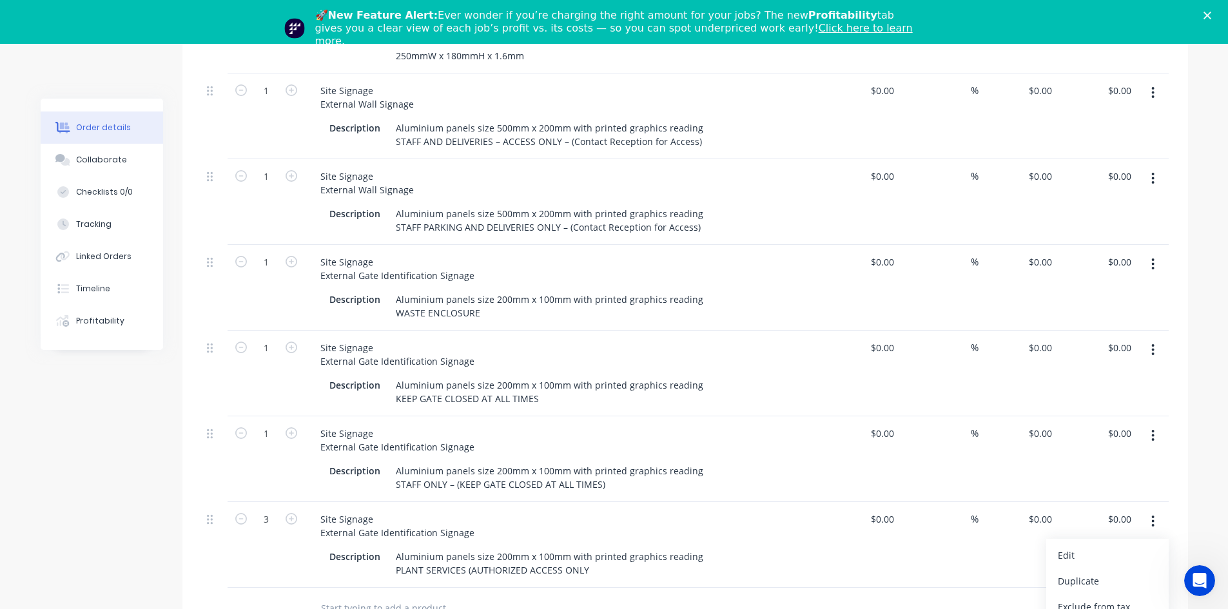
drag, startPoint x: 1076, startPoint y: 538, endPoint x: 1017, endPoint y: 539, distance: 58.7
click at [1074, 572] on div "Duplicate" at bounding box center [1107, 581] width 99 height 19
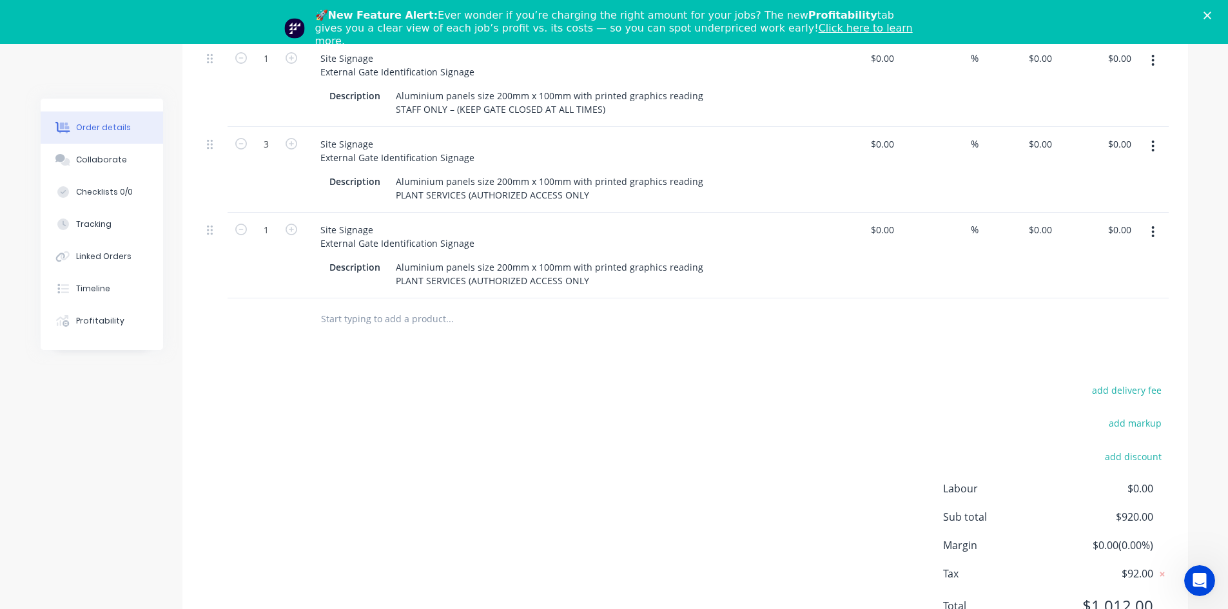
scroll to position [2889, 0]
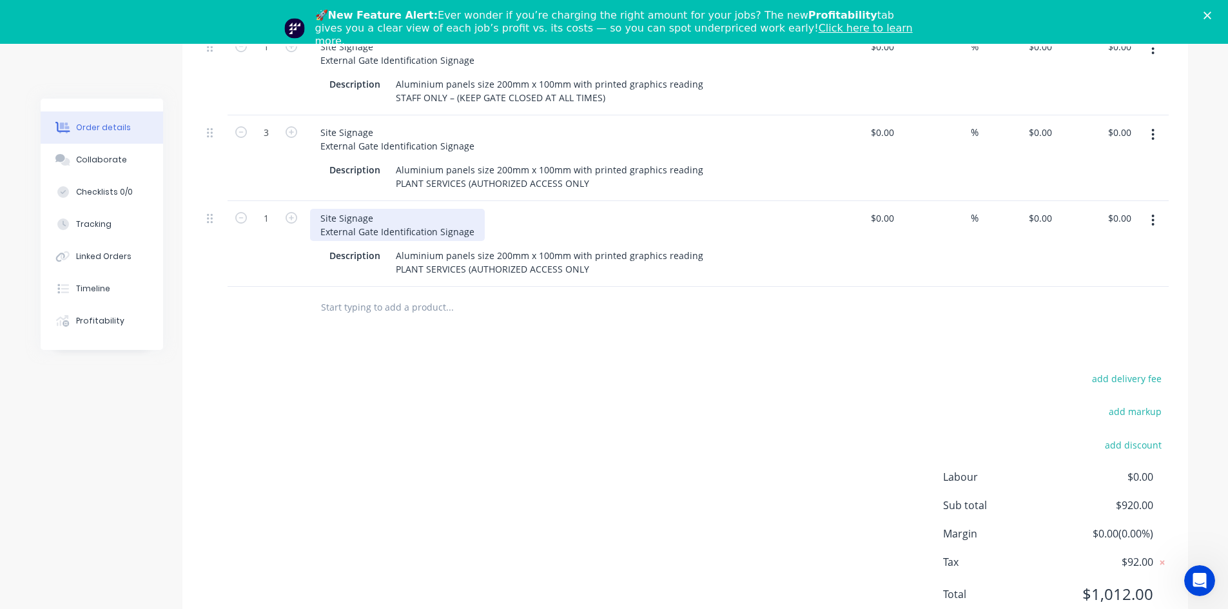
click at [389, 209] on div "Site Signage External Gate Identification Signage" at bounding box center [397, 225] width 175 height 32
drag, startPoint x: 321, startPoint y: 196, endPoint x: 484, endPoint y: 207, distance: 163.4
click at [484, 207] on div "Site Signage External Gate Identification Signage Description Aluminium panels …" at bounding box center [563, 244] width 516 height 86
paste div
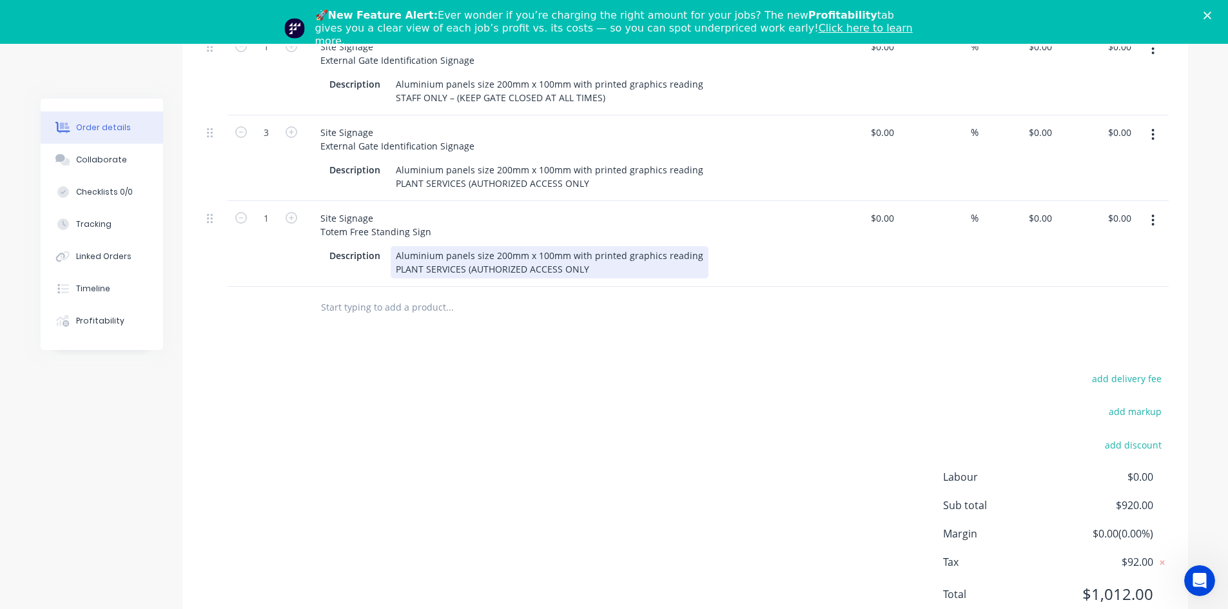
drag, startPoint x: 449, startPoint y: 215, endPoint x: 440, endPoint y: 220, distance: 11.0
click at [449, 246] on div "Aluminium panels size 200mm x 100mm with printed graphics reading PLANT SERVICE…" at bounding box center [550, 262] width 318 height 32
drag, startPoint x: 397, startPoint y: 217, endPoint x: 603, endPoint y: 238, distance: 206.6
click at [603, 246] on div "Aluminium panels size 200mm x 100mm with printed graphics reading PLANT SERVICE…" at bounding box center [550, 262] width 318 height 32
paste div
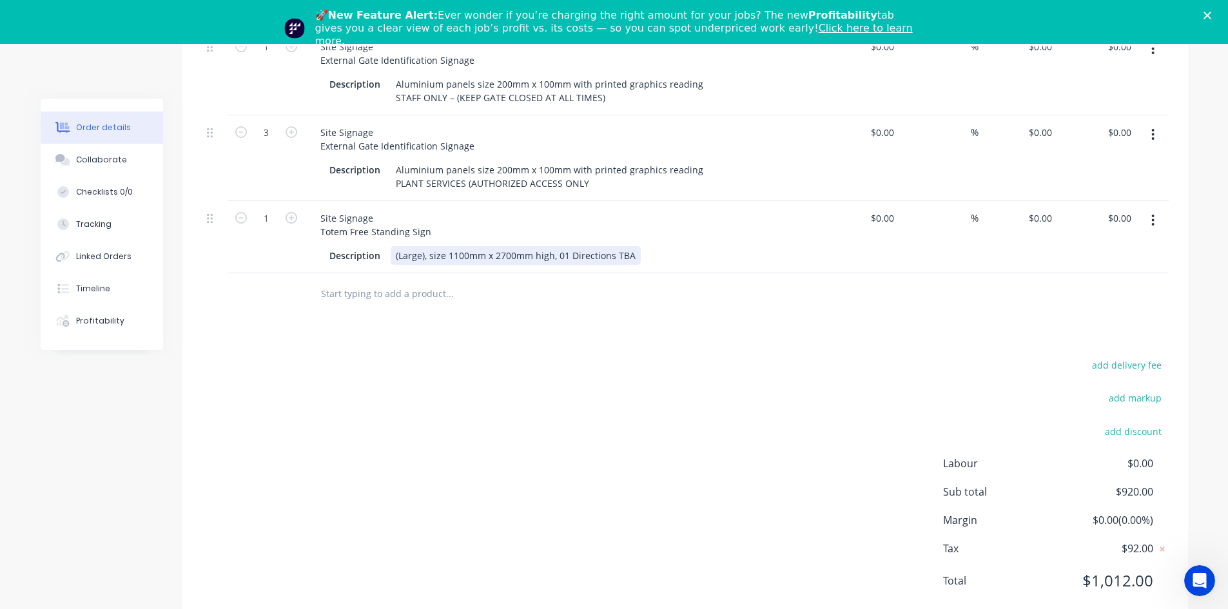
scroll to position [2888, 0]
click at [1149, 210] on button "button" at bounding box center [1153, 221] width 30 height 23
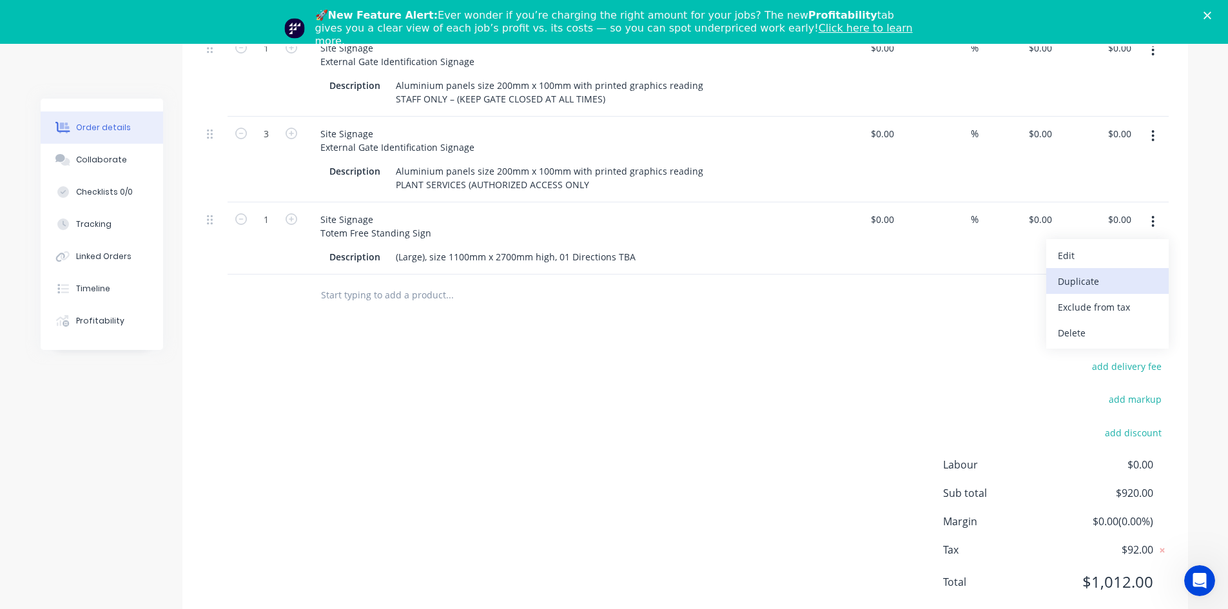
click at [1085, 272] on div "Duplicate" at bounding box center [1107, 281] width 99 height 19
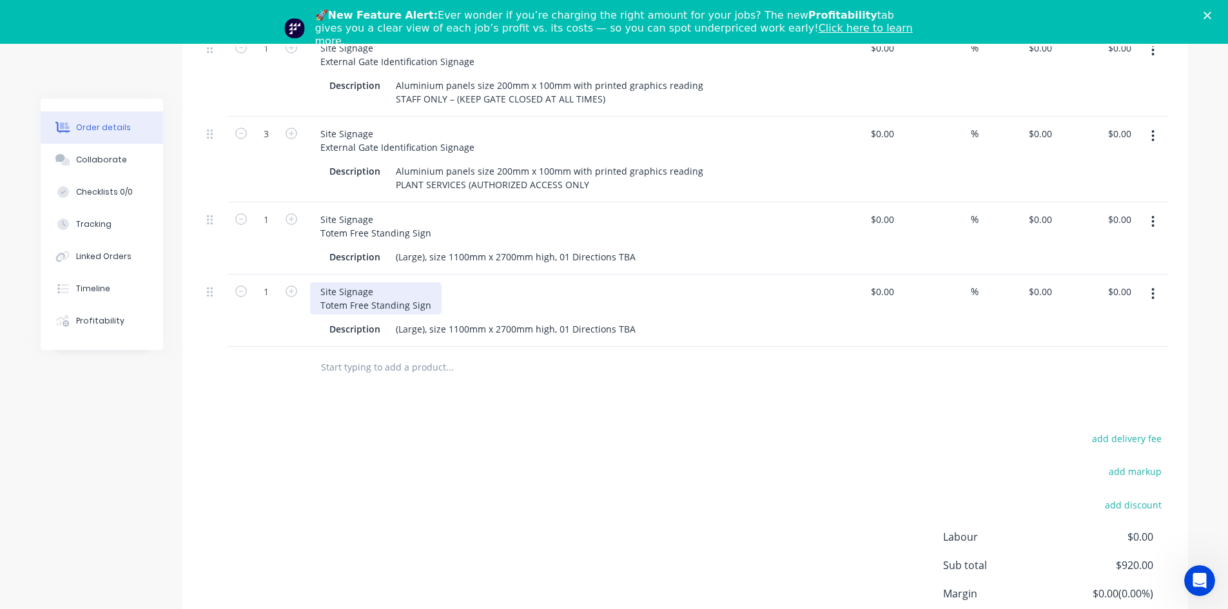
click at [418, 282] on div "Site Signage Totem Free Standing Sign" at bounding box center [375, 298] width 131 height 32
drag, startPoint x: 393, startPoint y: 293, endPoint x: 675, endPoint y: 293, distance: 282.3
click at [675, 320] on div "Description (Large), size 1100mm x 2700mm high, 01 Directions TBA" at bounding box center [560, 329] width 472 height 19
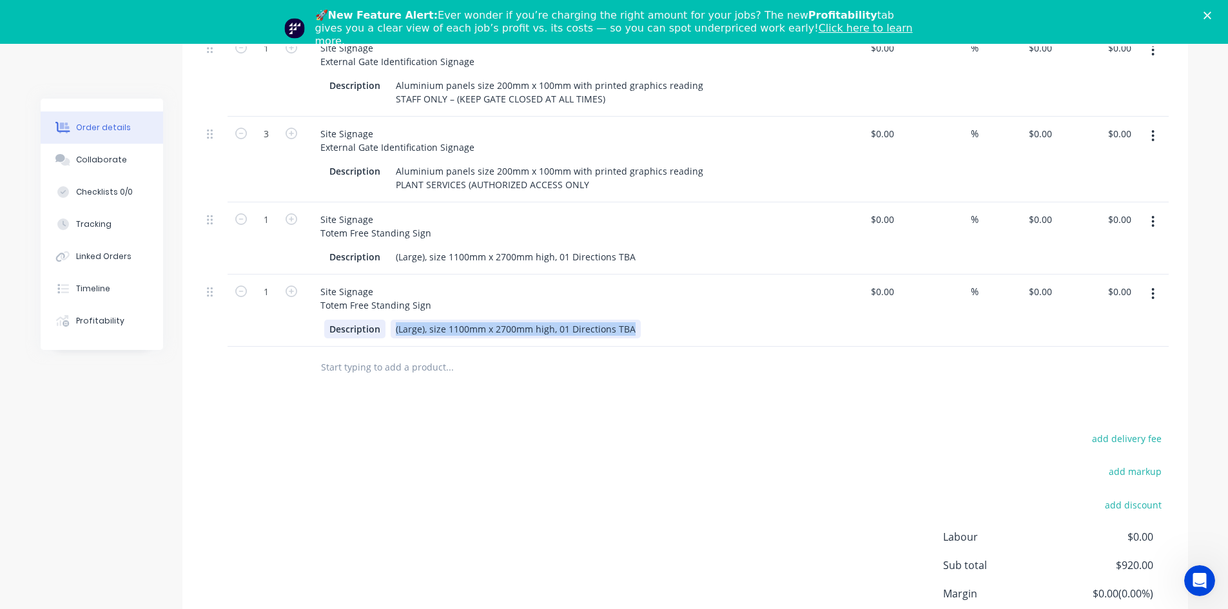
drag, startPoint x: 630, startPoint y: 293, endPoint x: 384, endPoint y: 295, distance: 246.2
click at [384, 320] on div "Description (Large), size 1100mm x 2700mm high, 01 Directions TBA" at bounding box center [560, 329] width 472 height 19
paste div
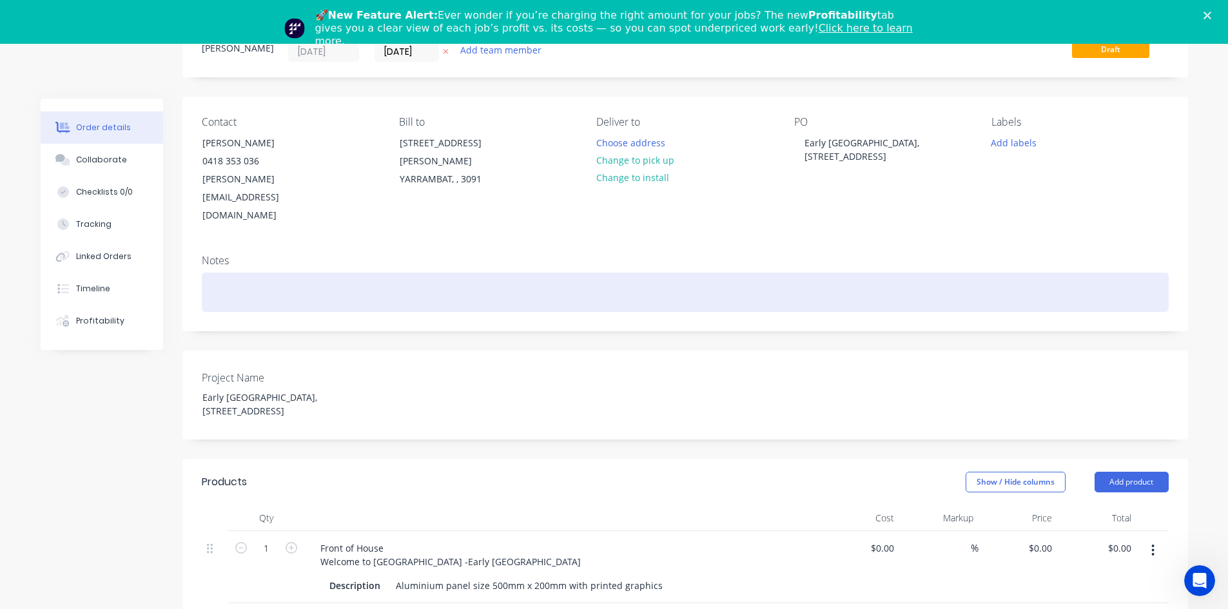
scroll to position [0, 0]
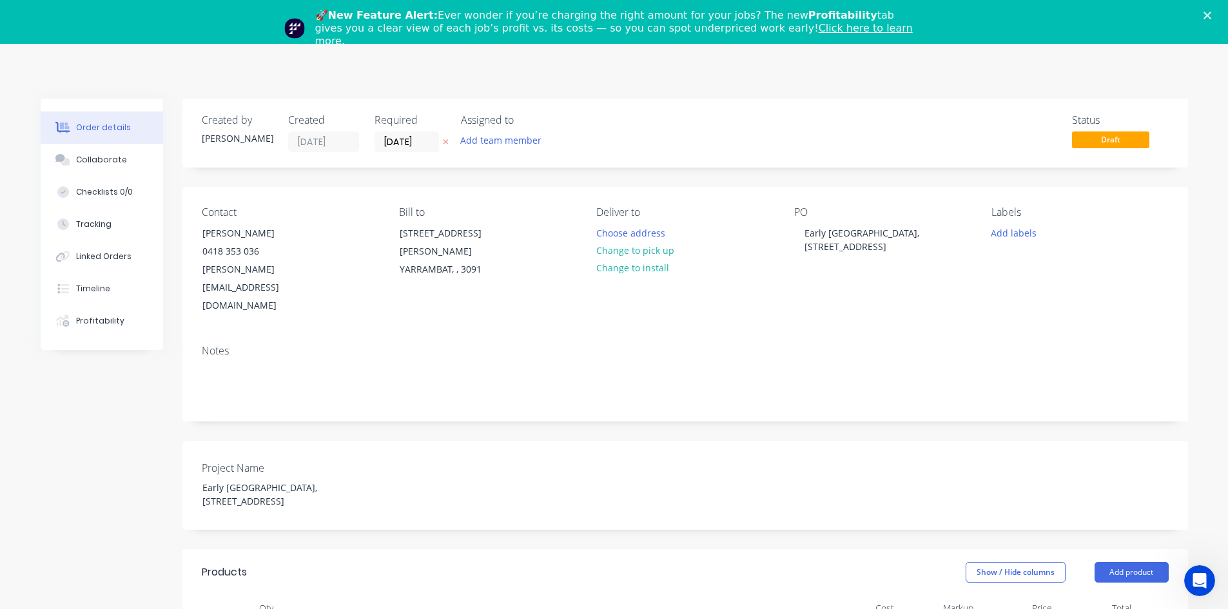
click at [1211, 14] on polygon "Close" at bounding box center [1207, 16] width 8 height 8
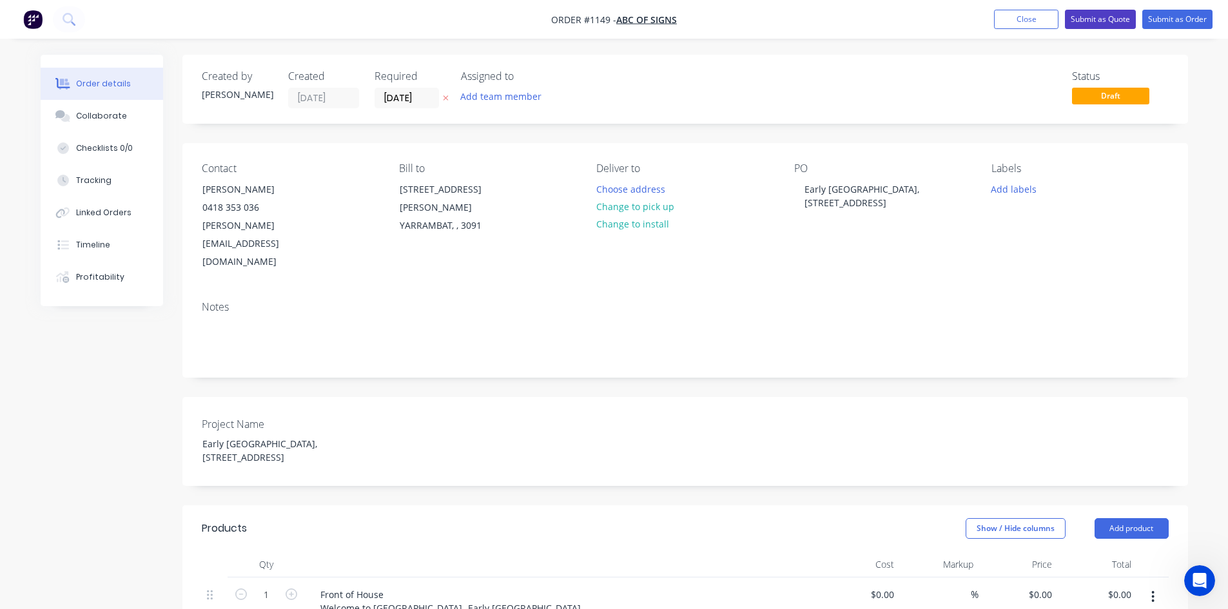
click at [1114, 16] on button "Submit as Quote" at bounding box center [1100, 19] width 71 height 19
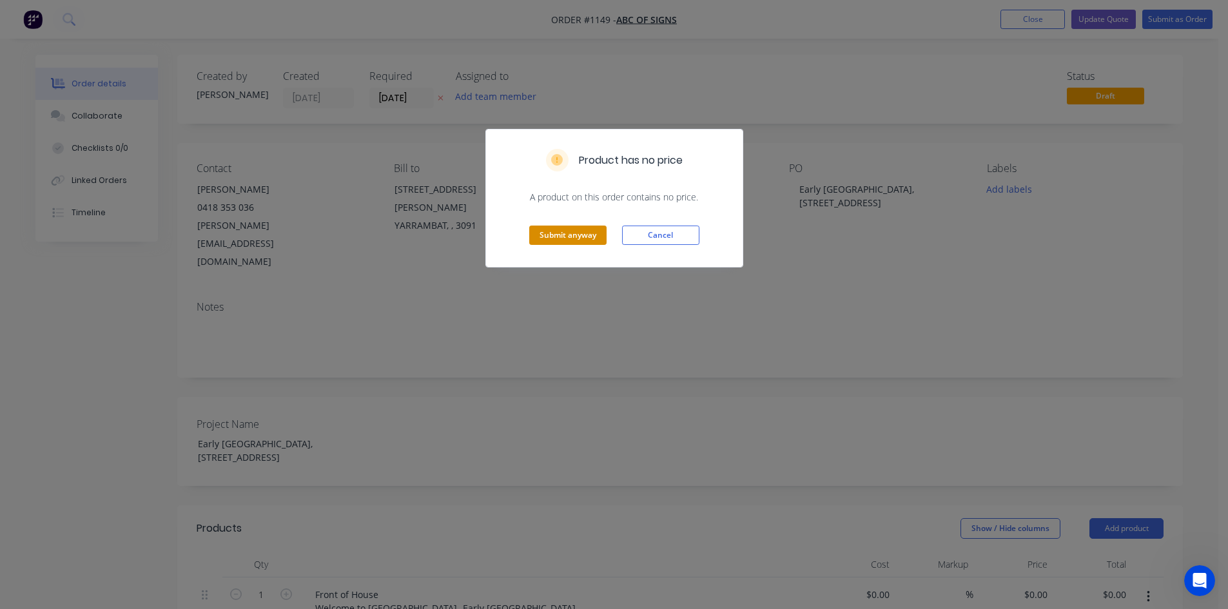
click at [579, 235] on button "Submit anyway" at bounding box center [567, 235] width 77 height 19
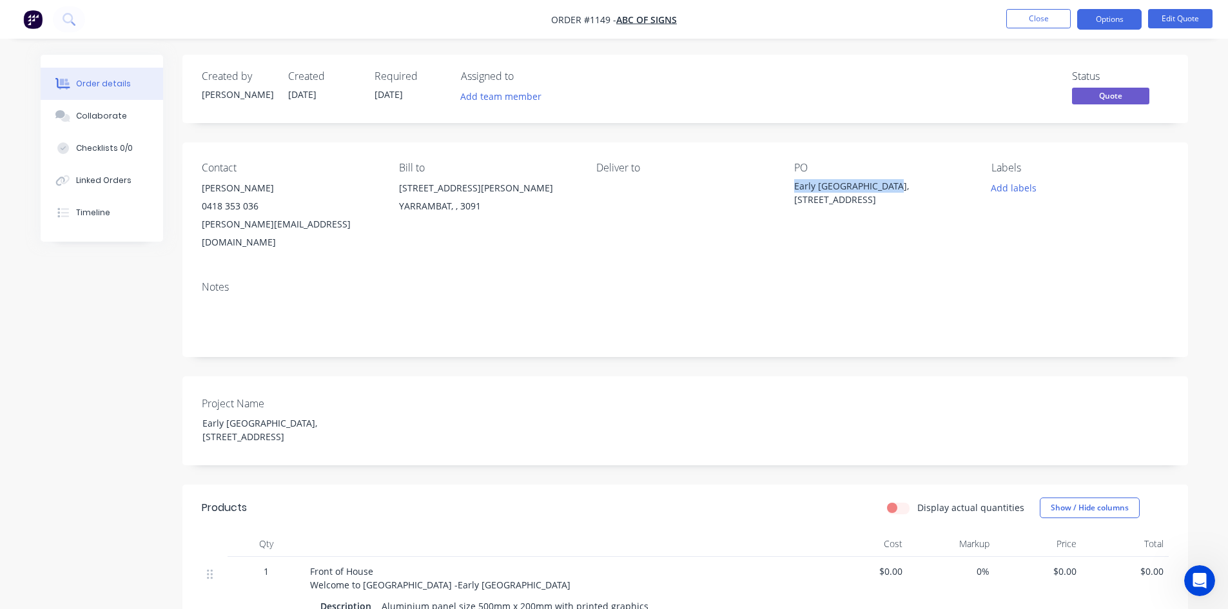
drag, startPoint x: 795, startPoint y: 185, endPoint x: 887, endPoint y: 189, distance: 92.2
click at [887, 189] on div "Early [GEOGRAPHIC_DATA], [STREET_ADDRESS]" at bounding box center [874, 192] width 161 height 27
copy div "Early [GEOGRAPHIC_DATA]"
